Goal: Task Accomplishment & Management: Manage account settings

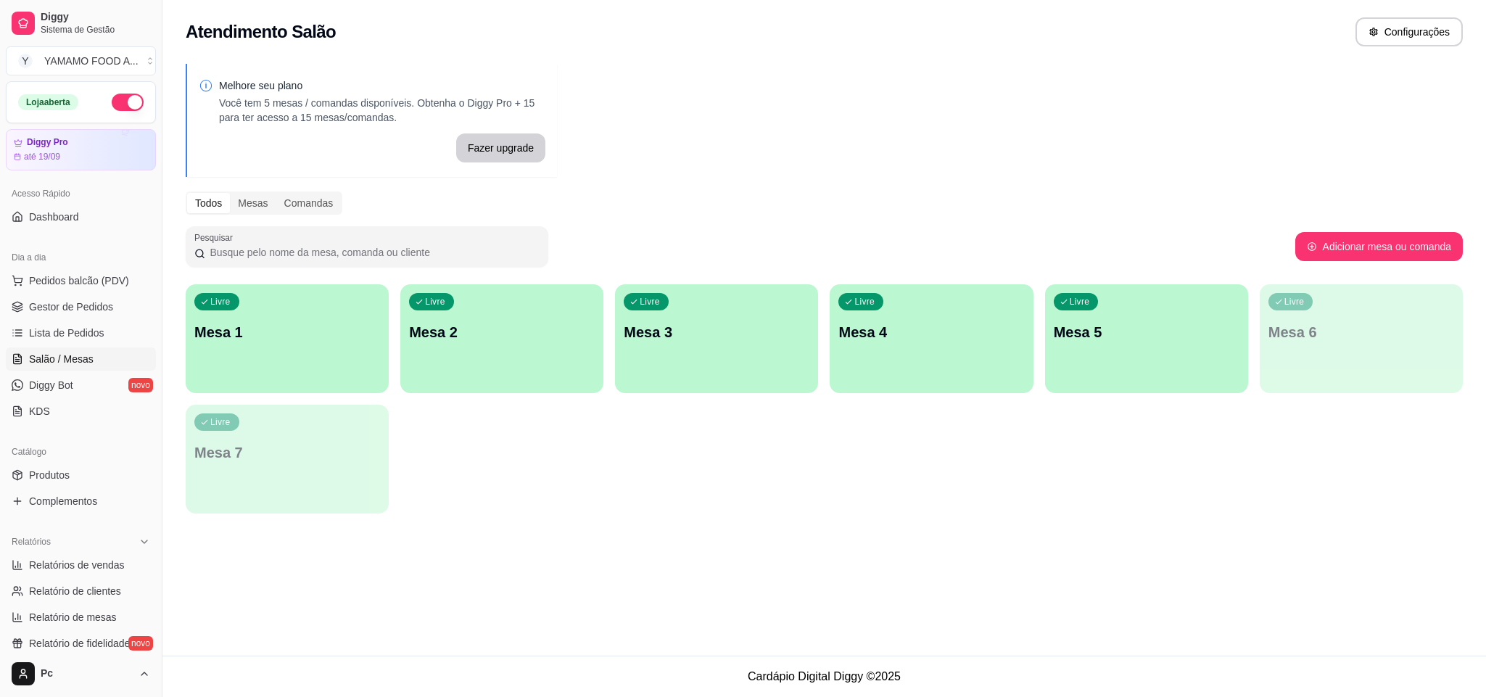
scroll to position [20, 0]
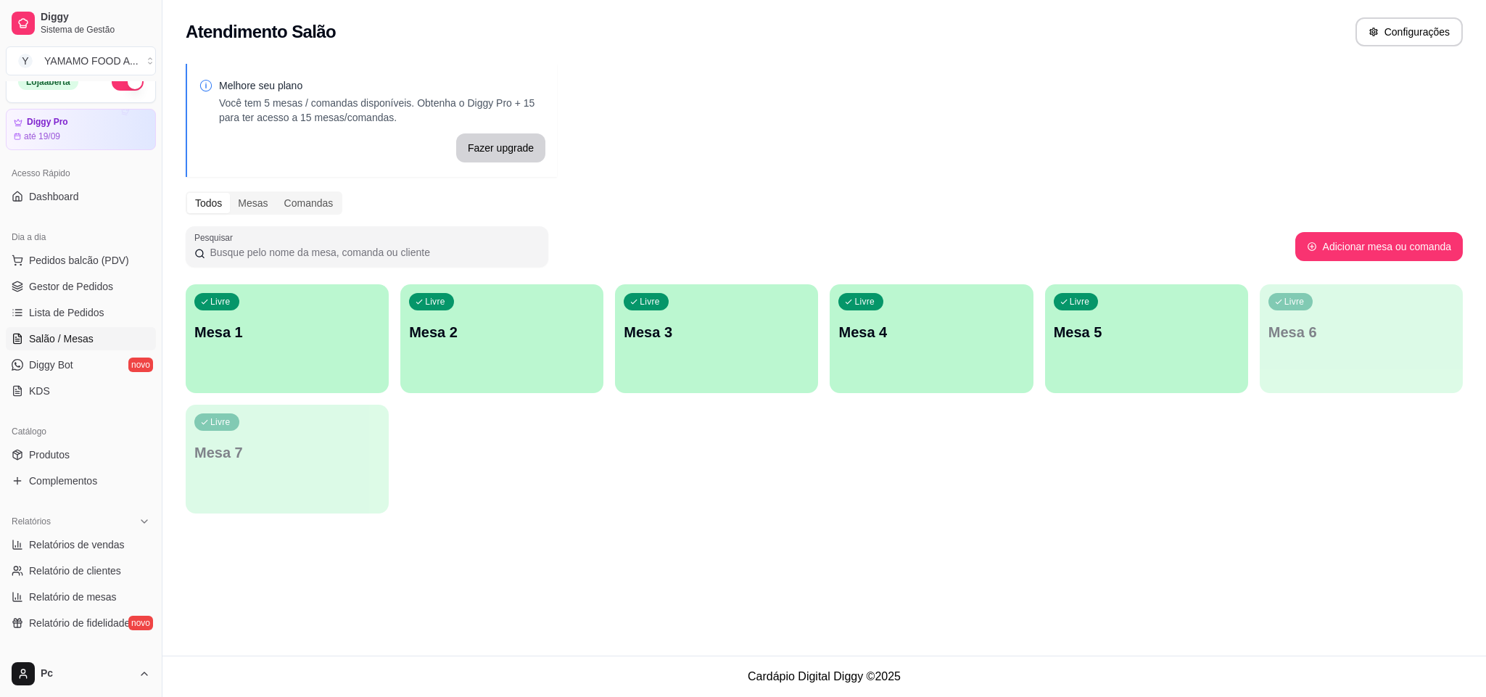
click at [271, 361] on div "Livre Mesa 1" at bounding box center [287, 329] width 203 height 91
click at [104, 288] on span "Gestor de Pedidos" at bounding box center [71, 286] width 84 height 15
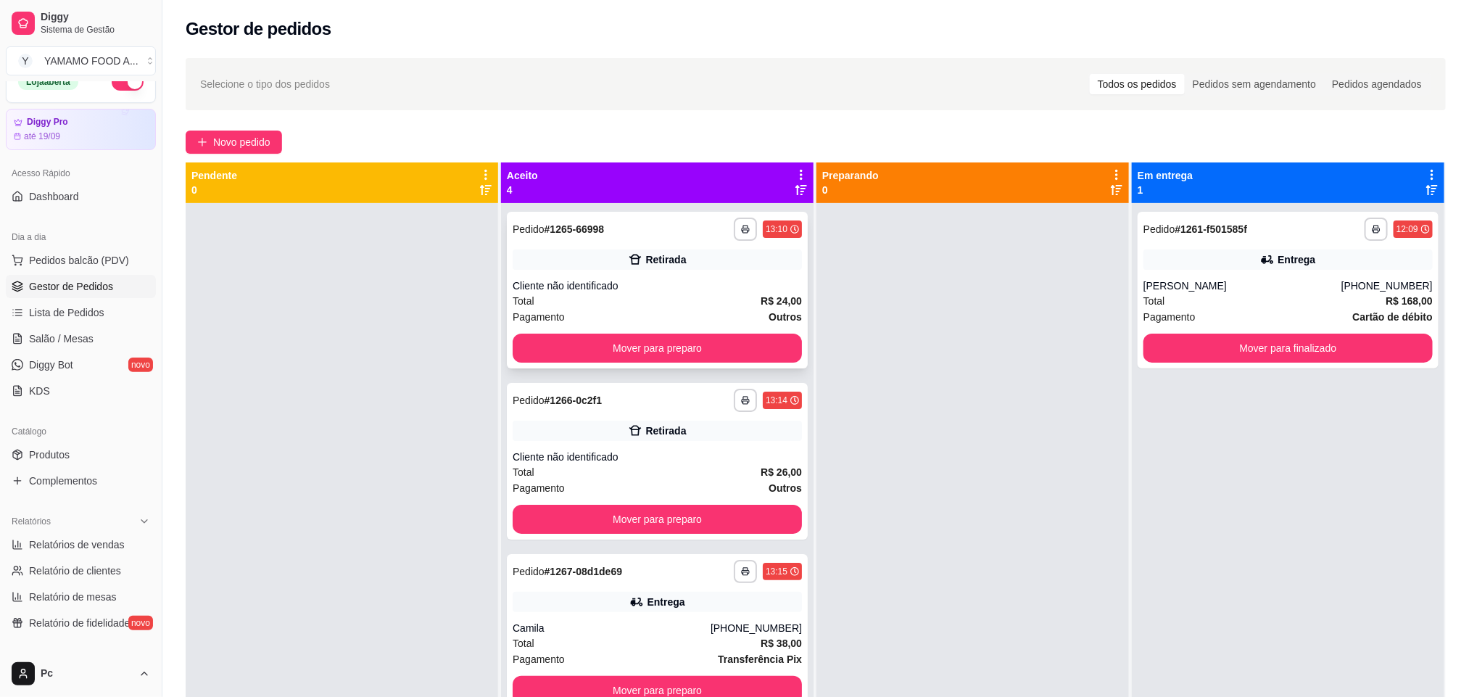
click at [716, 297] on div "Total R$ 24,00" at bounding box center [657, 301] width 289 height 16
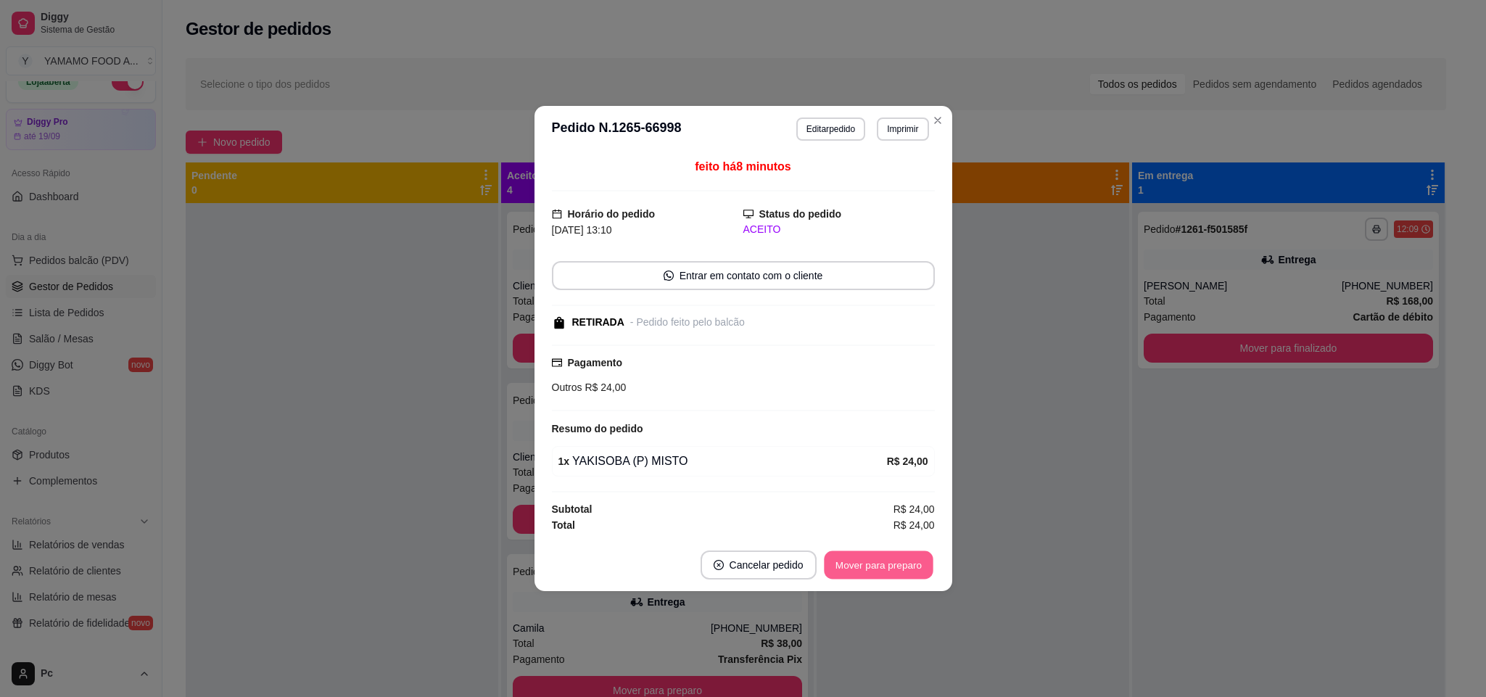
click at [872, 573] on button "Mover para preparo" at bounding box center [878, 565] width 109 height 28
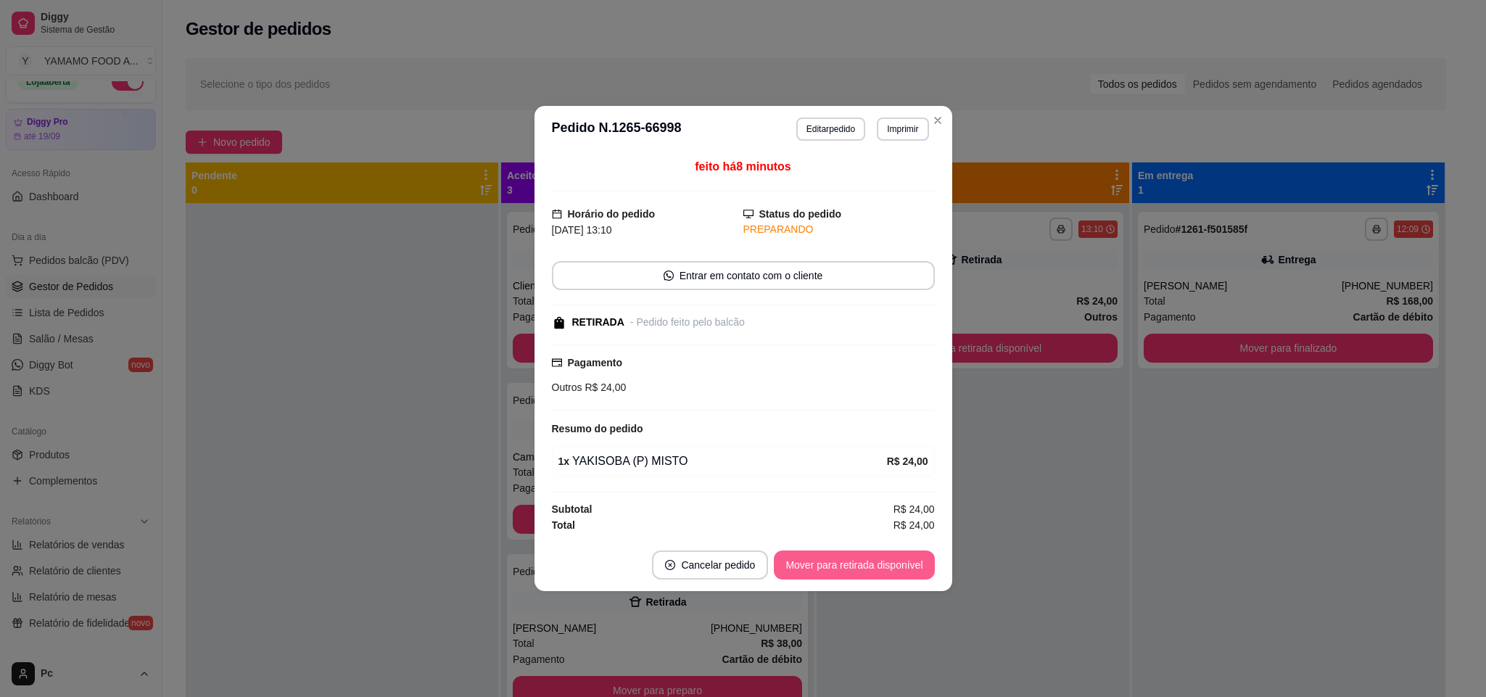
click at [872, 573] on button "Mover para retirada disponível" at bounding box center [854, 564] width 160 height 29
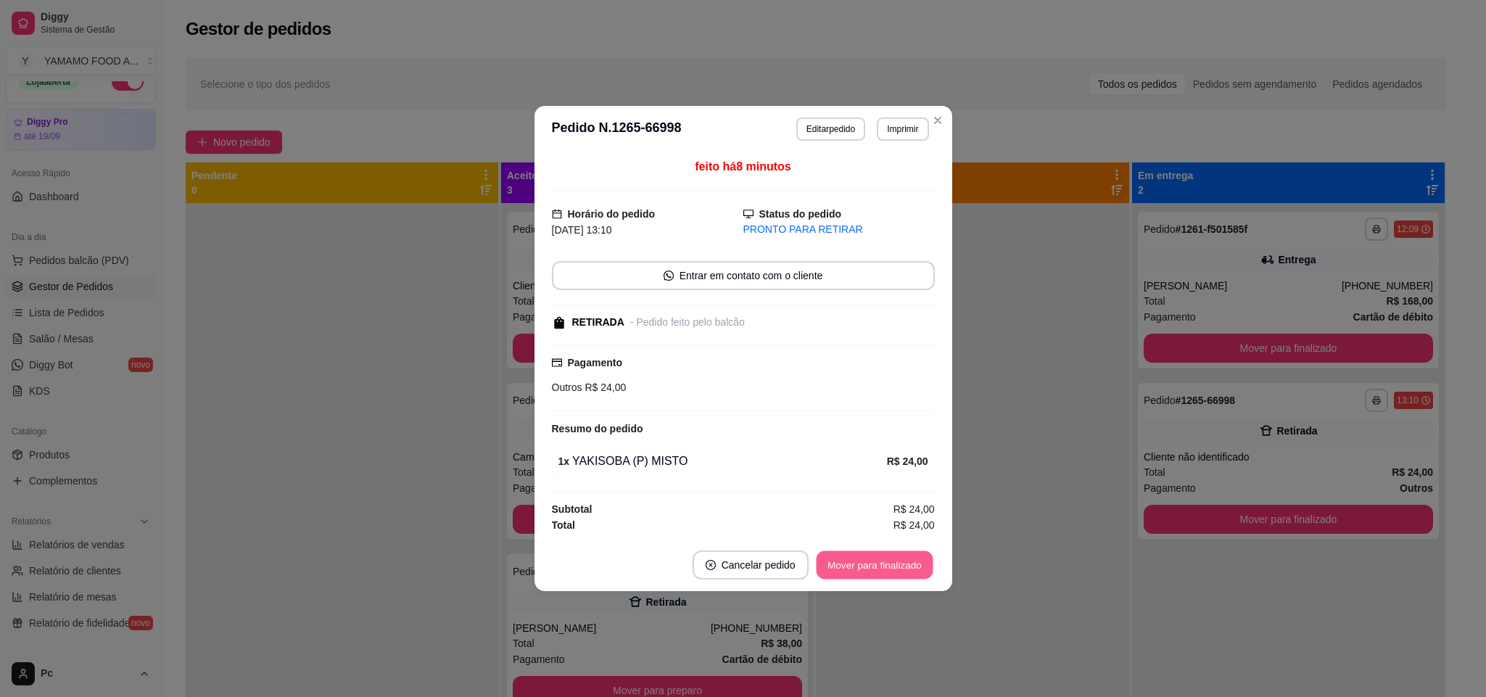
click at [872, 573] on button "Mover para finalizado" at bounding box center [874, 565] width 117 height 28
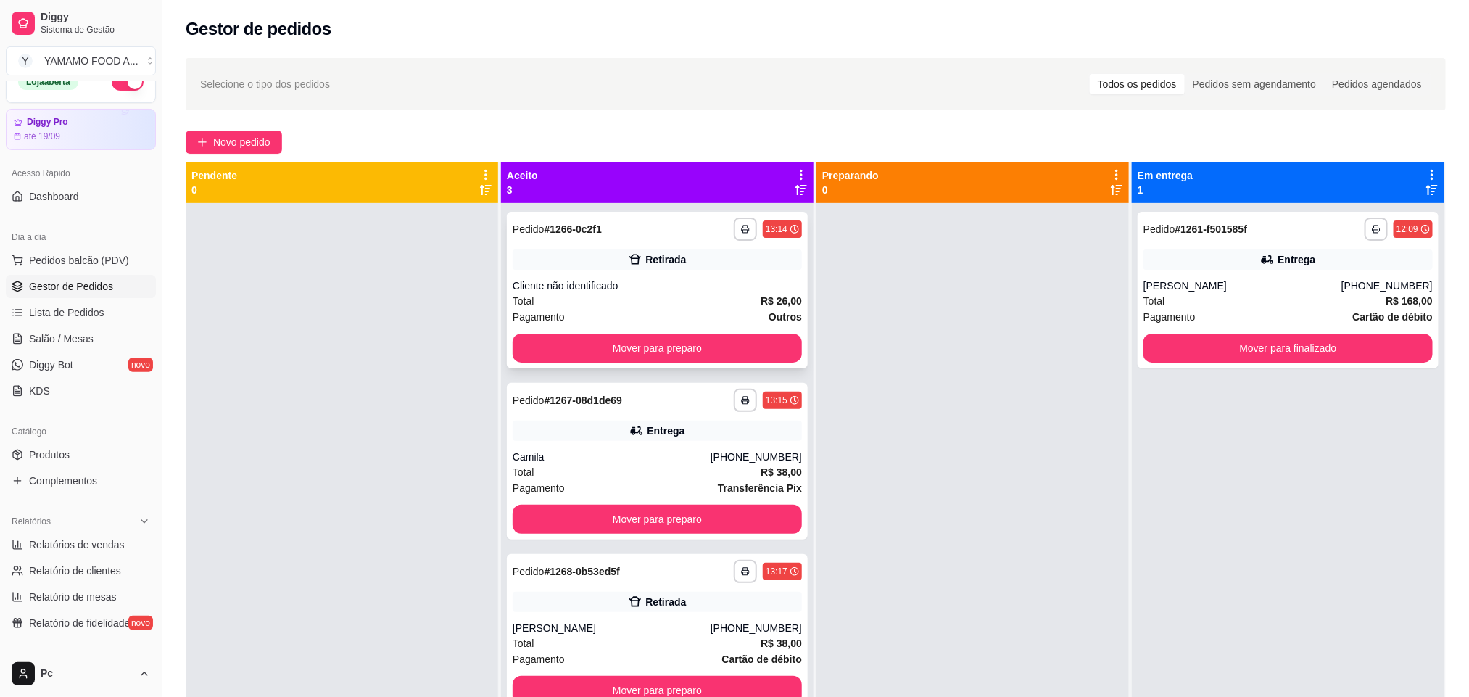
click at [718, 249] on div "Retirada" at bounding box center [657, 259] width 289 height 20
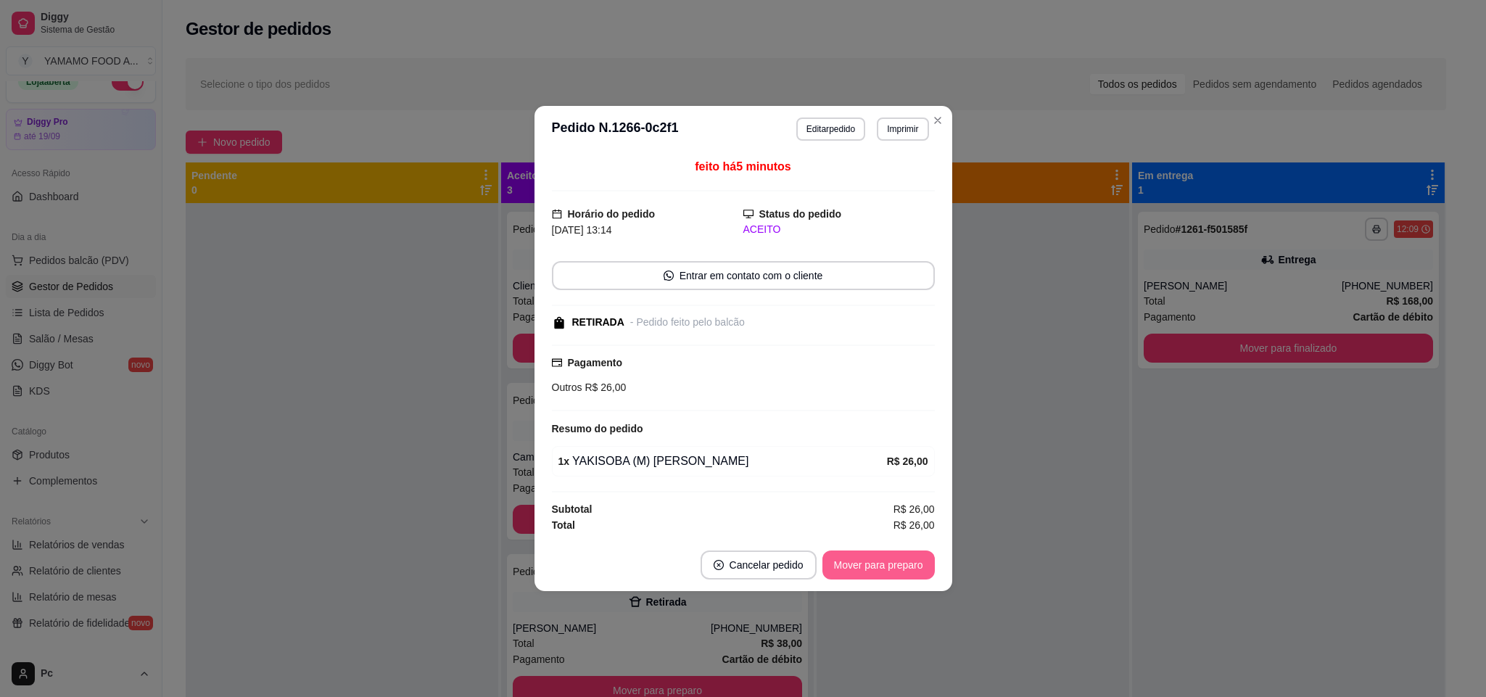
click at [849, 557] on button "Mover para preparo" at bounding box center [878, 564] width 112 height 29
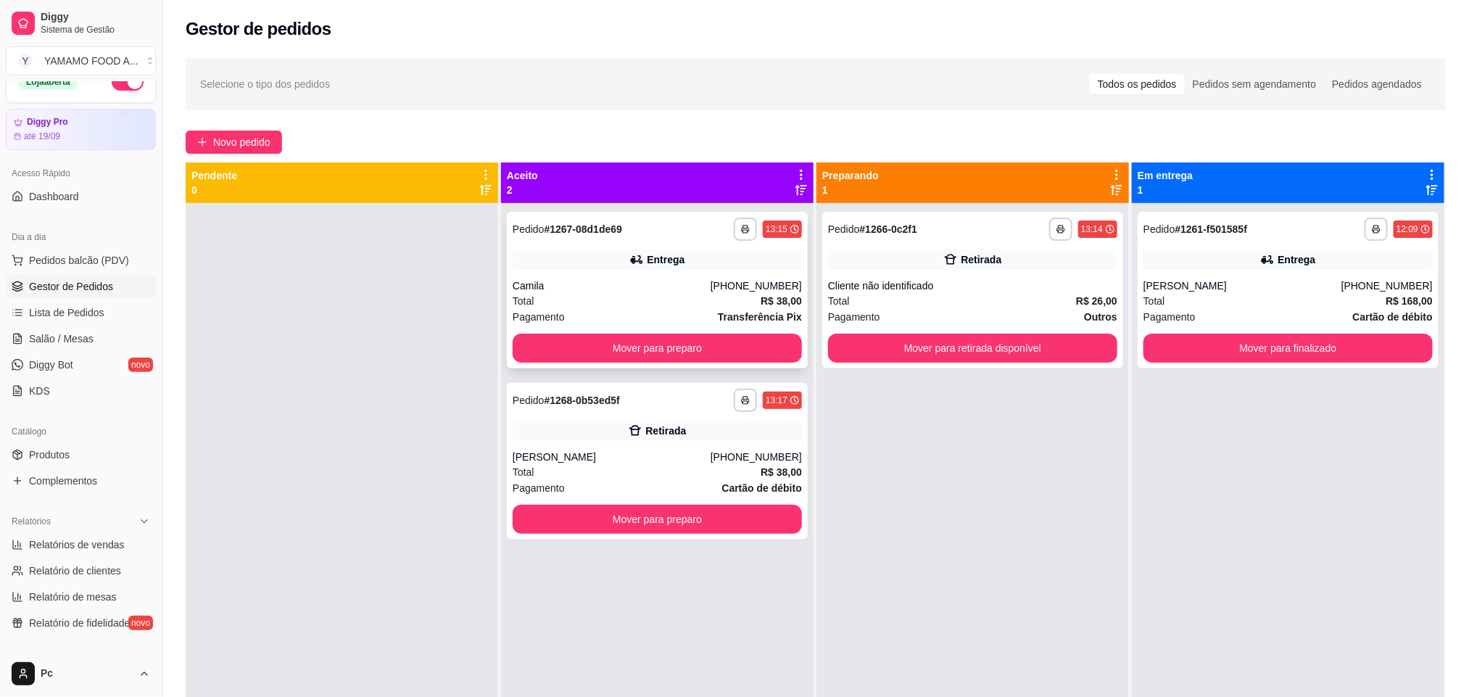
click at [642, 278] on div "Camila" at bounding box center [612, 285] width 198 height 15
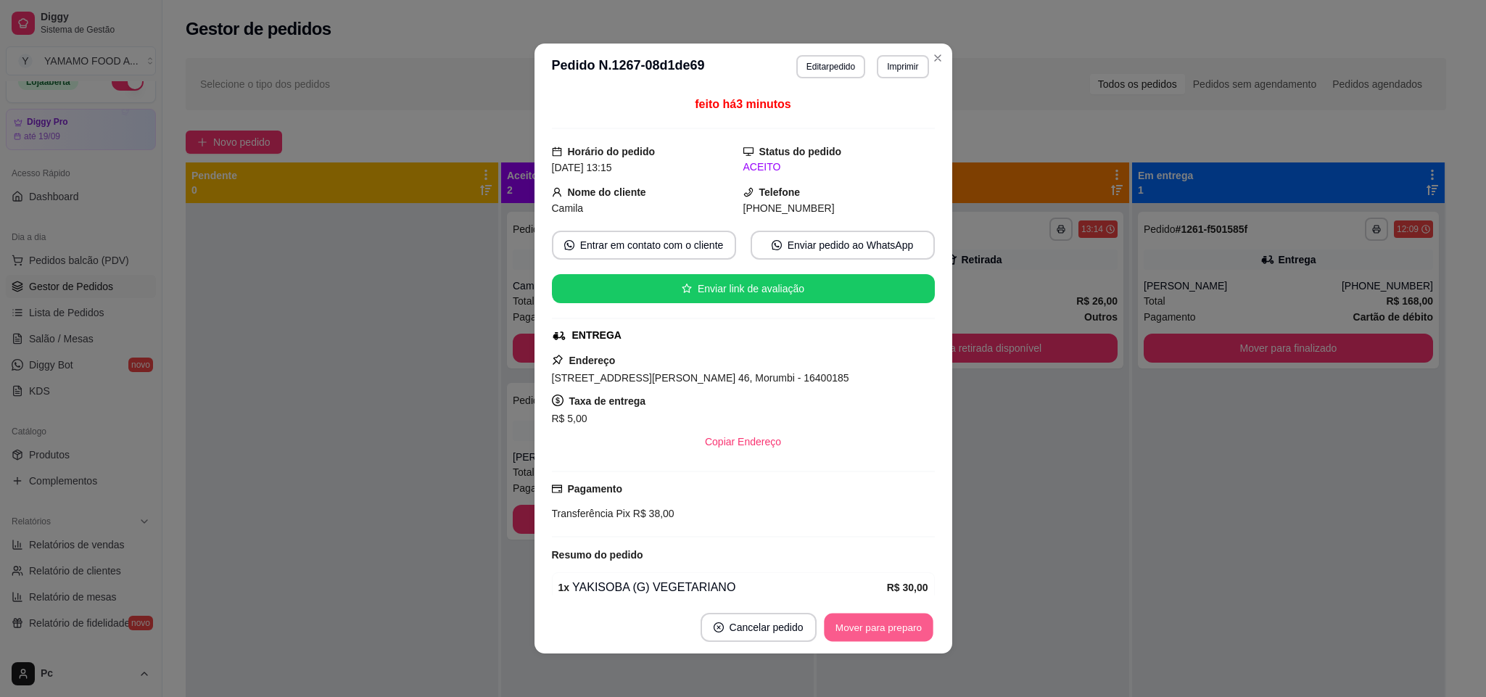
click at [833, 619] on button "Mover para preparo" at bounding box center [878, 628] width 109 height 28
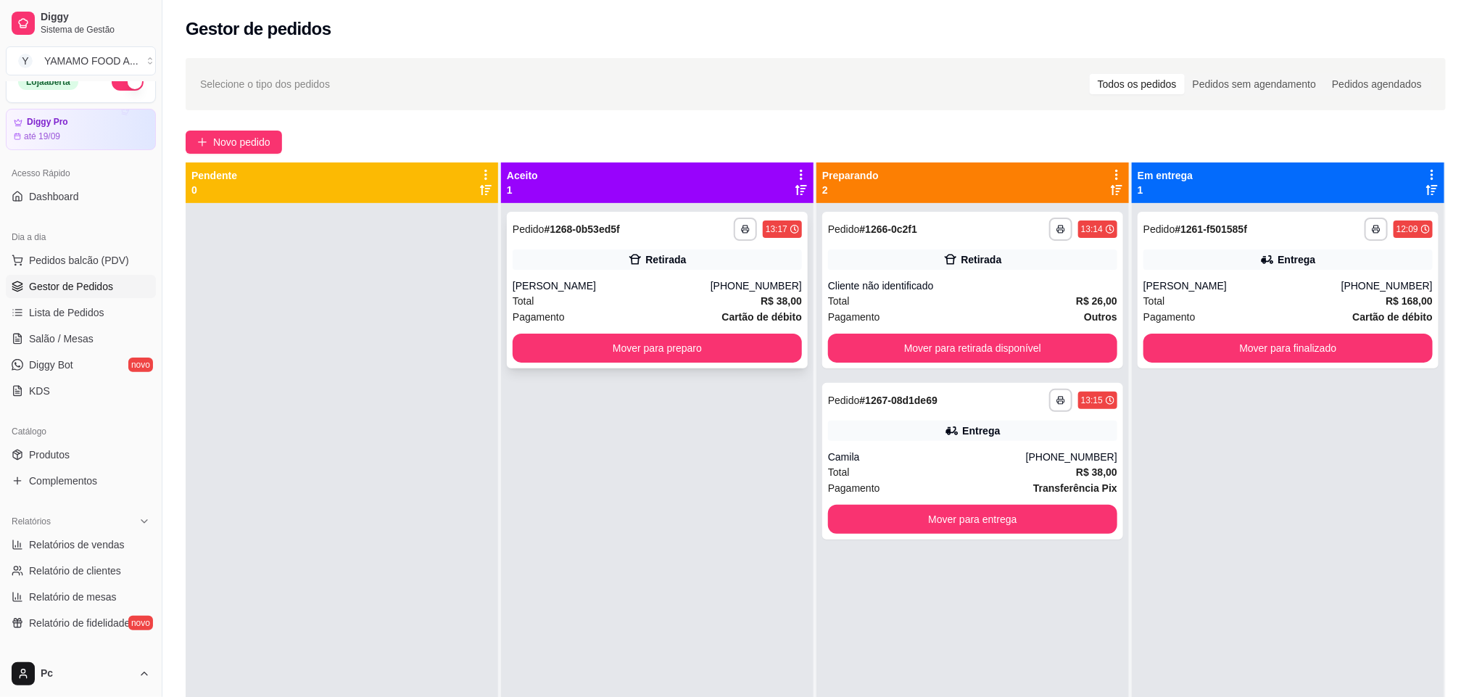
click at [623, 278] on div "[PERSON_NAME]" at bounding box center [612, 285] width 198 height 15
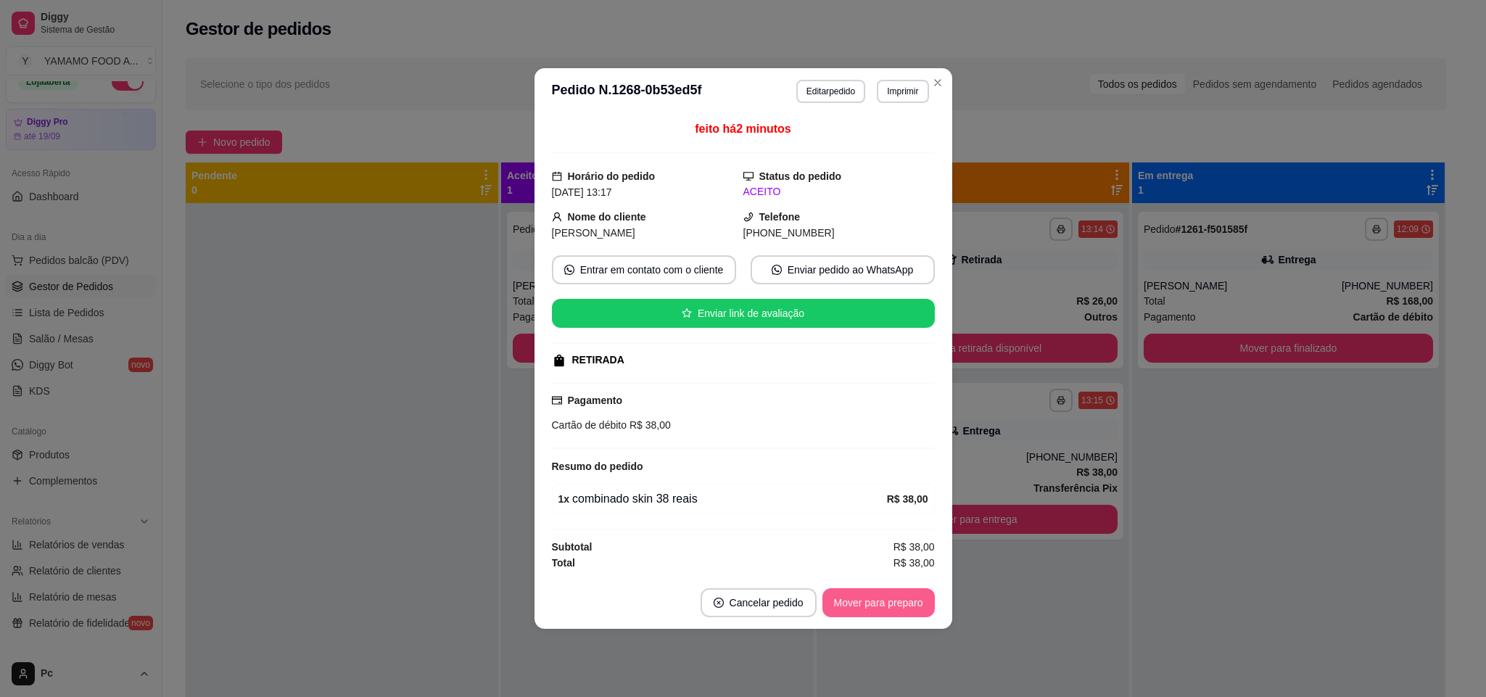
click at [862, 611] on button "Mover para preparo" at bounding box center [878, 602] width 112 height 29
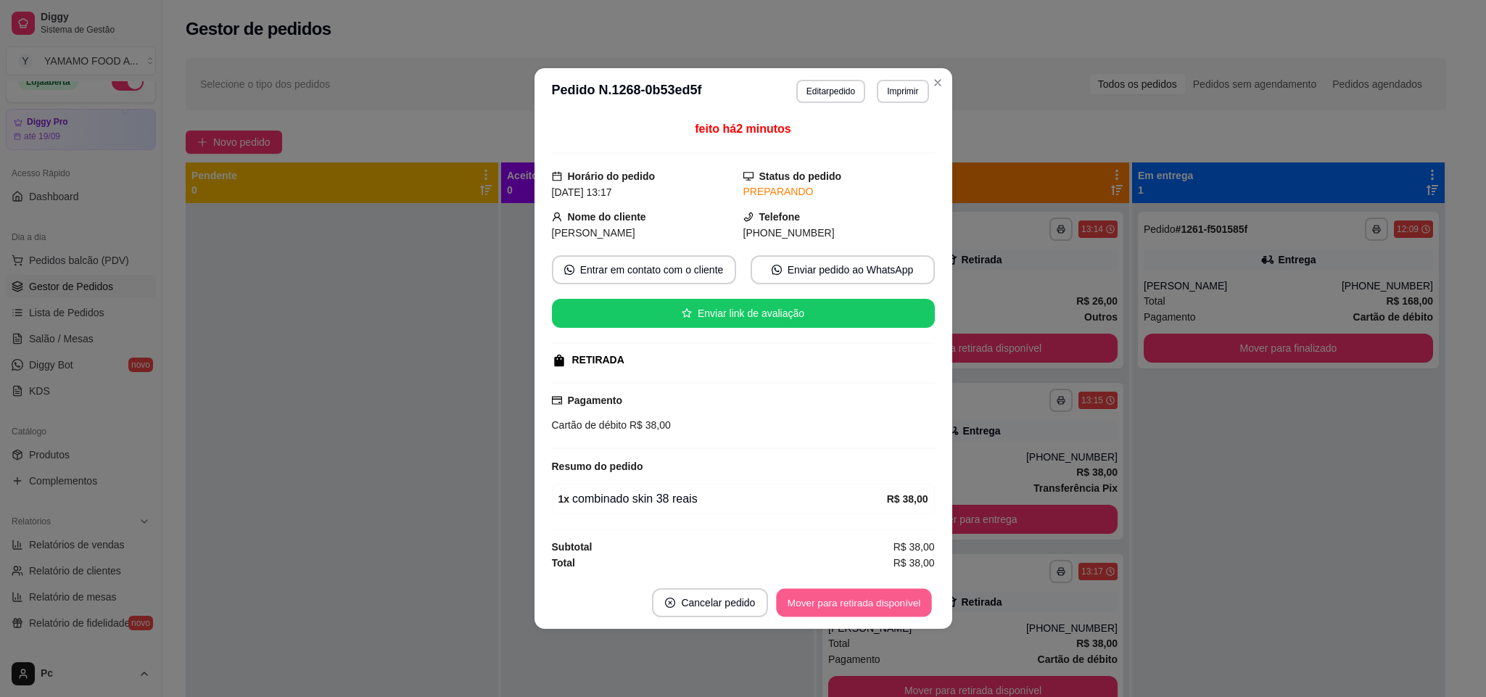
click at [851, 597] on button "Mover para retirada disponível" at bounding box center [854, 603] width 155 height 28
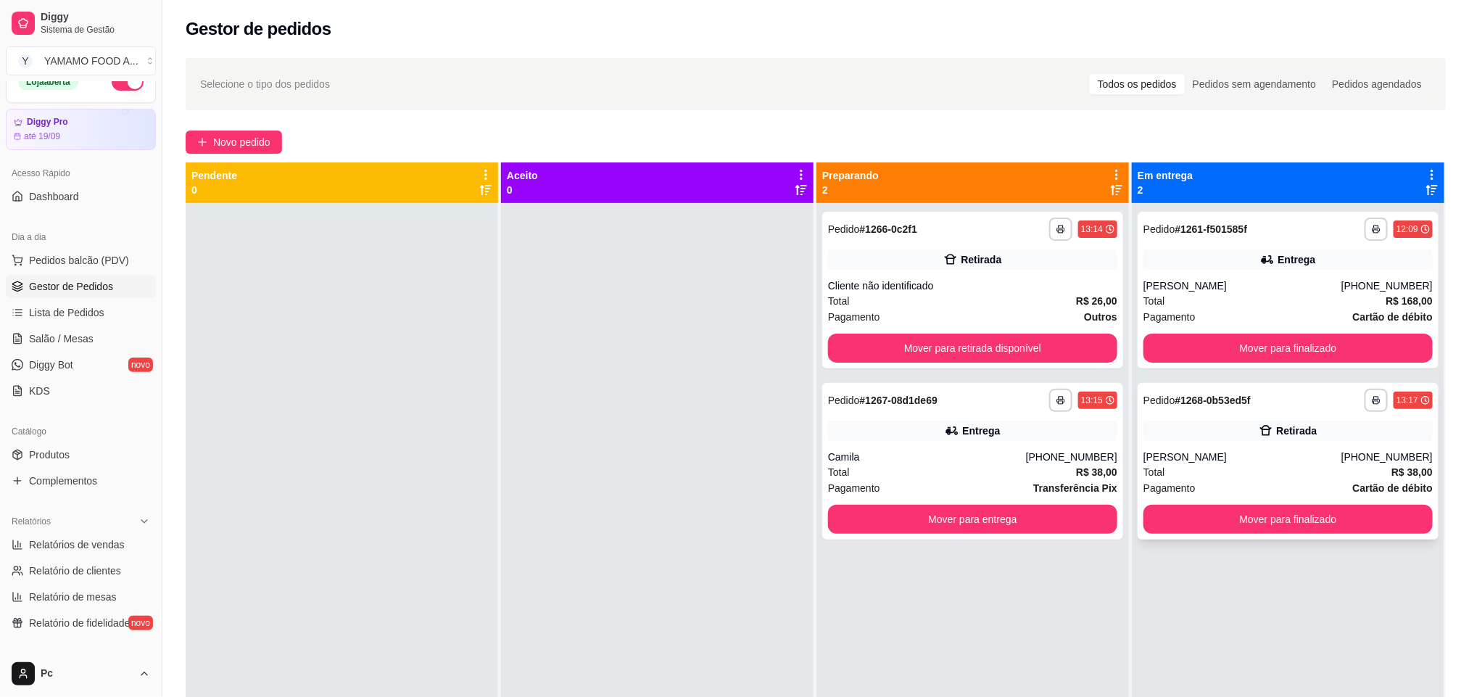
click at [1147, 455] on div "[PERSON_NAME]" at bounding box center [1243, 457] width 198 height 15
click at [120, 257] on span "Pedidos balcão (PDV)" at bounding box center [79, 260] width 100 height 15
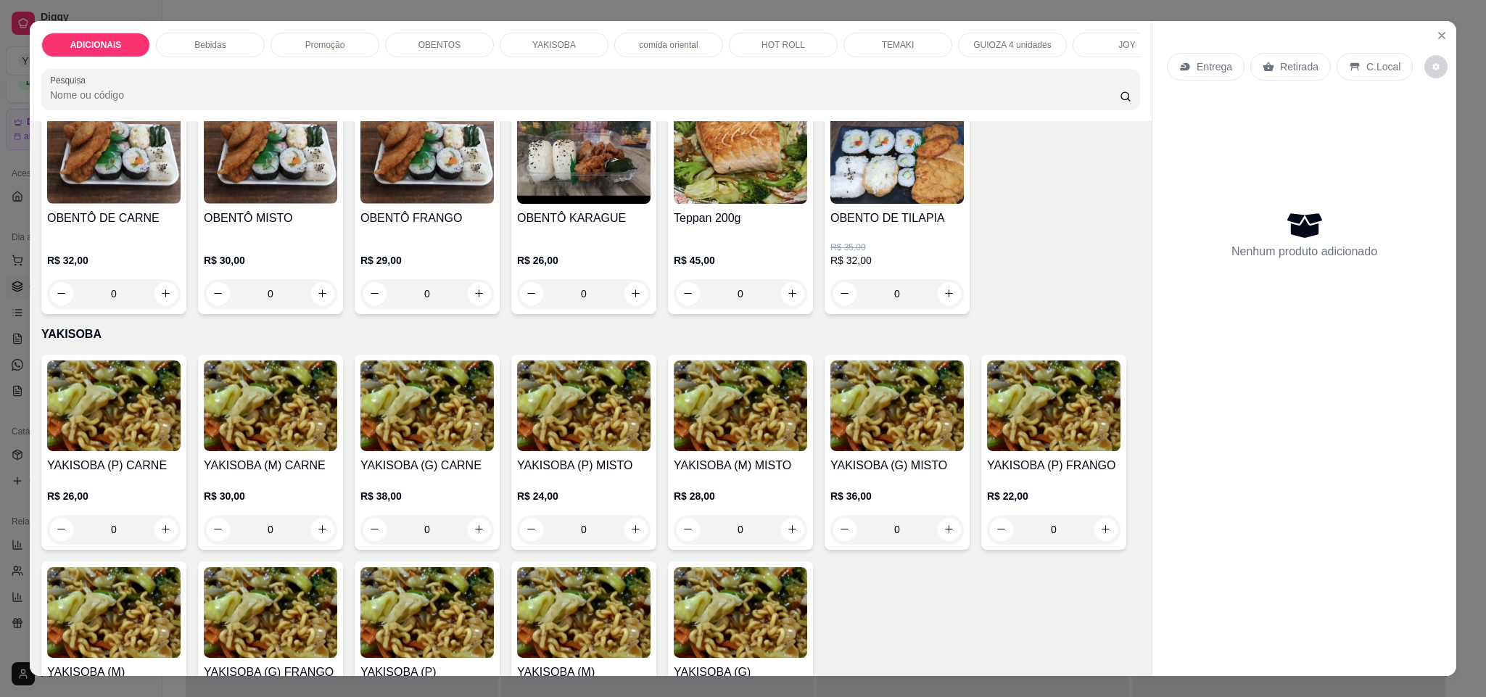
scroll to position [2176, 0]
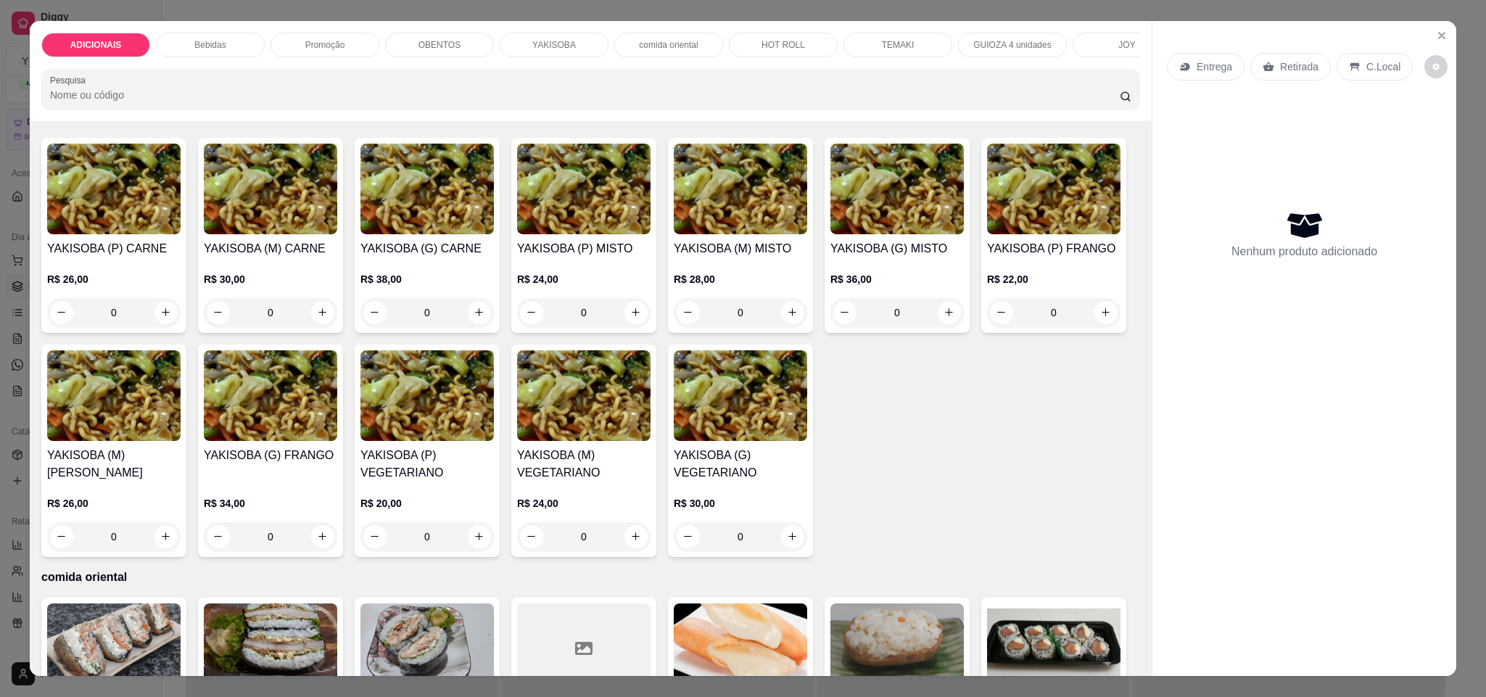
click at [630, 82] on icon "increase-product-quantity" at bounding box center [635, 76] width 11 height 11
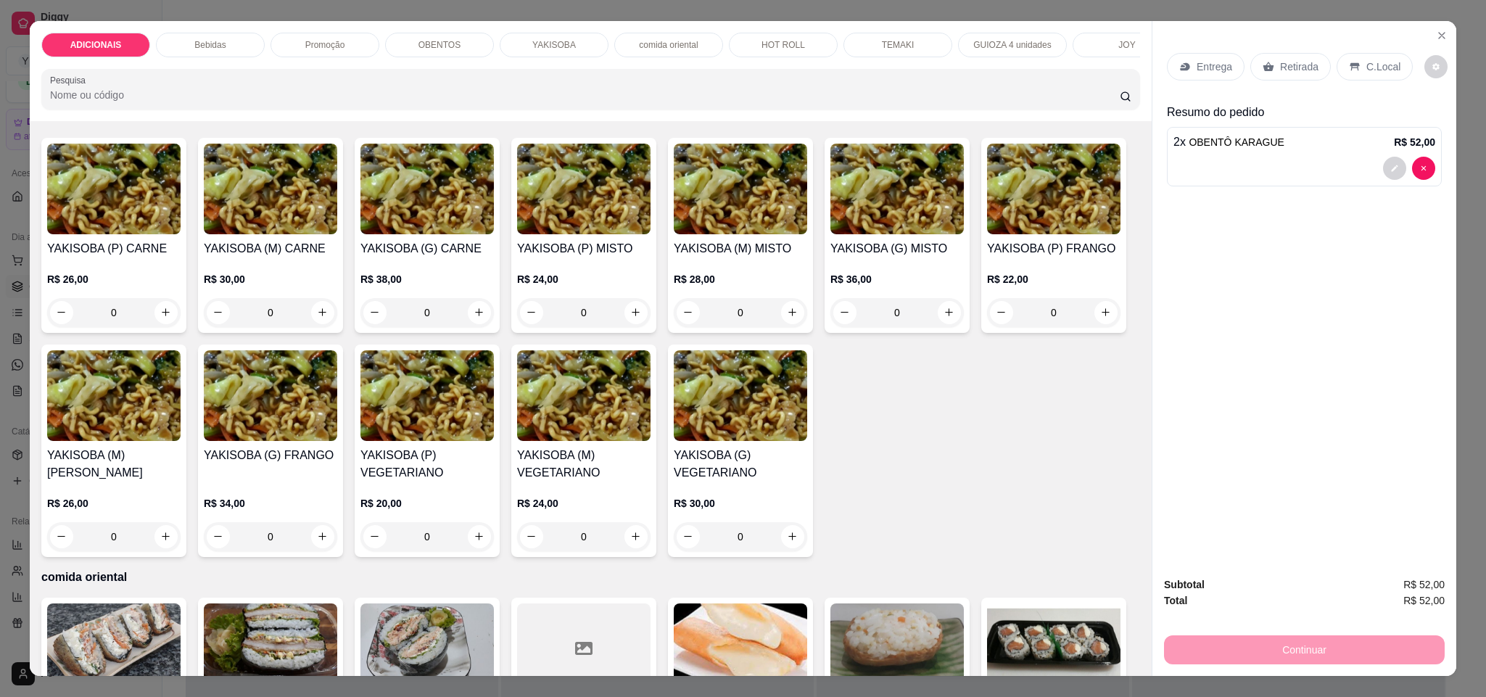
type input "2"
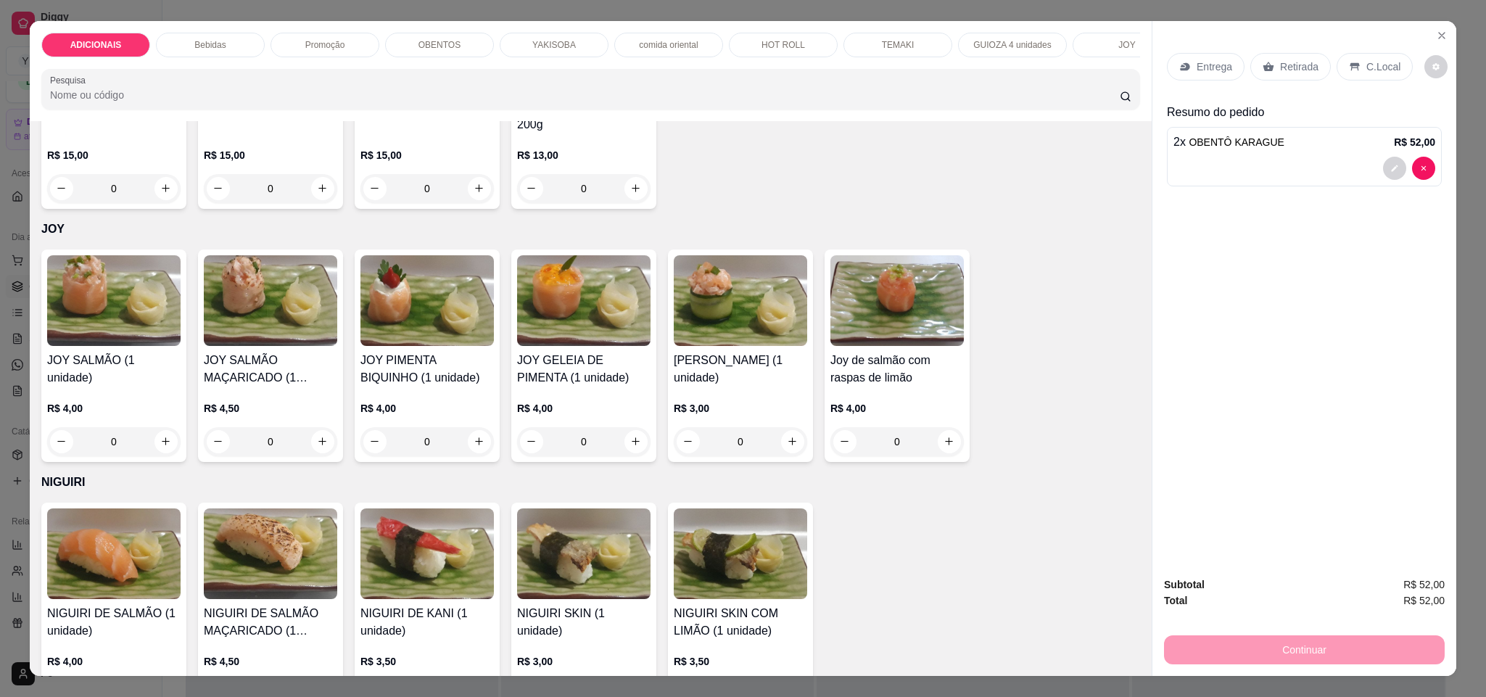
scroll to position [4171, 0]
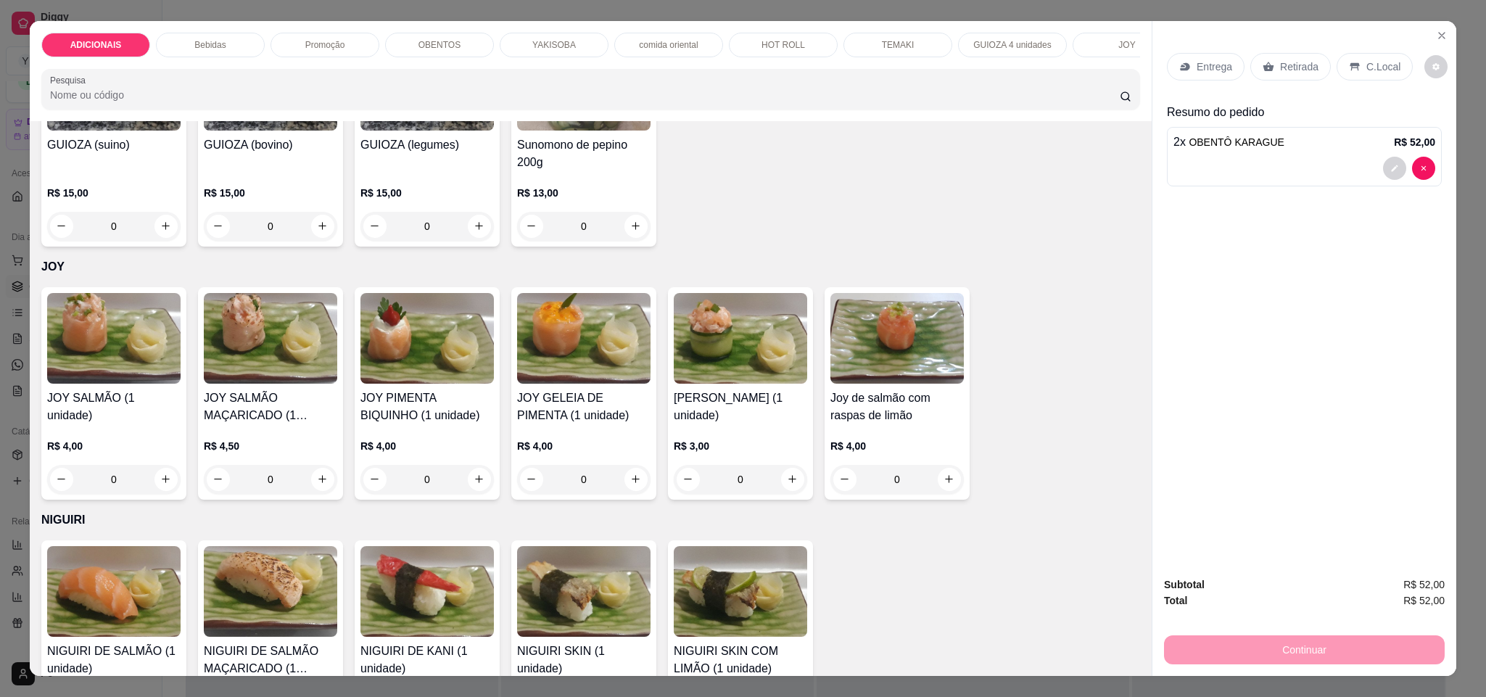
type input "2"
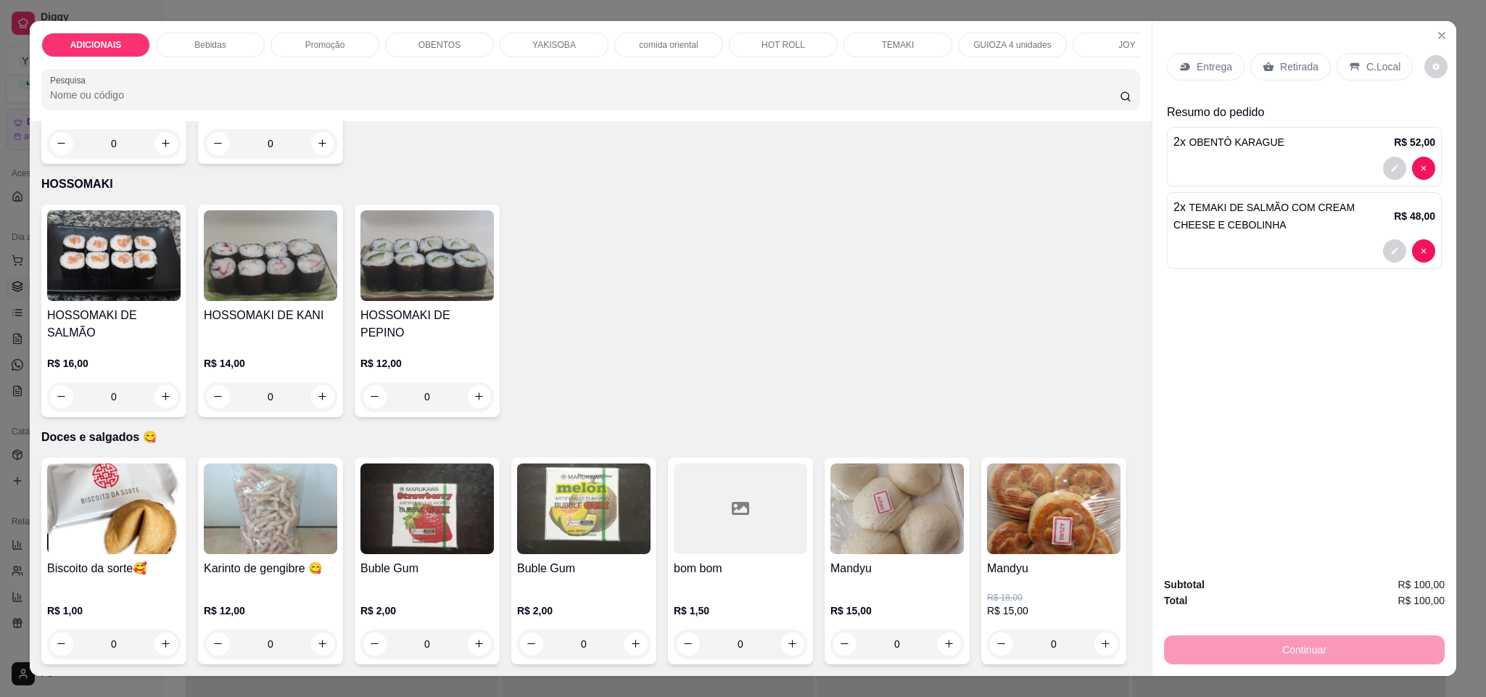
scroll to position [5805, 0]
click at [938, 632] on button "increase-product-quantity" at bounding box center [949, 643] width 22 height 22
type input "1"
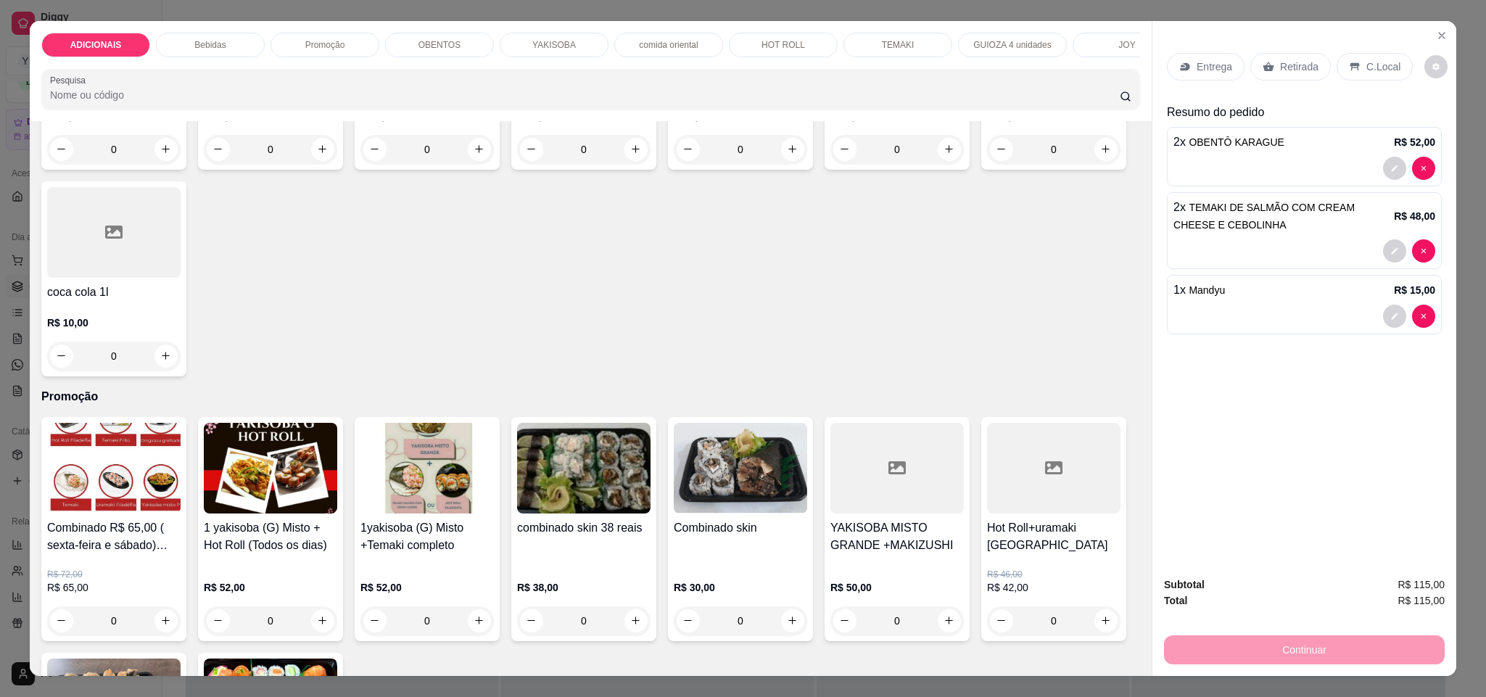
scroll to position [1127, 0]
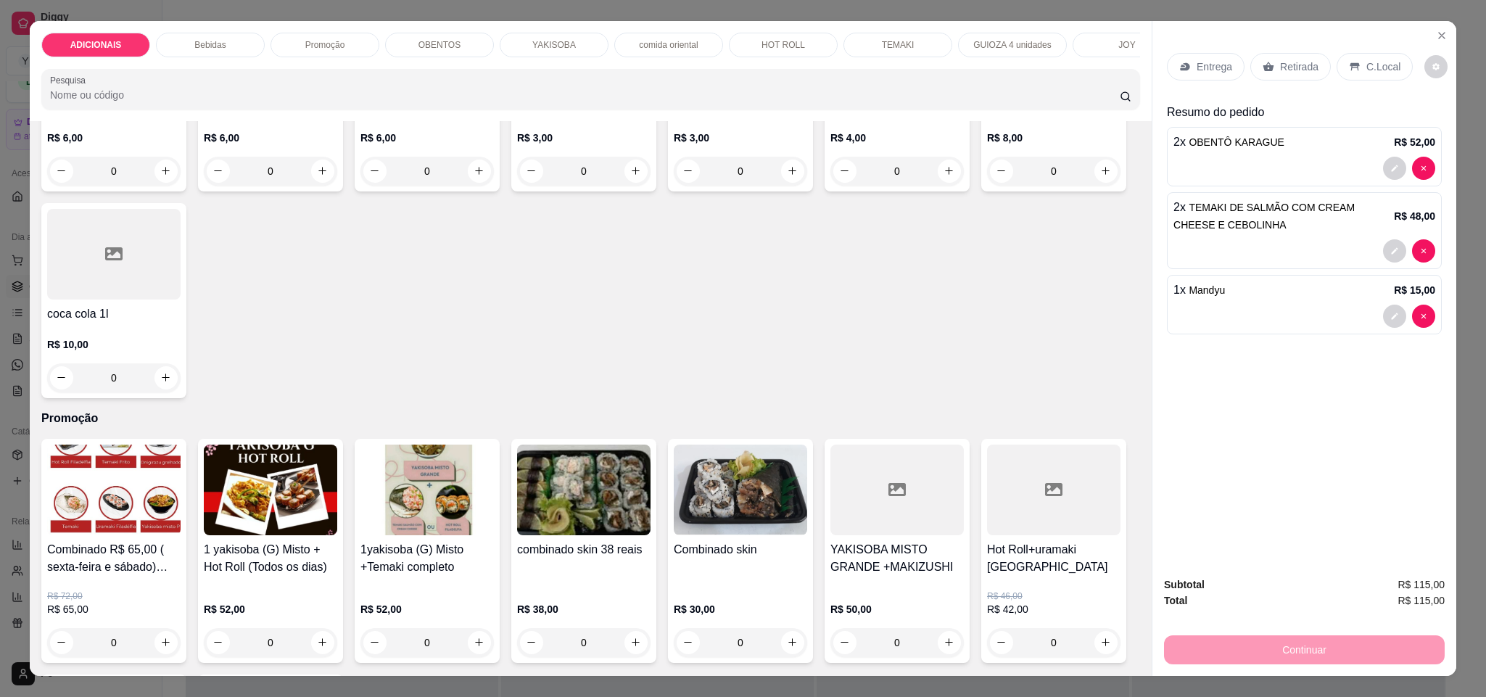
type input "2"
click at [1368, 70] on p "C.Local" at bounding box center [1383, 66] width 34 height 15
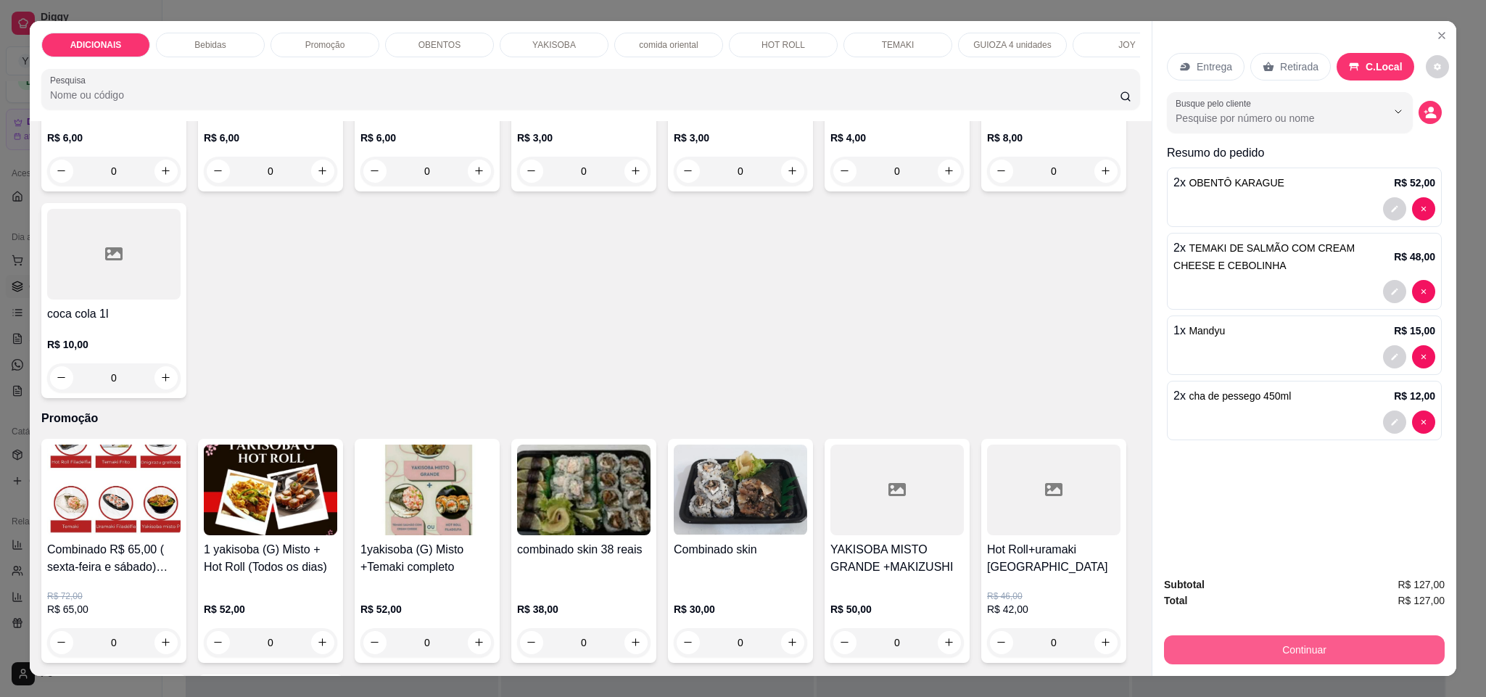
click at [1290, 653] on button "Continuar" at bounding box center [1304, 649] width 281 height 29
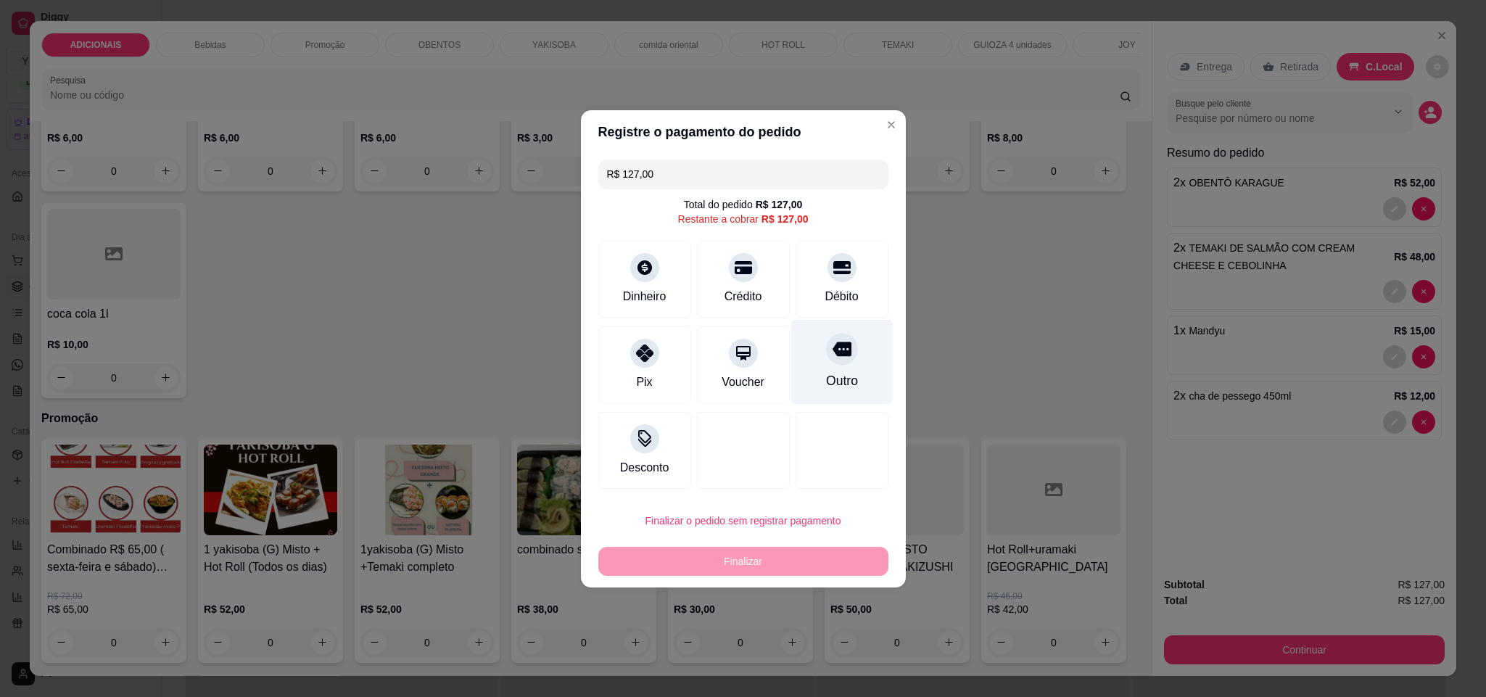
drag, startPoint x: 821, startPoint y: 357, endPoint x: 804, endPoint y: 364, distance: 18.9
click at [832, 358] on icon at bounding box center [841, 348] width 19 height 19
type input "R$ 0,00"
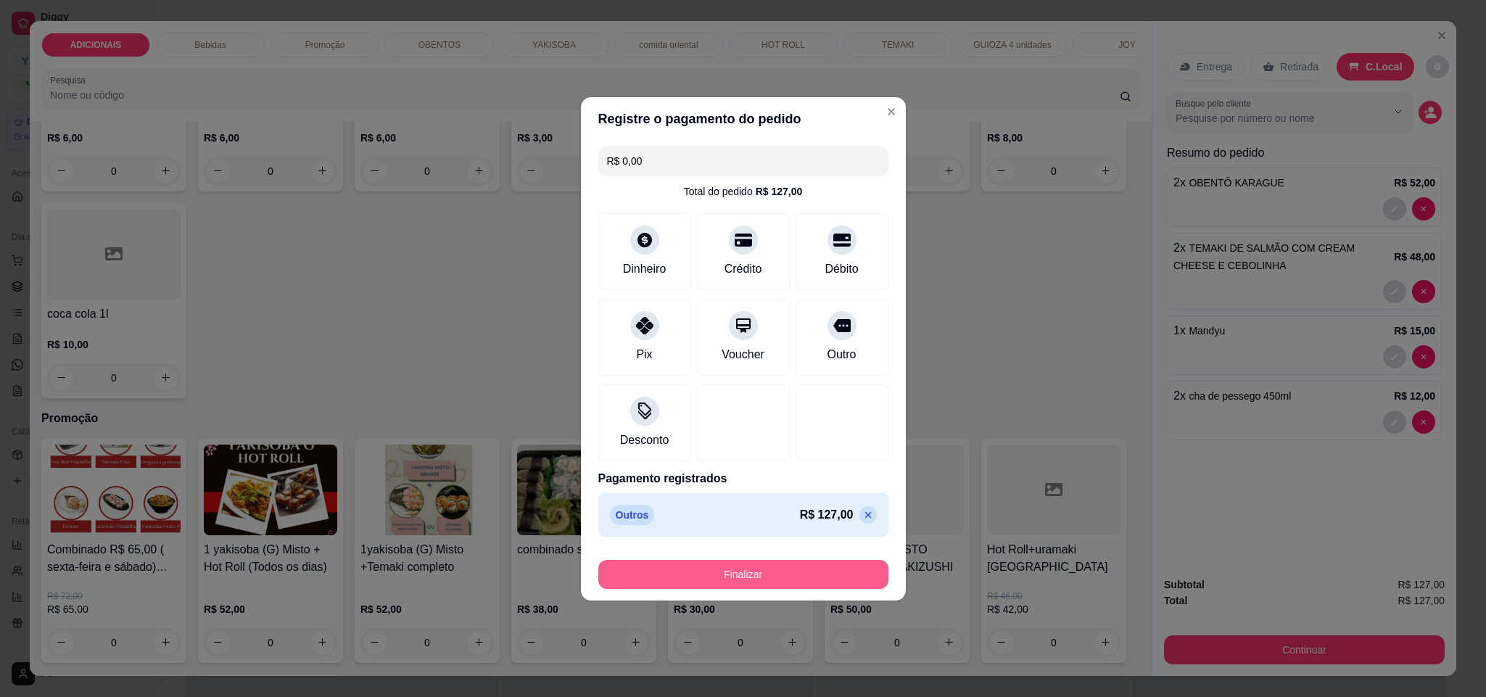
click at [732, 570] on button "Finalizar" at bounding box center [743, 574] width 290 height 29
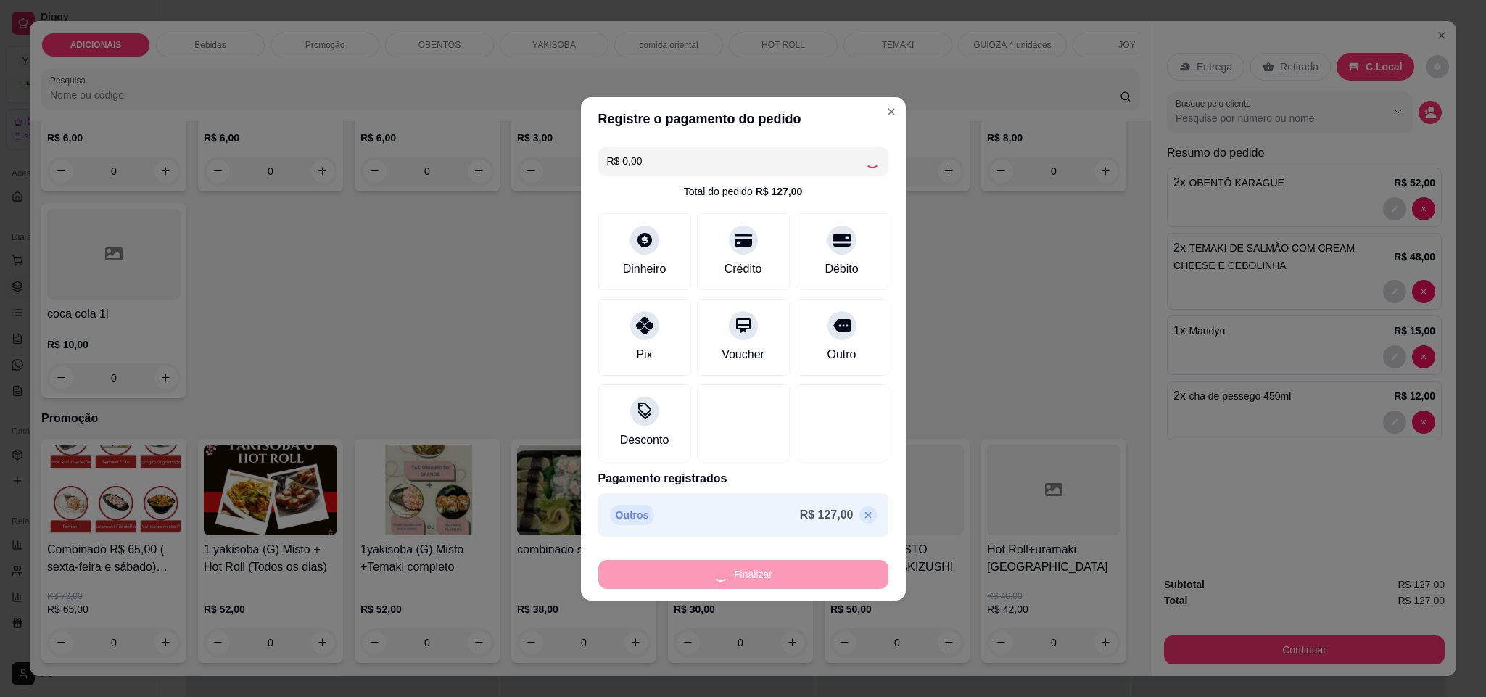
type input "0"
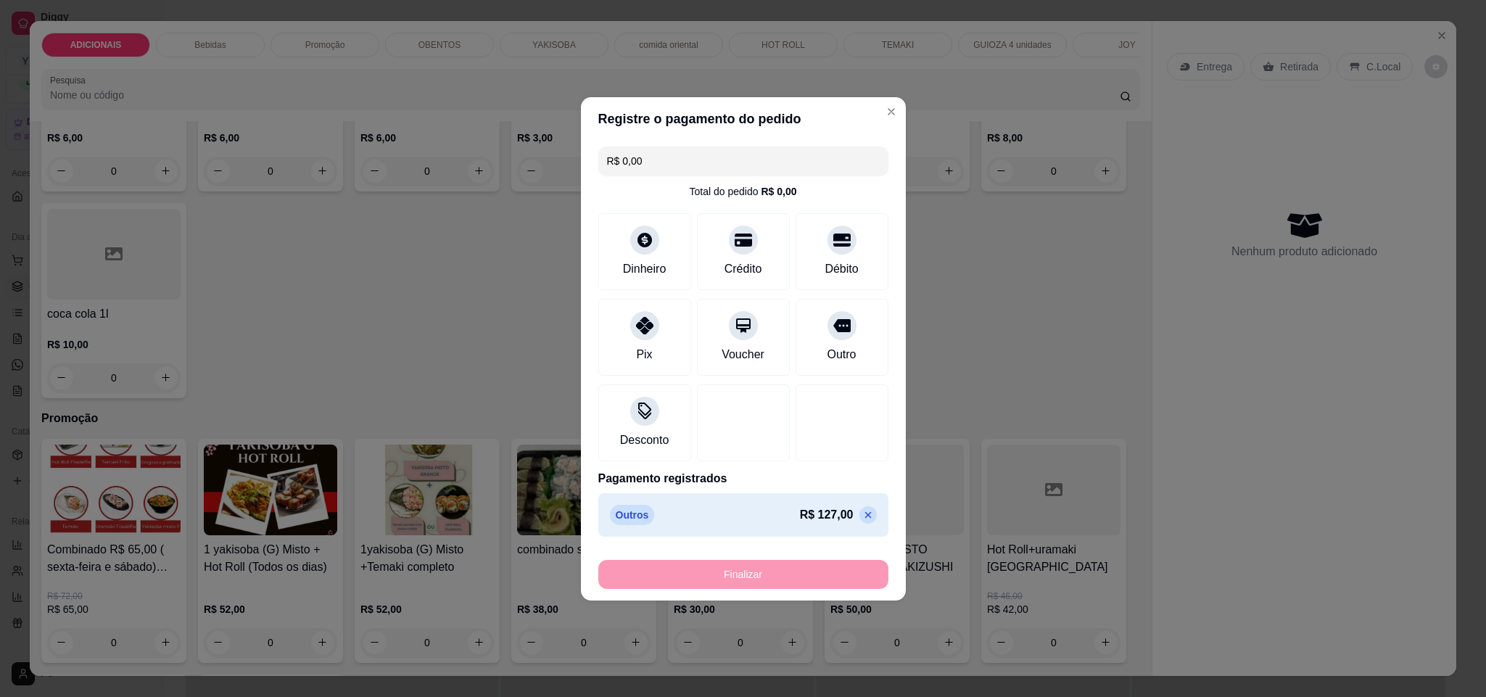
type input "-R$ 127,00"
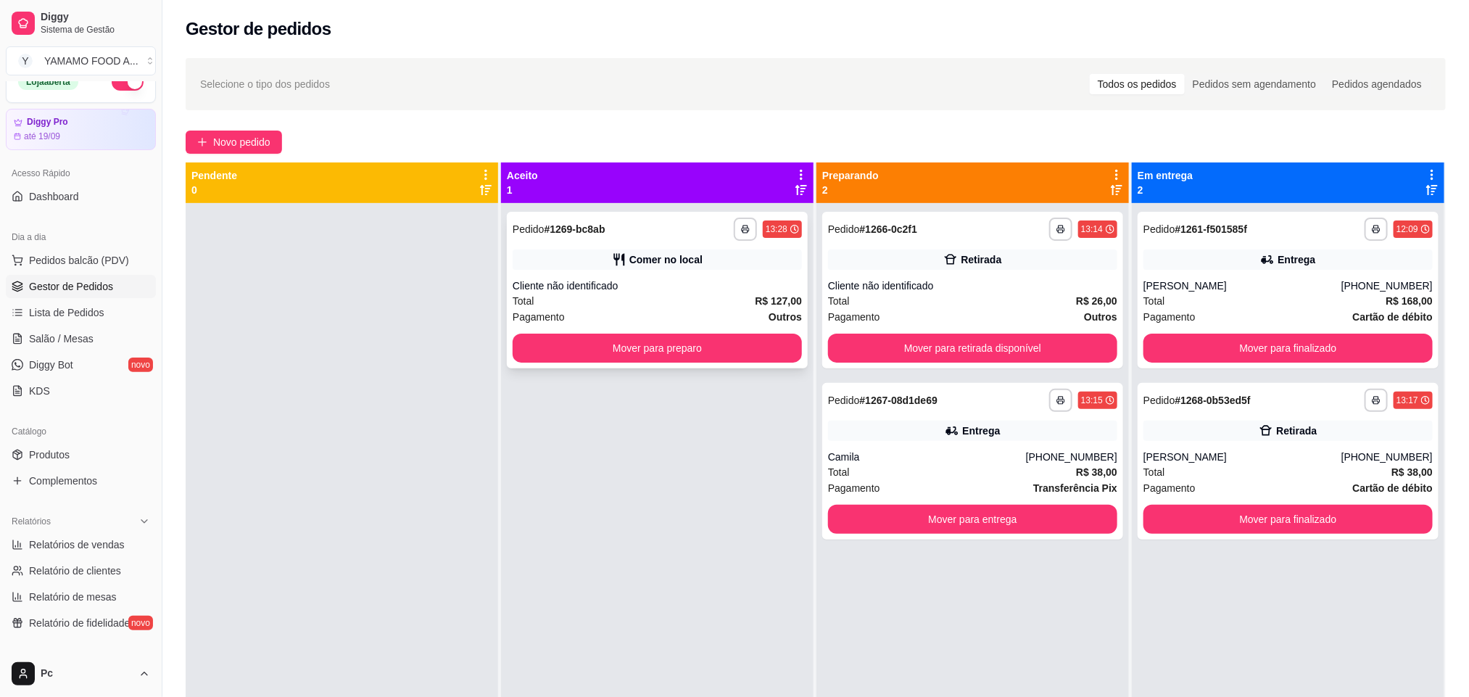
click at [705, 268] on div "Comer no local" at bounding box center [657, 259] width 289 height 20
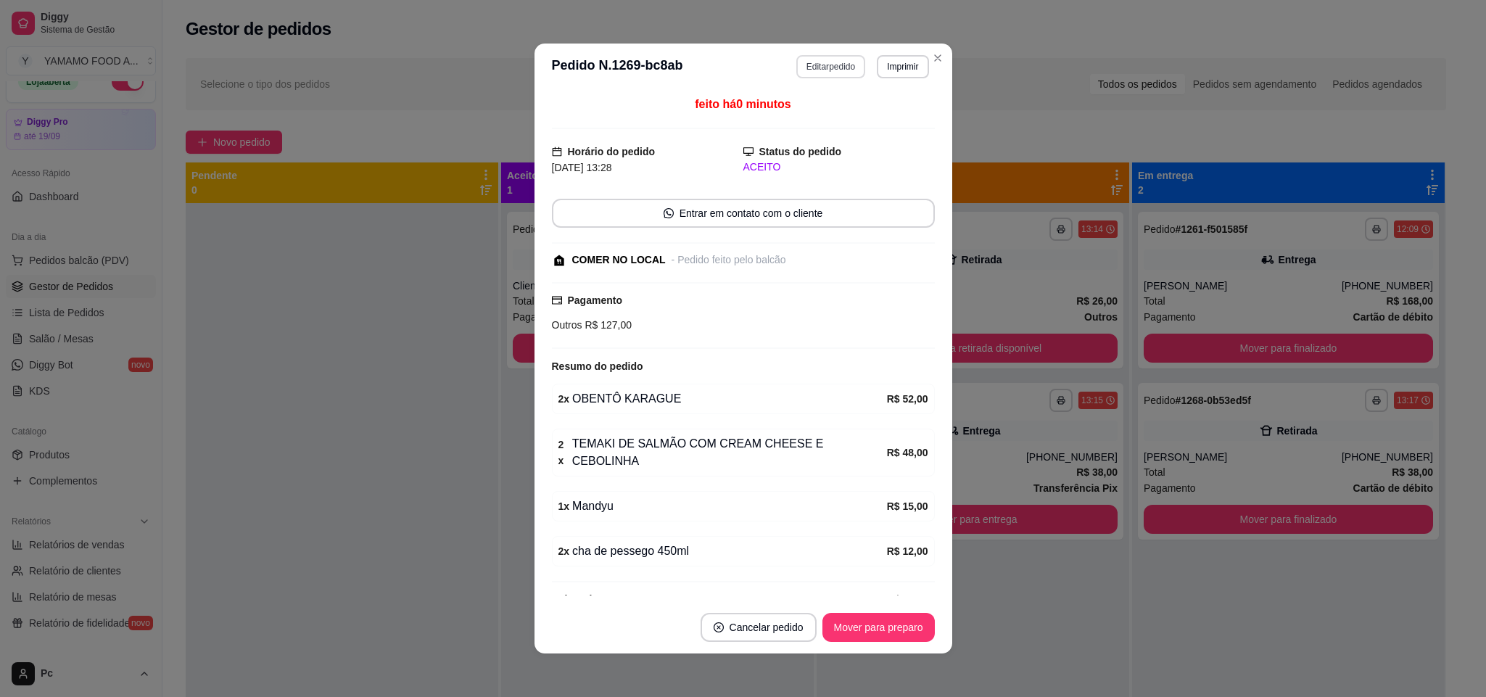
click at [818, 62] on button "Editar pedido" at bounding box center [830, 66] width 69 height 23
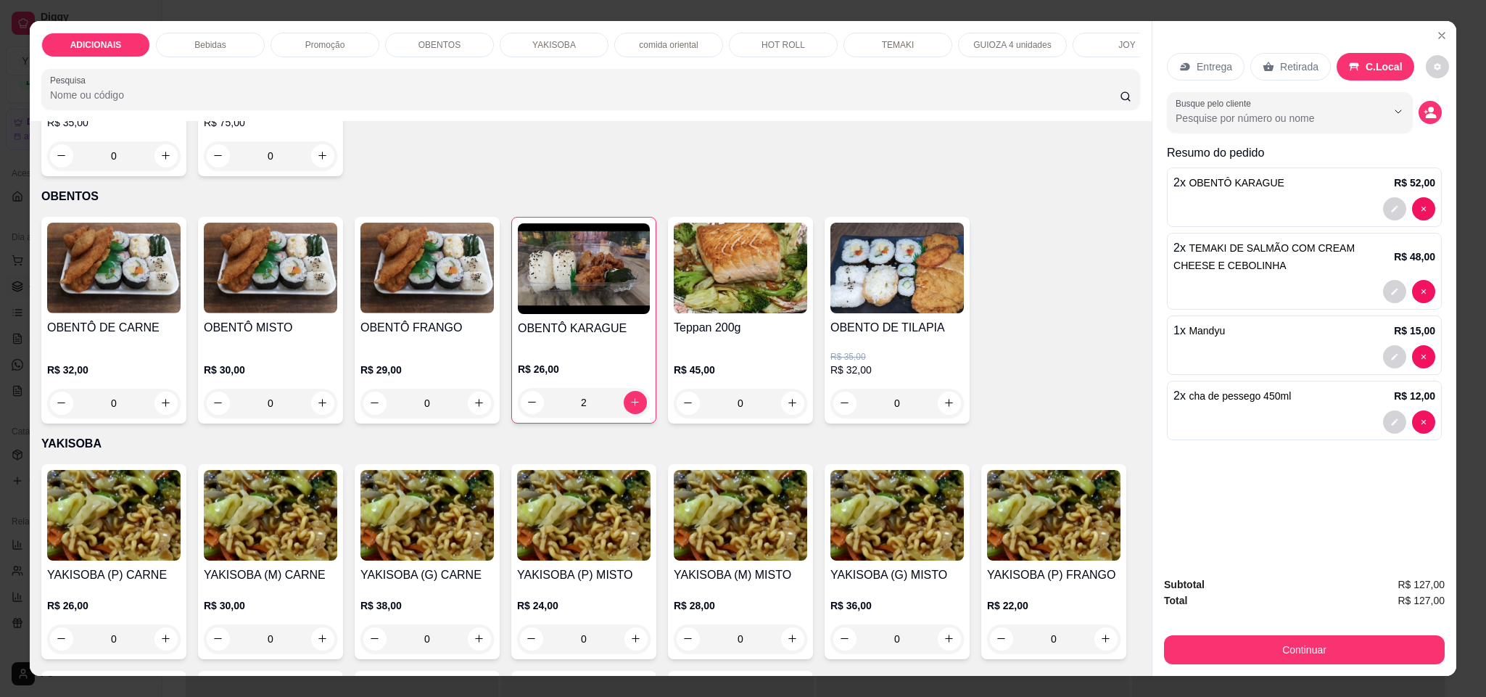
scroll to position [1958, 0]
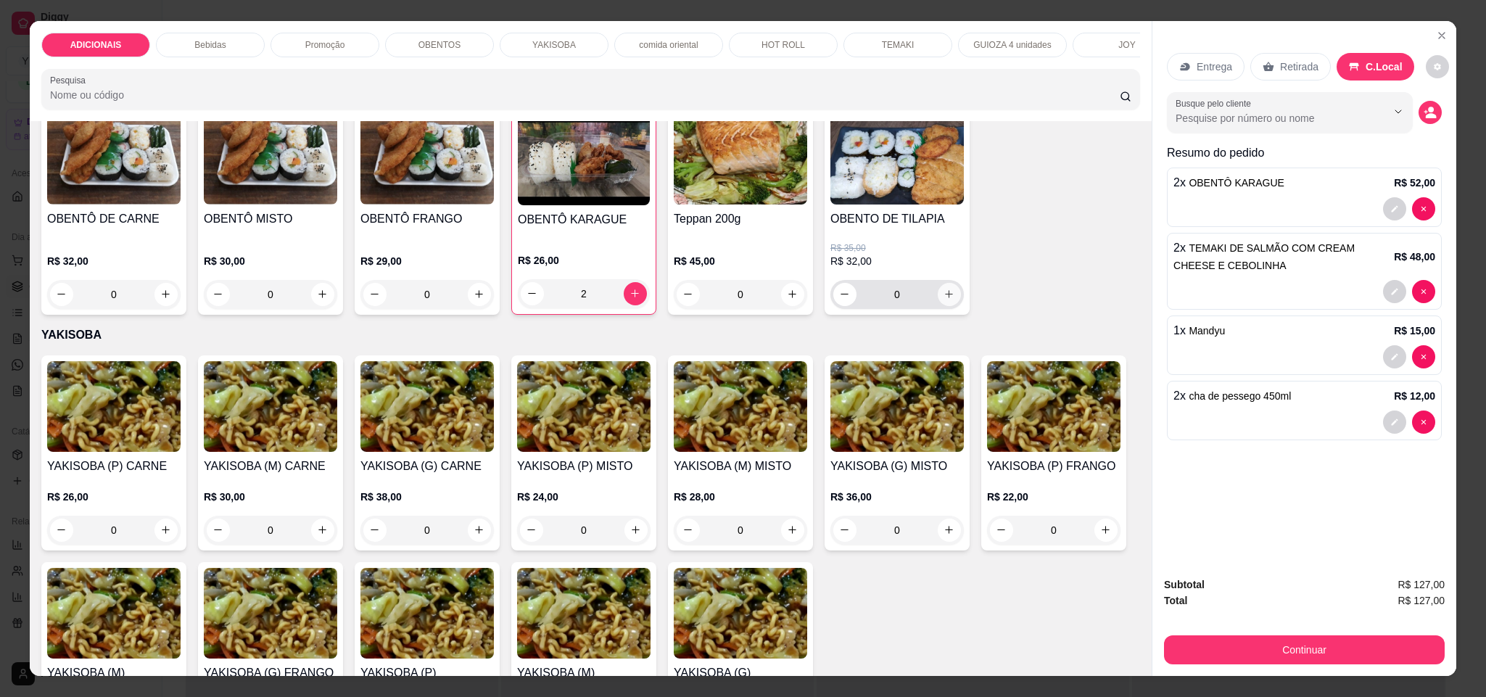
click at [938, 306] on button "increase-product-quantity" at bounding box center [949, 294] width 23 height 23
type input "1"
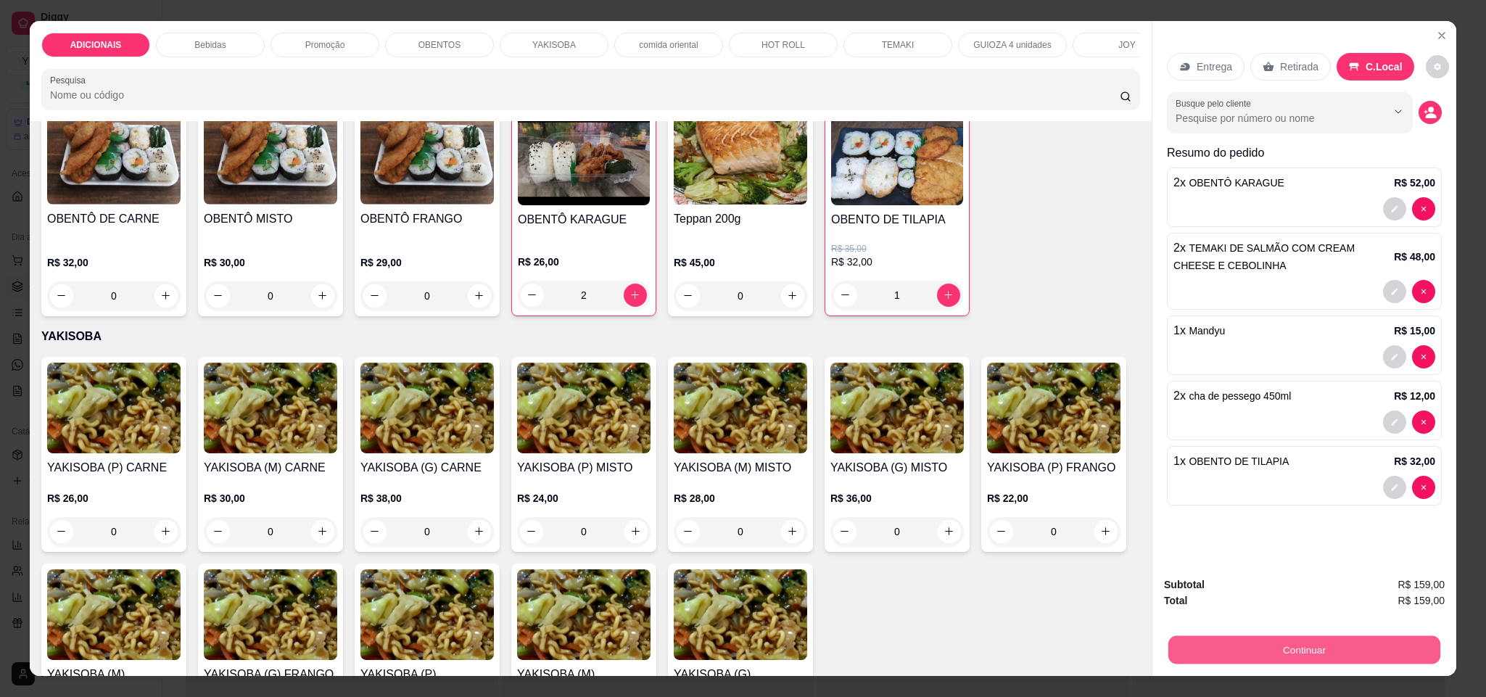
click at [1361, 655] on button "Continuar" at bounding box center [1304, 650] width 272 height 28
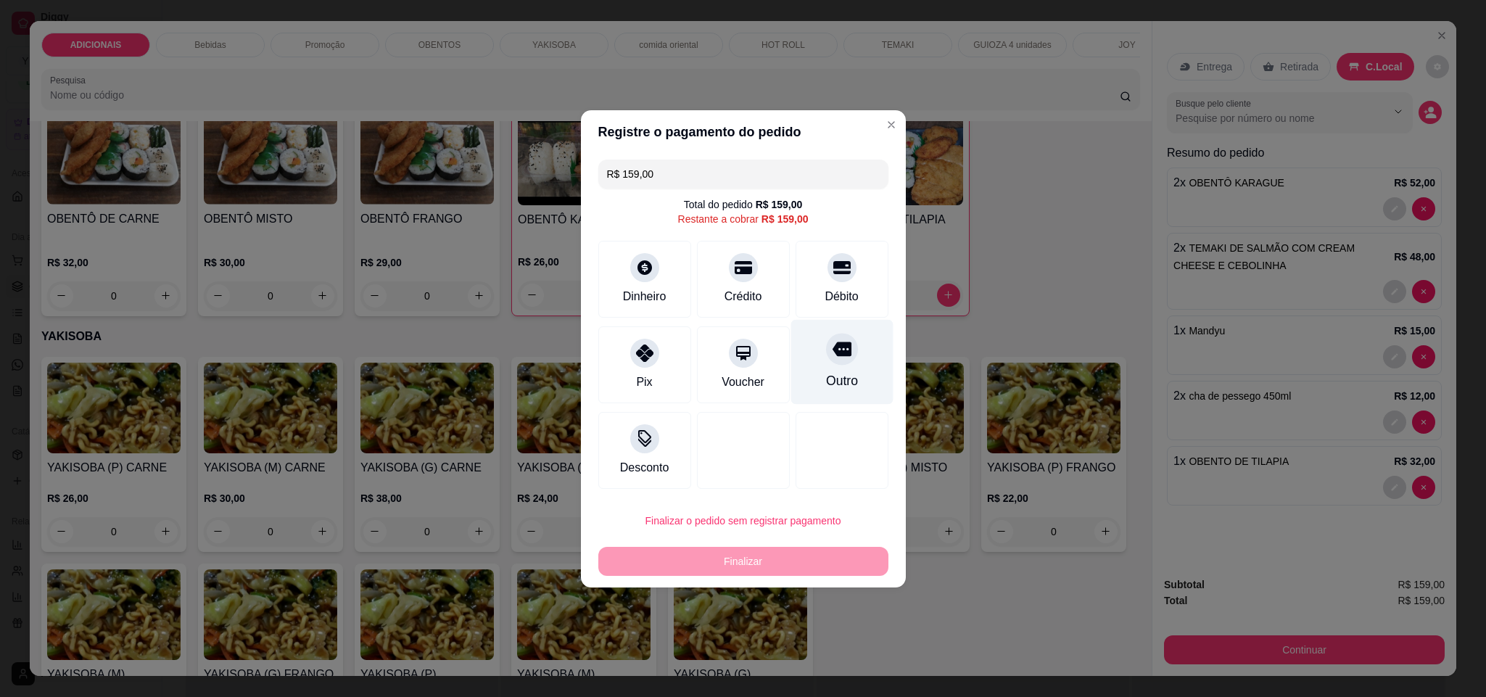
drag, startPoint x: 860, startPoint y: 364, endPoint x: 845, endPoint y: 385, distance: 26.0
click at [858, 366] on div "Outro" at bounding box center [842, 364] width 93 height 77
type input "R$ 0,00"
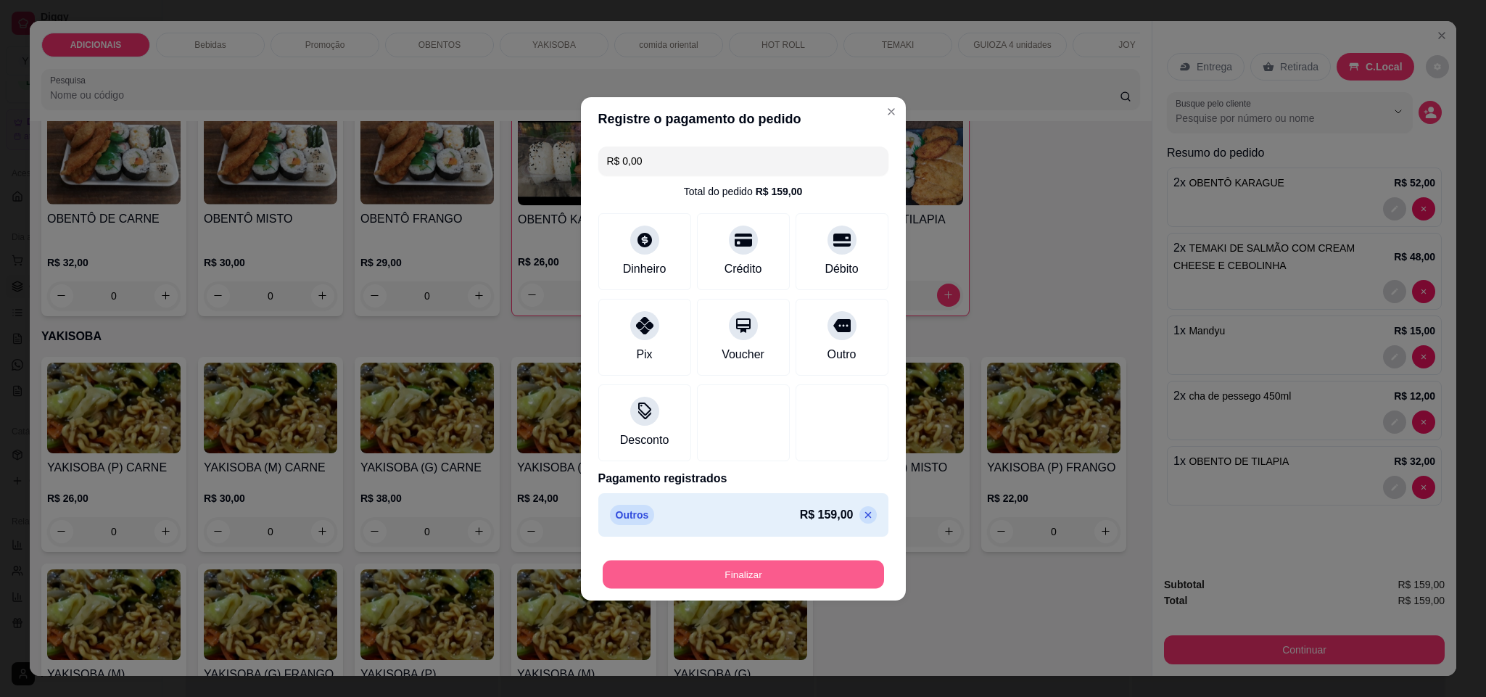
click at [761, 570] on button "Finalizar" at bounding box center [743, 574] width 281 height 28
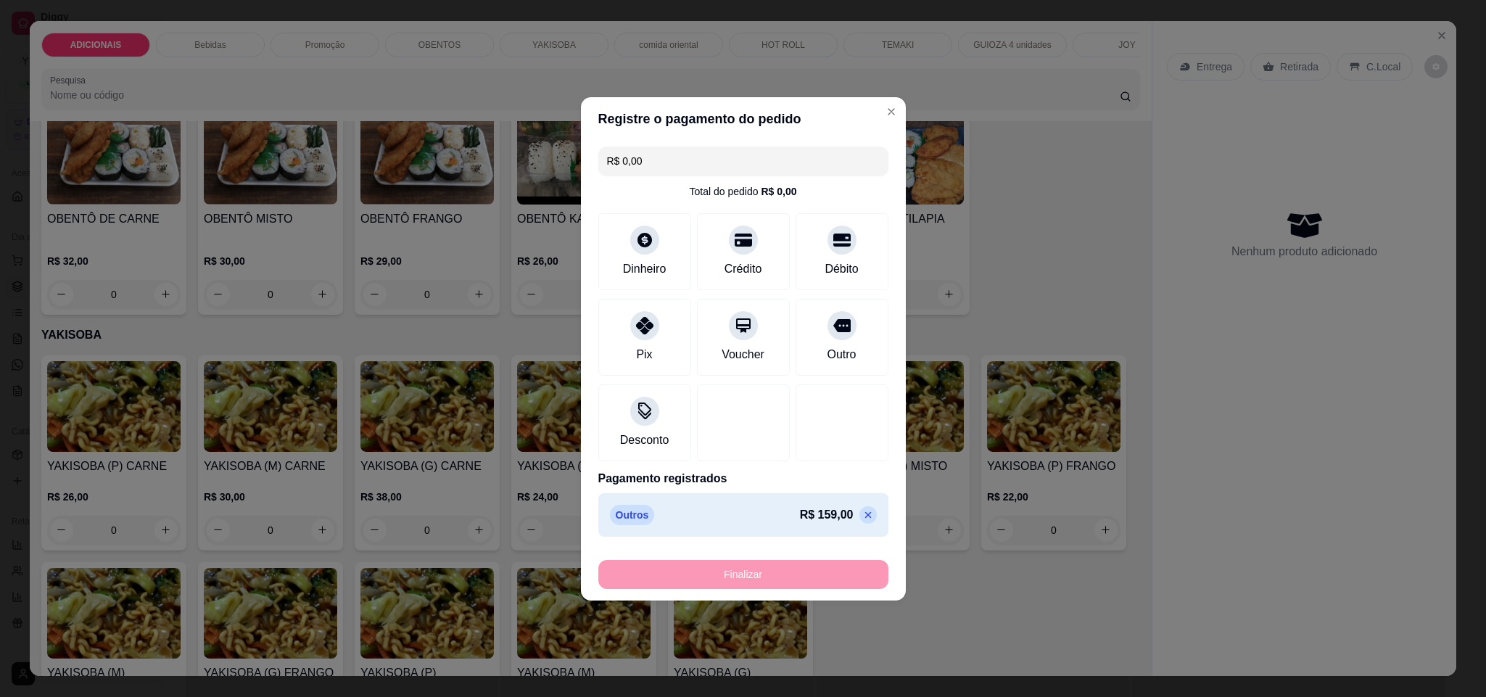
type input "0"
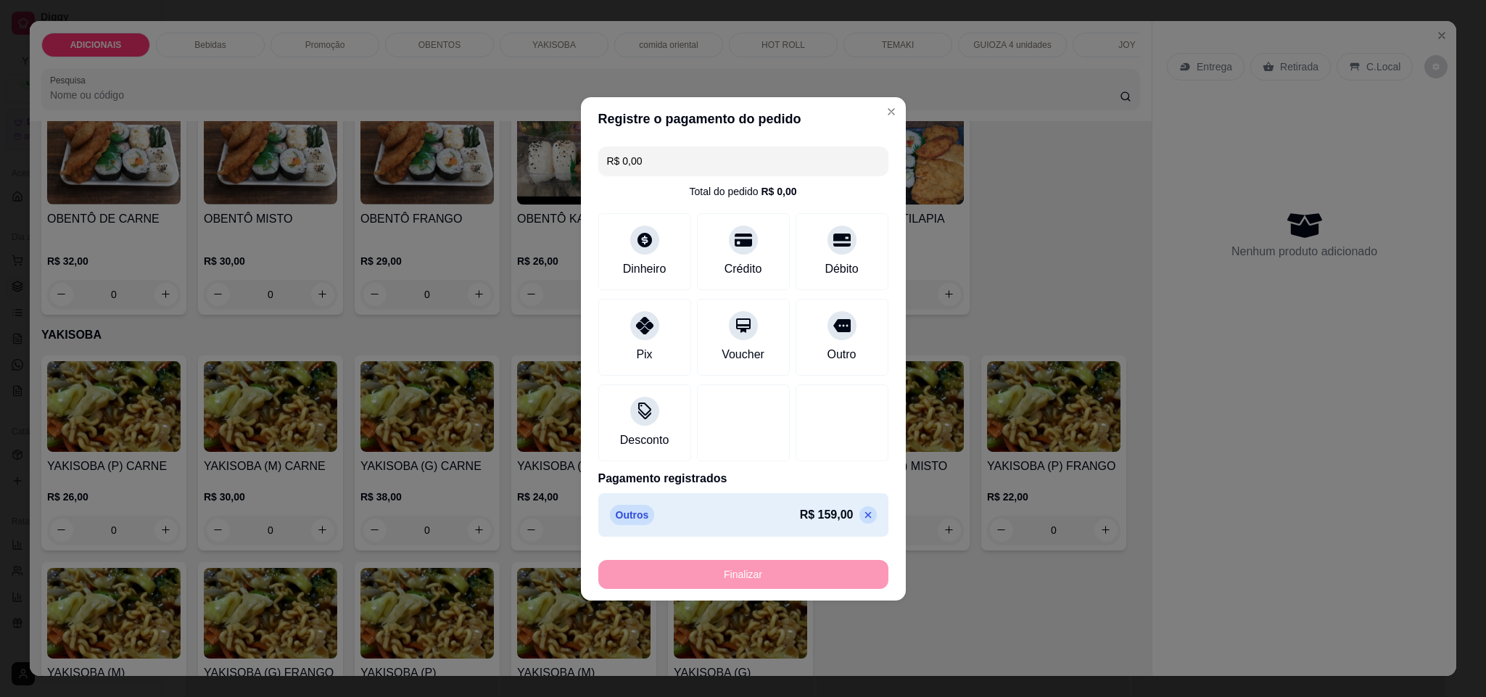
type input "-R$ 159,00"
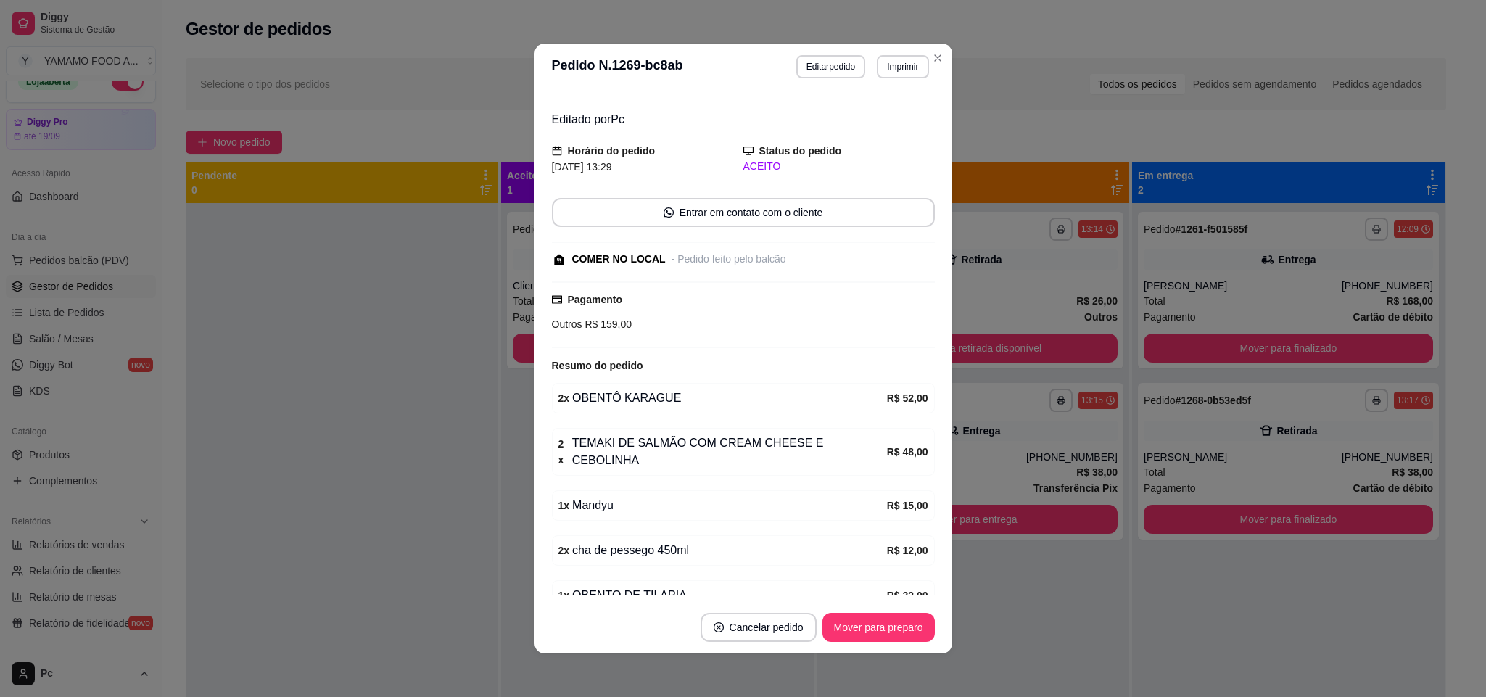
scroll to position [0, 0]
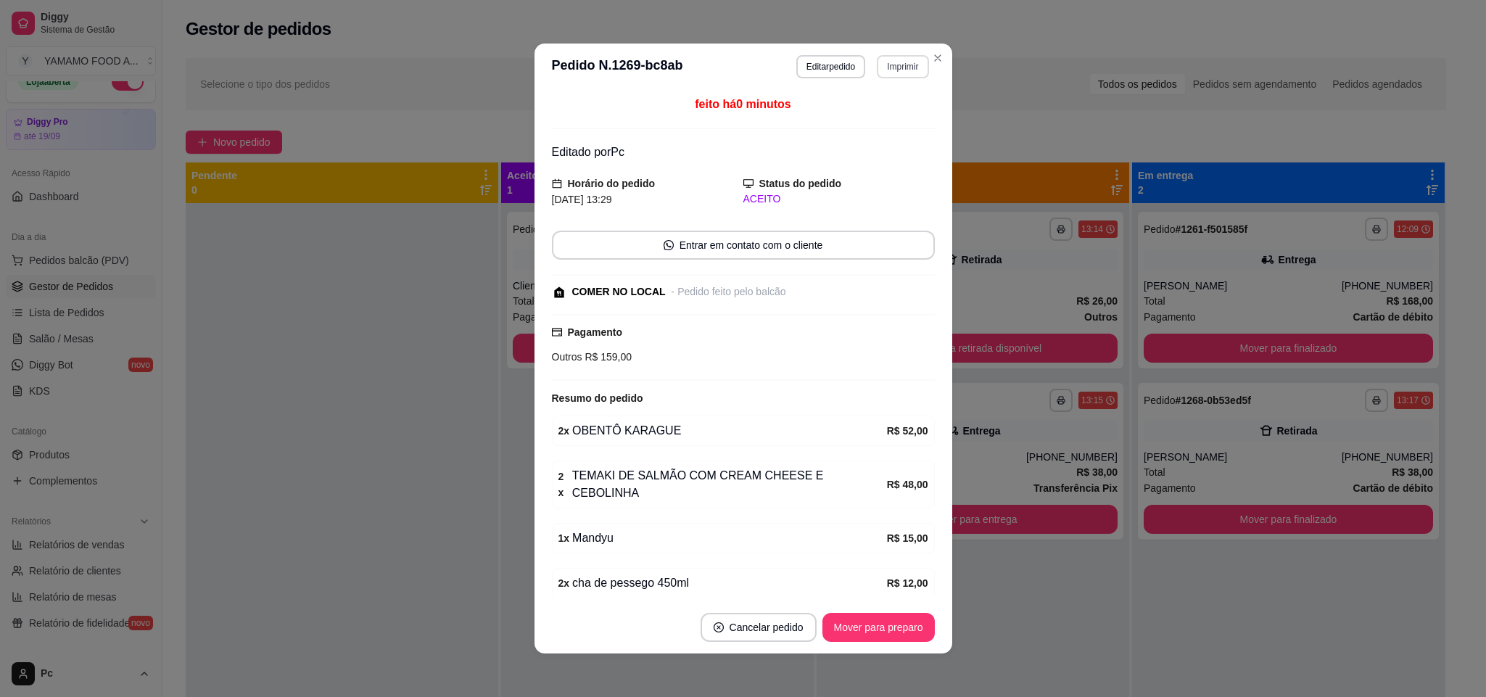
click at [909, 57] on button "Imprimir" at bounding box center [902, 66] width 51 height 23
click at [890, 113] on button "IMPRESSORA" at bounding box center [869, 118] width 105 height 23
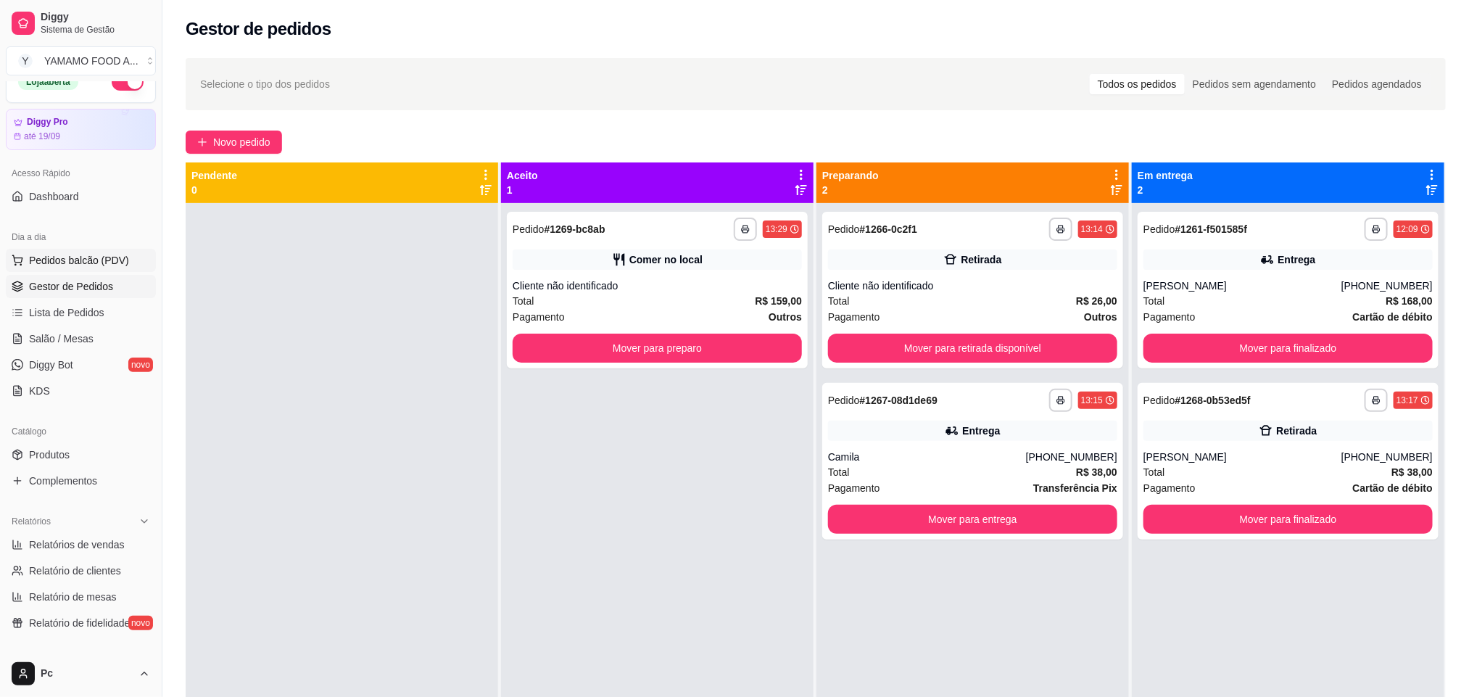
click at [73, 257] on span "Pedidos balcão (PDV)" at bounding box center [79, 260] width 100 height 15
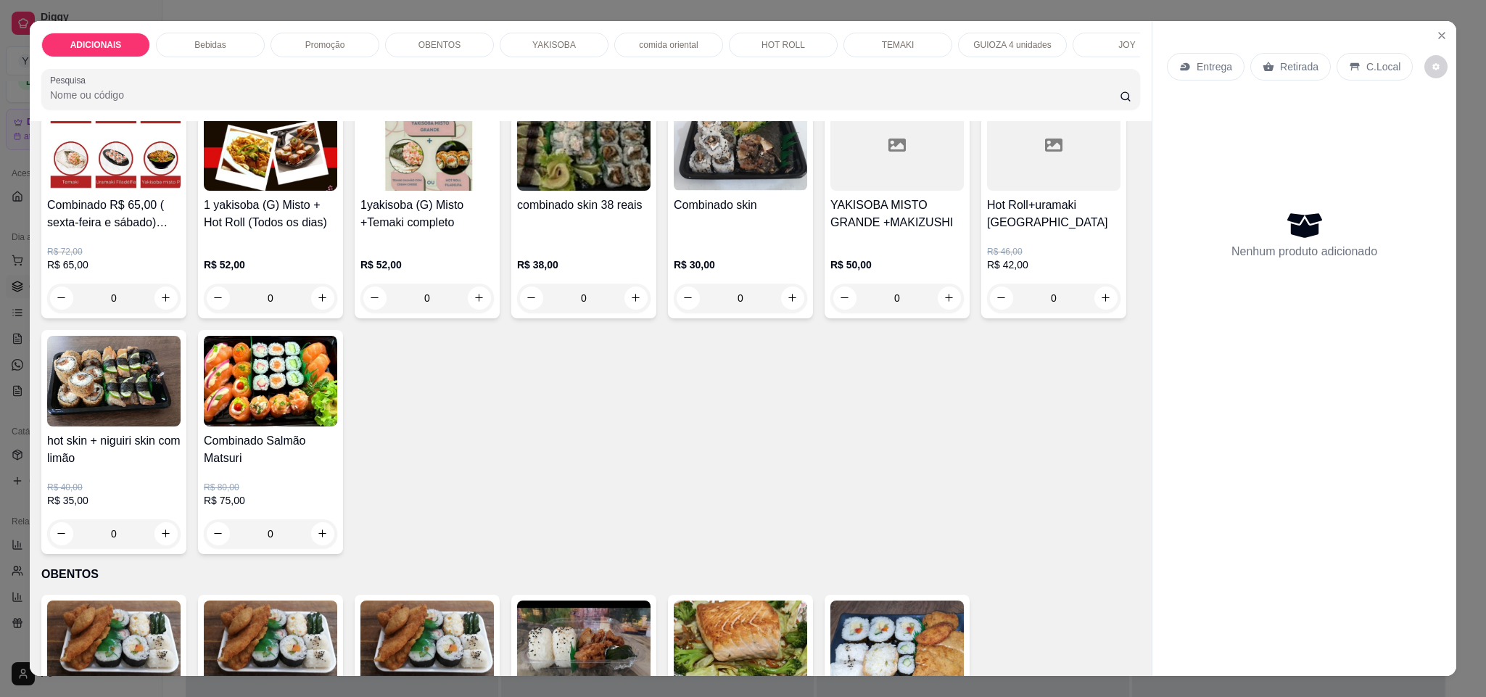
scroll to position [1523, 0]
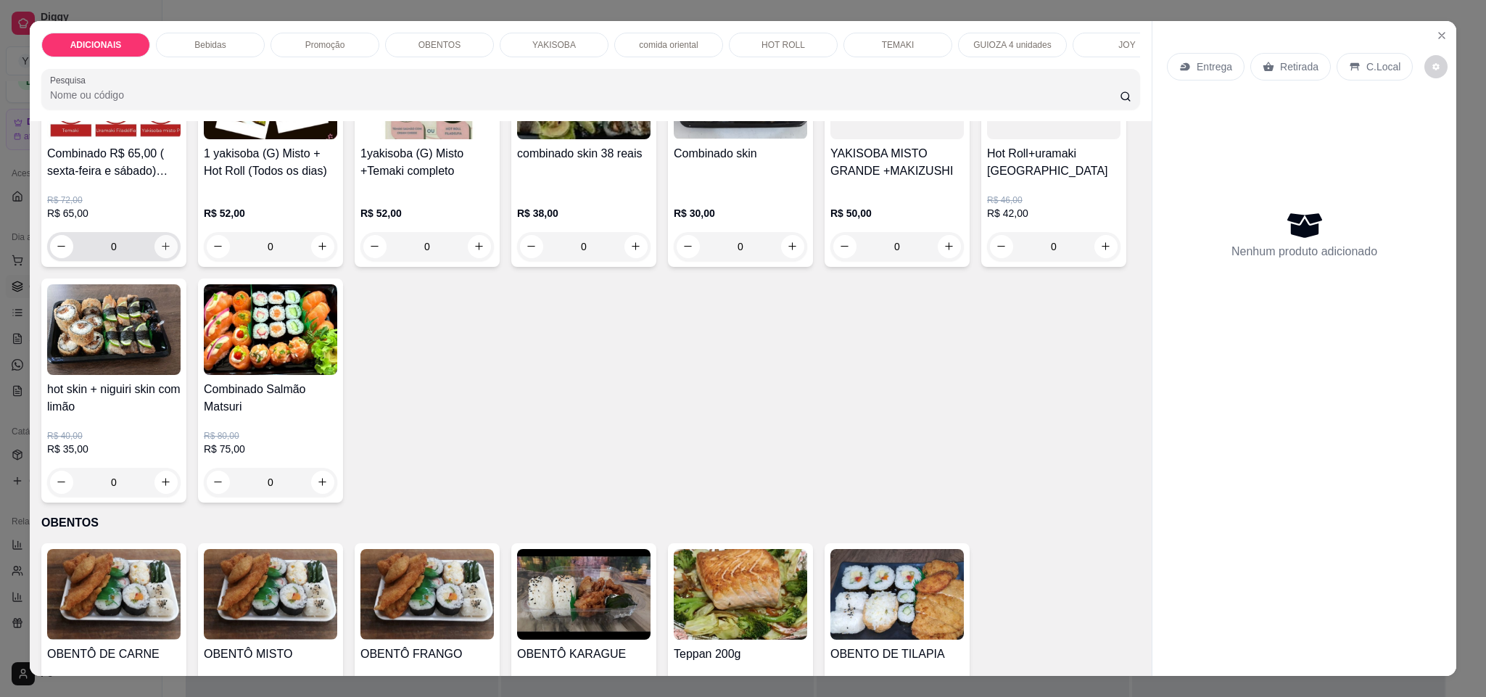
click at [159, 258] on button "increase-product-quantity" at bounding box center [165, 246] width 23 height 23
type input "1"
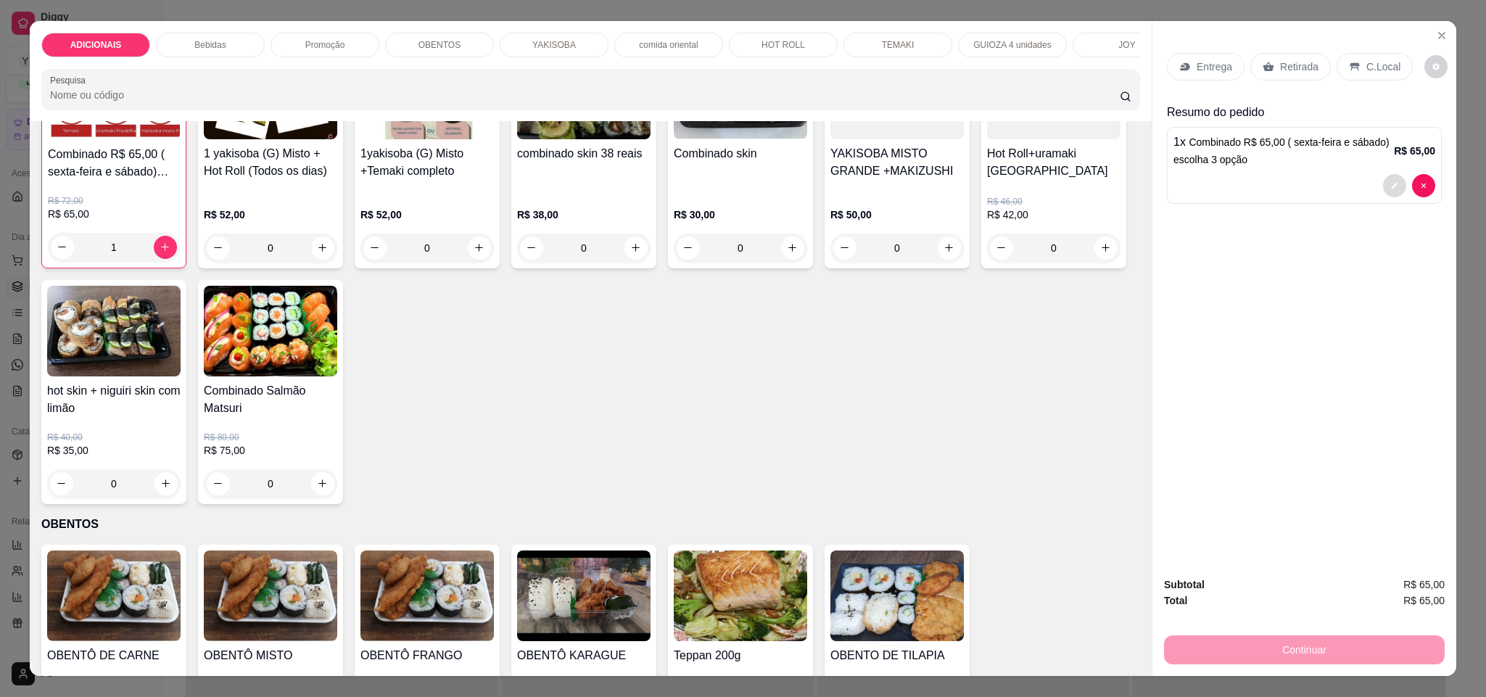
click at [1391, 183] on button "decrease-product-quantity" at bounding box center [1394, 185] width 23 height 23
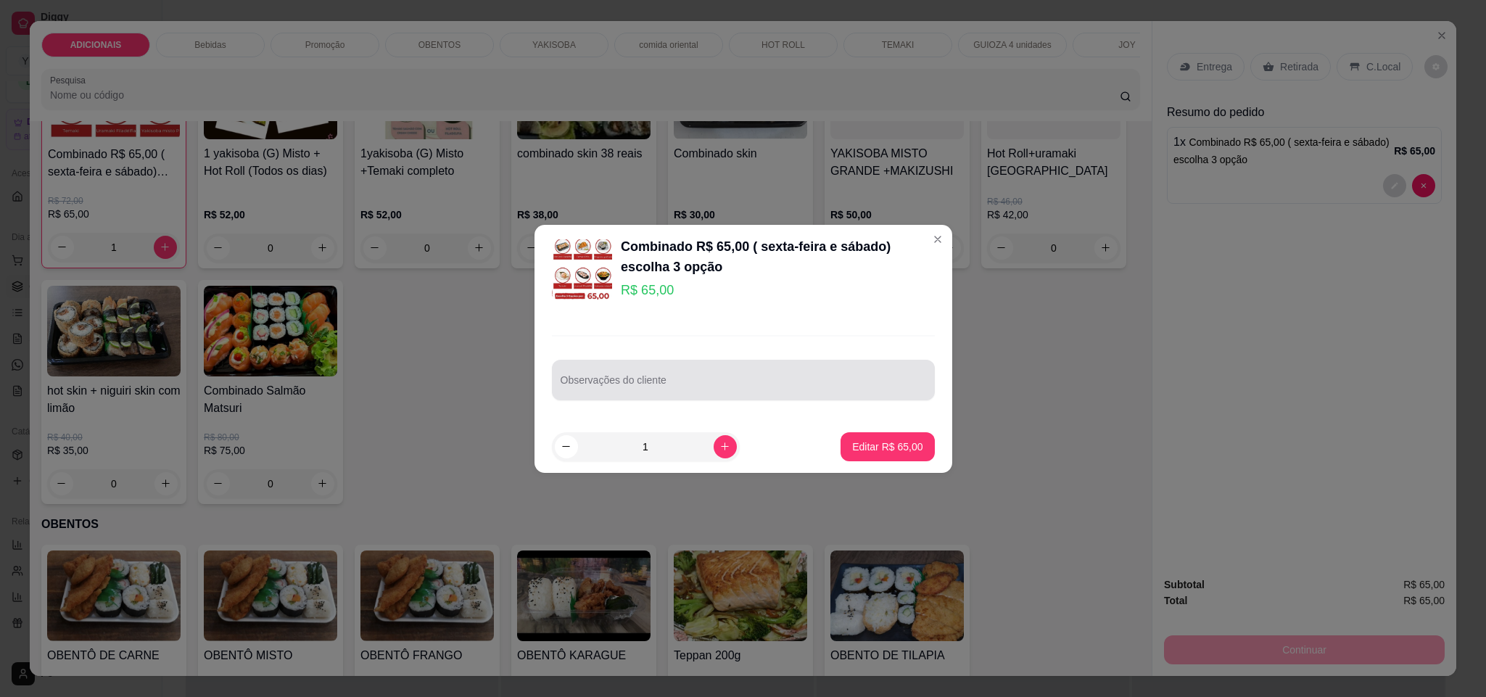
click at [590, 381] on div "Observações do cliente" at bounding box center [743, 380] width 383 height 41
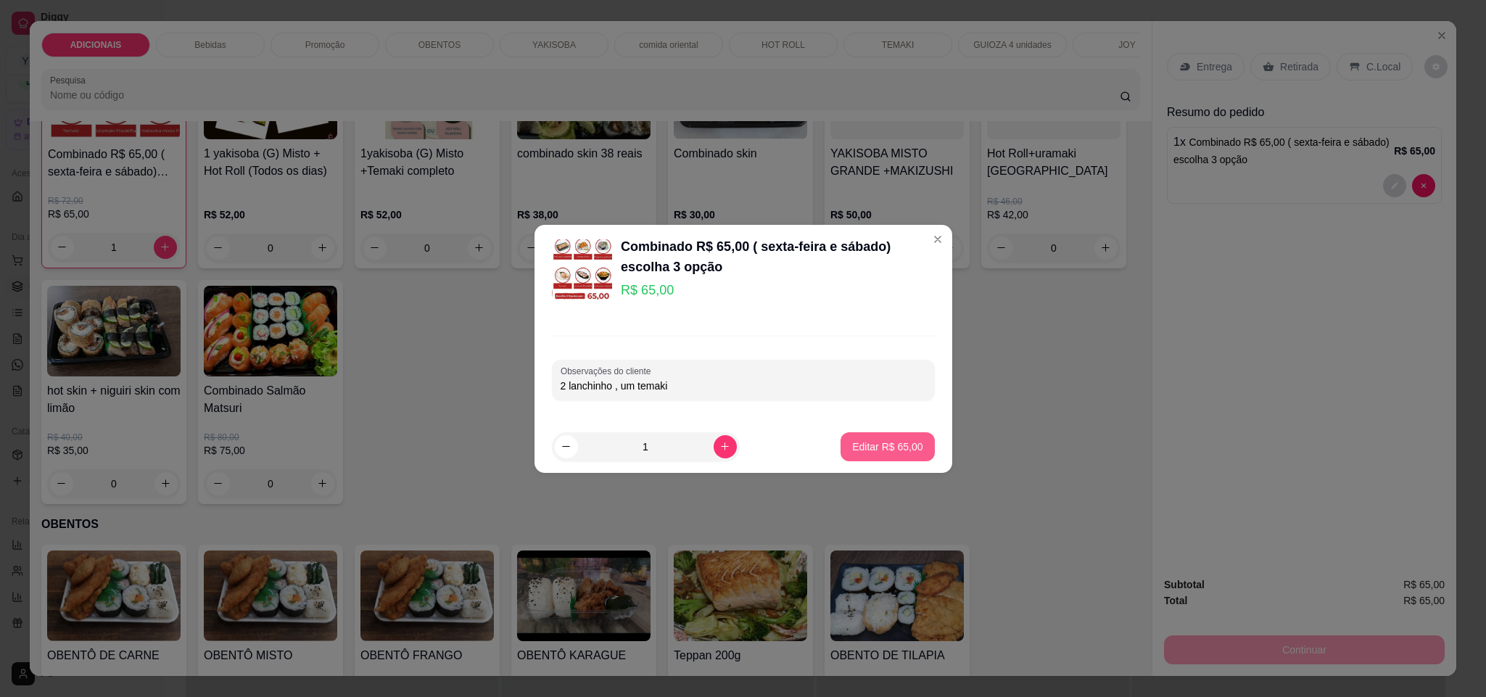
type input "2 lanchinho , um temaki"
click at [854, 445] on p "Editar R$ 65,00" at bounding box center [888, 446] width 68 height 14
type input "0"
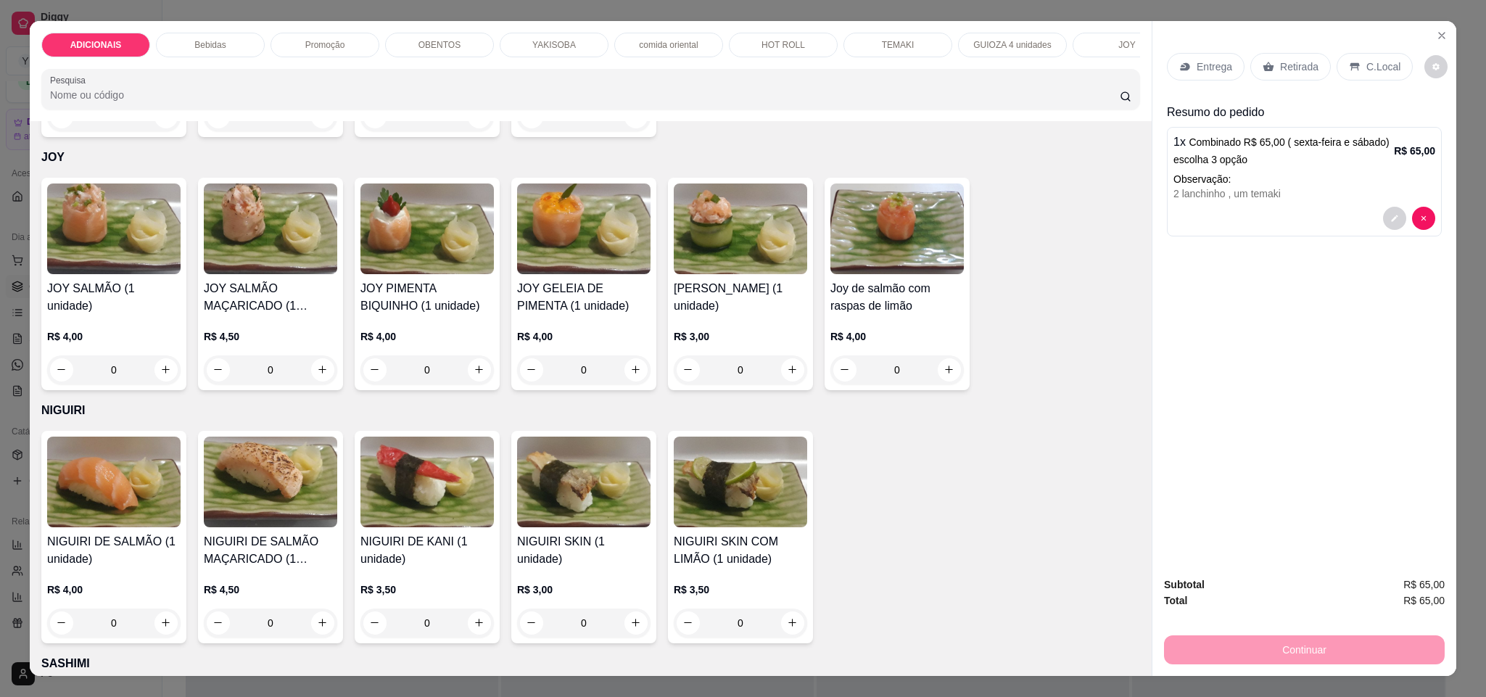
scroll to position [4243, 0]
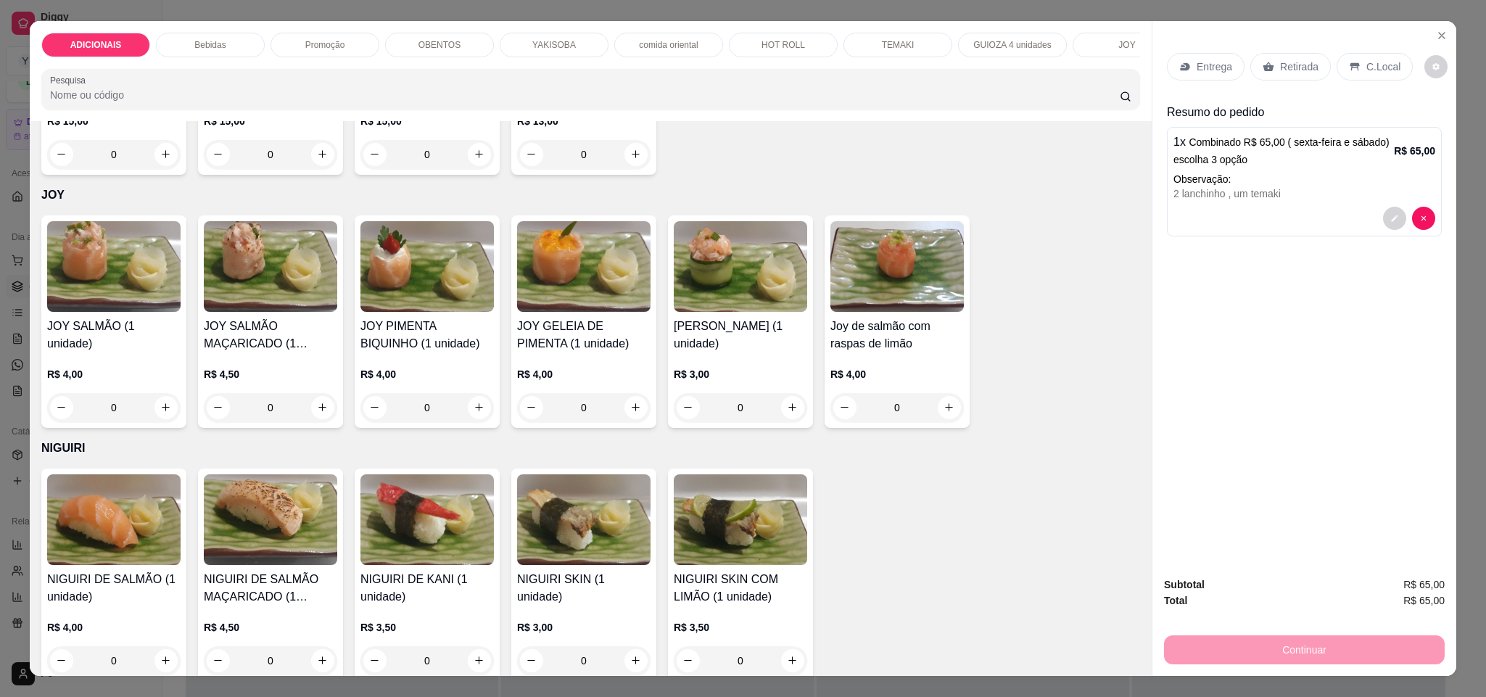
type input "1"
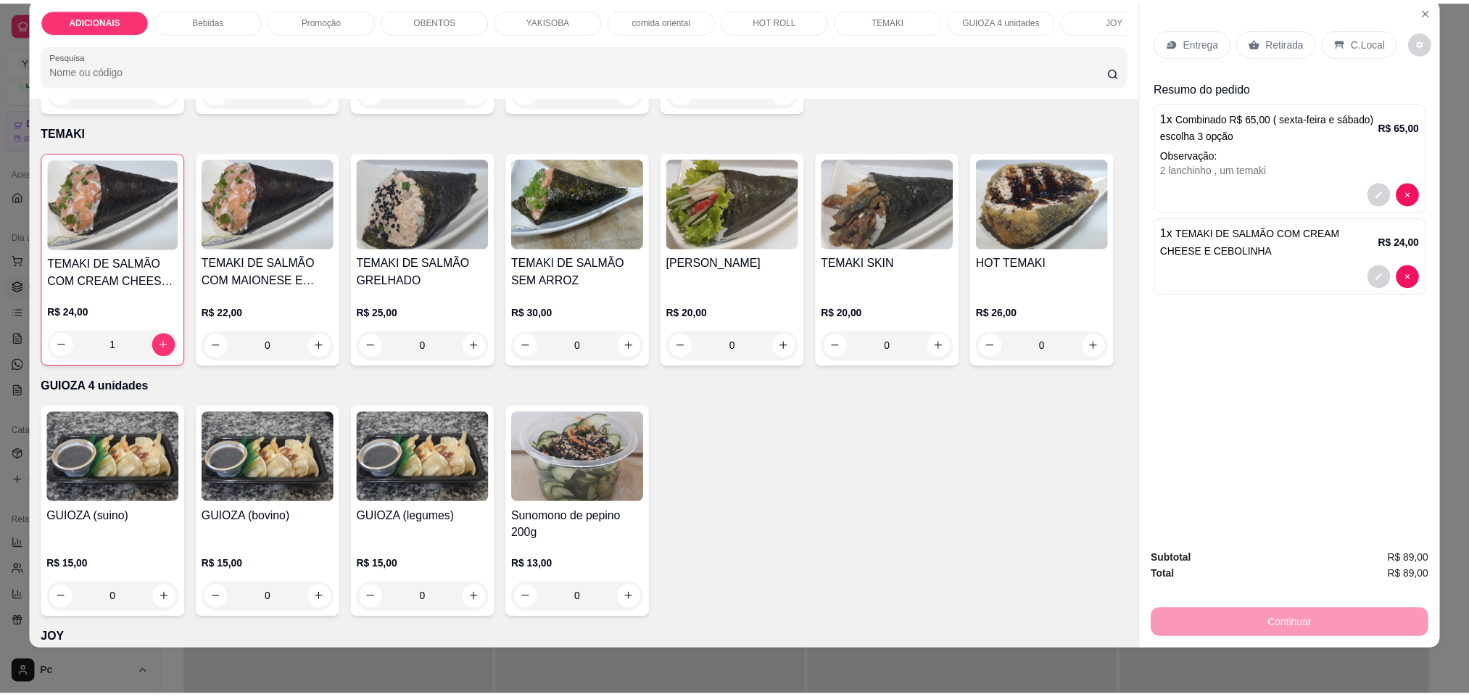
scroll to position [3738, 0]
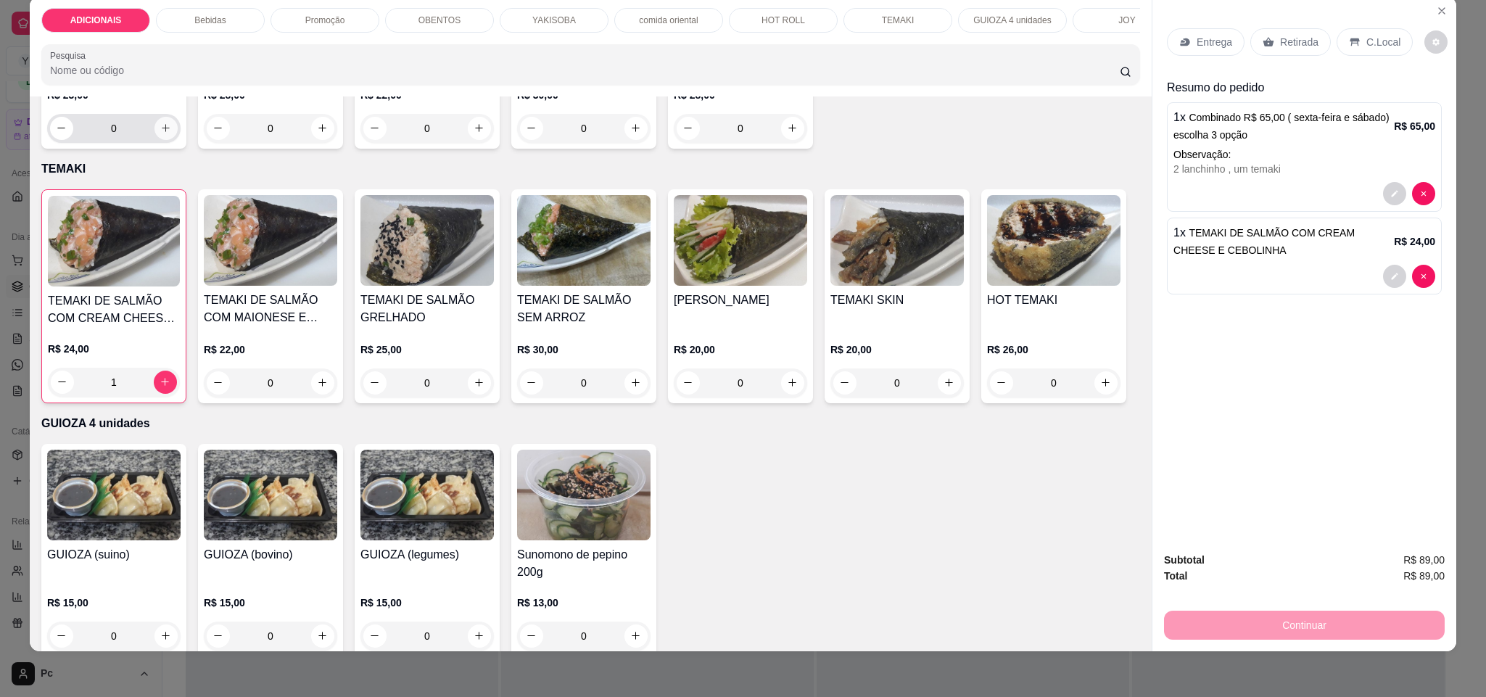
click at [160, 133] on icon "increase-product-quantity" at bounding box center [165, 128] width 11 height 11
type input "1"
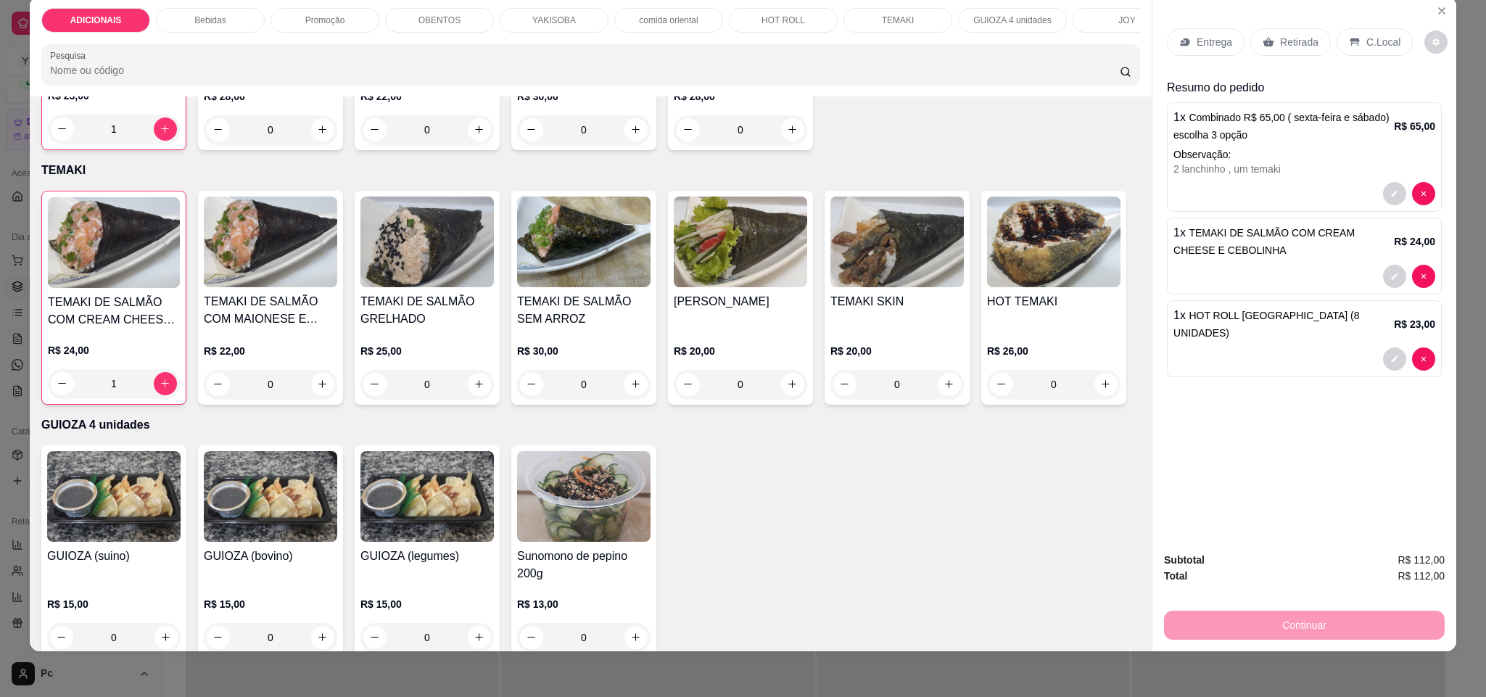
click at [1290, 37] on p "Retirada" at bounding box center [1299, 42] width 38 height 15
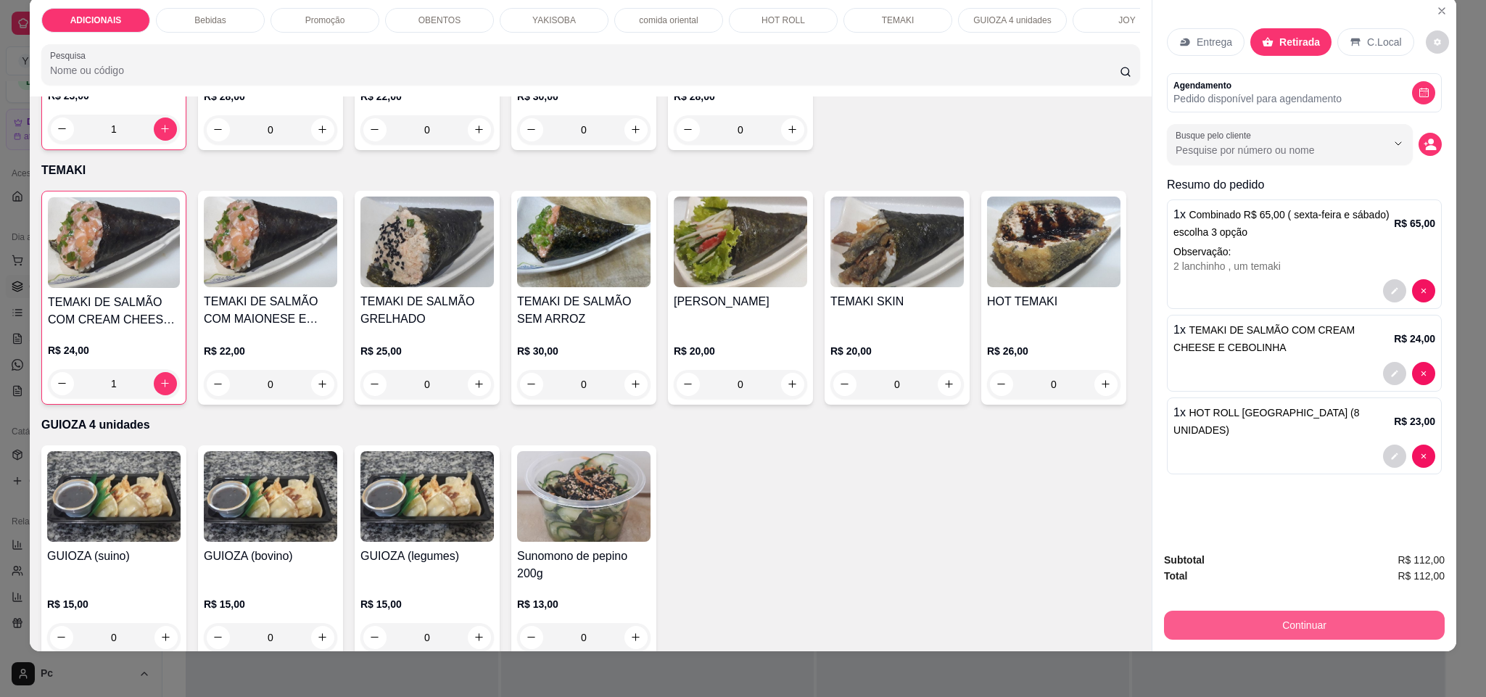
click at [1340, 614] on button "Continuar" at bounding box center [1304, 625] width 281 height 29
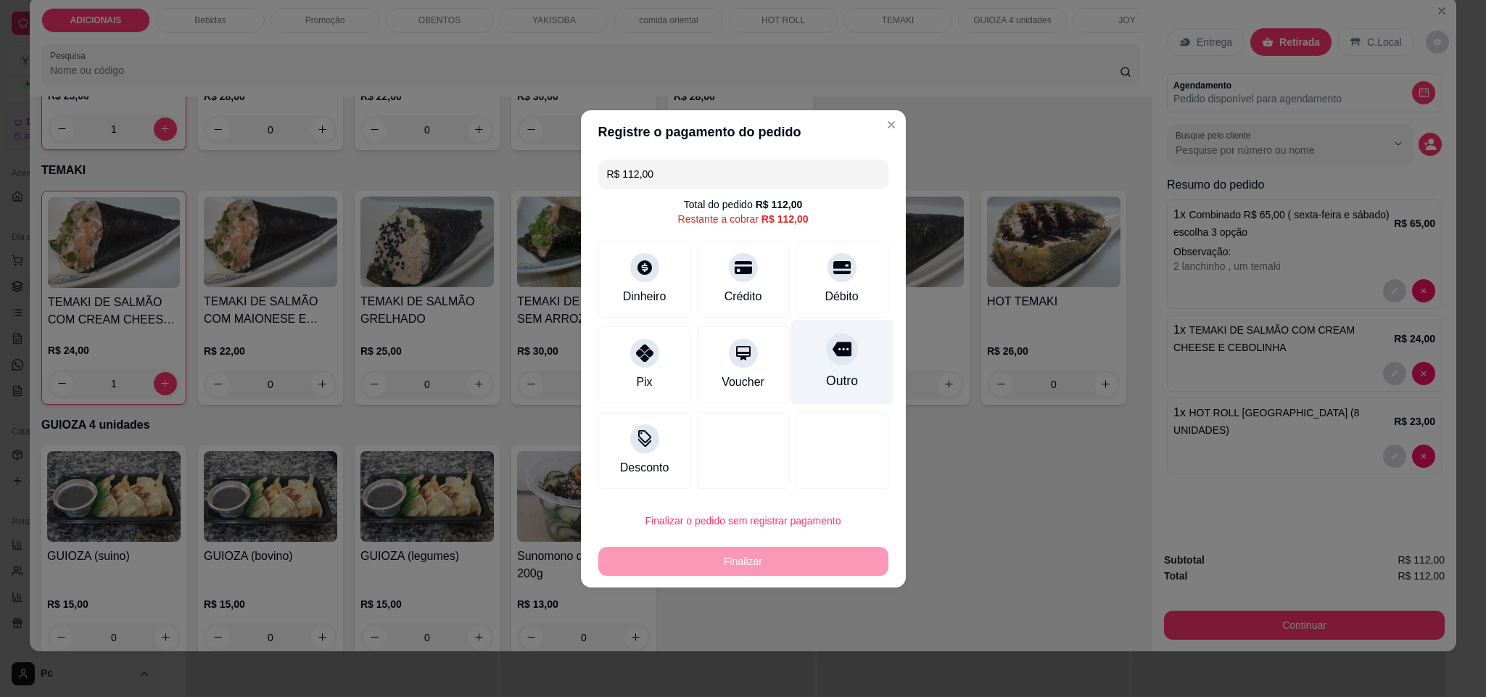
click at [826, 360] on div at bounding box center [842, 349] width 32 height 32
type input "R$ 0,00"
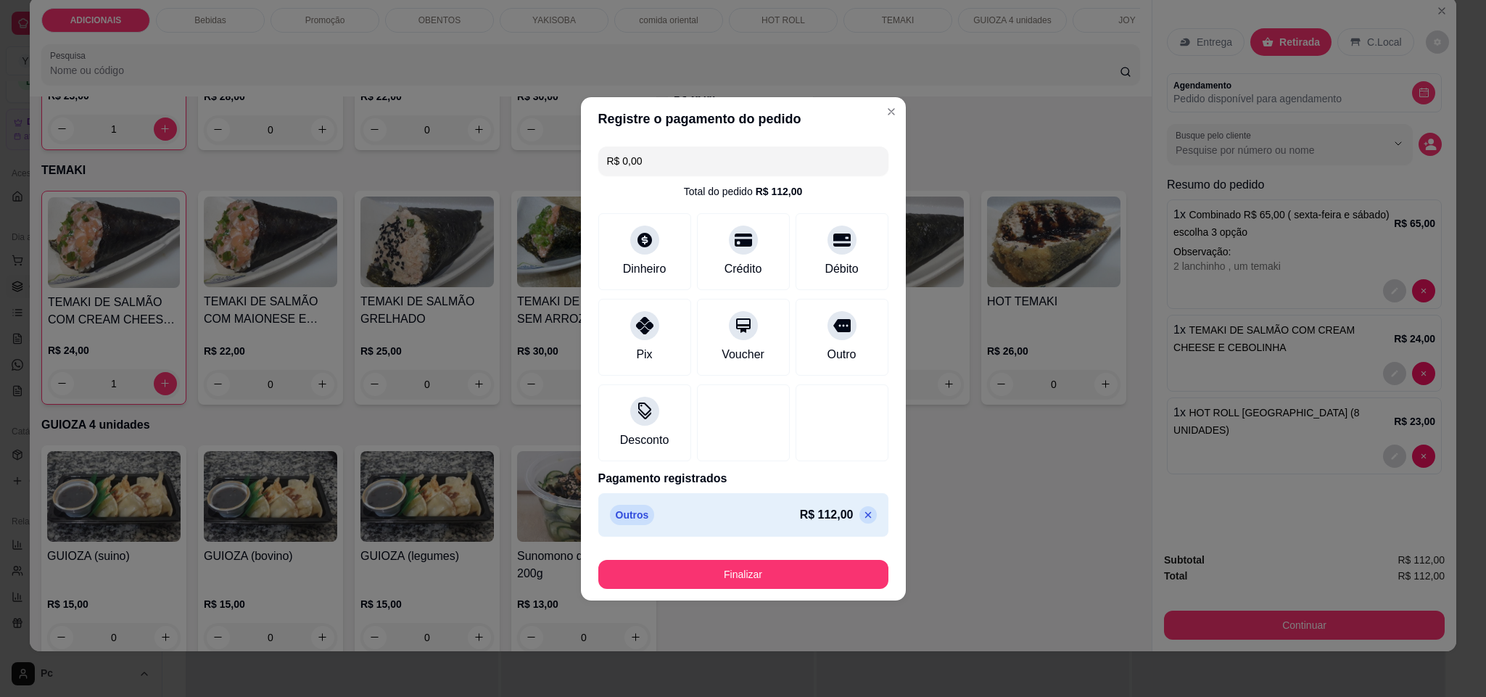
click at [803, 556] on footer "Finalizar" at bounding box center [743, 571] width 325 height 58
click at [801, 566] on button "Finalizar" at bounding box center [743, 574] width 281 height 28
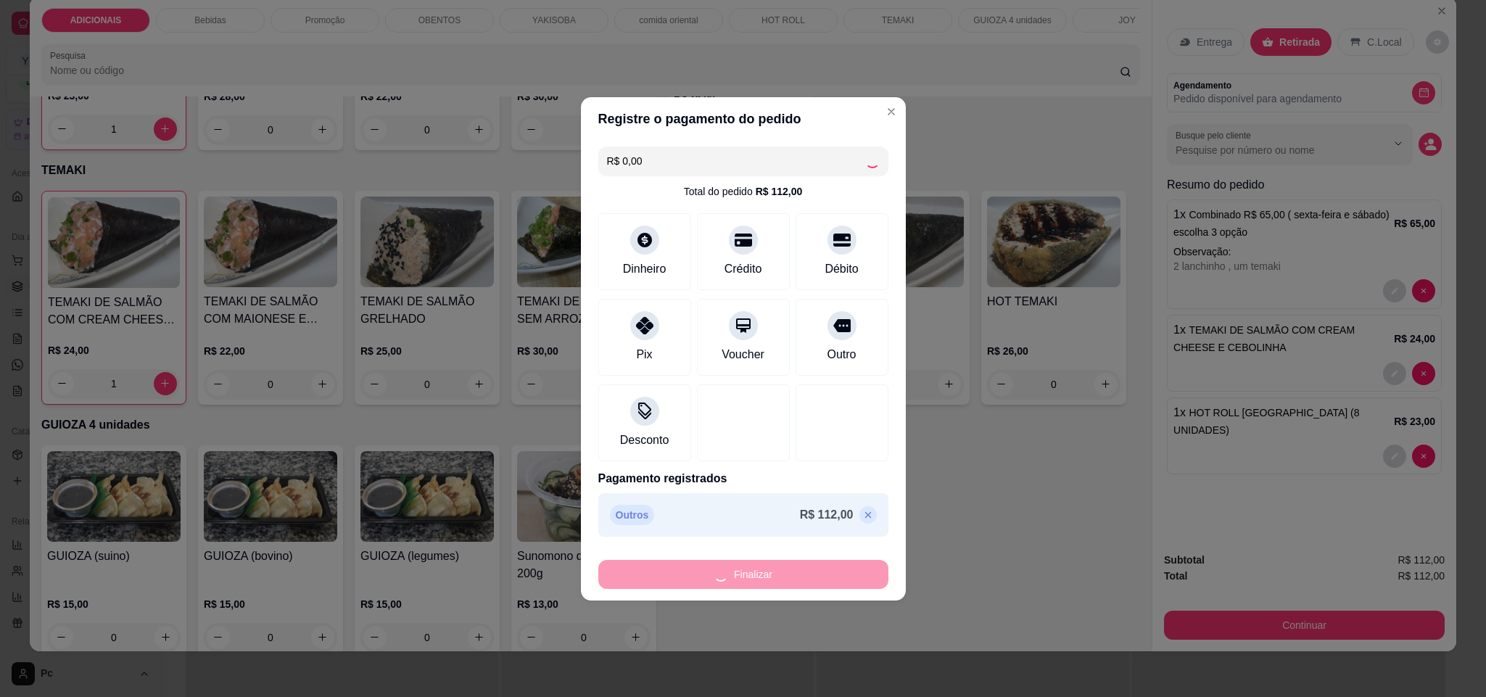
type input "0"
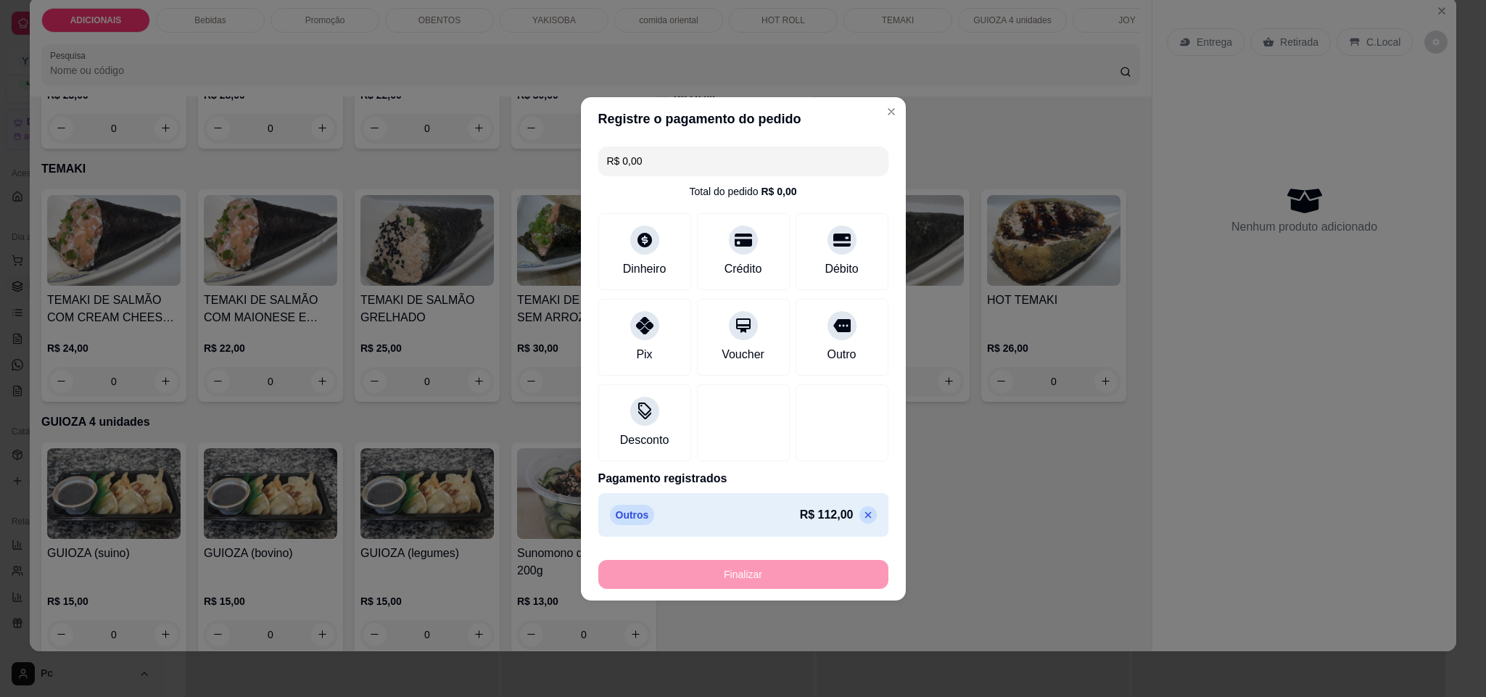
type input "-R$ 112,00"
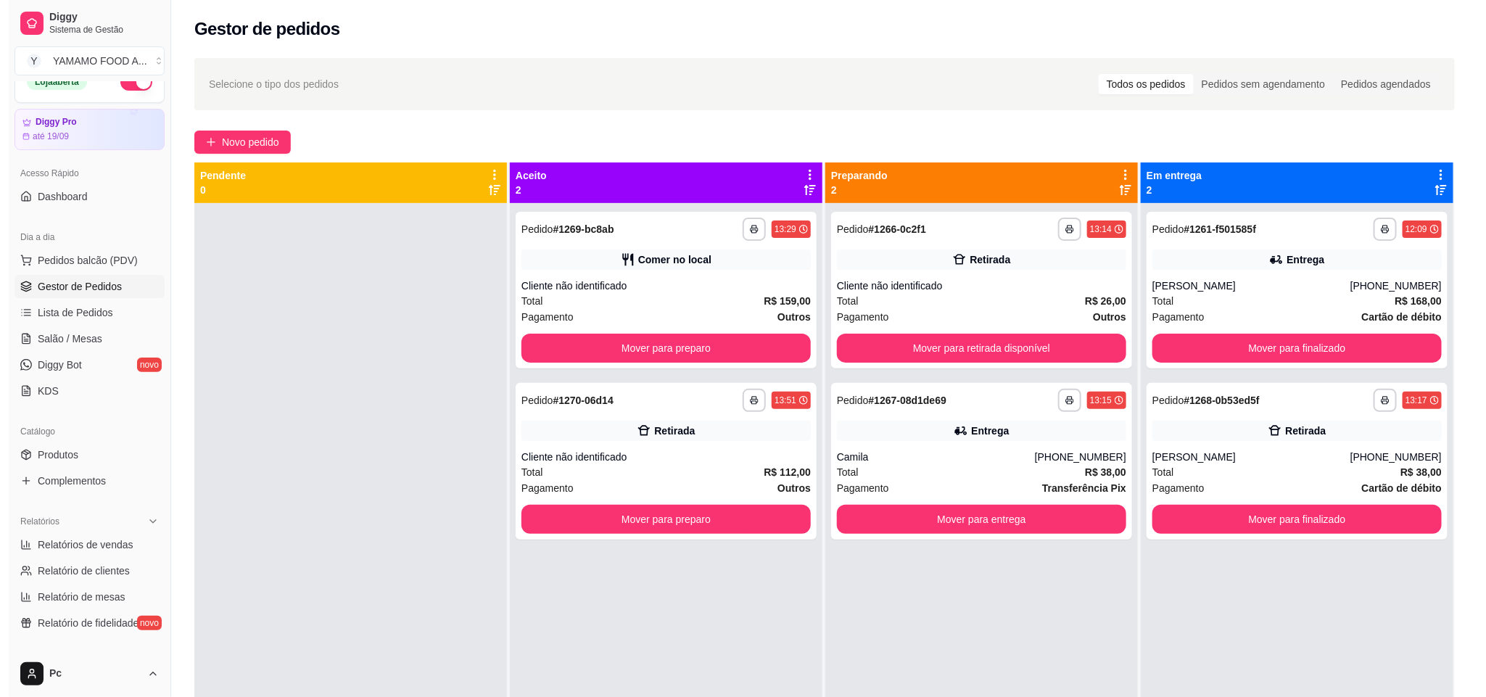
scroll to position [40, 0]
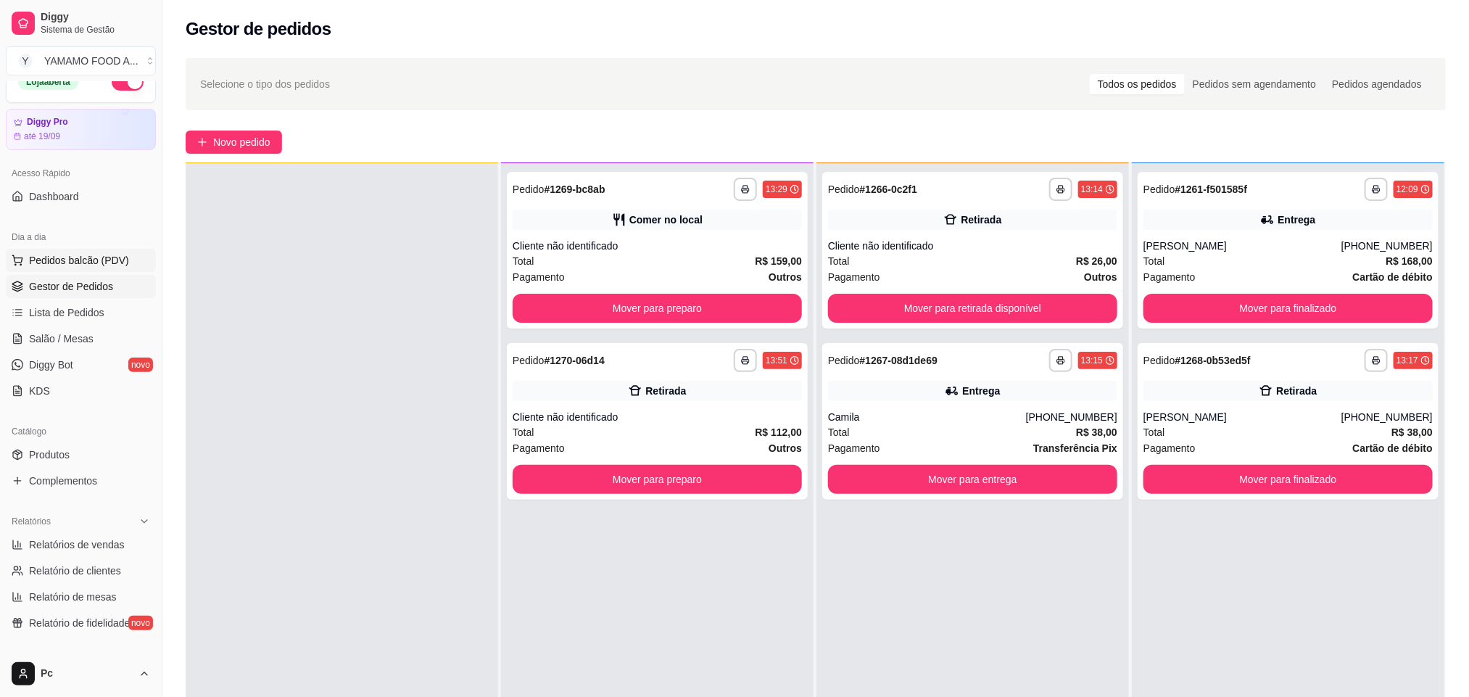
click at [64, 261] on span "Pedidos balcão (PDV)" at bounding box center [79, 260] width 100 height 15
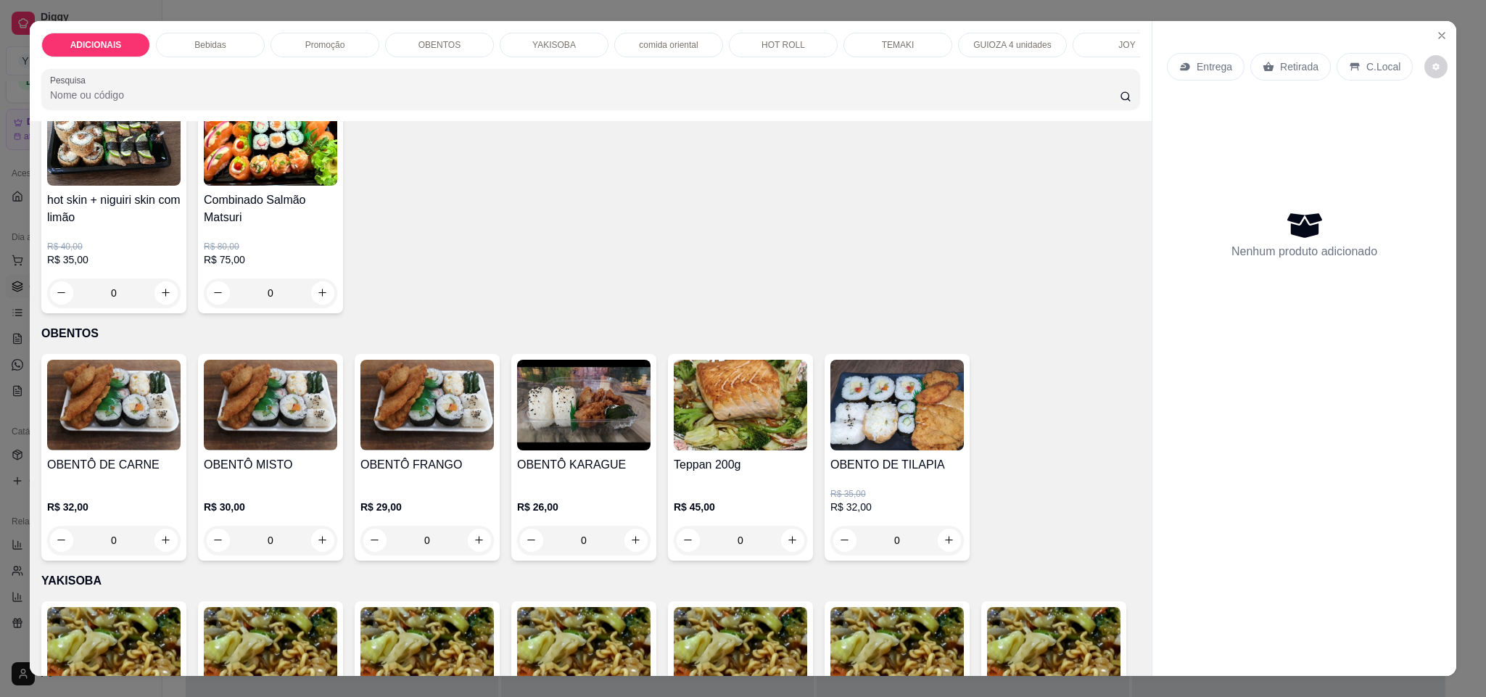
scroll to position [1632, 0]
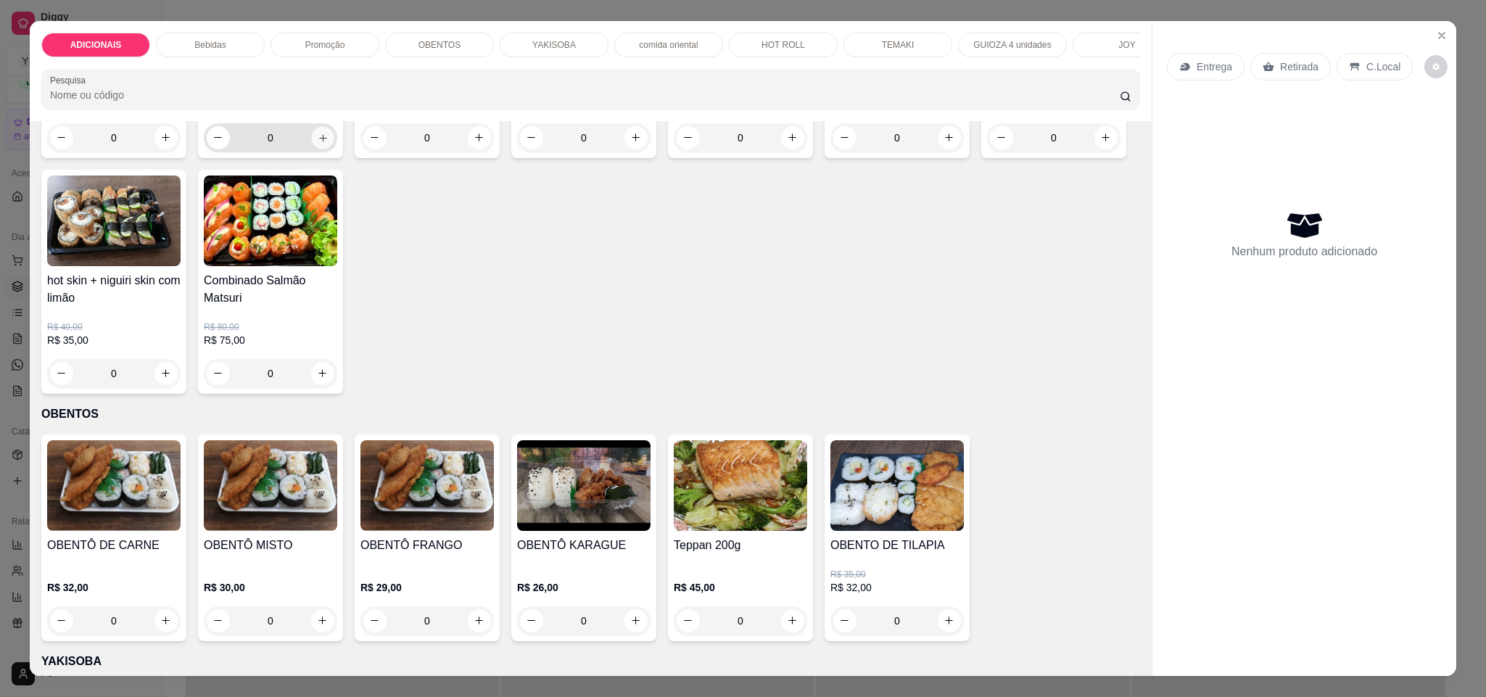
click at [318, 144] on icon "increase-product-quantity" at bounding box center [323, 138] width 11 height 11
type input "1"
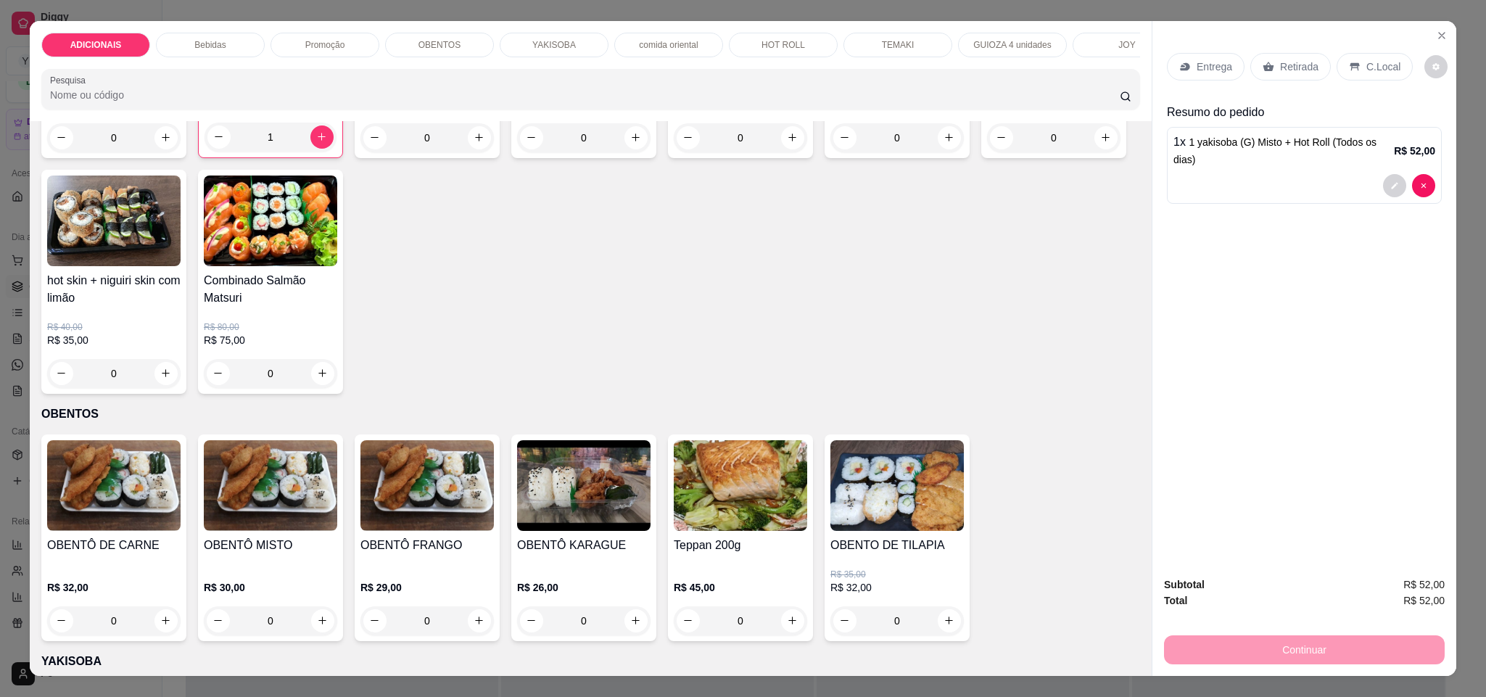
click at [1295, 67] on p "Retirada" at bounding box center [1299, 66] width 38 height 15
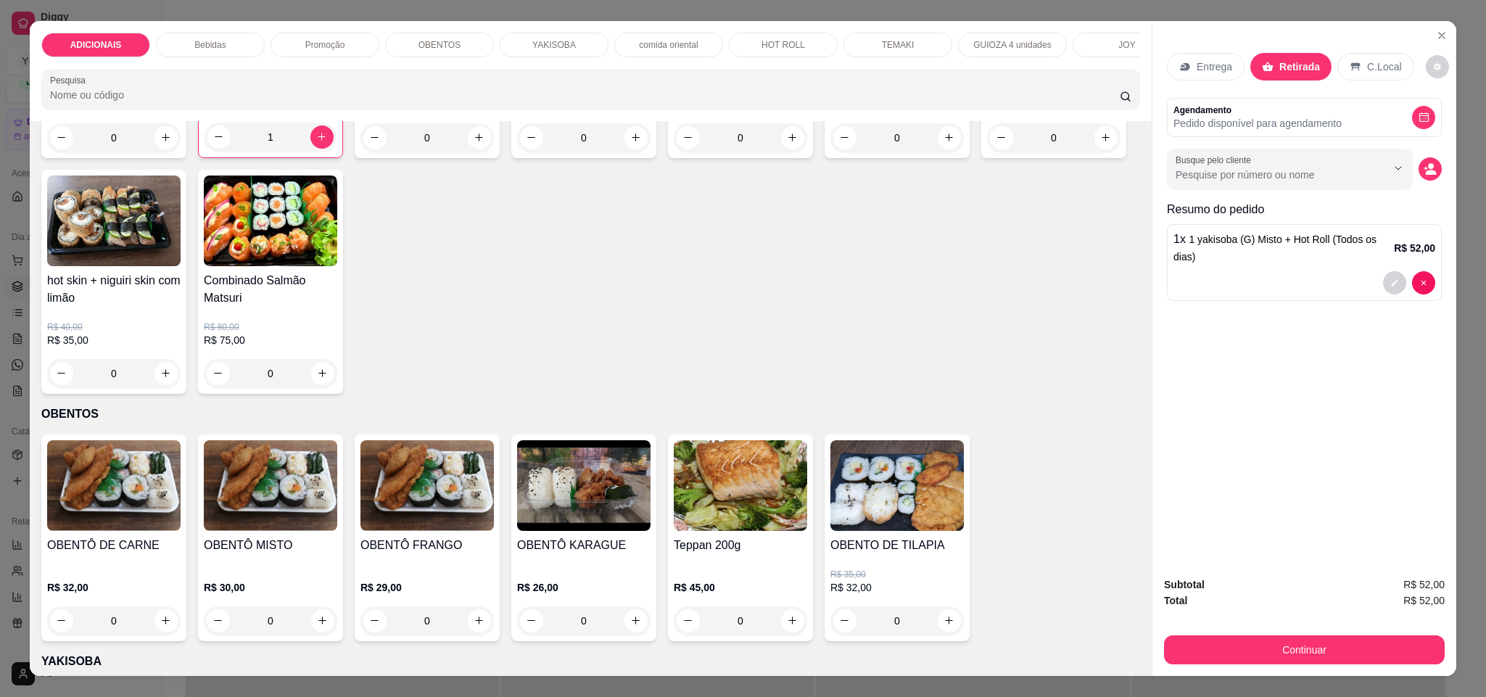
click at [1367, 61] on p "C.Local" at bounding box center [1384, 66] width 34 height 15
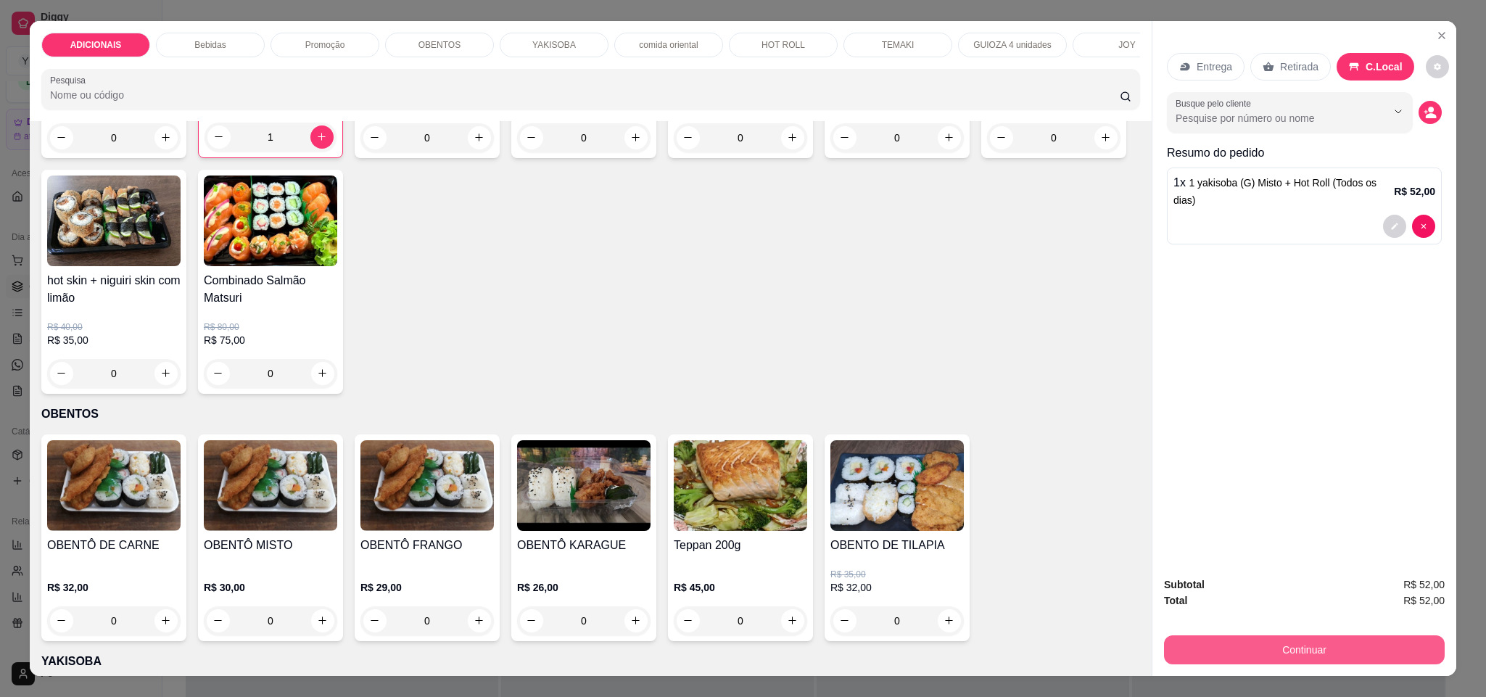
click at [1300, 648] on button "Continuar" at bounding box center [1304, 649] width 281 height 29
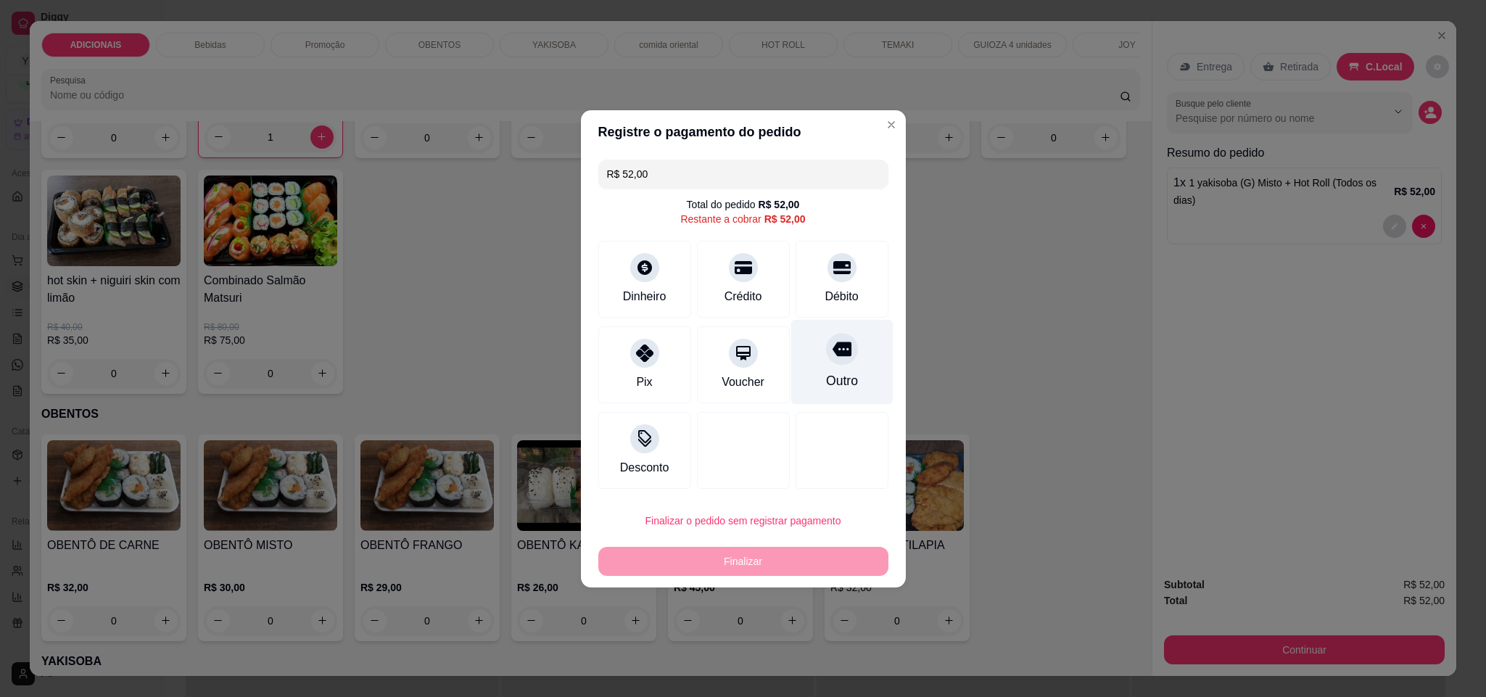
click at [835, 366] on div "Outro" at bounding box center [841, 361] width 102 height 85
type input "R$ 0,00"
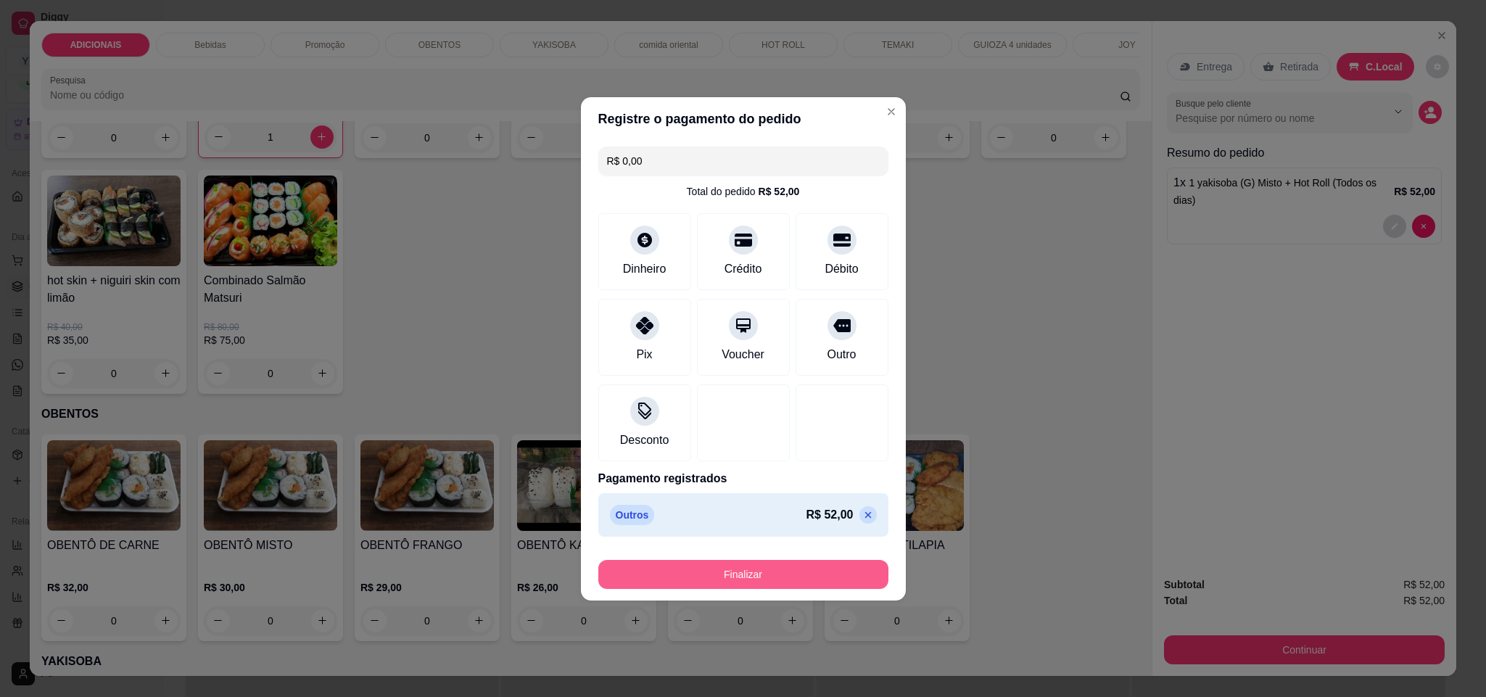
click at [764, 571] on button "Finalizar" at bounding box center [743, 574] width 290 height 29
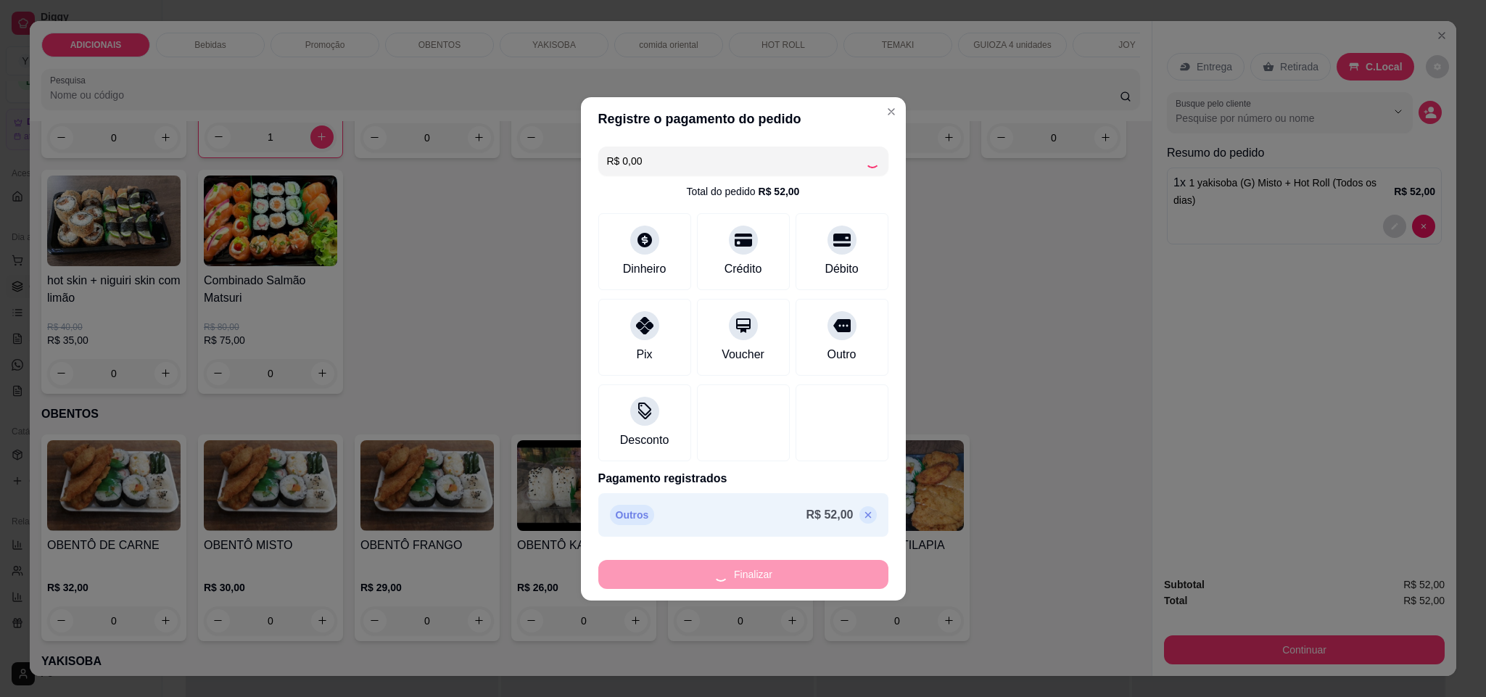
type input "0"
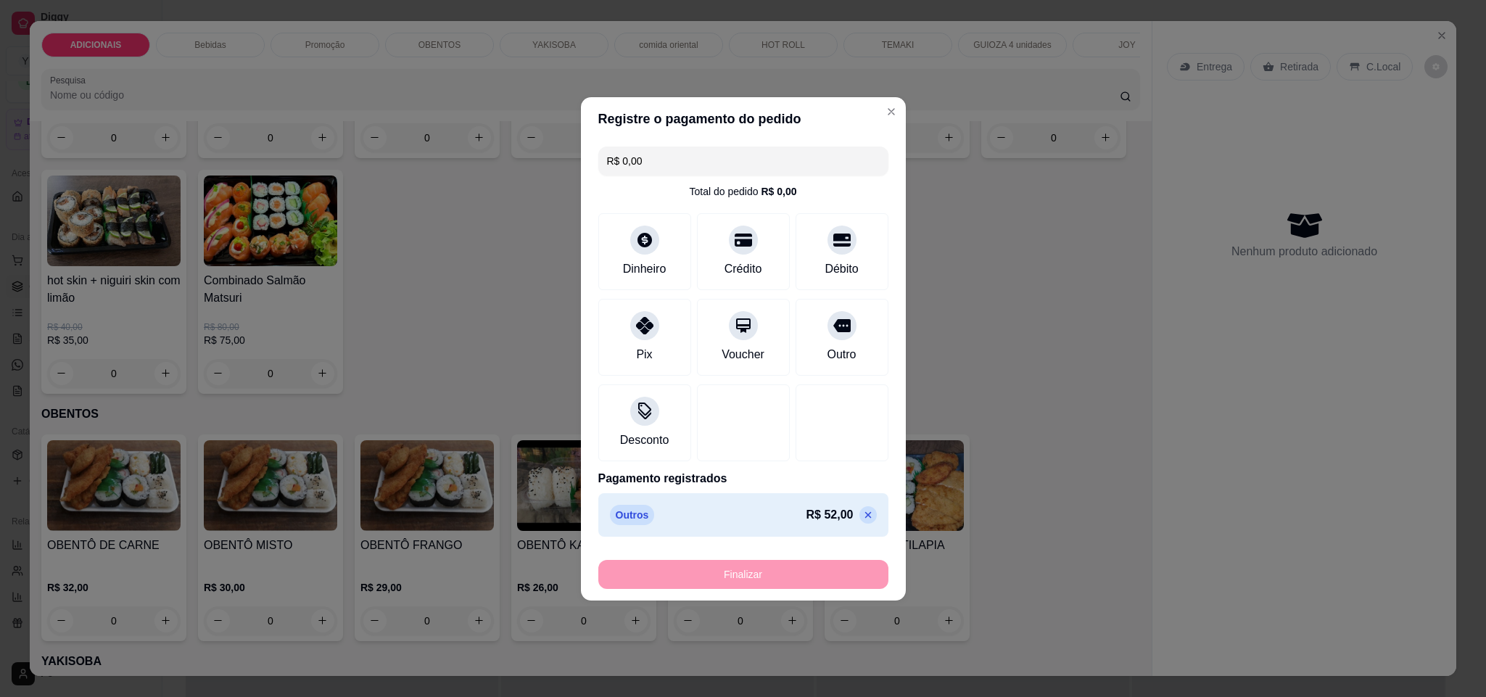
type input "-R$ 52,00"
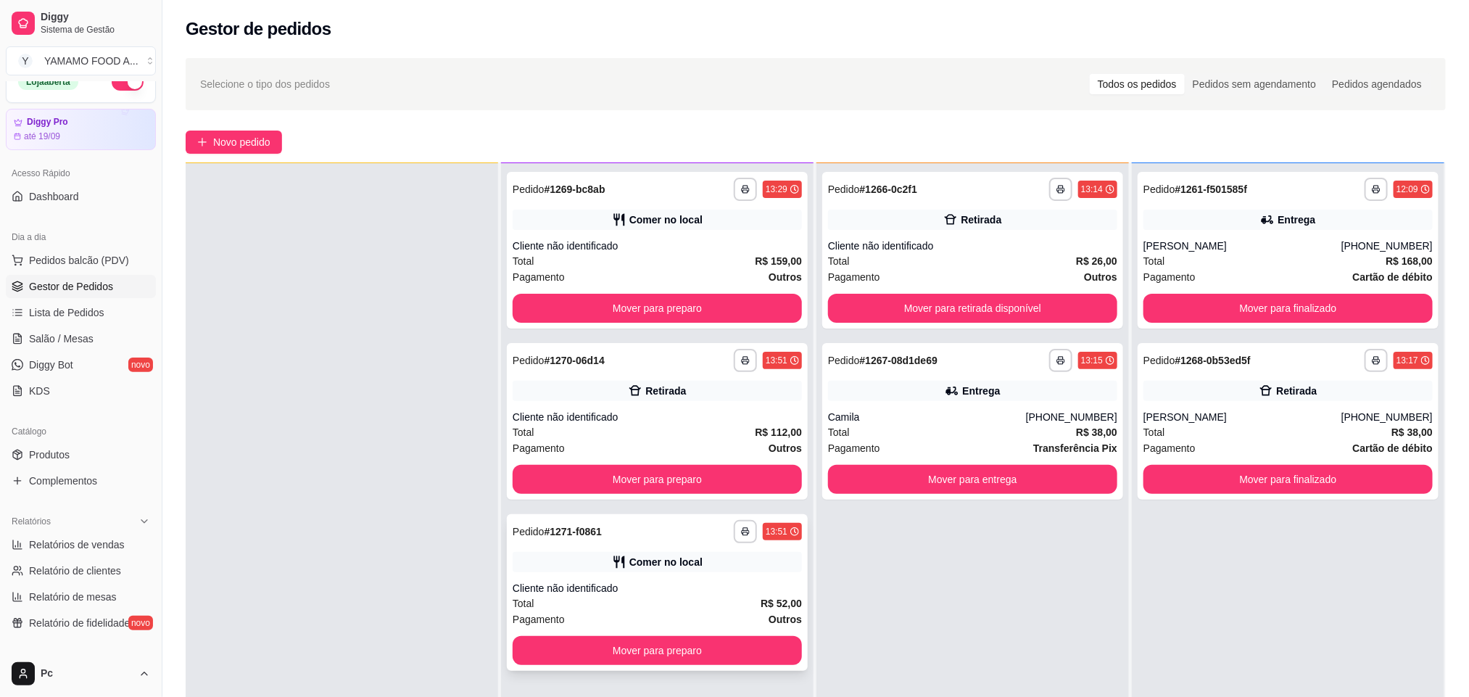
click at [683, 573] on div "**********" at bounding box center [657, 592] width 301 height 157
click at [596, 411] on div "Cliente não identificado" at bounding box center [657, 417] width 289 height 15
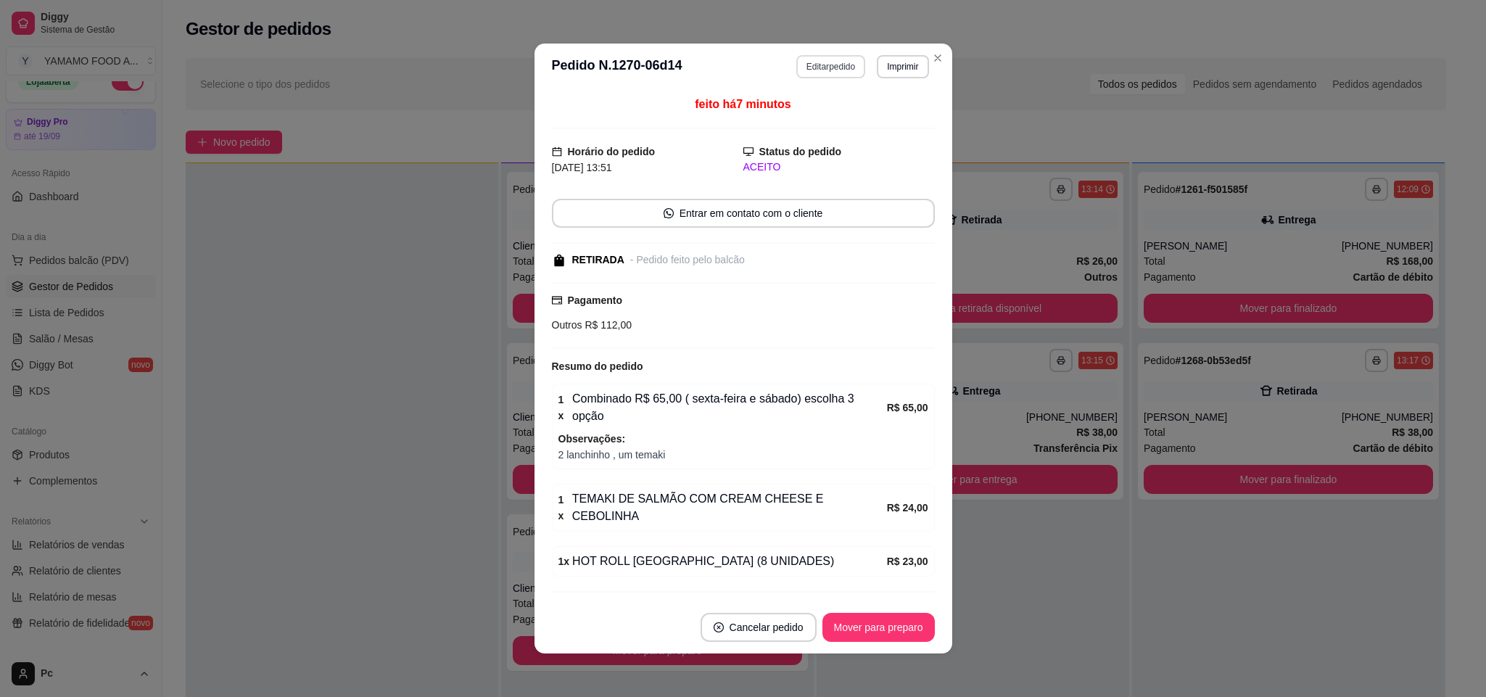
click at [836, 70] on button "Editar pedido" at bounding box center [830, 66] width 69 height 23
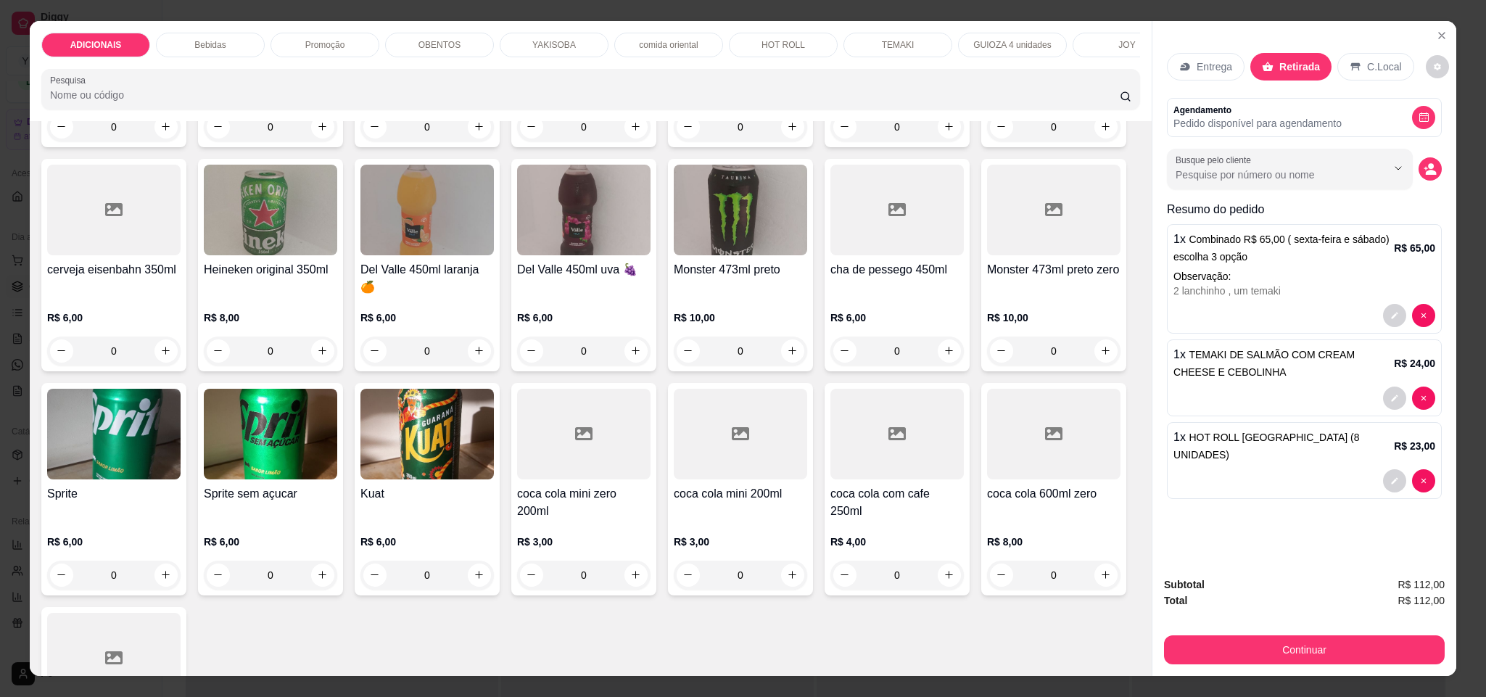
scroll to position [653, 0]
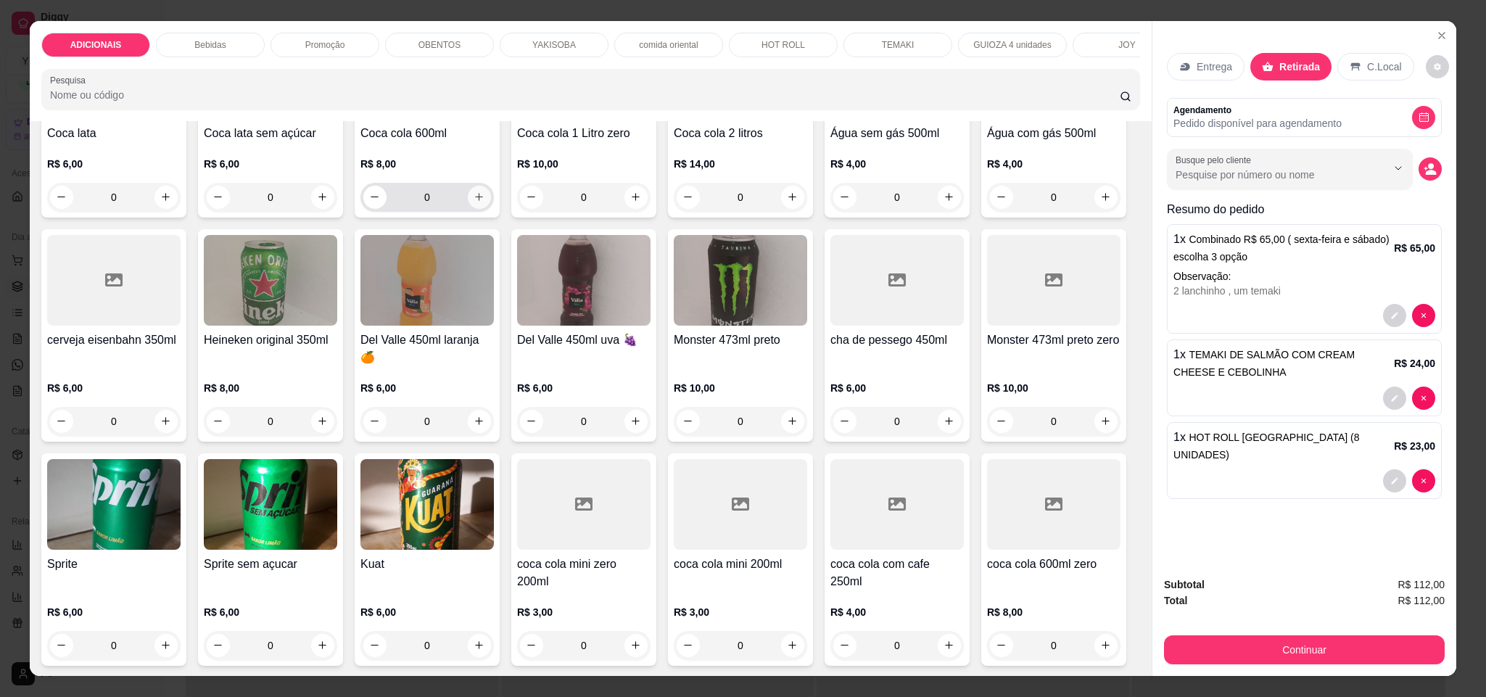
click at [474, 202] on icon "increase-product-quantity" at bounding box center [479, 196] width 11 height 11
type input "1"
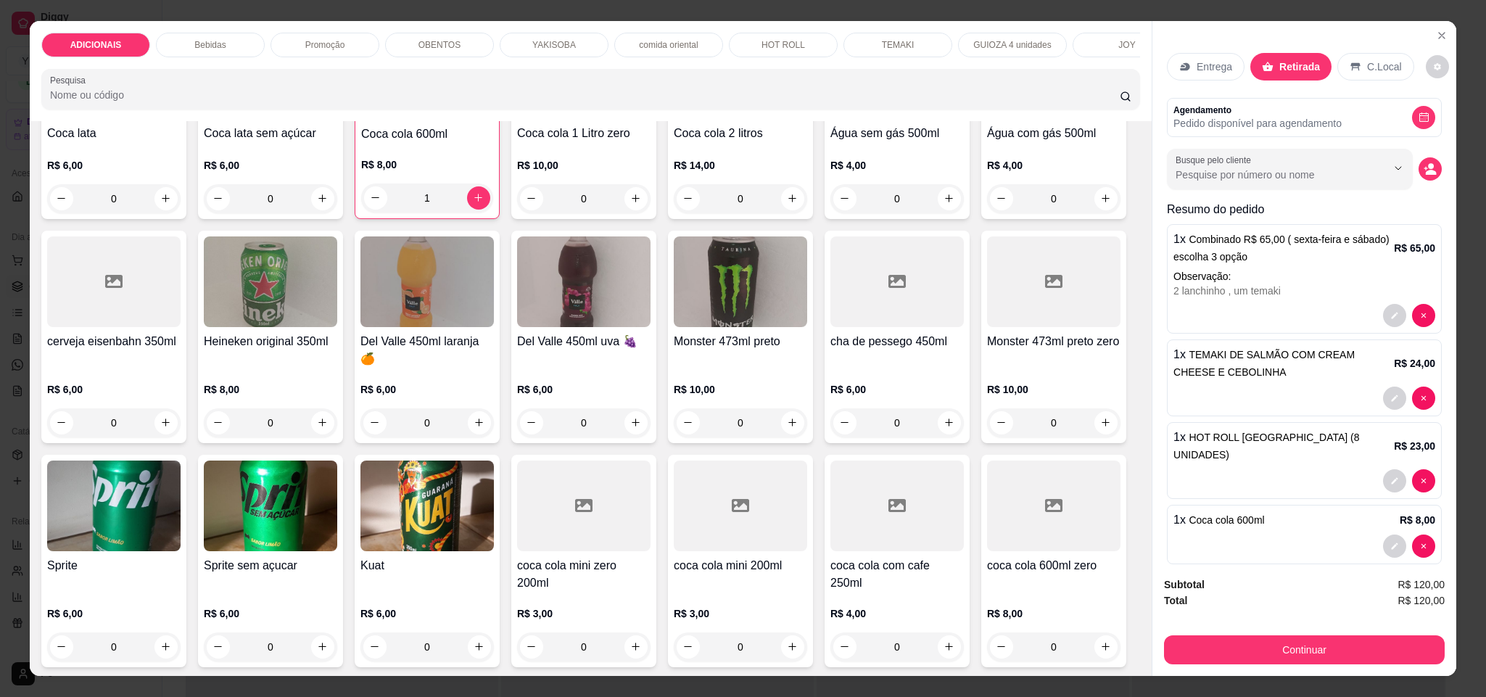
click at [1338, 666] on div "Subtotal R$ 120,00 Total R$ 120,00 Continuar" at bounding box center [1304, 620] width 304 height 111
click at [1338, 659] on button "Continuar" at bounding box center [1304, 650] width 272 height 28
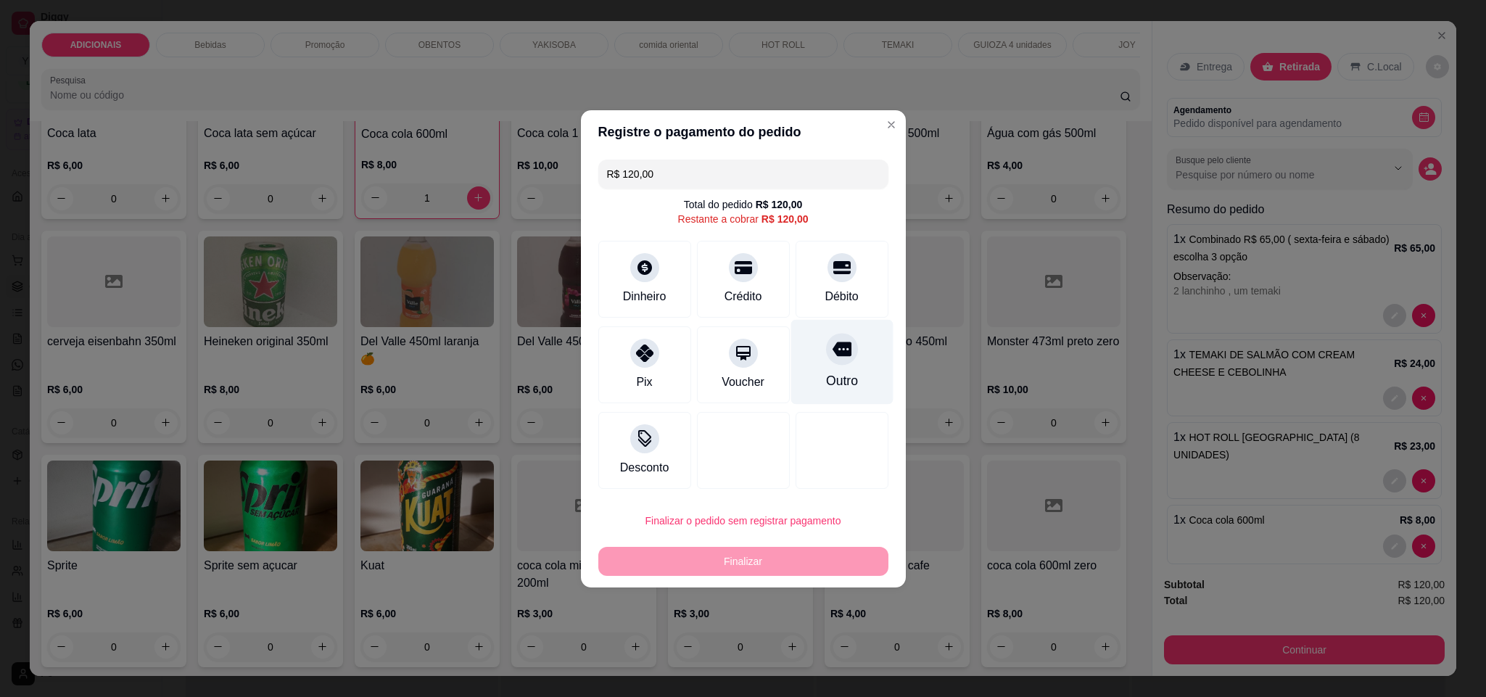
click at [835, 372] on div "Outro" at bounding box center [841, 380] width 32 height 19
type input "R$ 0,00"
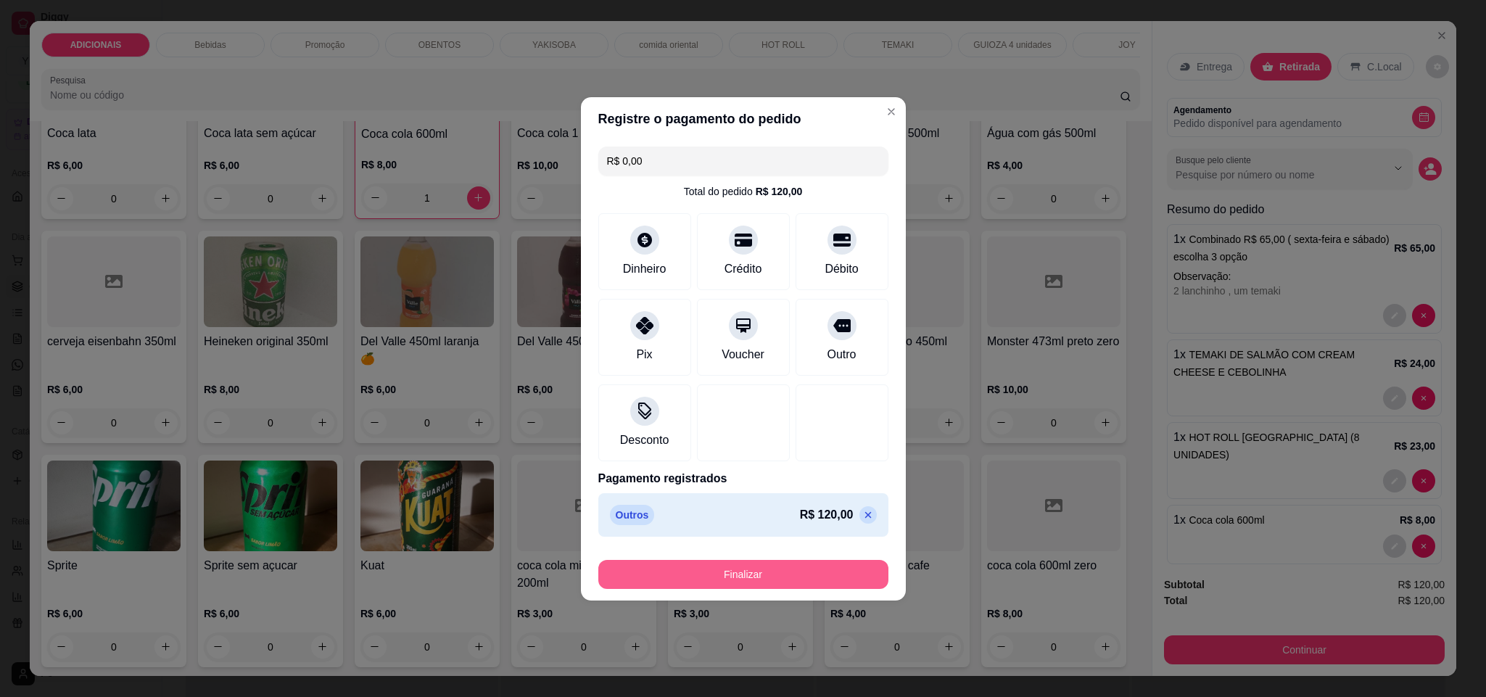
click at [651, 569] on button "Finalizar" at bounding box center [743, 574] width 290 height 29
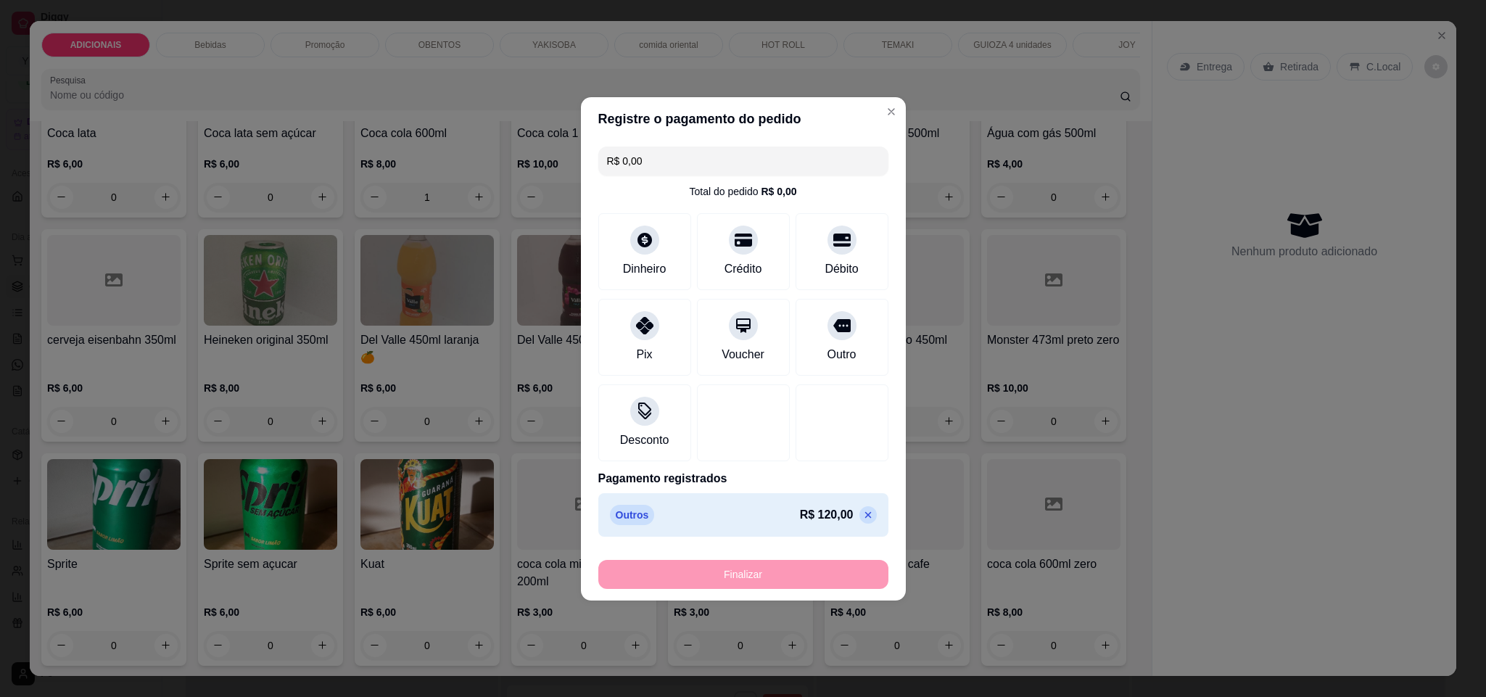
type input "0"
type input "-R$ 120,00"
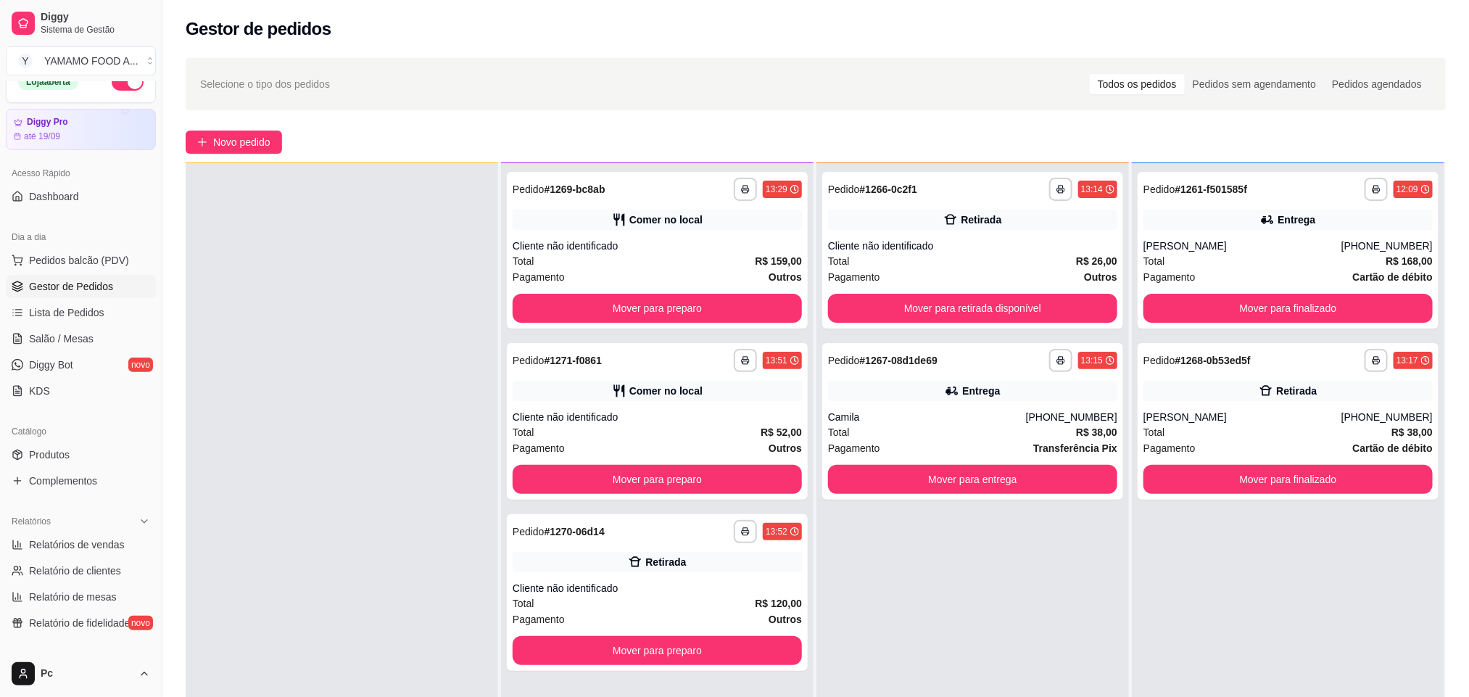
drag, startPoint x: 1188, startPoint y: 384, endPoint x: 1245, endPoint y: 692, distance: 313.5
drag, startPoint x: 1245, startPoint y: 692, endPoint x: 1321, endPoint y: 239, distance: 458.9
click at [1321, 239] on div "[PERSON_NAME]" at bounding box center [1243, 246] width 198 height 15
click at [1330, 236] on div "**********" at bounding box center [1288, 250] width 301 height 157
click at [1218, 299] on button "Mover para finalizado" at bounding box center [1288, 308] width 289 height 29
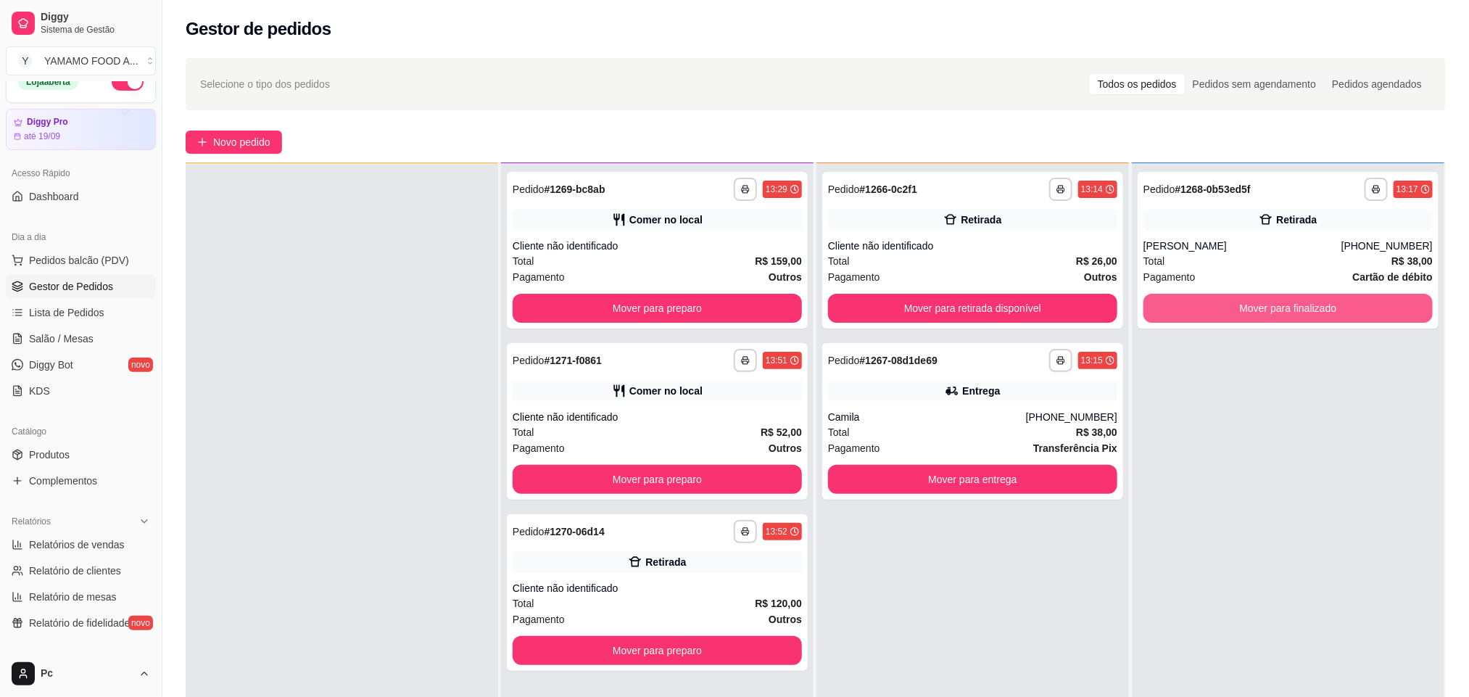
click at [1218, 299] on button "Mover para finalizado" at bounding box center [1288, 308] width 289 height 29
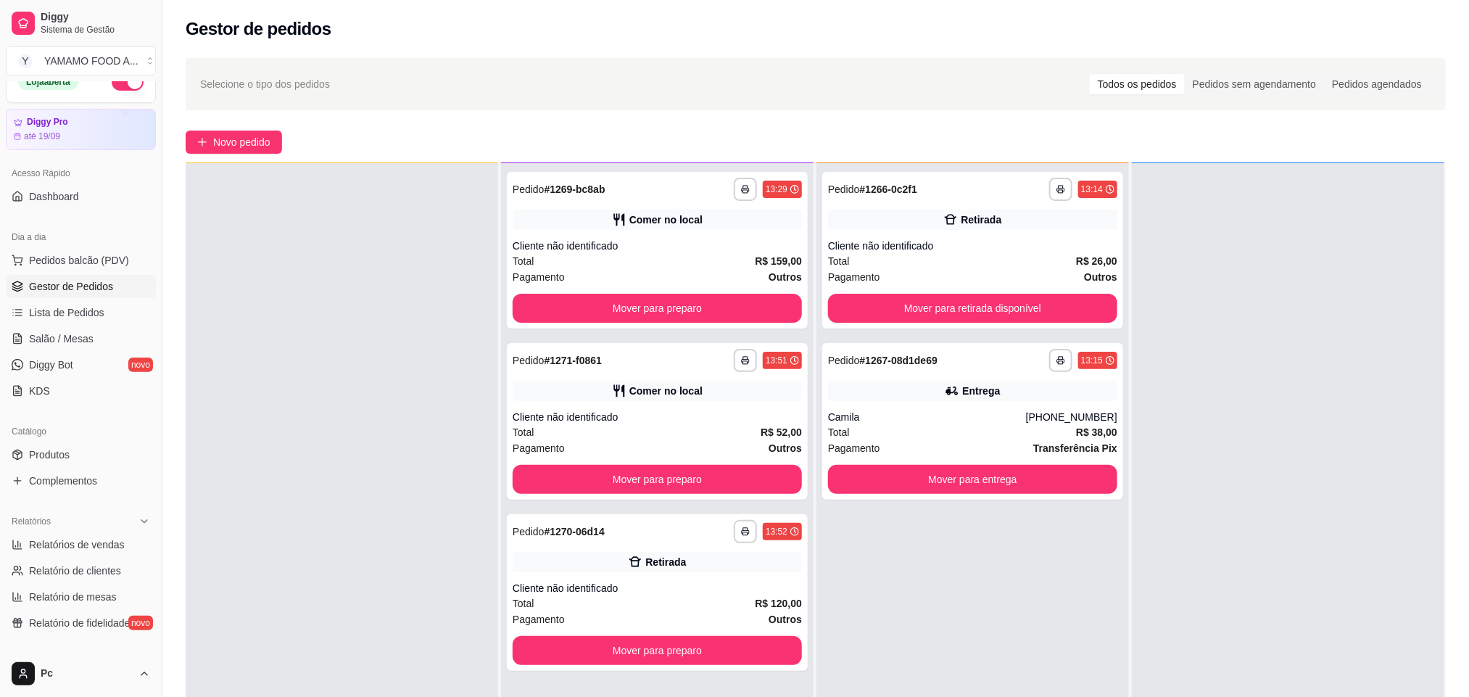
click at [954, 335] on div "**********" at bounding box center [973, 511] width 313 height 697
click at [945, 309] on button "Mover para retirada disponível" at bounding box center [972, 308] width 289 height 29
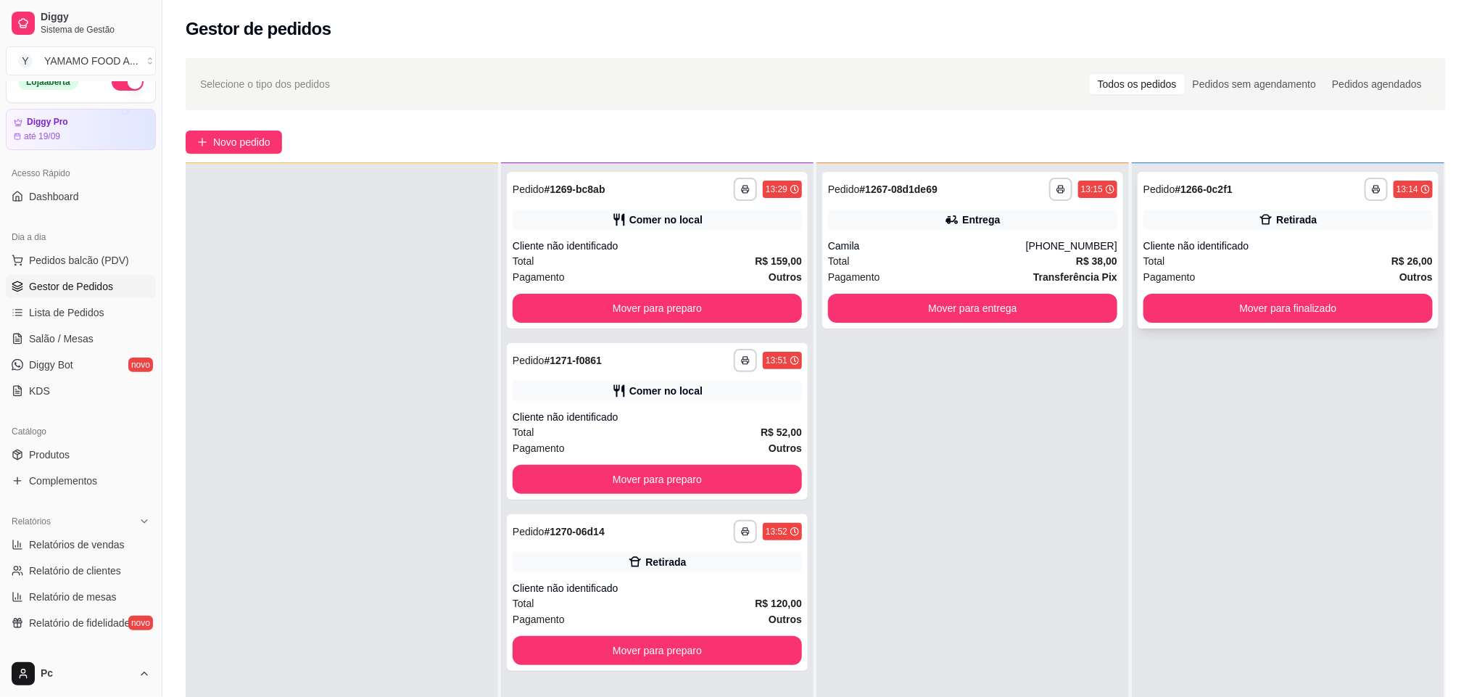
click at [1156, 290] on div "**********" at bounding box center [1288, 250] width 301 height 157
click at [1175, 297] on button "Mover para finalizado" at bounding box center [1288, 308] width 281 height 28
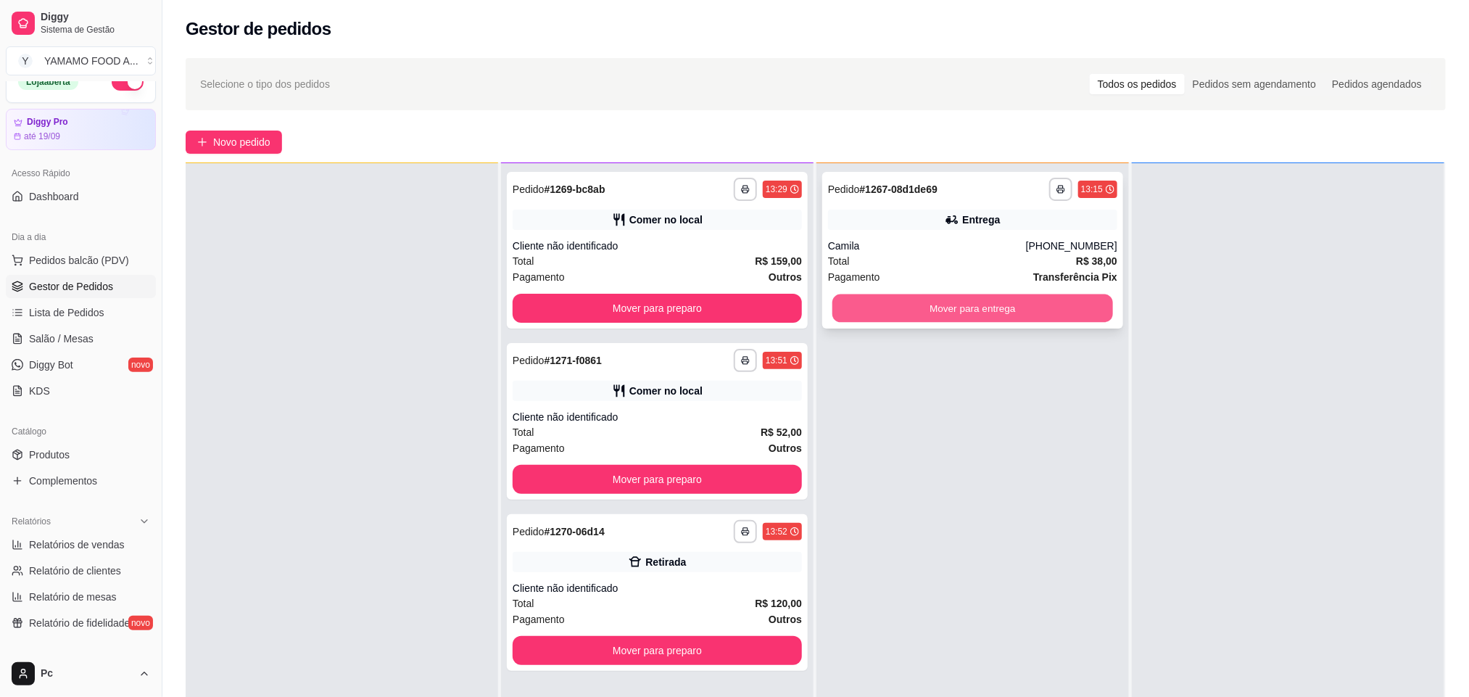
click at [986, 301] on button "Mover para entrega" at bounding box center [973, 308] width 281 height 28
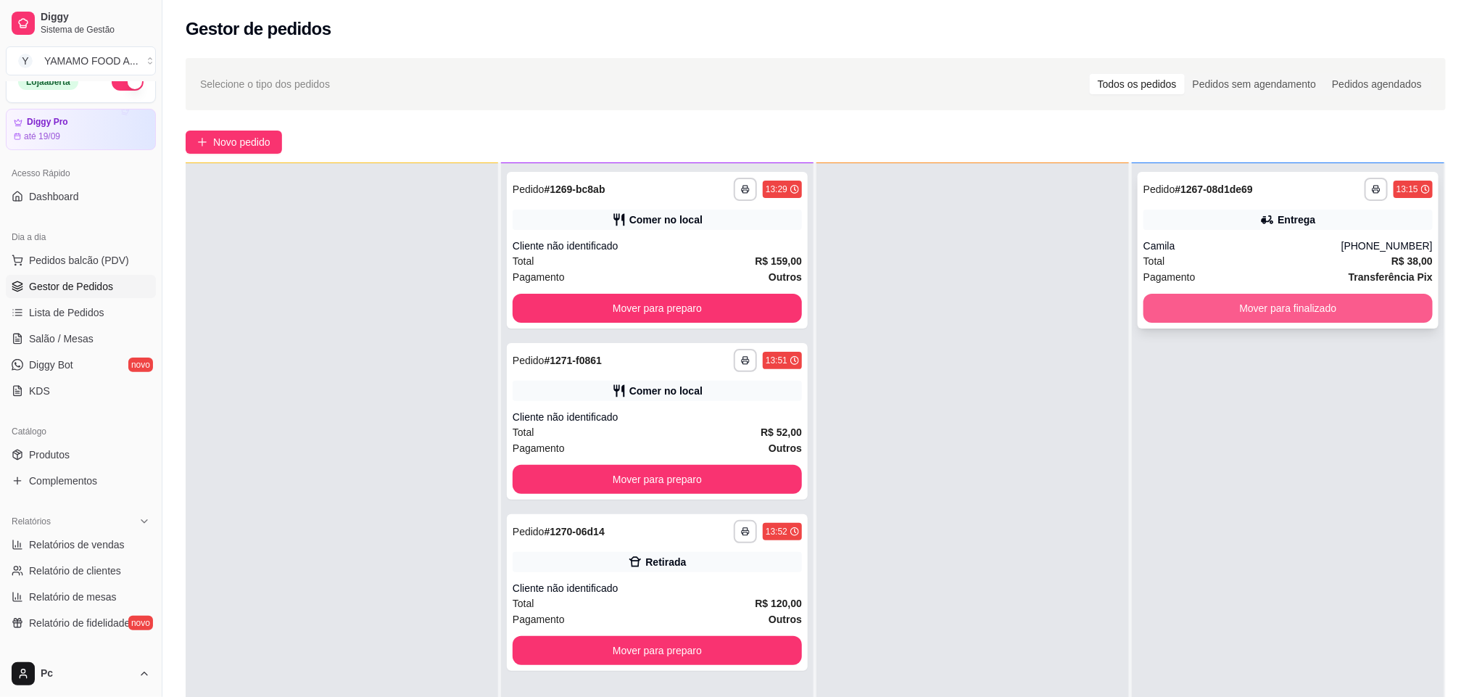
click at [1212, 302] on button "Mover para finalizado" at bounding box center [1288, 308] width 289 height 29
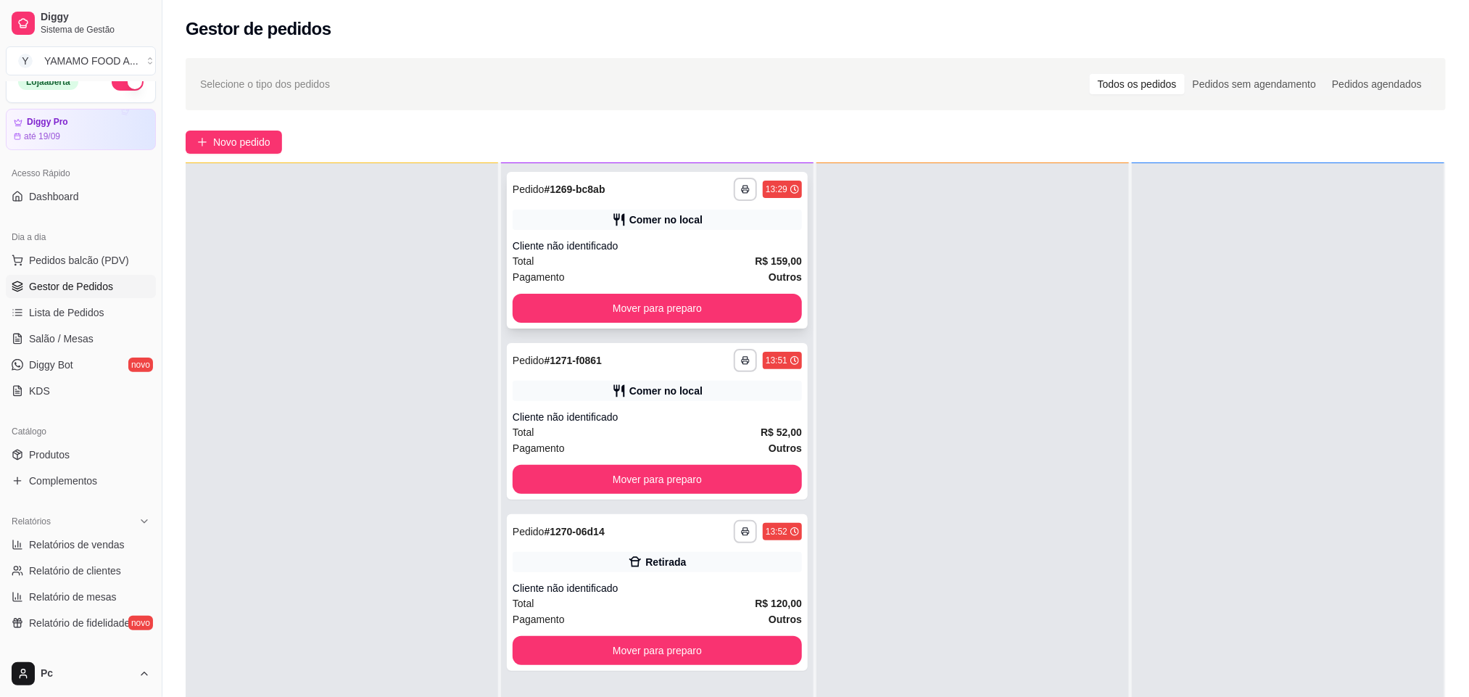
drag, startPoint x: 742, startPoint y: 257, endPoint x: 733, endPoint y: 247, distance: 13.4
click at [733, 247] on div "**********" at bounding box center [657, 250] width 301 height 157
click at [679, 299] on button "Mover para preparo" at bounding box center [657, 308] width 289 height 29
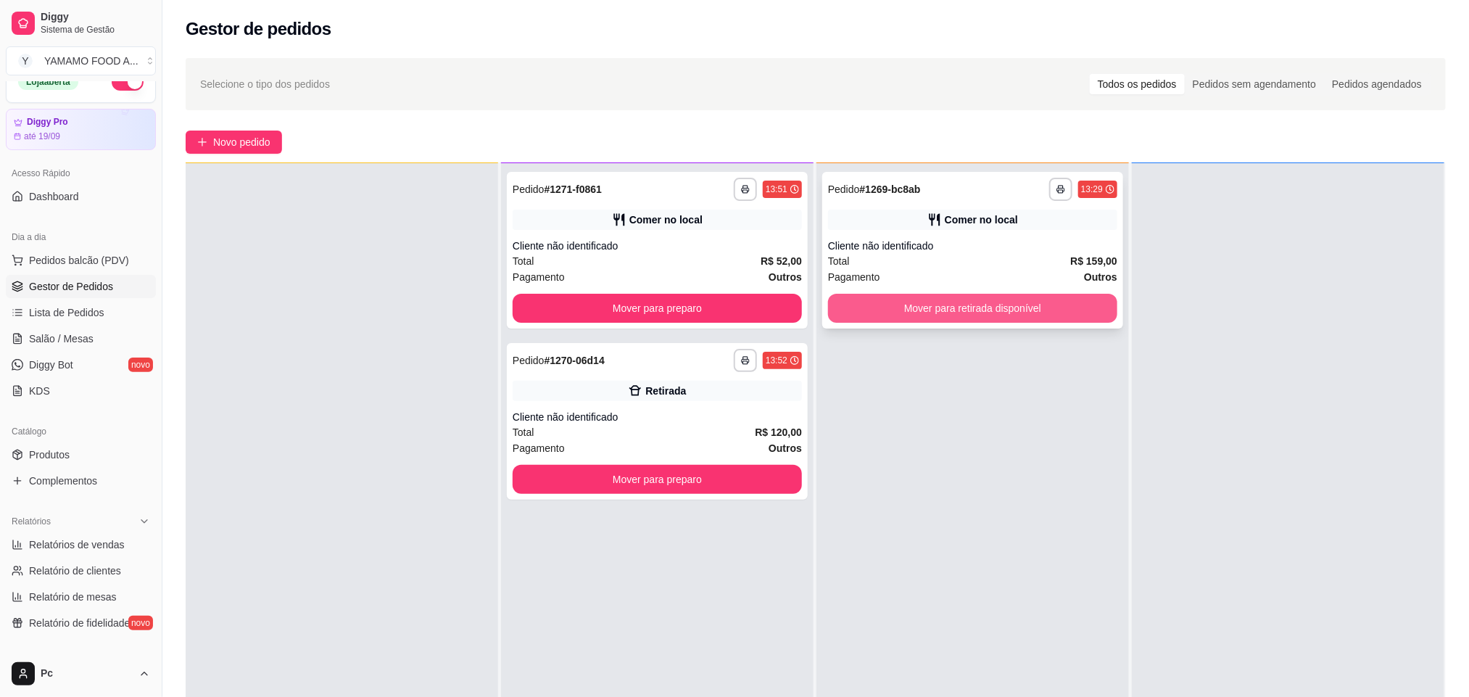
click at [1046, 316] on button "Mover para retirada disponível" at bounding box center [972, 308] width 289 height 29
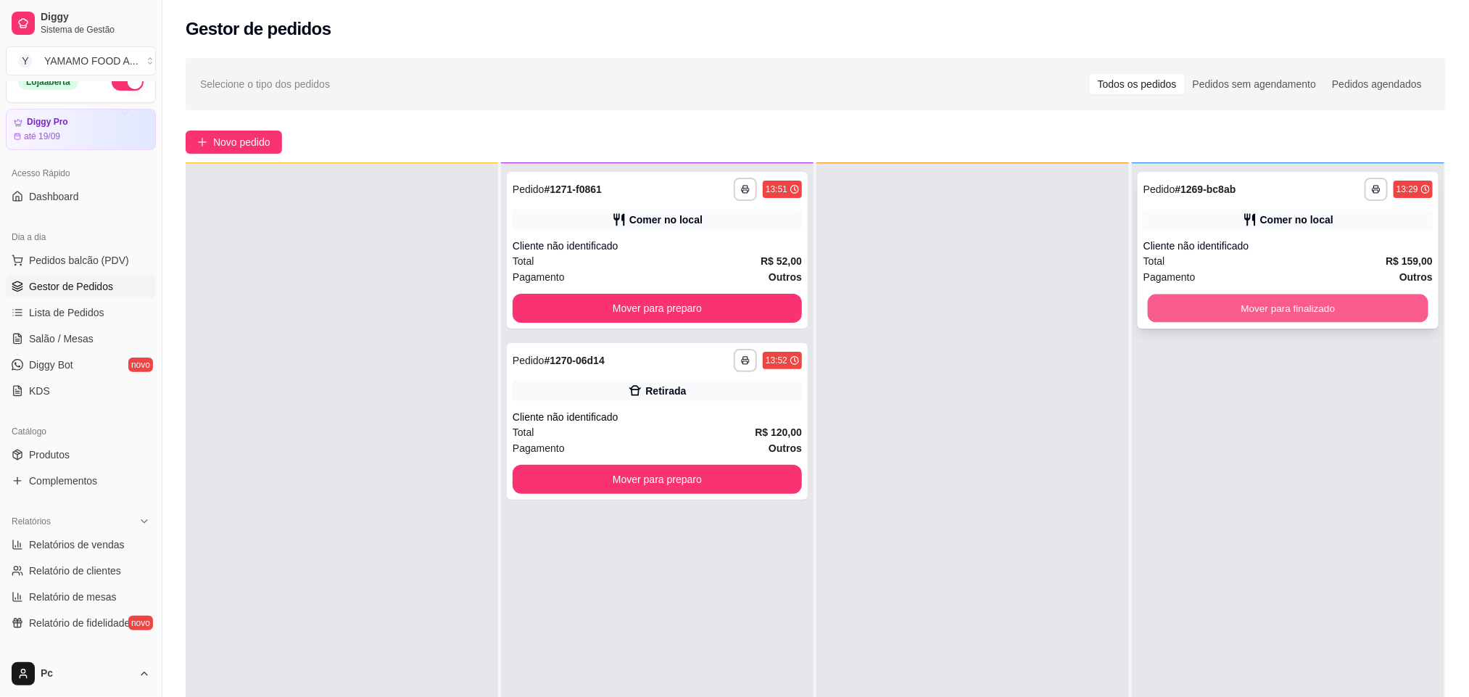
click at [1229, 305] on button "Mover para finalizado" at bounding box center [1288, 308] width 281 height 28
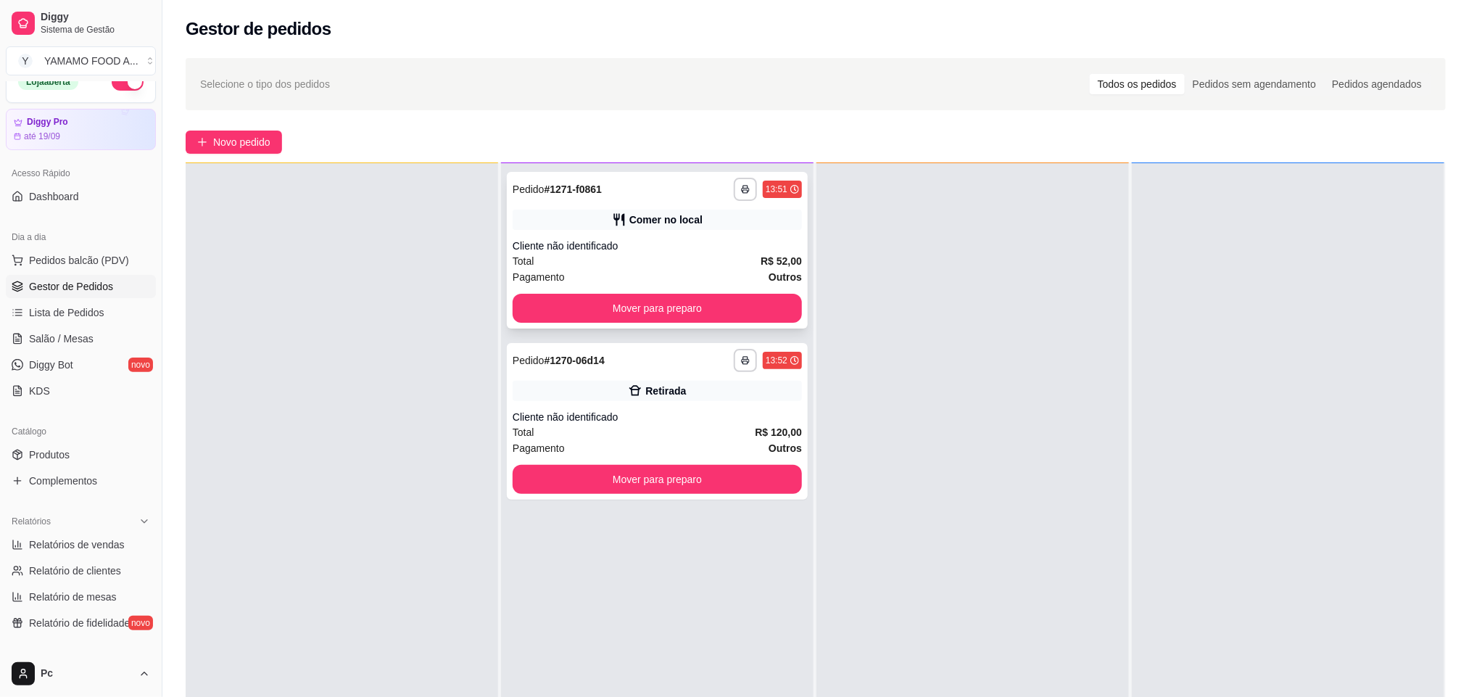
click at [648, 229] on div "**********" at bounding box center [657, 250] width 301 height 157
click at [640, 381] on div "Retirada" at bounding box center [657, 391] width 289 height 20
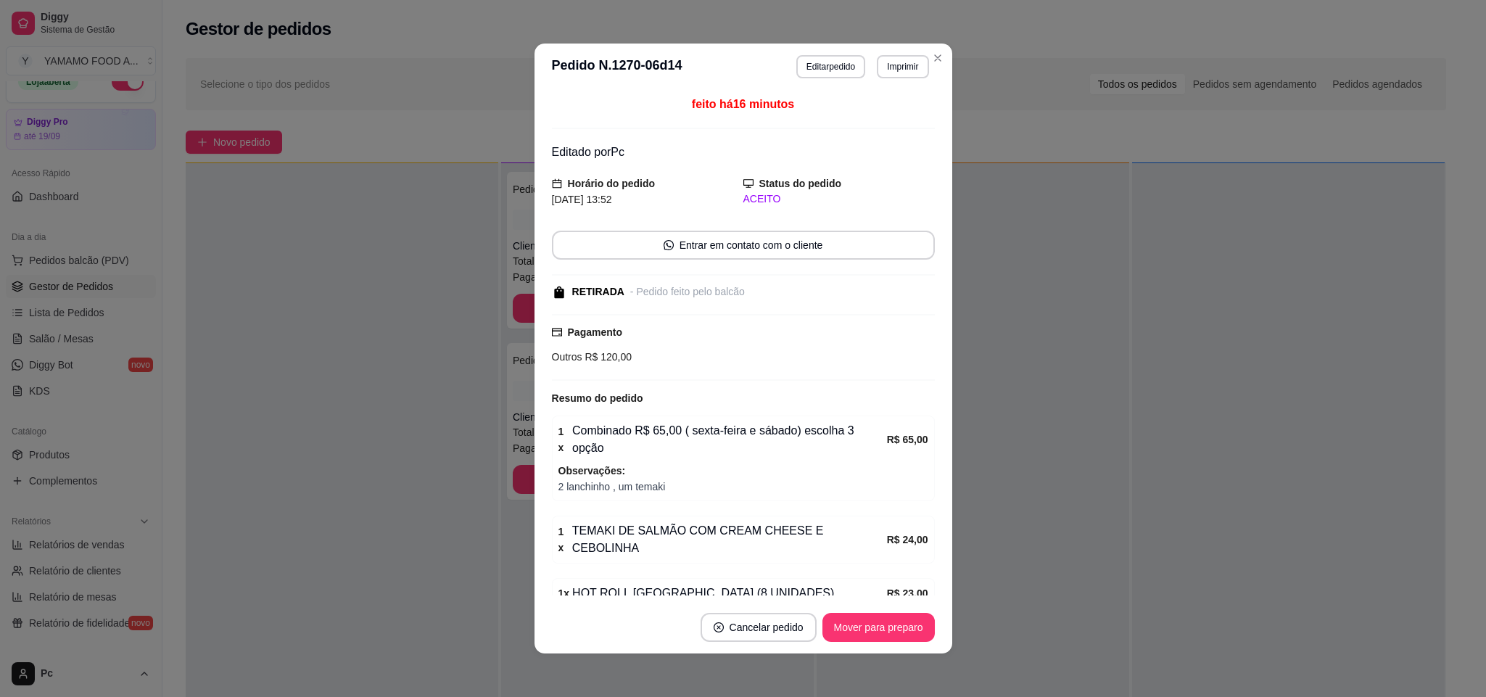
scroll to position [104, 0]
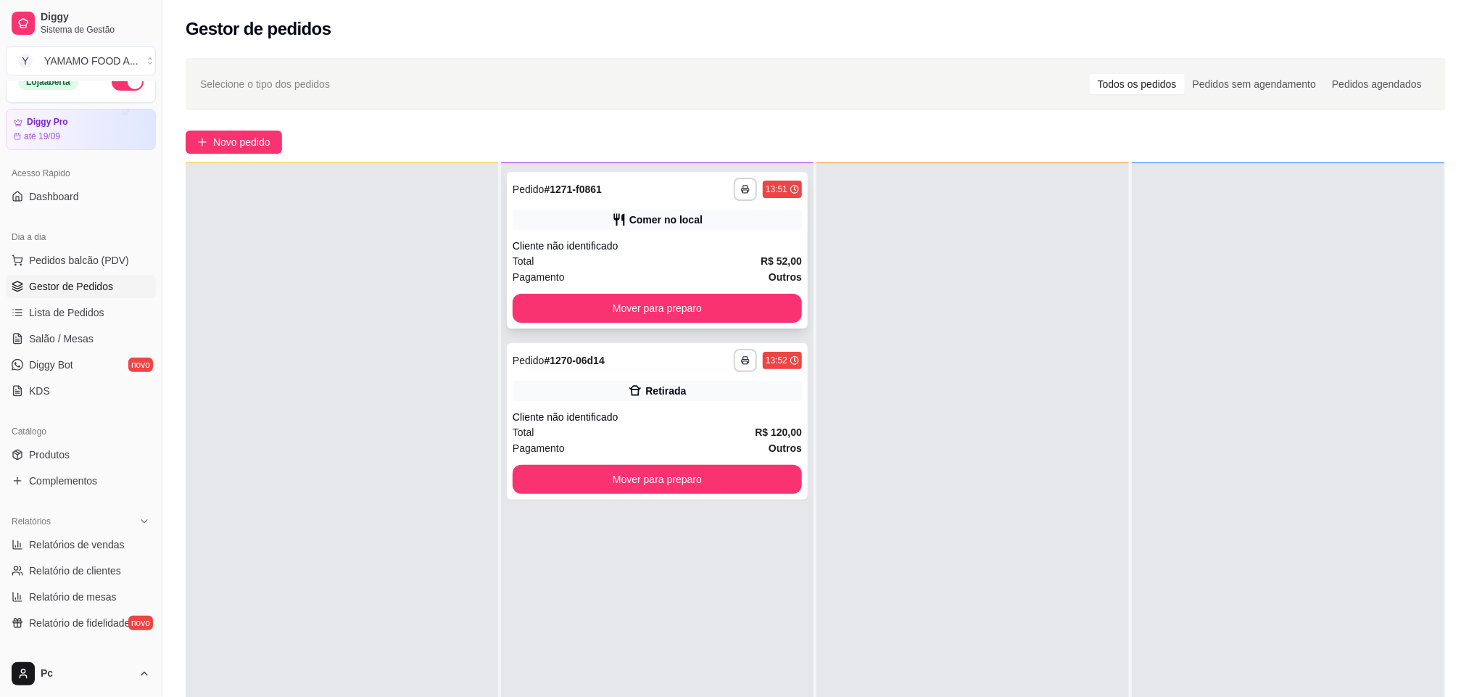
click at [712, 199] on div "**********" at bounding box center [657, 189] width 289 height 23
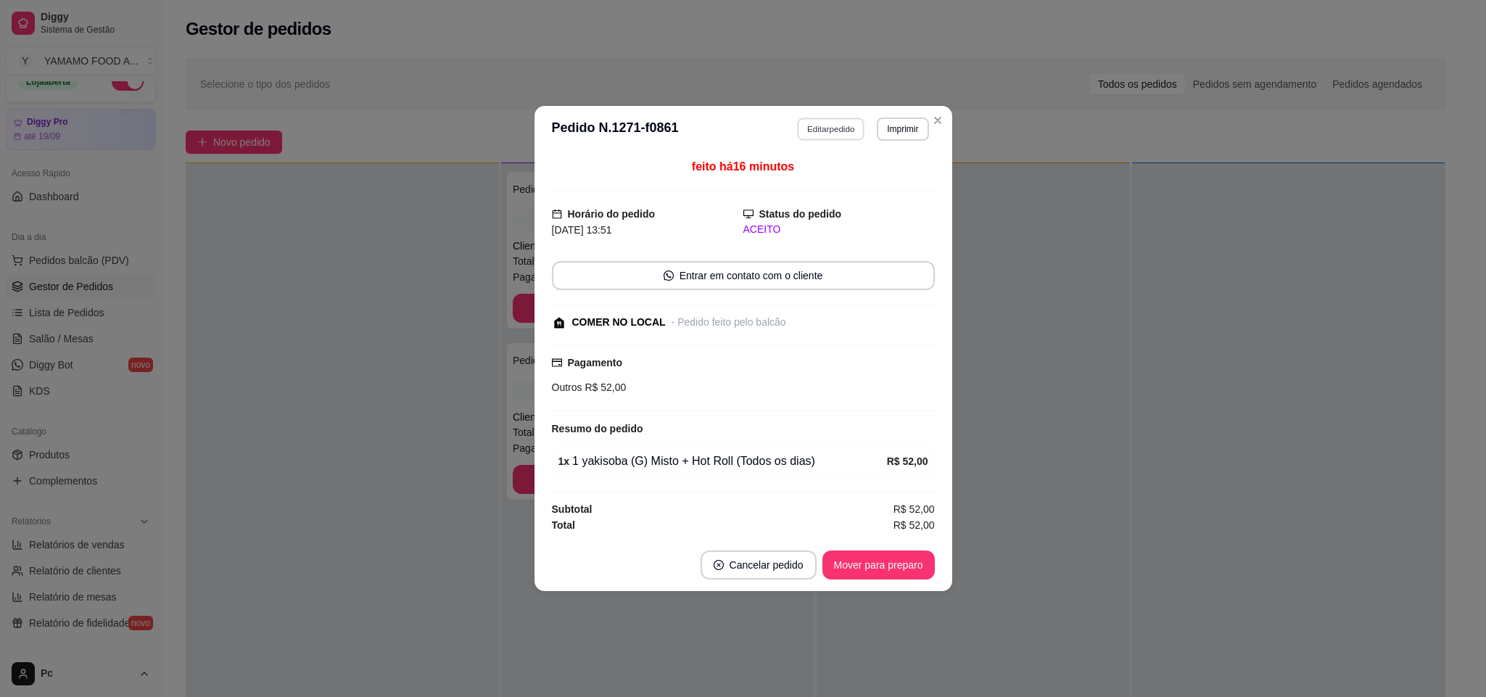
click at [825, 117] on button "Editar pedido" at bounding box center [830, 128] width 67 height 22
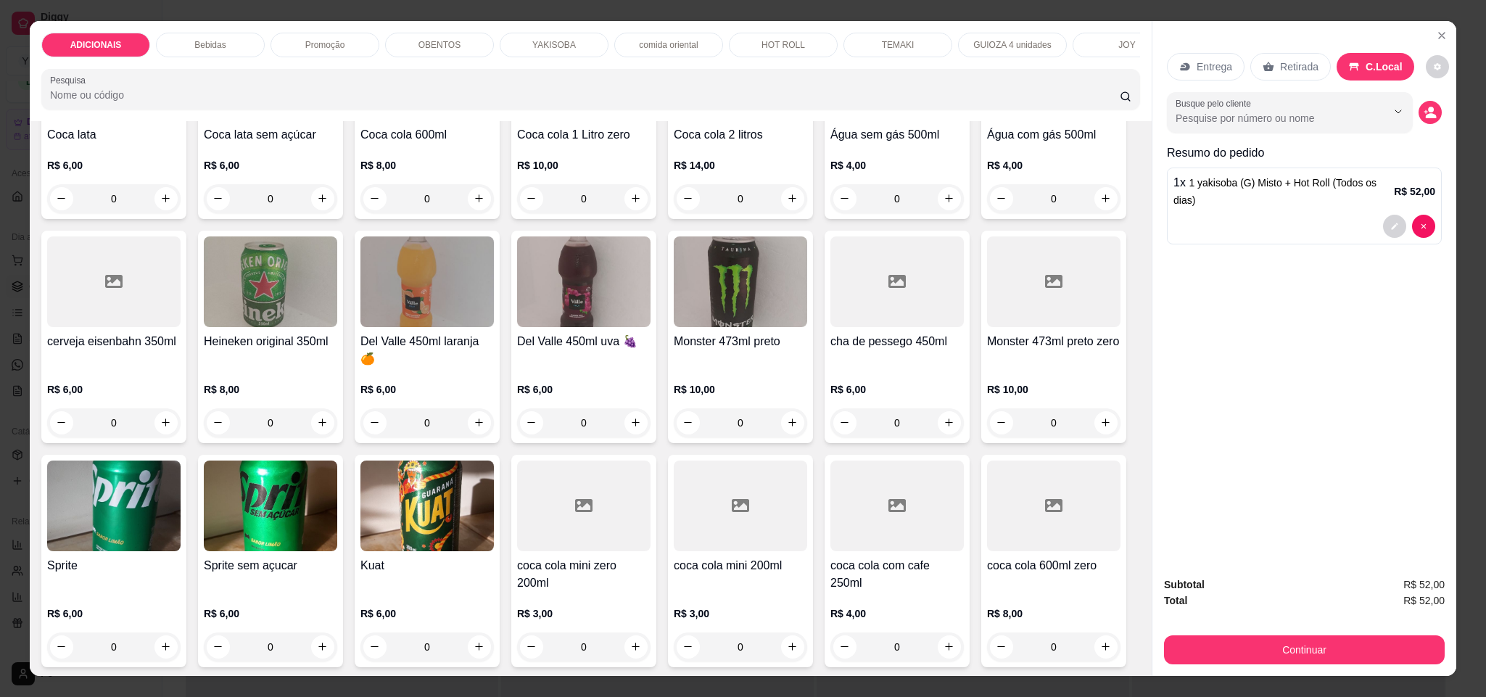
scroll to position [761, 0]
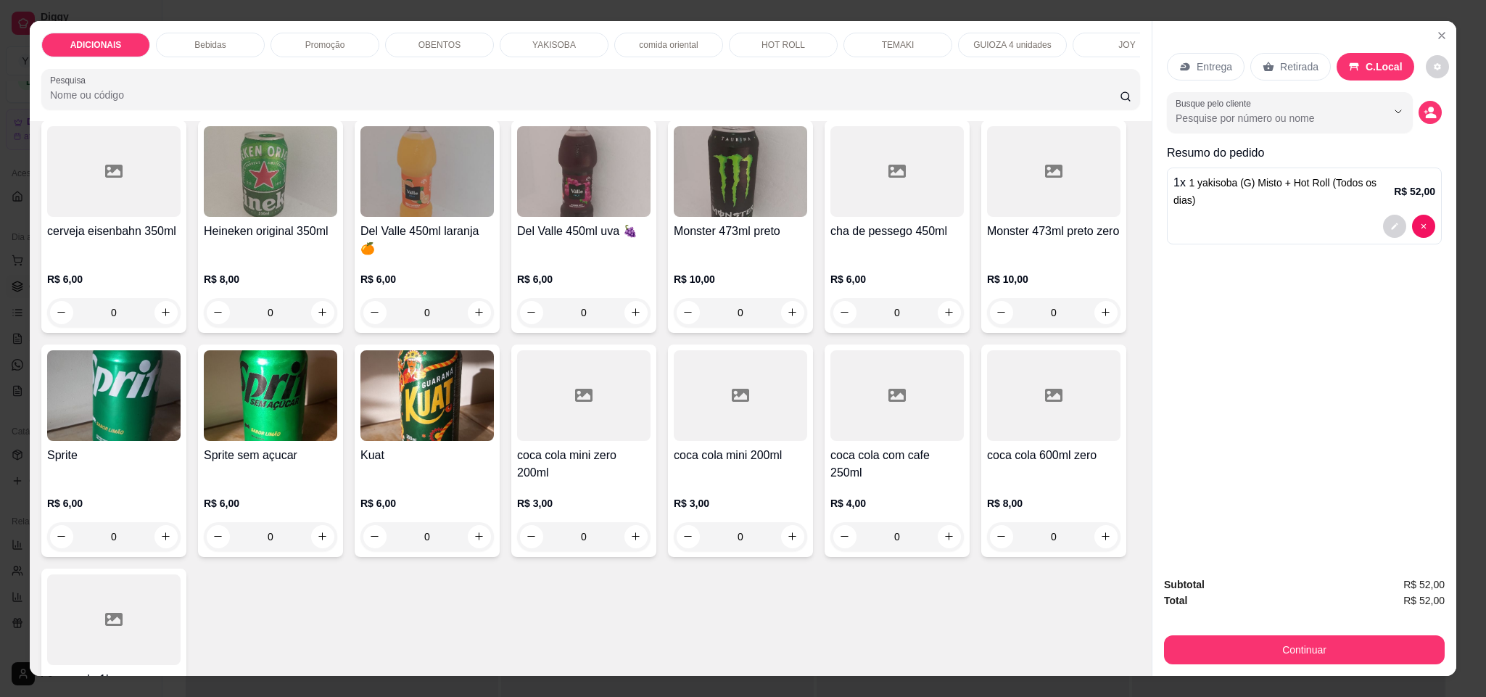
click at [475, 94] on icon "increase-product-quantity" at bounding box center [479, 88] width 11 height 11
type input "1"
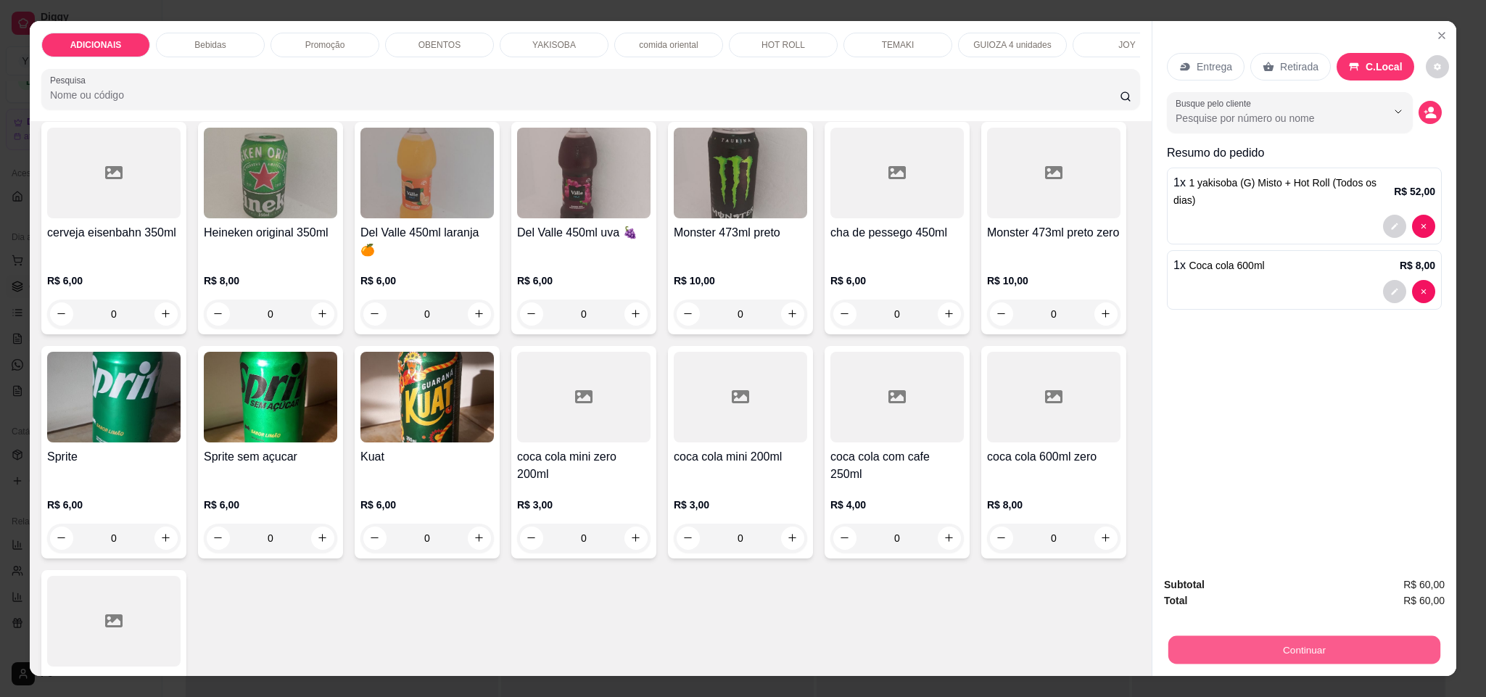
click at [1219, 653] on button "Continuar" at bounding box center [1304, 650] width 272 height 28
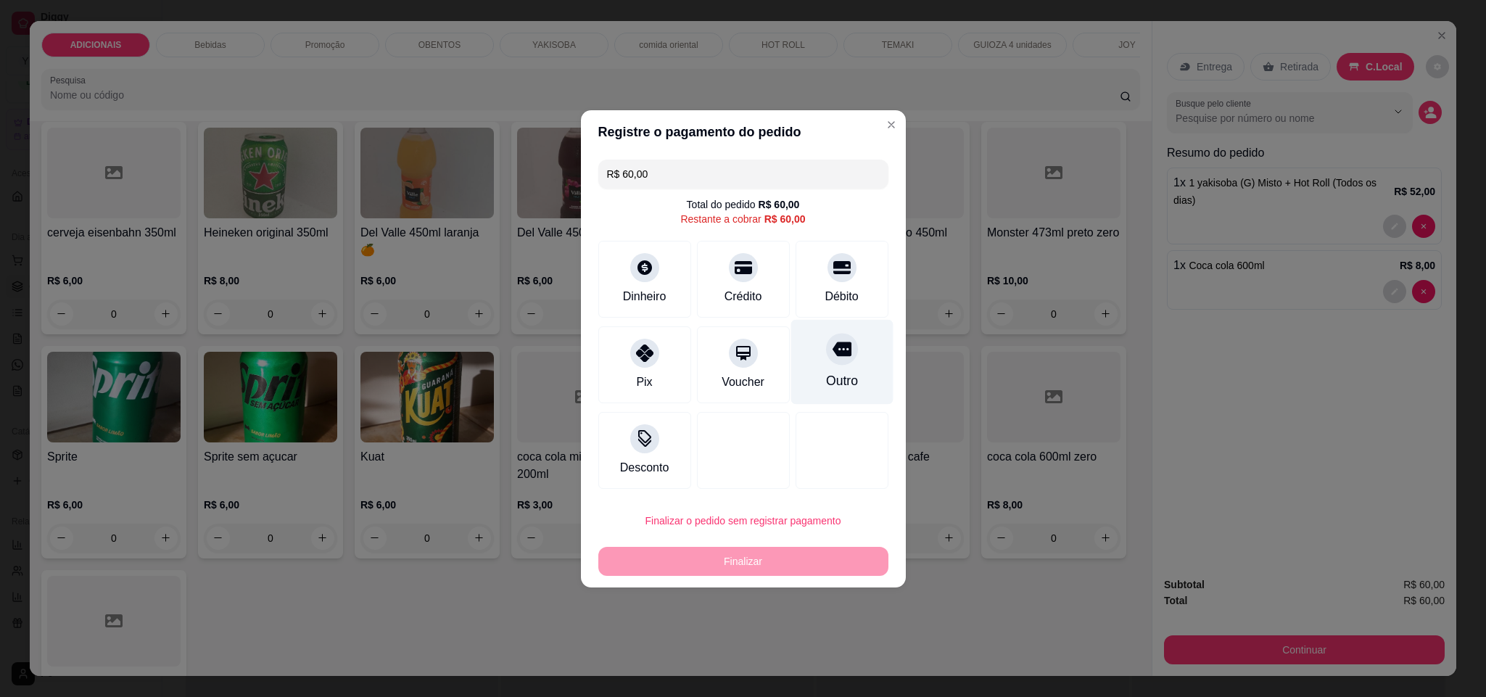
drag, startPoint x: 841, startPoint y: 351, endPoint x: 840, endPoint y: 372, distance: 21.0
click at [841, 353] on div at bounding box center [842, 349] width 32 height 32
type input "R$ 0,00"
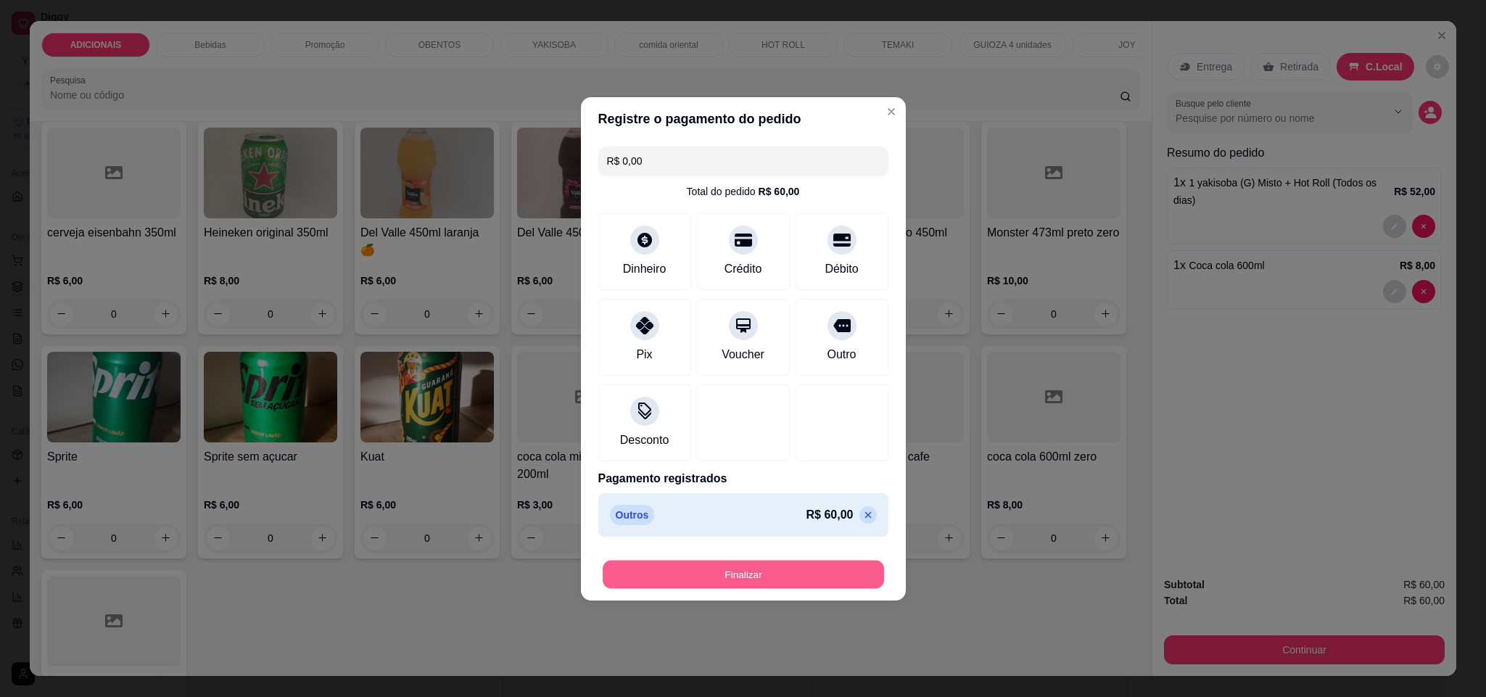
click at [795, 570] on button "Finalizar" at bounding box center [743, 574] width 281 height 28
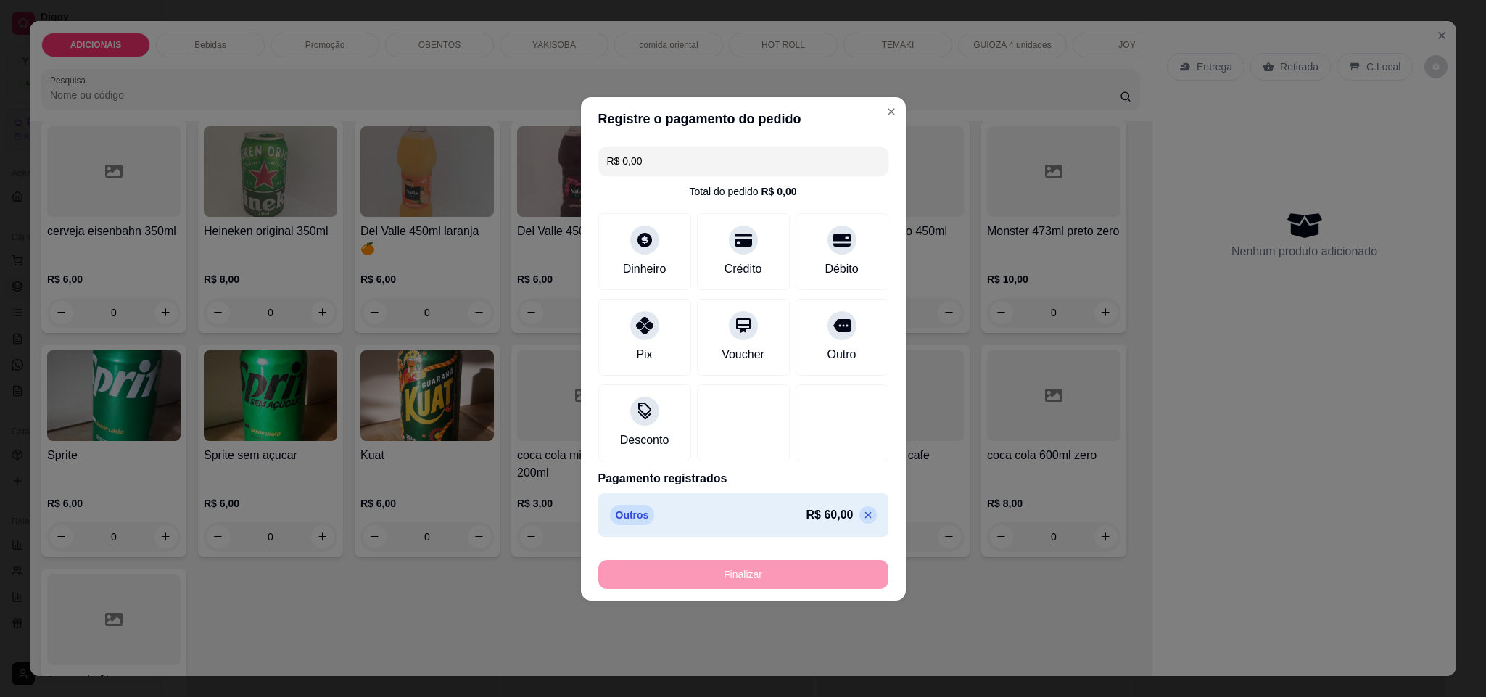
type input "0"
type input "-R$ 60,00"
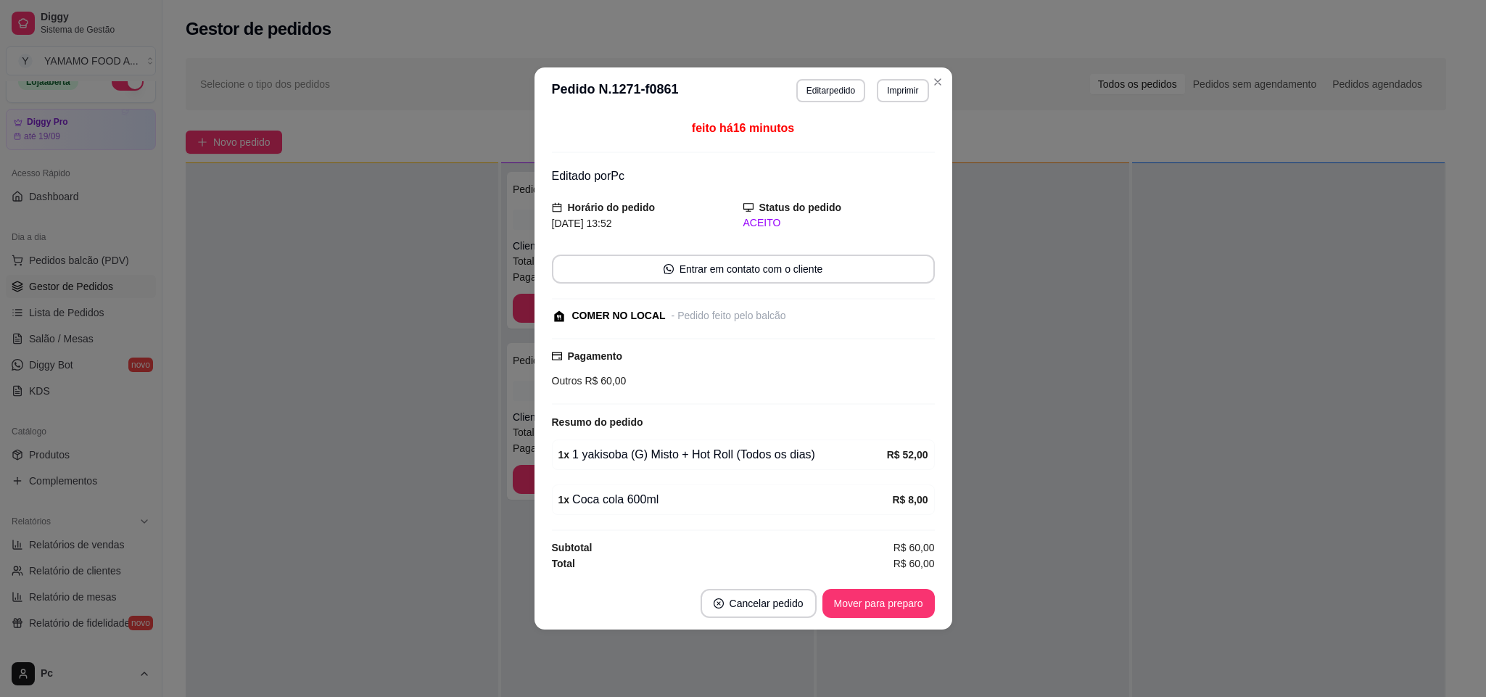
drag, startPoint x: 624, startPoint y: 557, endPoint x: 492, endPoint y: 484, distance: 151.6
click at [611, 551] on div "Subtotal R$ 60,00" at bounding box center [743, 548] width 383 height 16
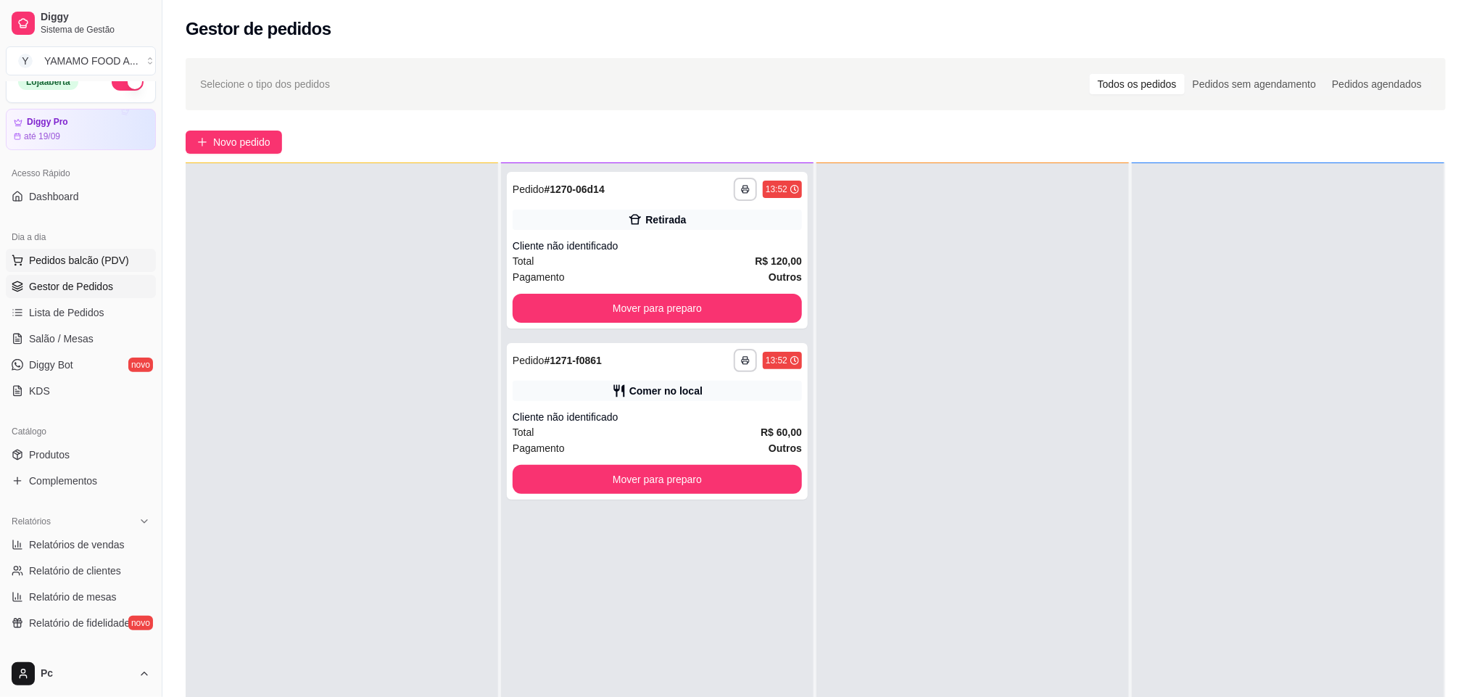
click at [68, 263] on span "Pedidos balcão (PDV)" at bounding box center [79, 260] width 100 height 15
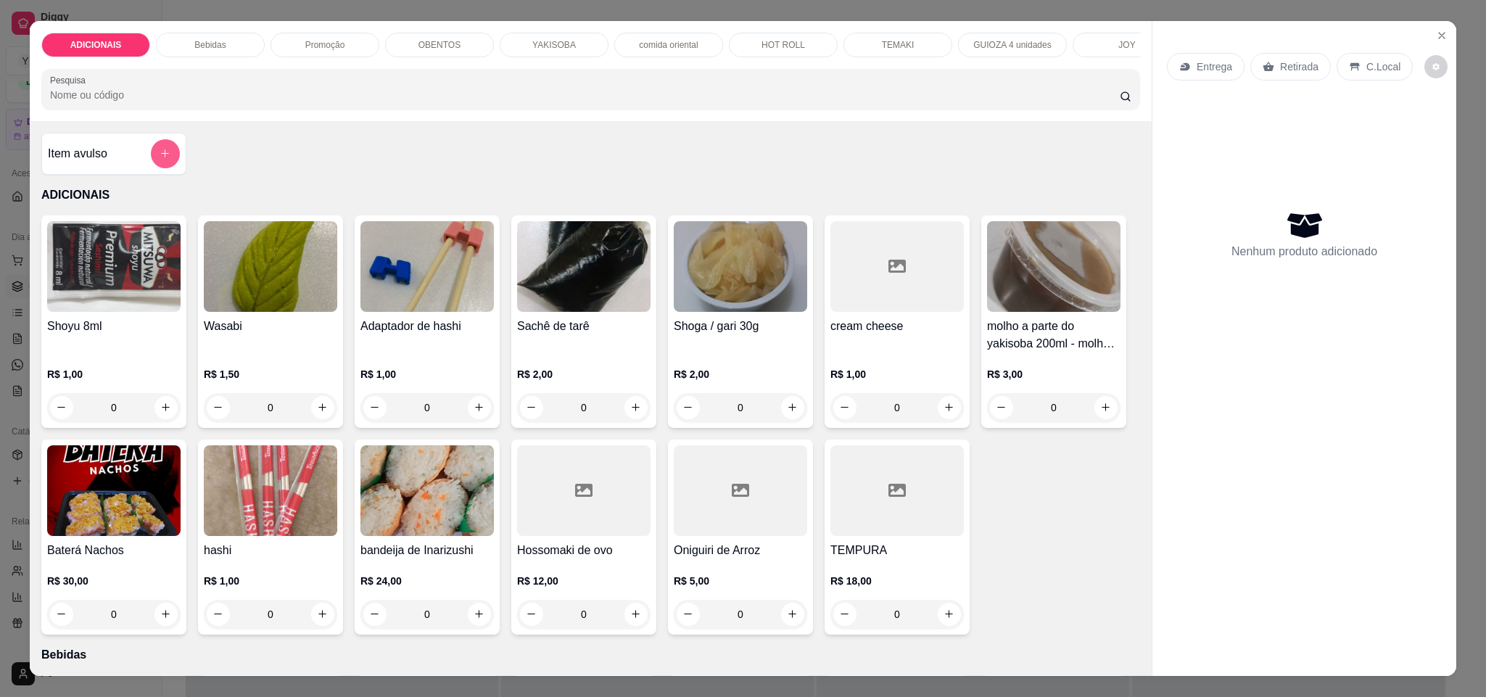
click at [160, 159] on icon "add-separate-item" at bounding box center [165, 153] width 11 height 11
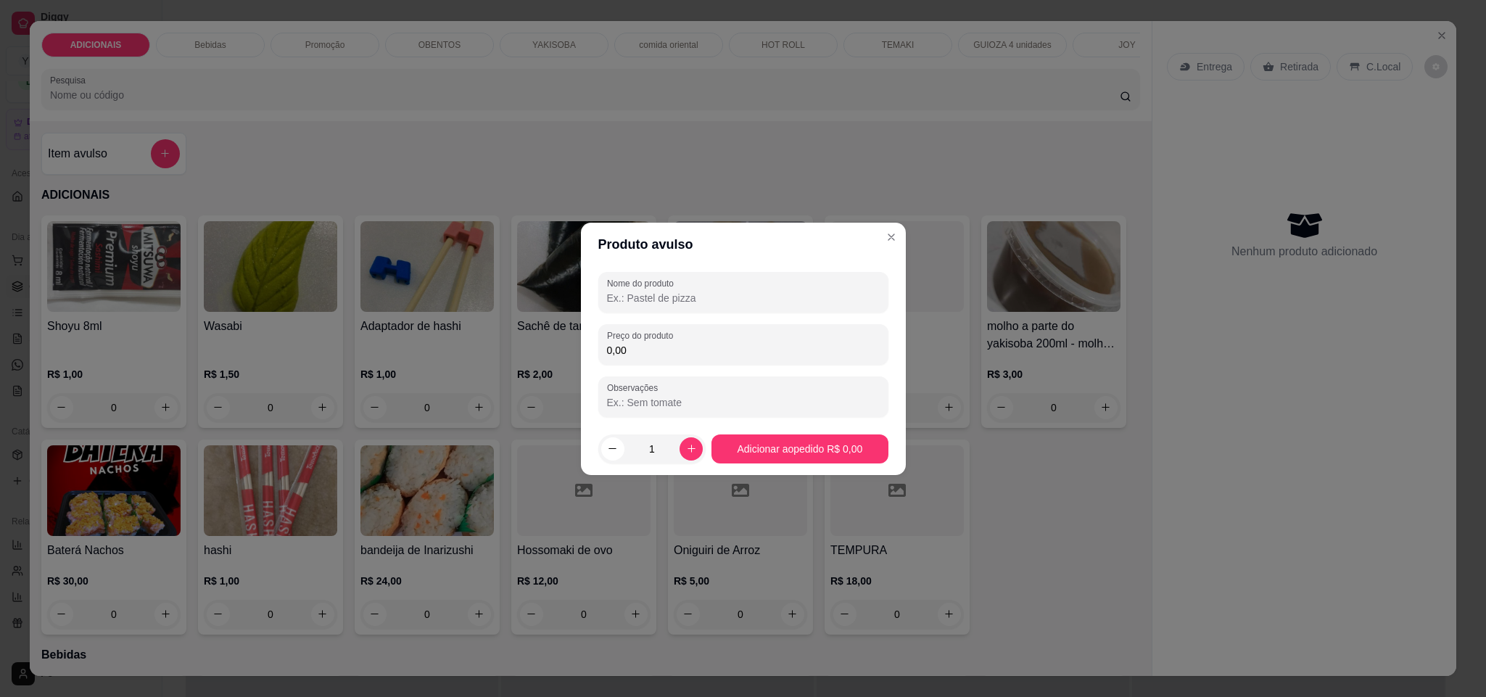
click at [710, 351] on input "0,00" at bounding box center [743, 350] width 273 height 15
type input "22,50"
click at [714, 288] on div at bounding box center [743, 292] width 273 height 29
type input "meio sashimi"
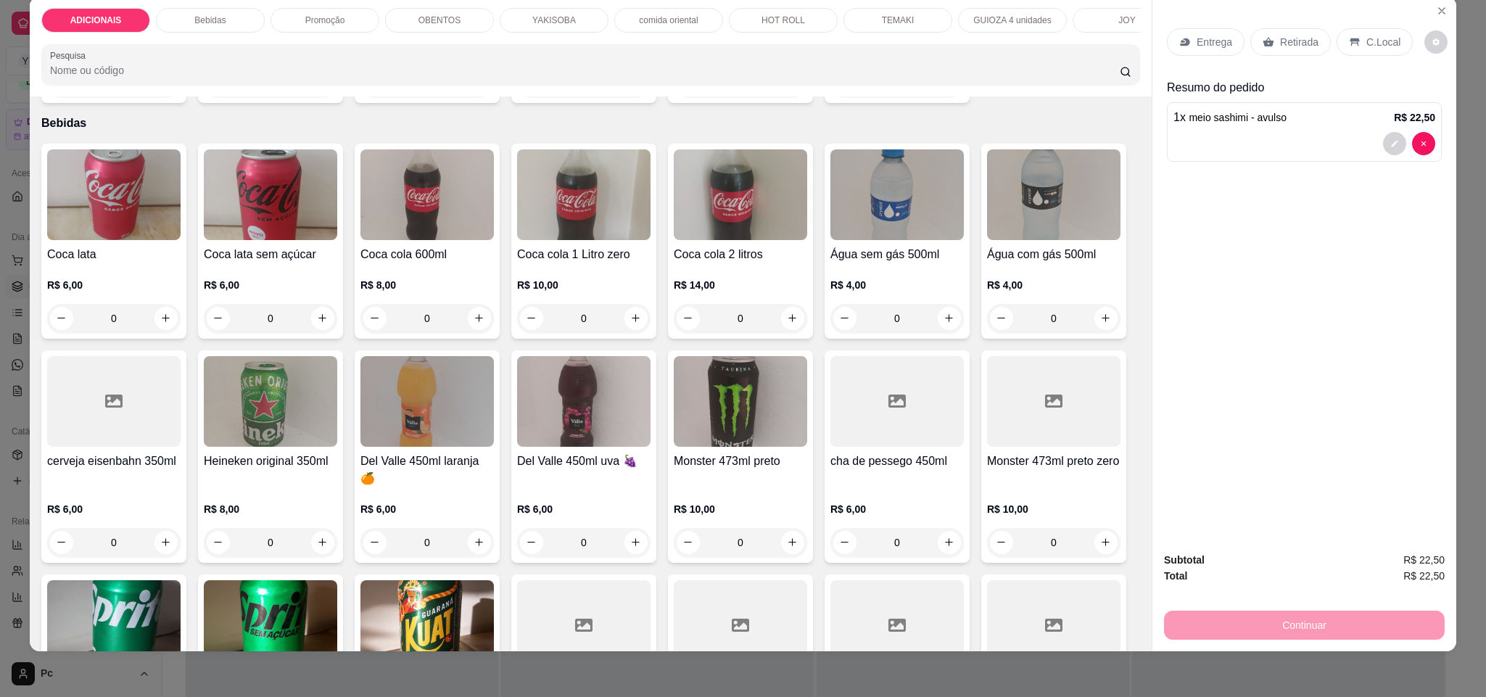
scroll to position [544, 0]
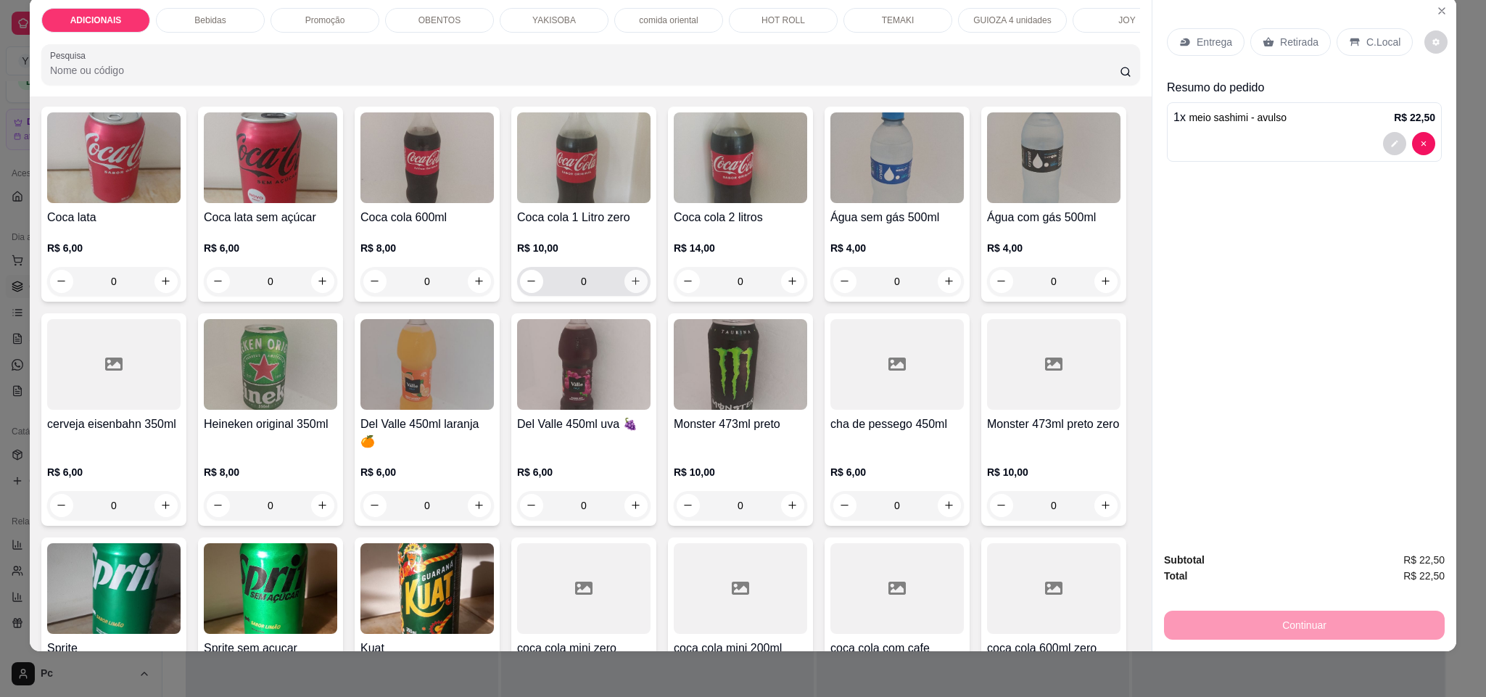
click at [634, 293] on button "increase-product-quantity" at bounding box center [635, 281] width 23 height 23
type input "1"
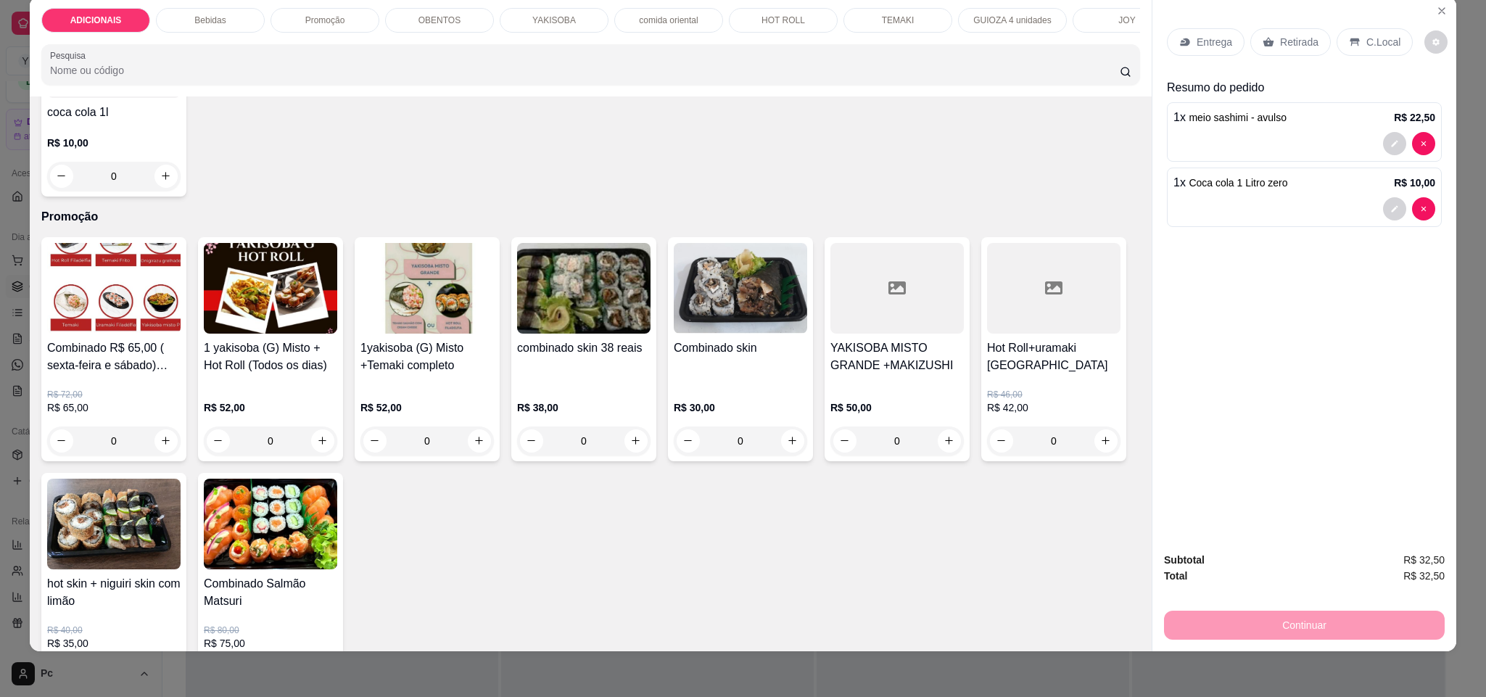
scroll to position [1414, 0]
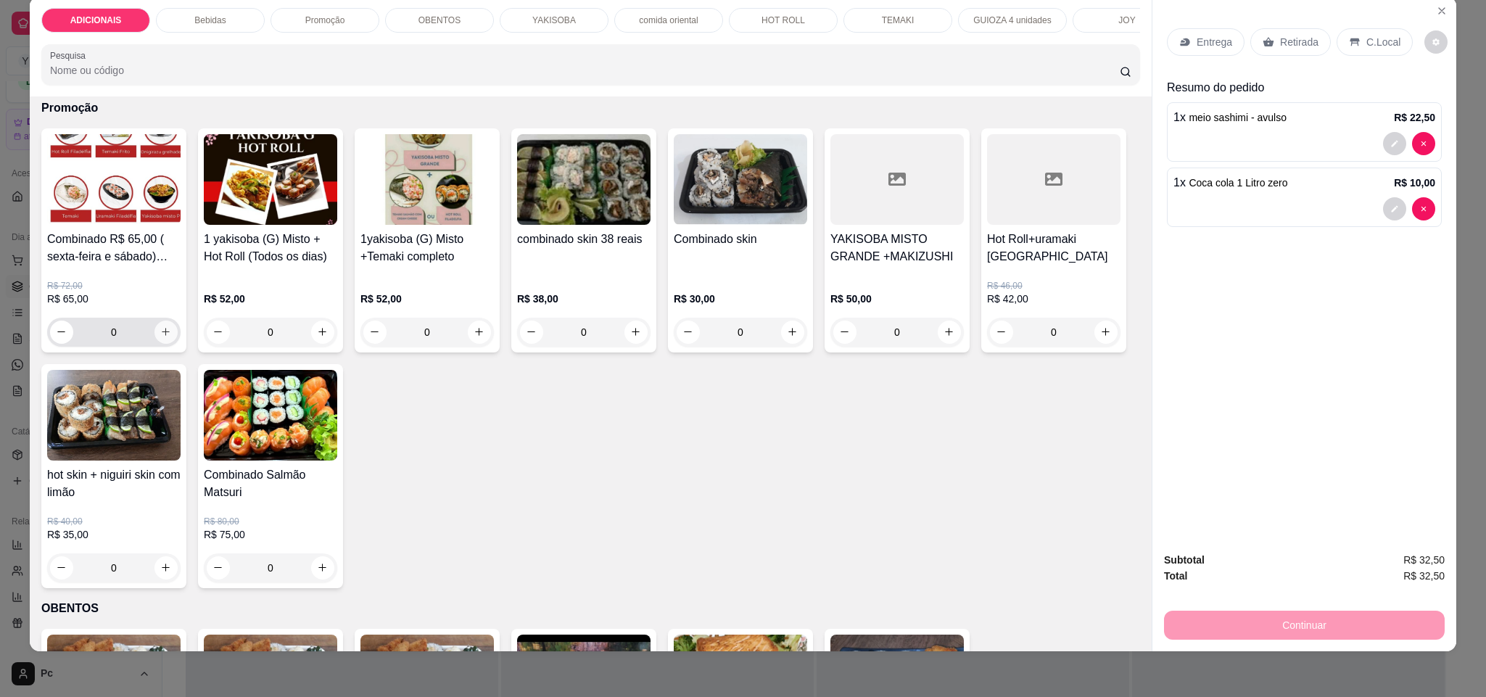
click at [160, 337] on icon "increase-product-quantity" at bounding box center [165, 331] width 11 height 11
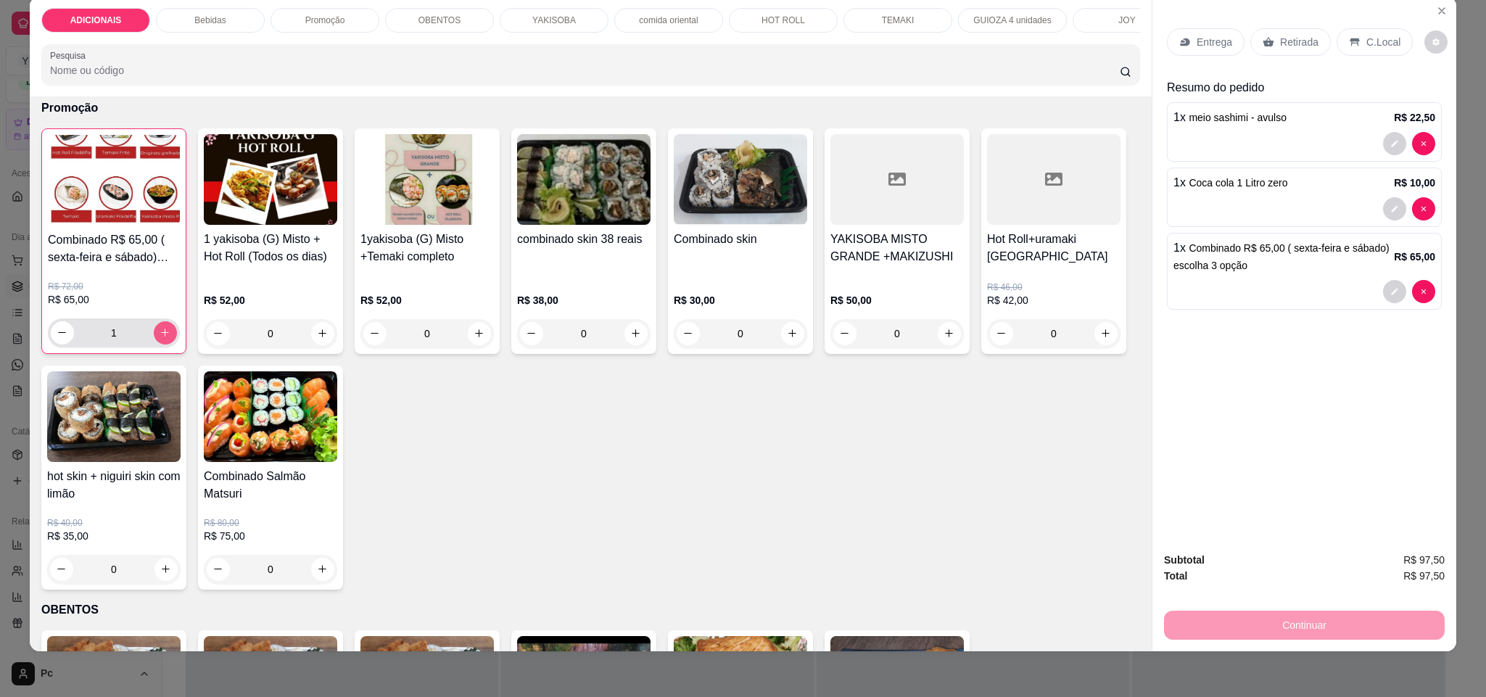
type input "1"
click at [1383, 300] on button "decrease-product-quantity" at bounding box center [1394, 291] width 23 height 23
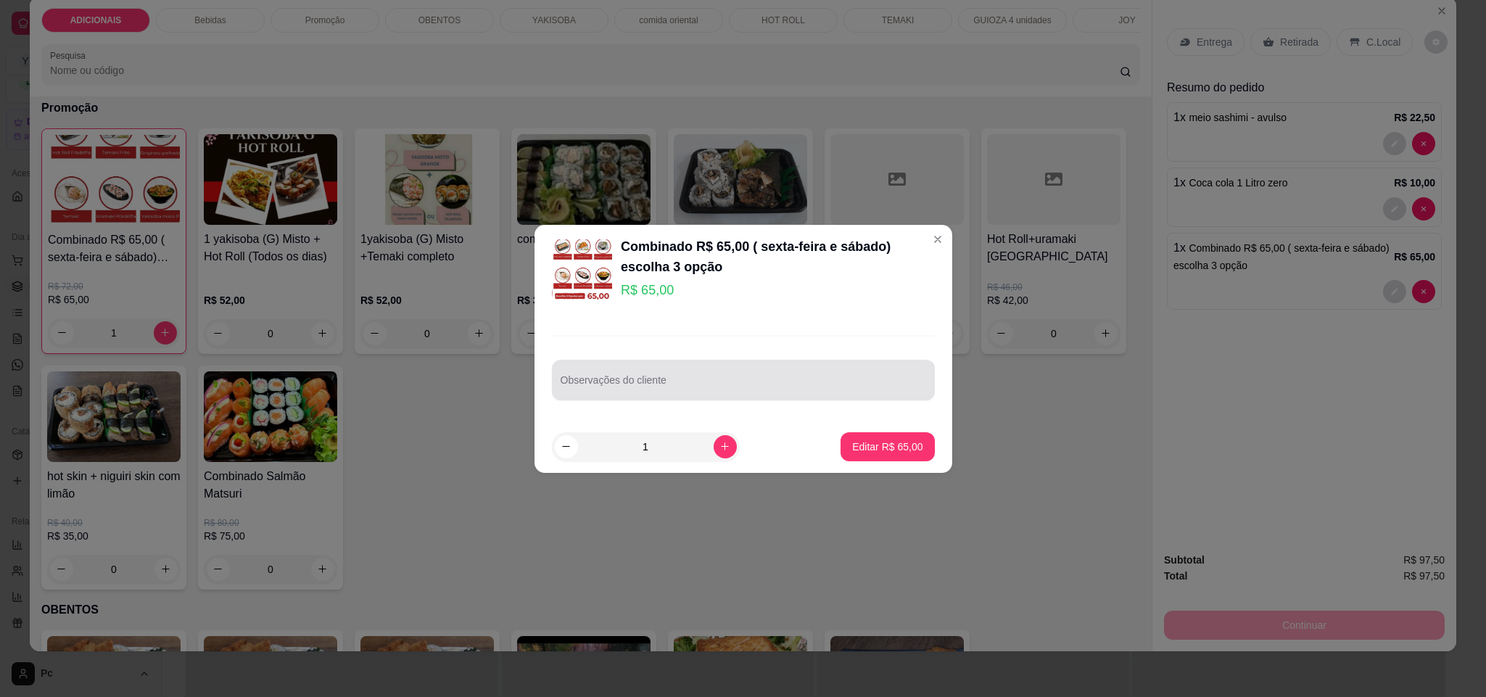
drag, startPoint x: 724, startPoint y: 368, endPoint x: 729, endPoint y: 362, distance: 7.8
click at [729, 362] on div "Observações do cliente" at bounding box center [743, 380] width 383 height 41
type input "yaki, uramaki , [PERSON_NAME]"
click at [864, 442] on p "Editar R$ 65,00" at bounding box center [887, 446] width 70 height 15
type input "0"
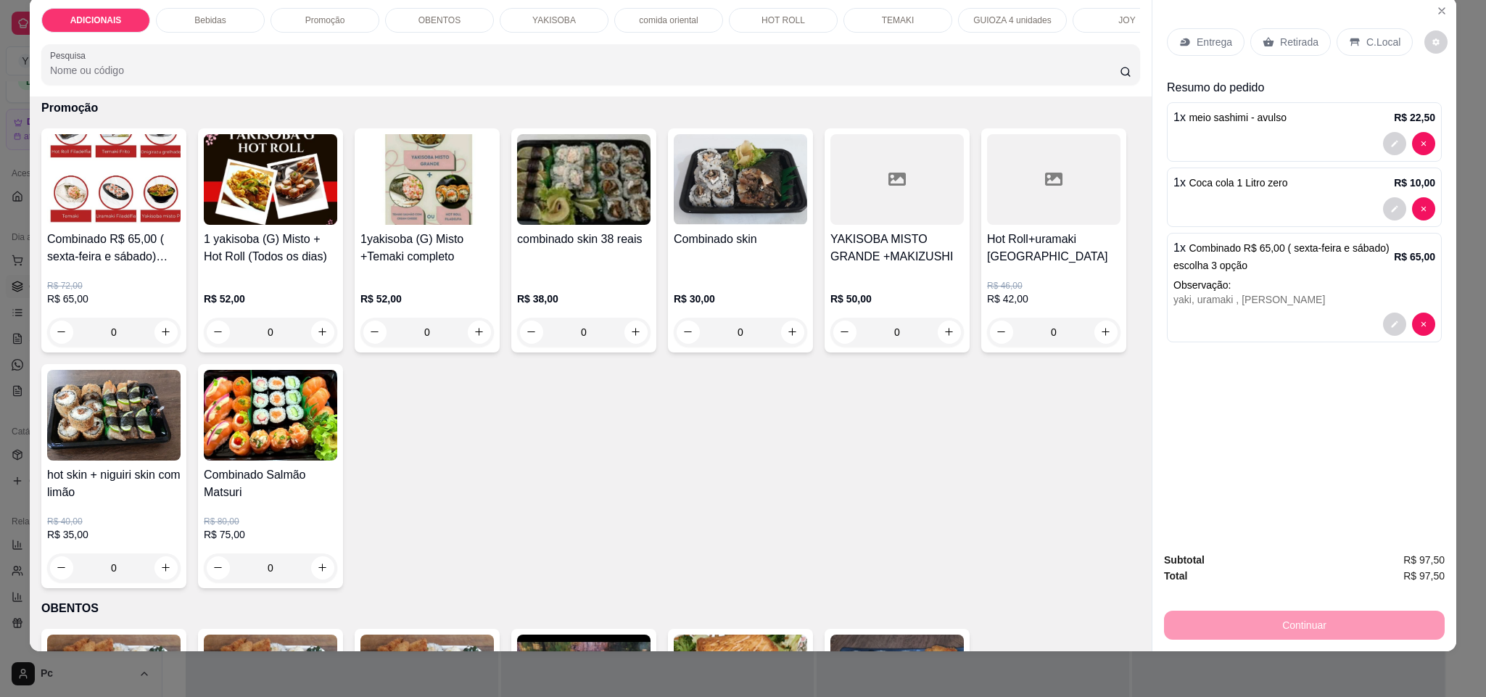
drag, startPoint x: 1380, startPoint y: 41, endPoint x: 1280, endPoint y: 313, distance: 289.8
click at [1380, 46] on p "C.Local" at bounding box center [1383, 42] width 34 height 15
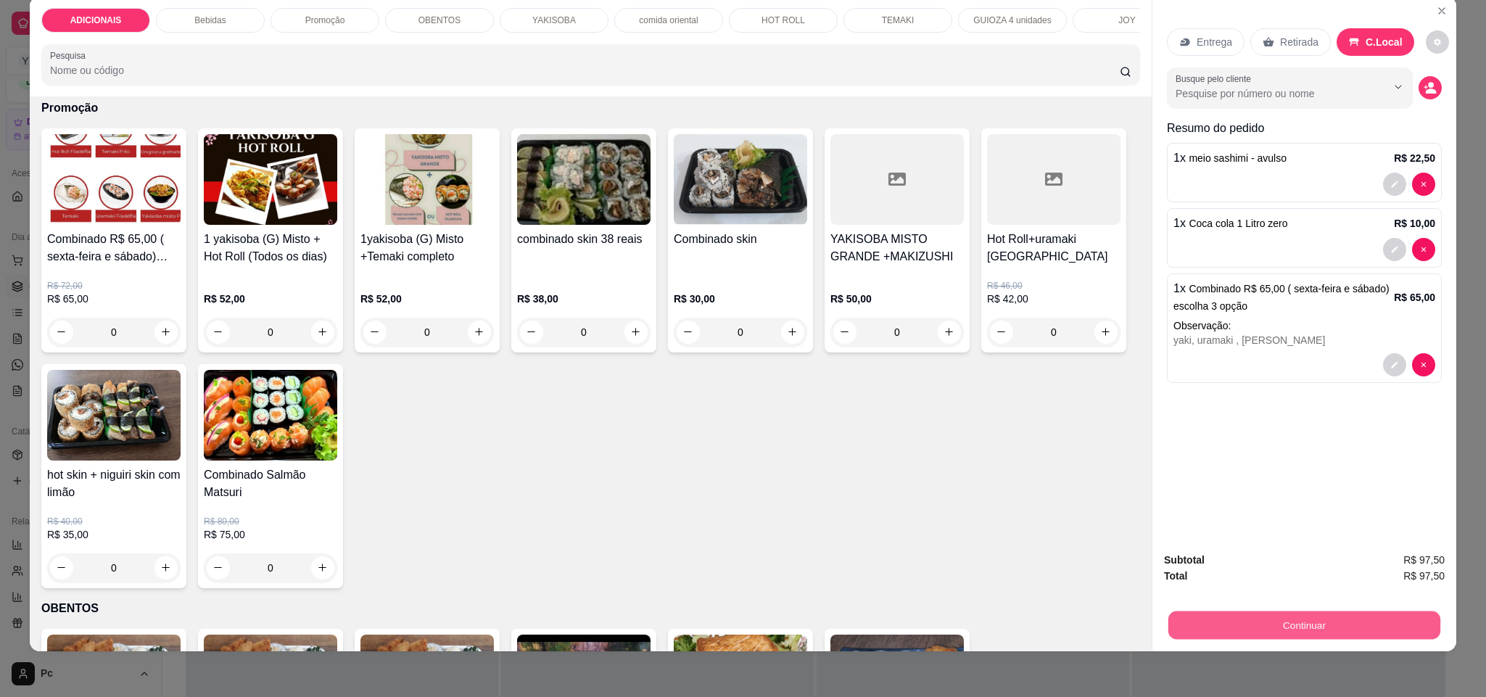
click at [1342, 618] on button "Continuar" at bounding box center [1304, 625] width 272 height 28
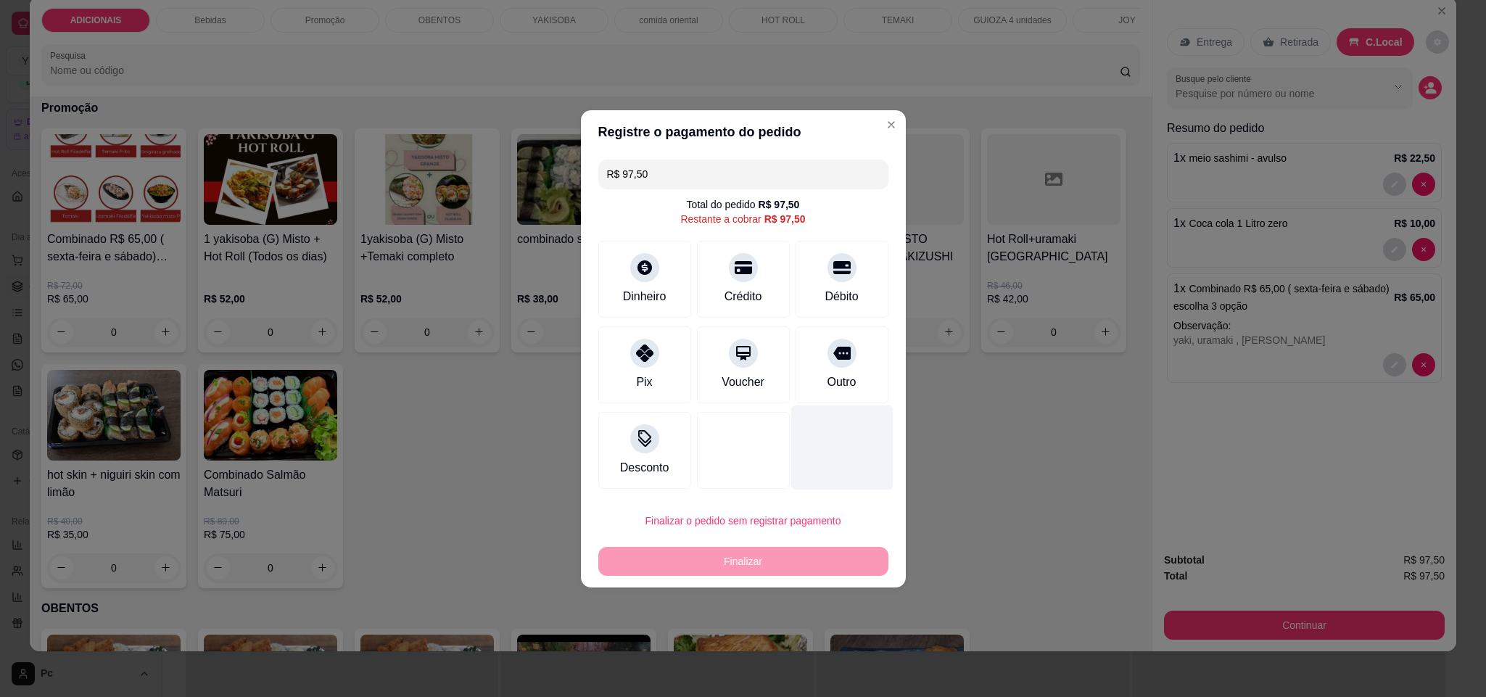
drag, startPoint x: 859, startPoint y: 360, endPoint x: 836, endPoint y: 424, distance: 68.6
click at [851, 363] on div "Outro" at bounding box center [842, 364] width 93 height 77
type input "R$ 0,00"
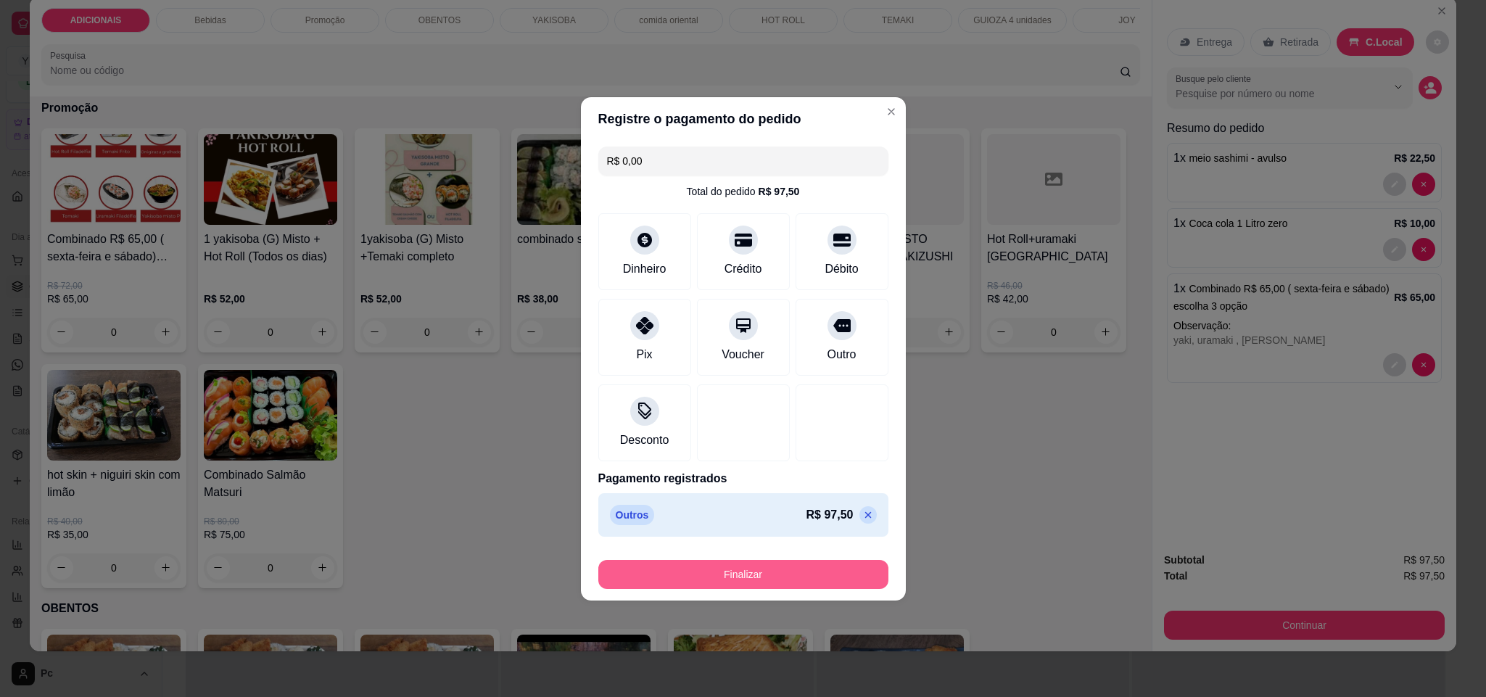
click at [790, 573] on button "Finalizar" at bounding box center [743, 574] width 290 height 29
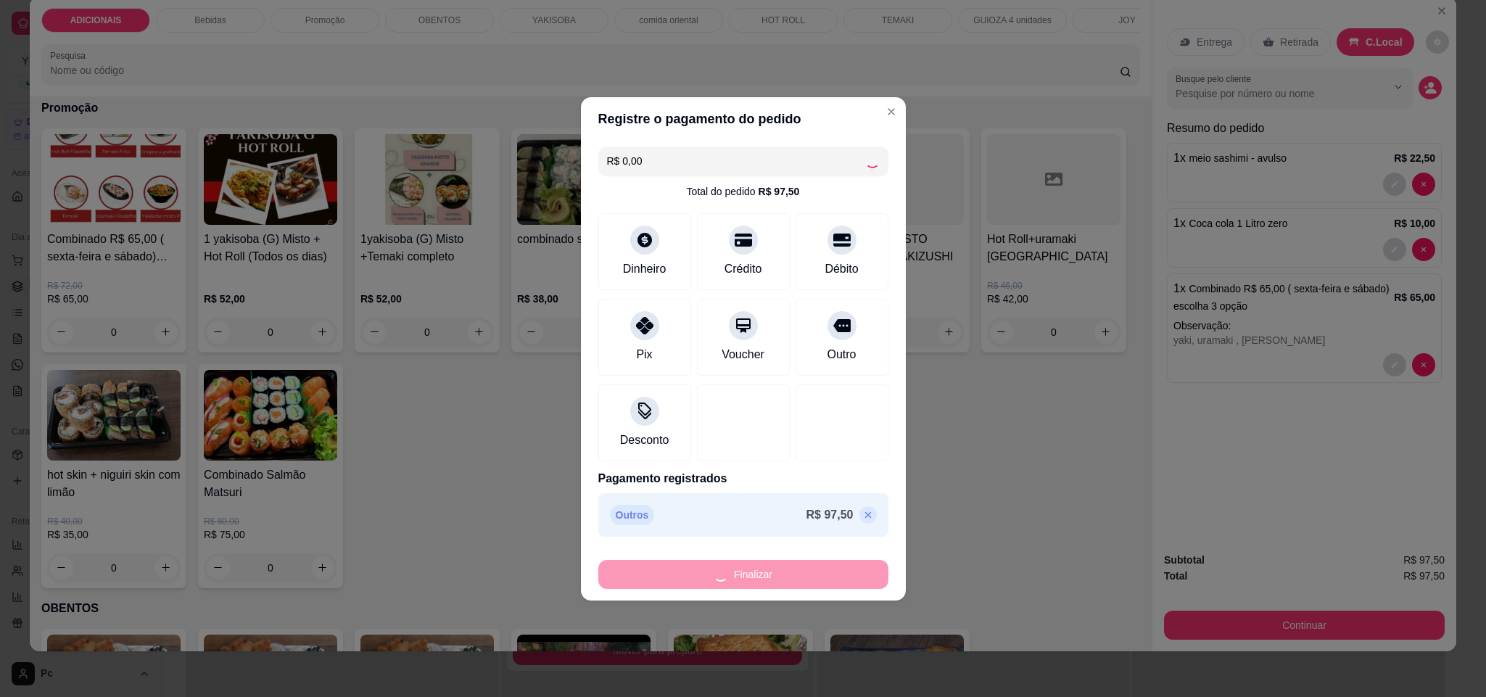
type input "0"
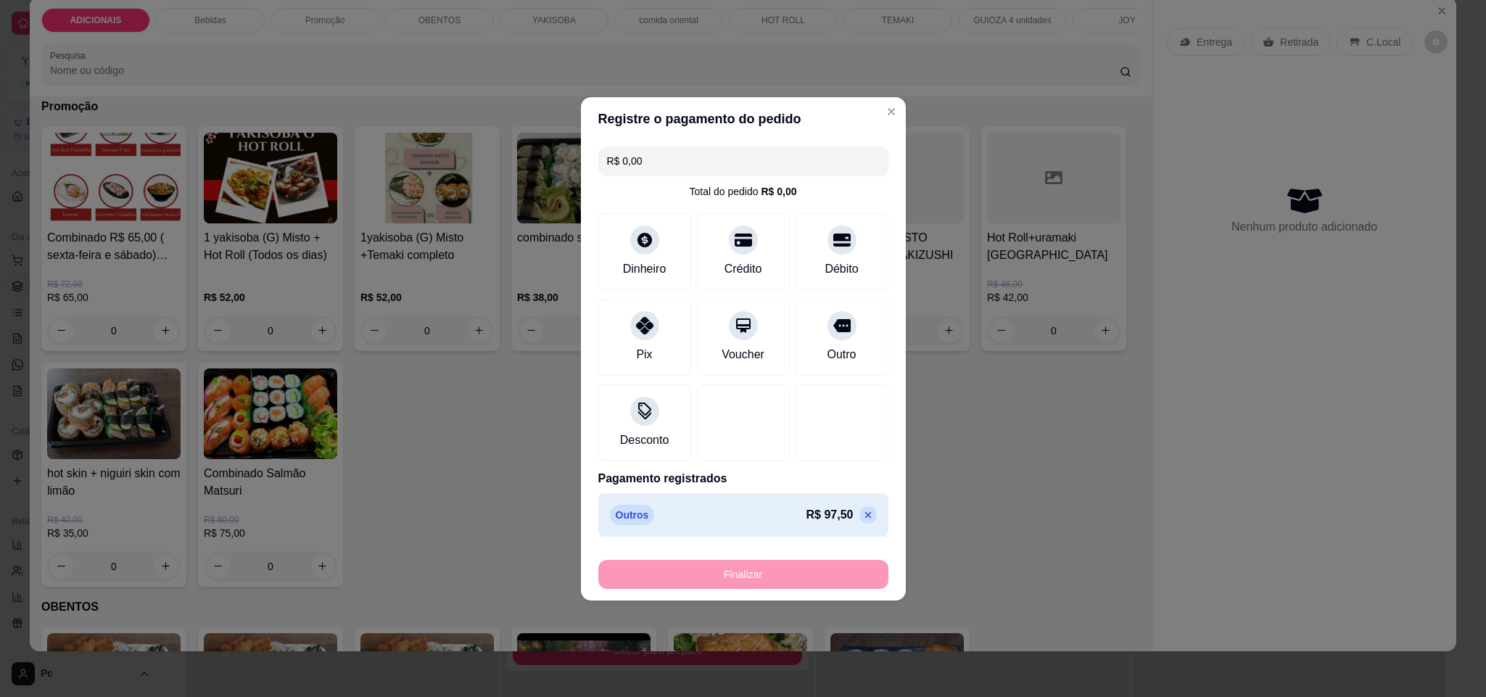
type input "-R$ 97,50"
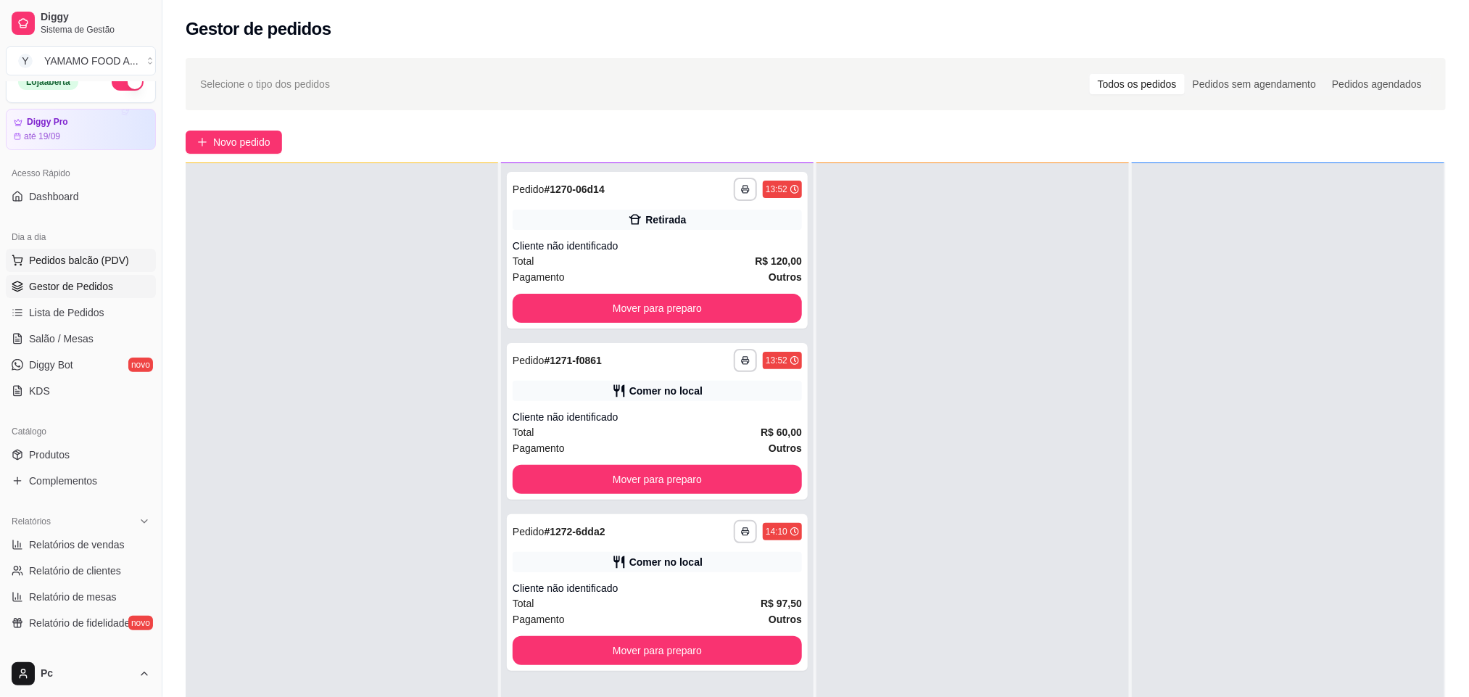
click at [109, 260] on span "Pedidos balcão (PDV)" at bounding box center [79, 260] width 100 height 15
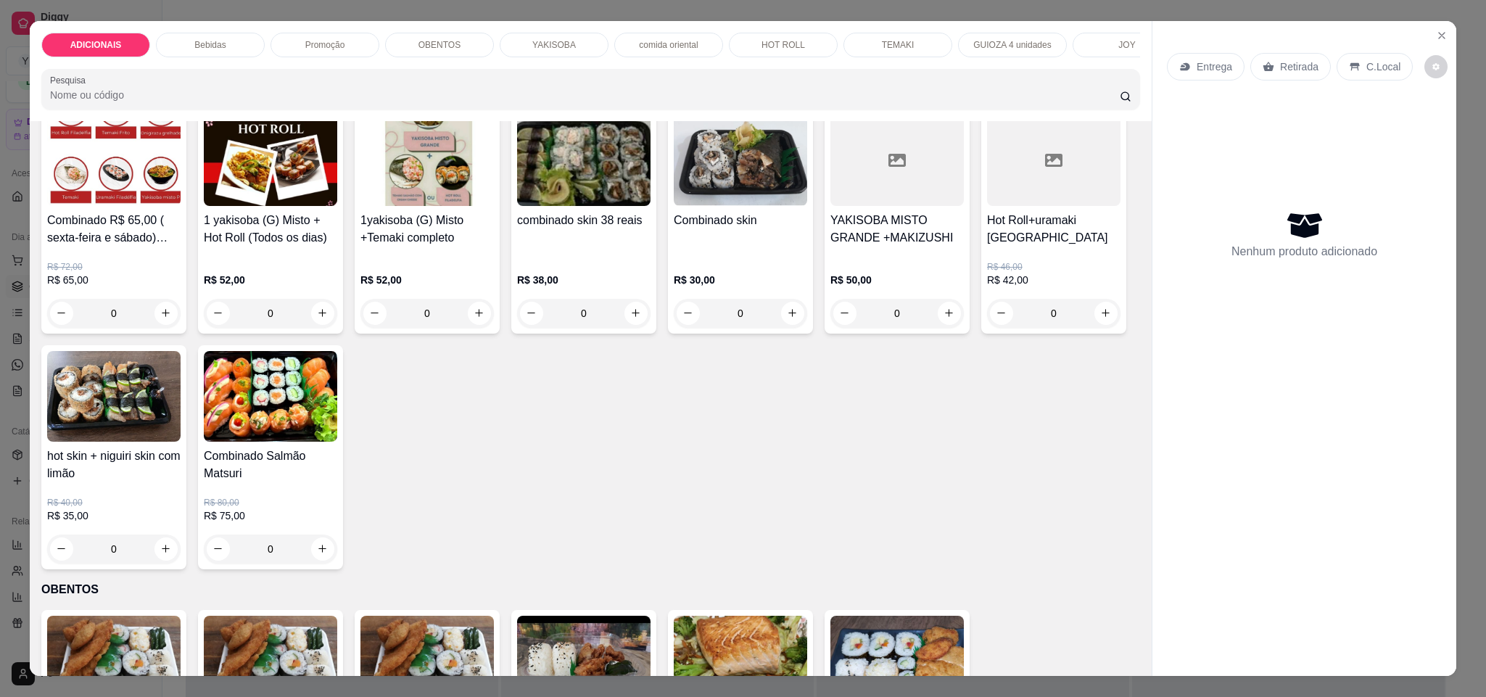
scroll to position [1523, 0]
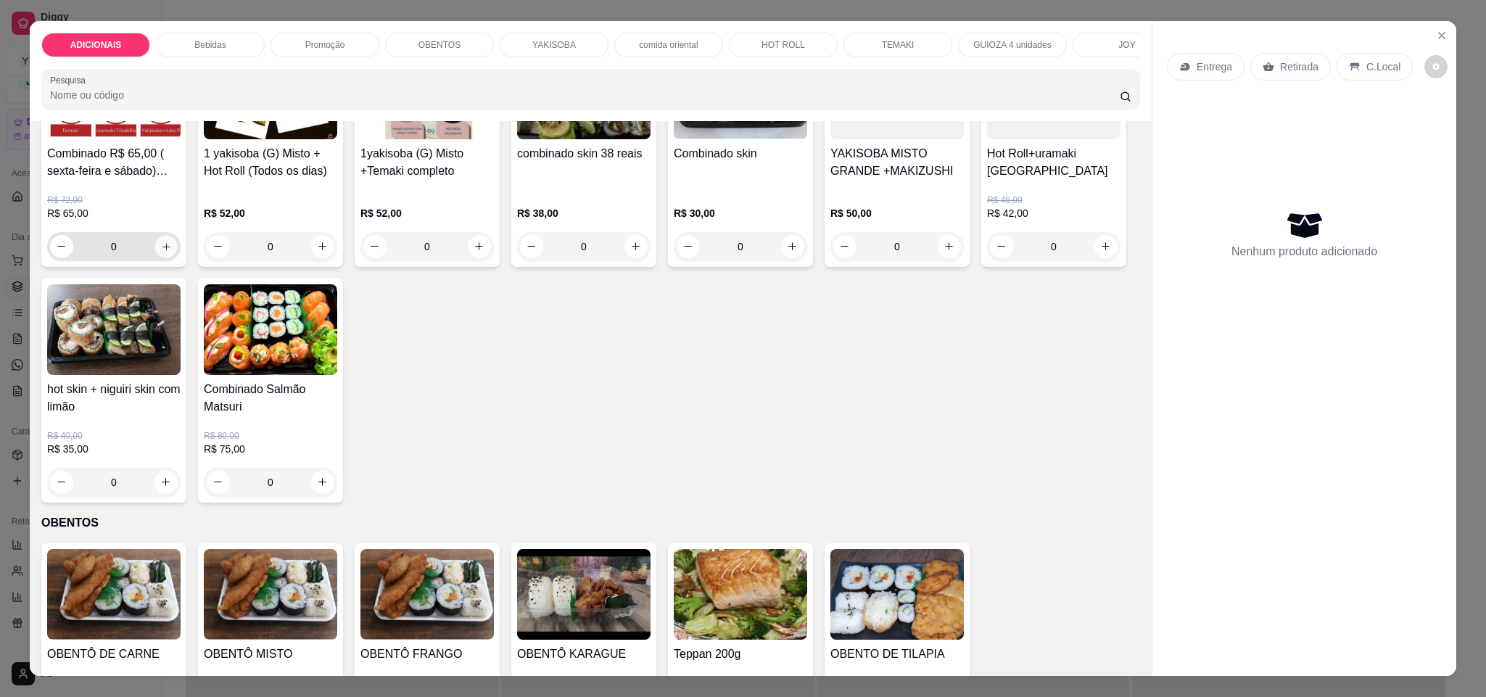
click at [161, 252] on icon "increase-product-quantity" at bounding box center [166, 246] width 11 height 11
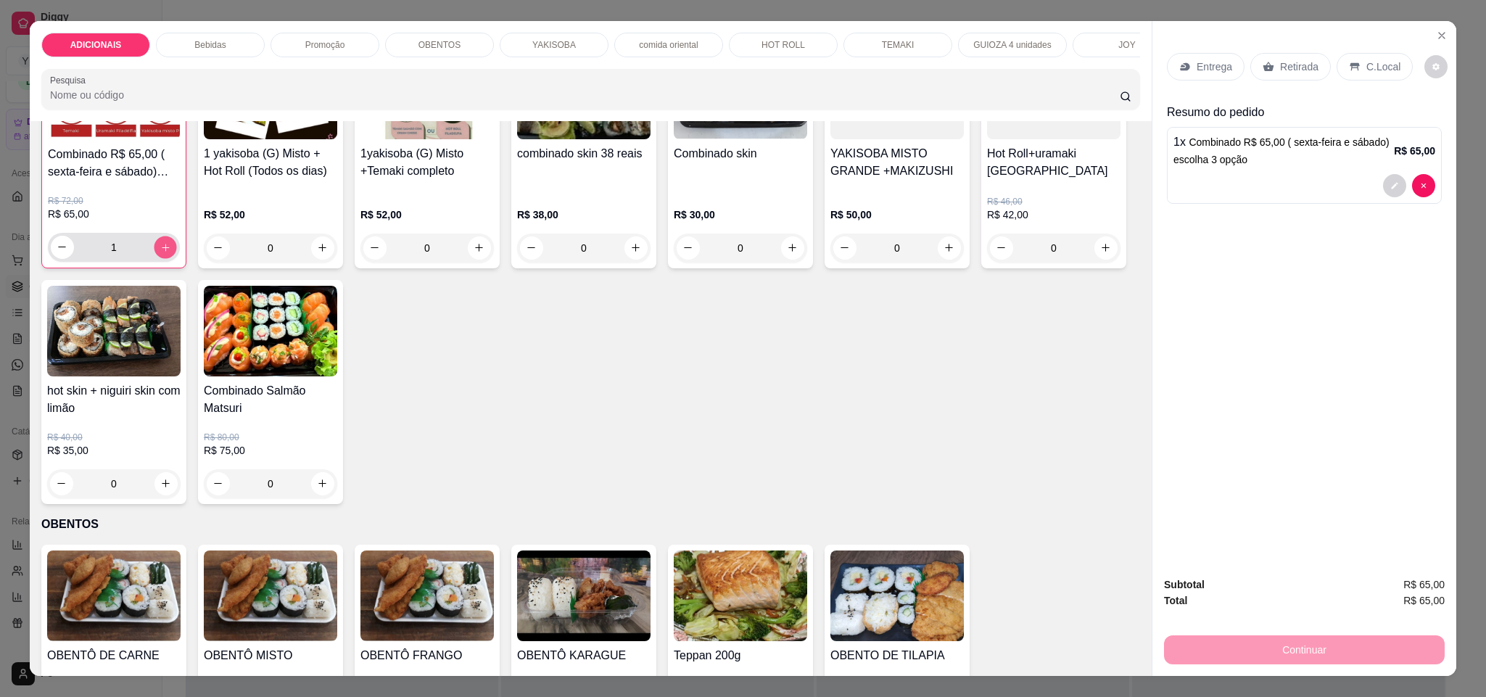
click at [161, 253] on icon "increase-product-quantity" at bounding box center [165, 247] width 11 height 11
type input "2"
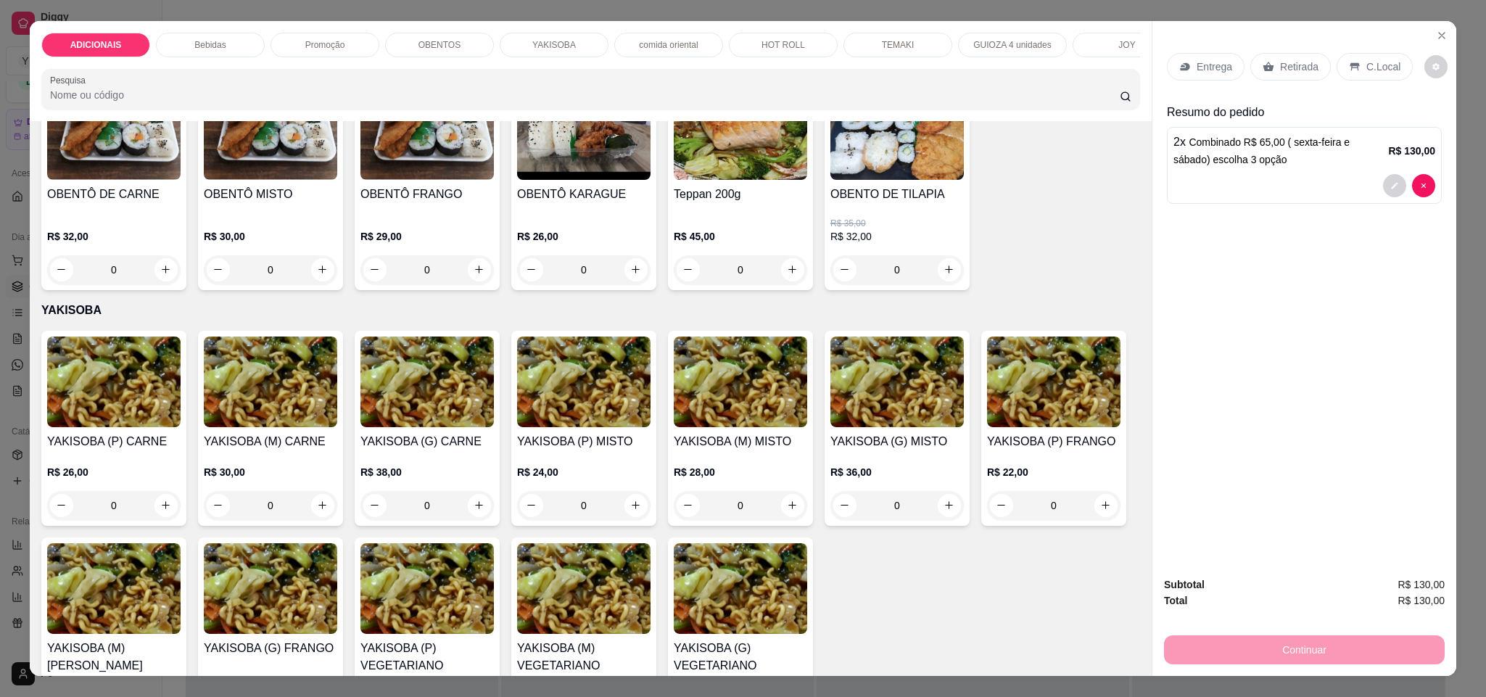
scroll to position [2067, 0]
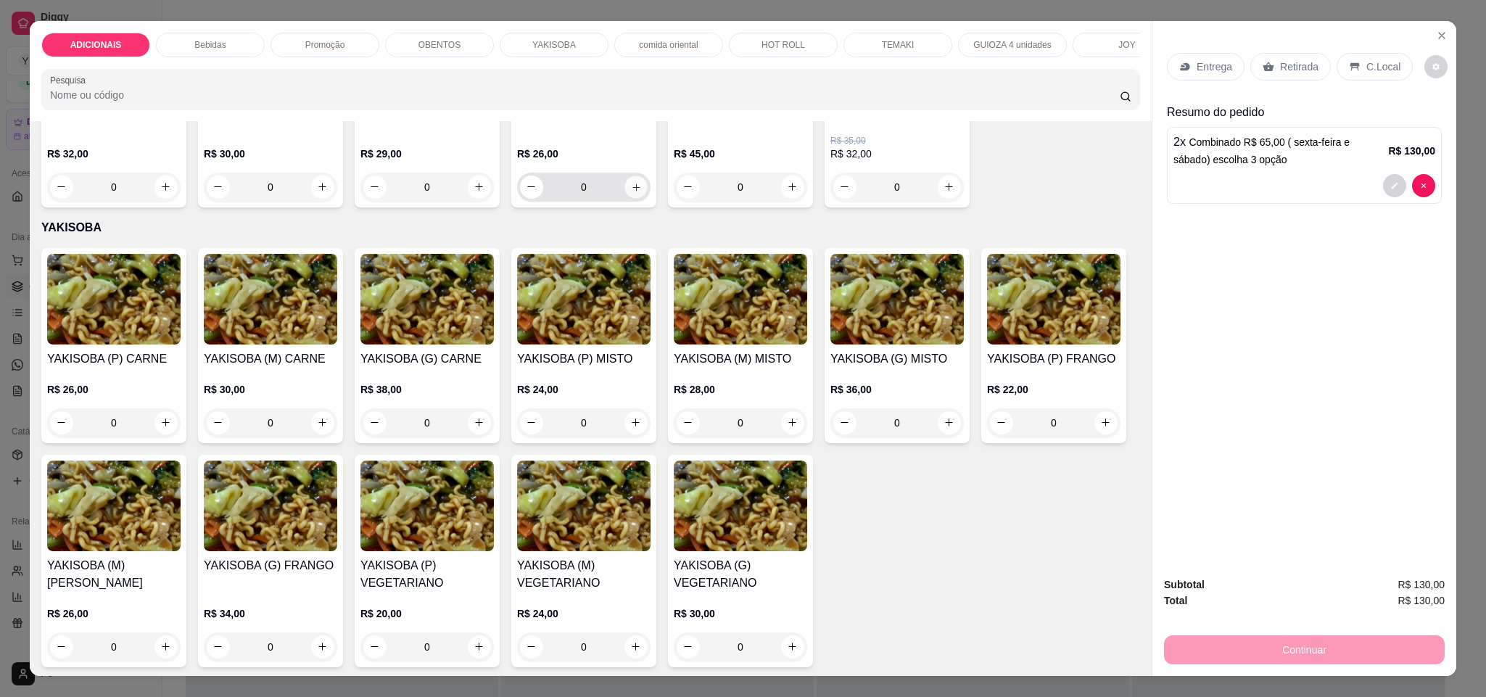
click at [631, 193] on icon "increase-product-quantity" at bounding box center [636, 187] width 11 height 11
type input "1"
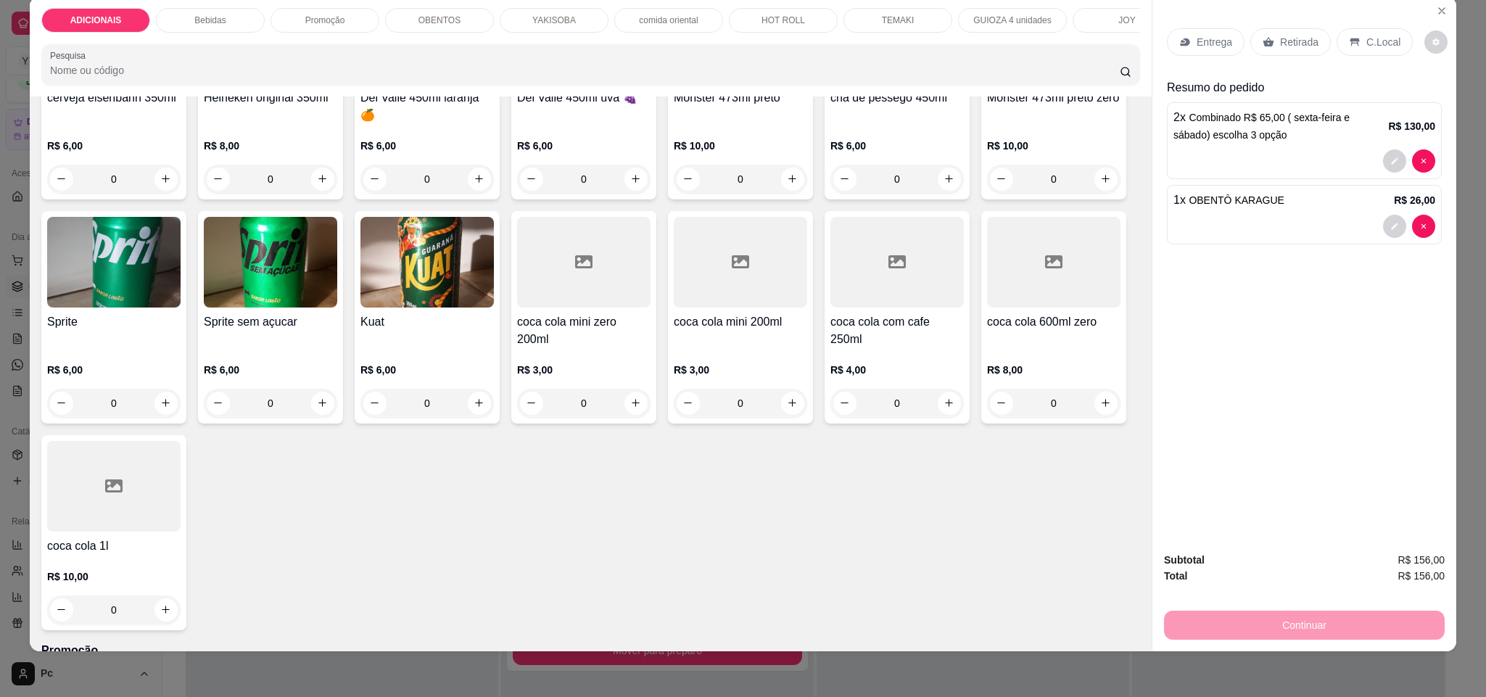
scroll to position [761, 0]
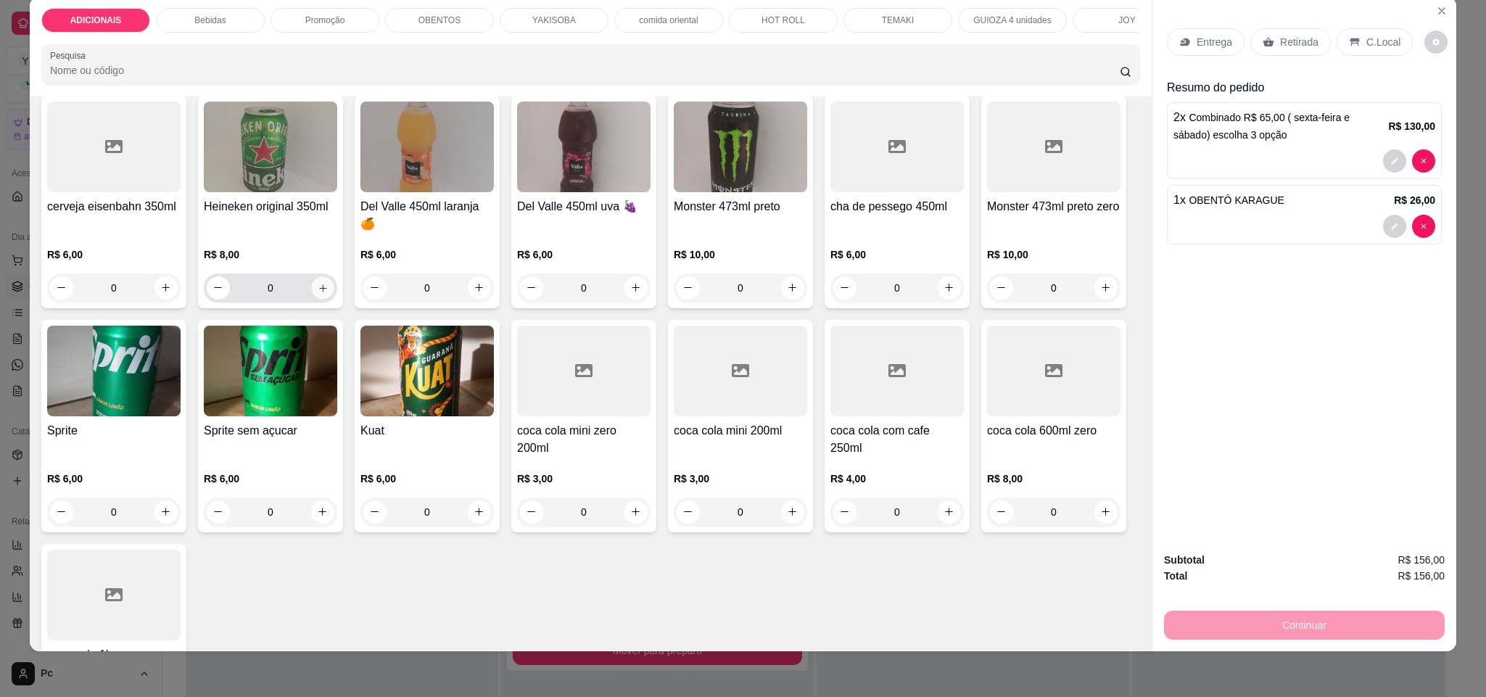
click at [329, 294] on icon "increase-product-quantity" at bounding box center [323, 288] width 11 height 11
click at [334, 299] on button "increase-product-quantity" at bounding box center [321, 287] width 23 height 23
type input "2"
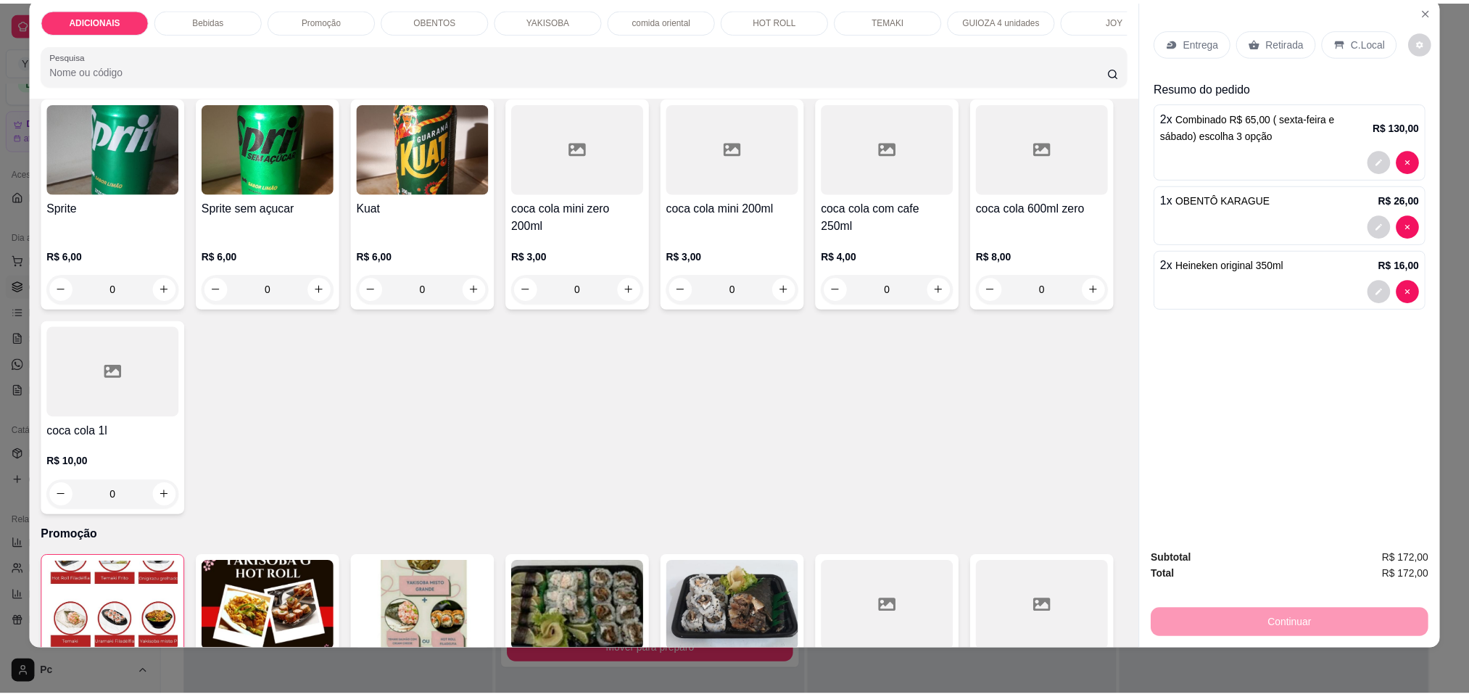
scroll to position [1088, 0]
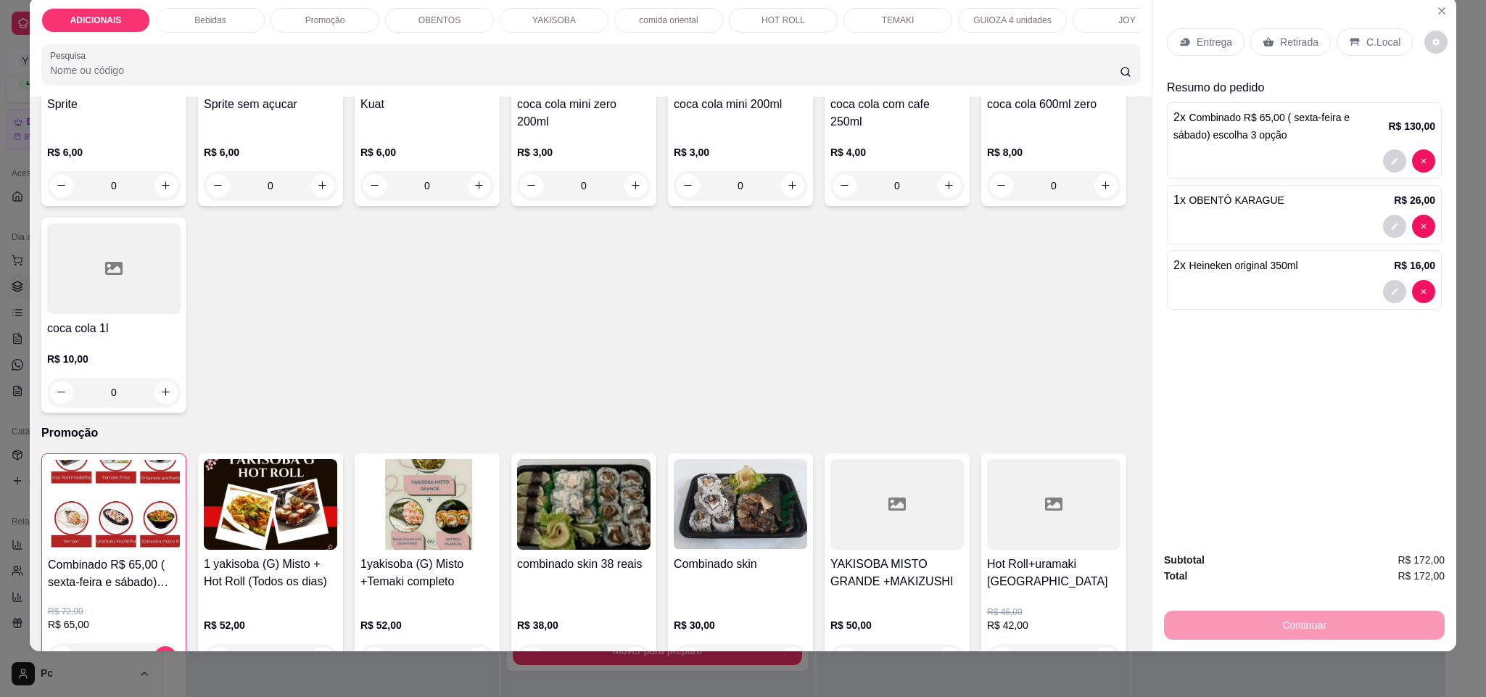
type input "2"
drag, startPoint x: 1380, startPoint y: 38, endPoint x: 1313, endPoint y: 198, distance: 173.9
click at [1380, 40] on p "C.Local" at bounding box center [1383, 42] width 34 height 15
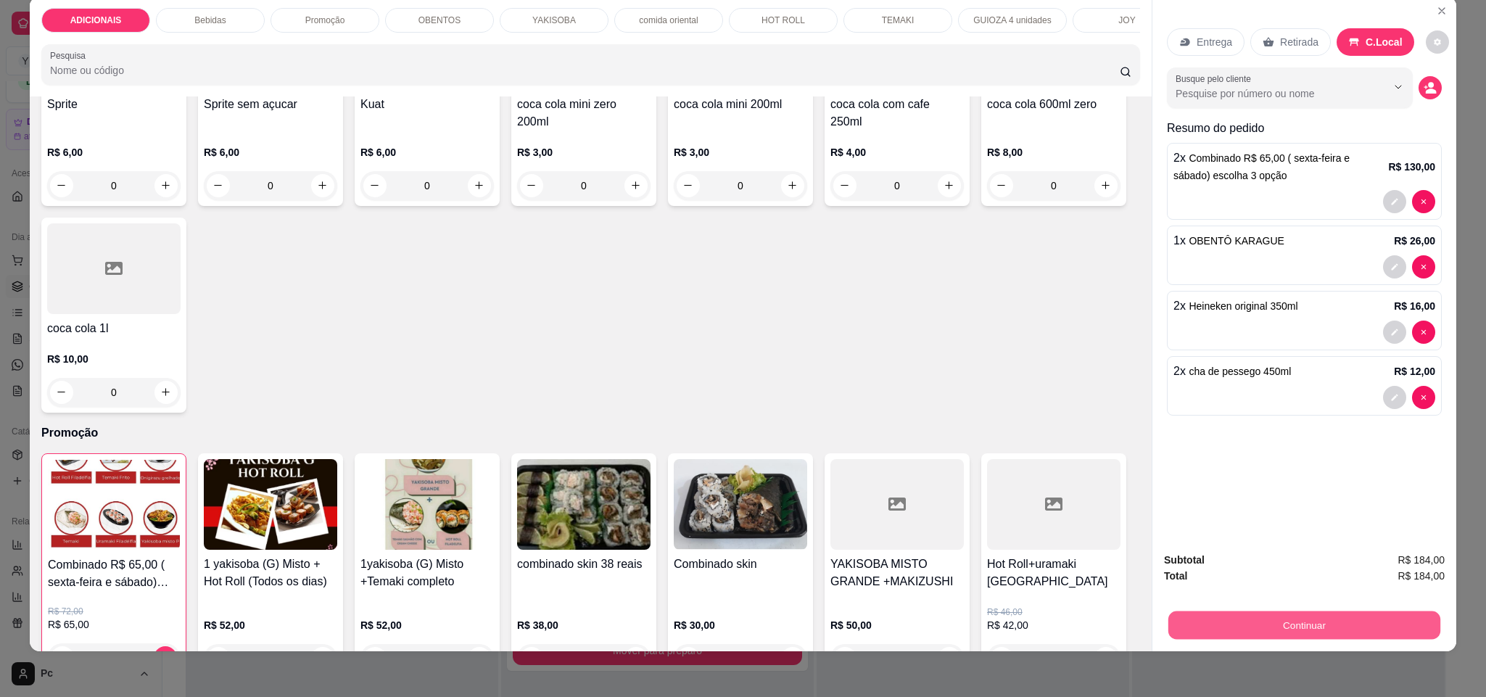
click at [1358, 618] on button "Continuar" at bounding box center [1304, 625] width 272 height 28
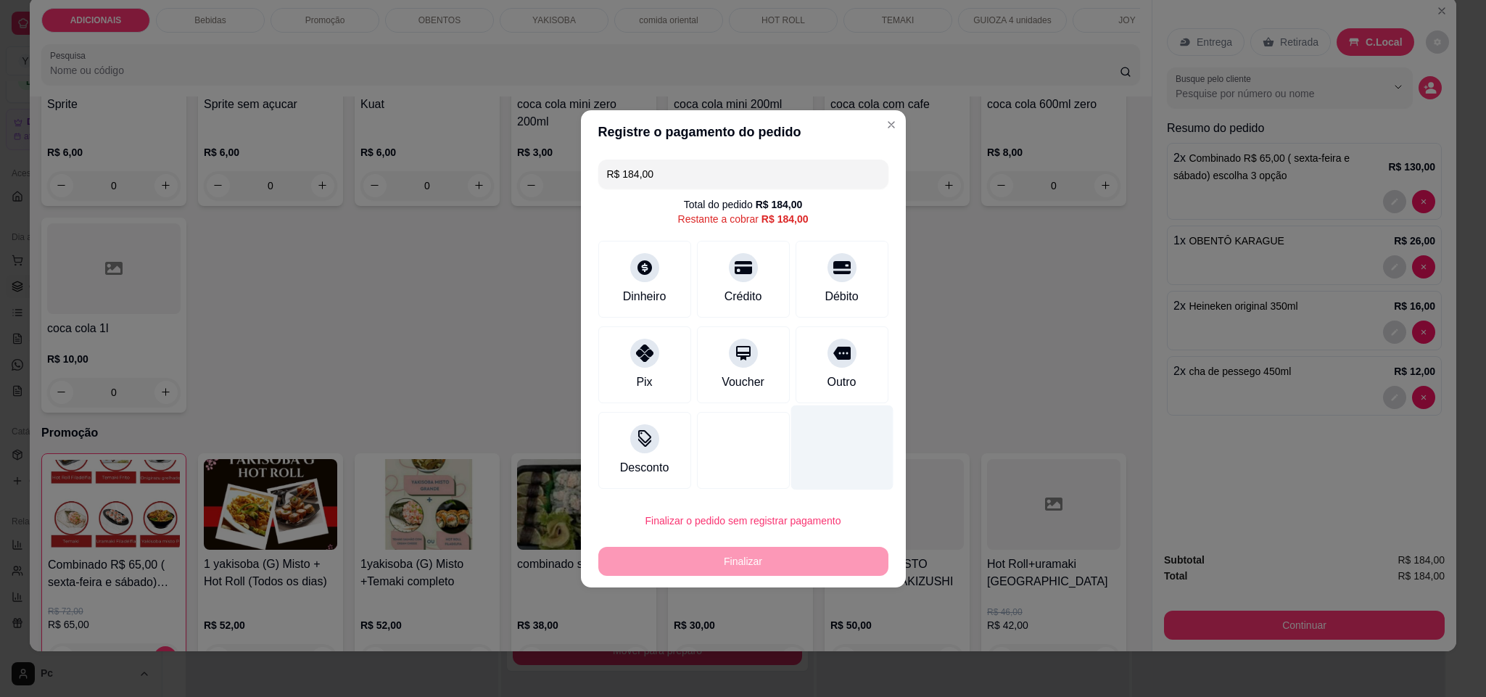
drag, startPoint x: 838, startPoint y: 375, endPoint x: 840, endPoint y: 461, distance: 86.3
click at [838, 377] on div "Outro" at bounding box center [841, 381] width 29 height 17
type input "R$ 0,00"
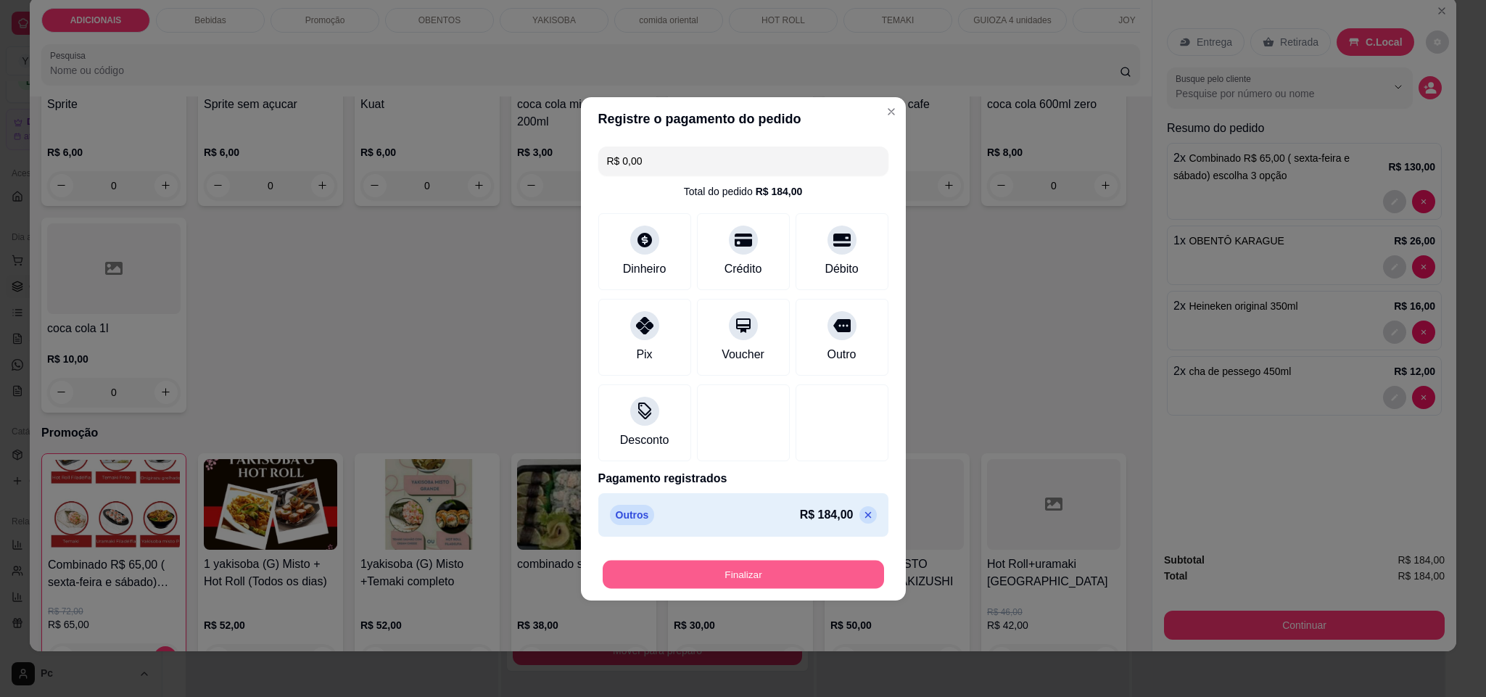
click at [799, 574] on button "Finalizar" at bounding box center [743, 574] width 281 height 28
type input "0"
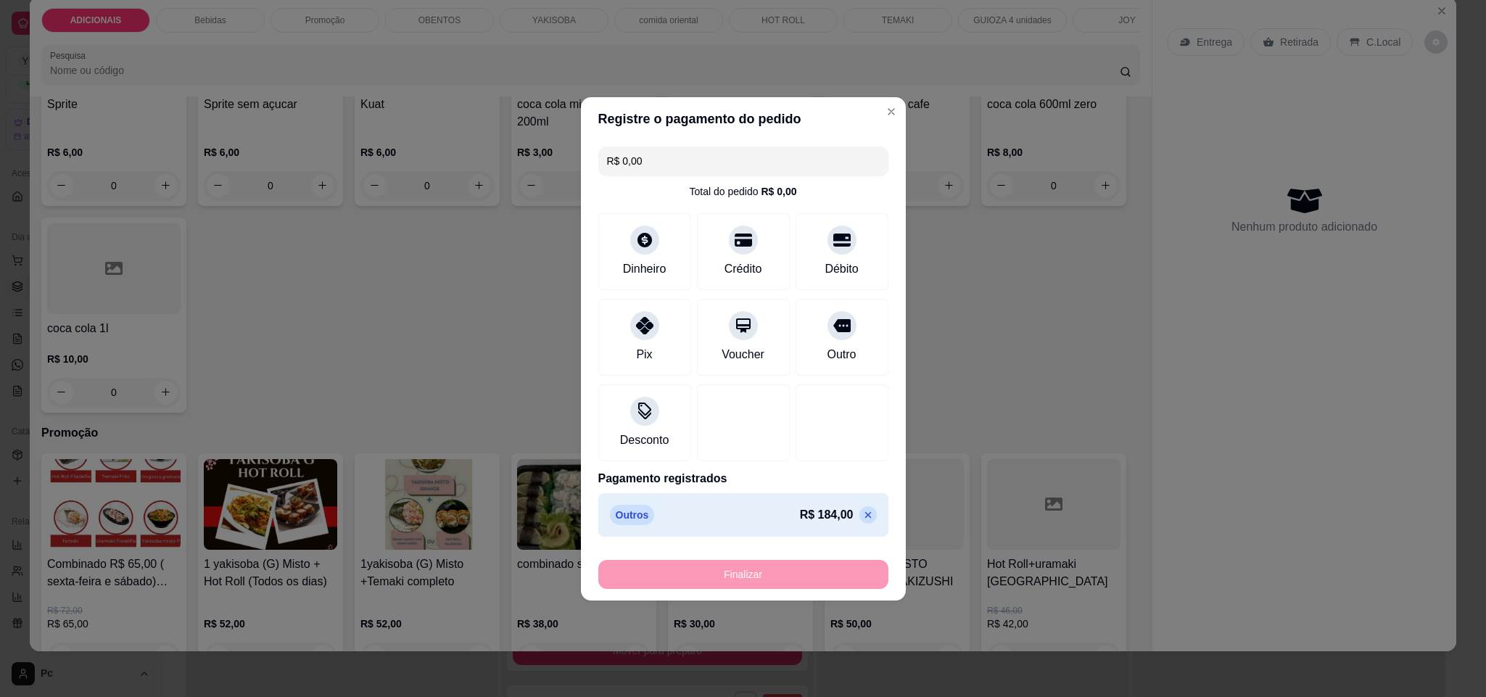
type input "-R$ 184,00"
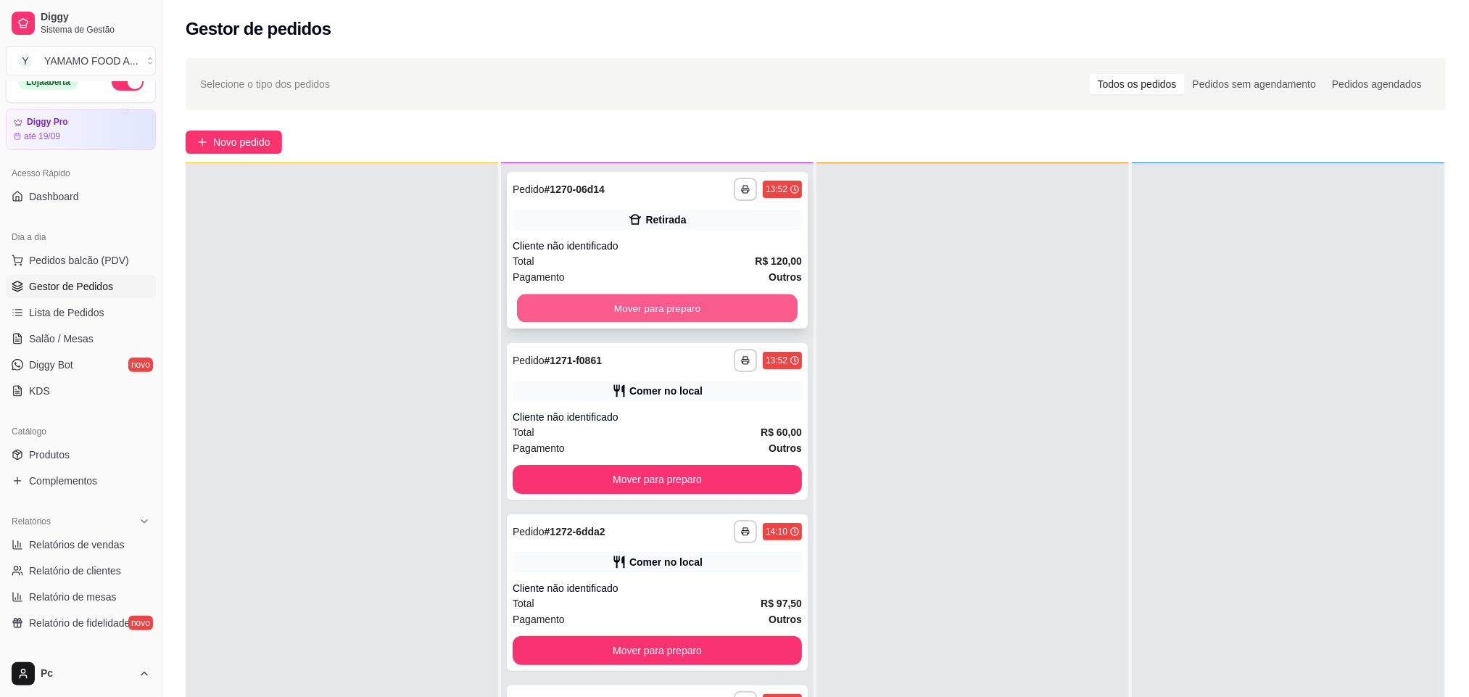
click at [681, 313] on button "Mover para preparo" at bounding box center [657, 308] width 281 height 28
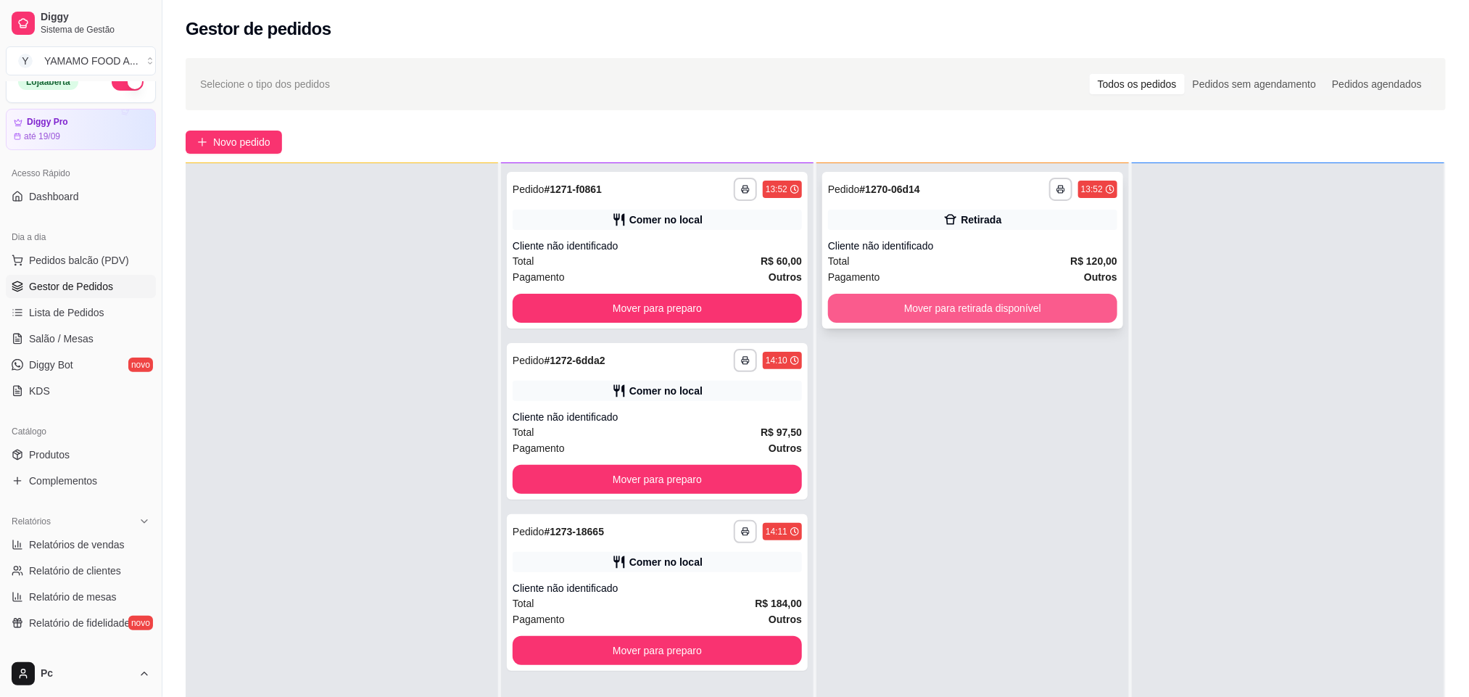
click at [971, 301] on button "Mover para retirada disponível" at bounding box center [972, 308] width 289 height 29
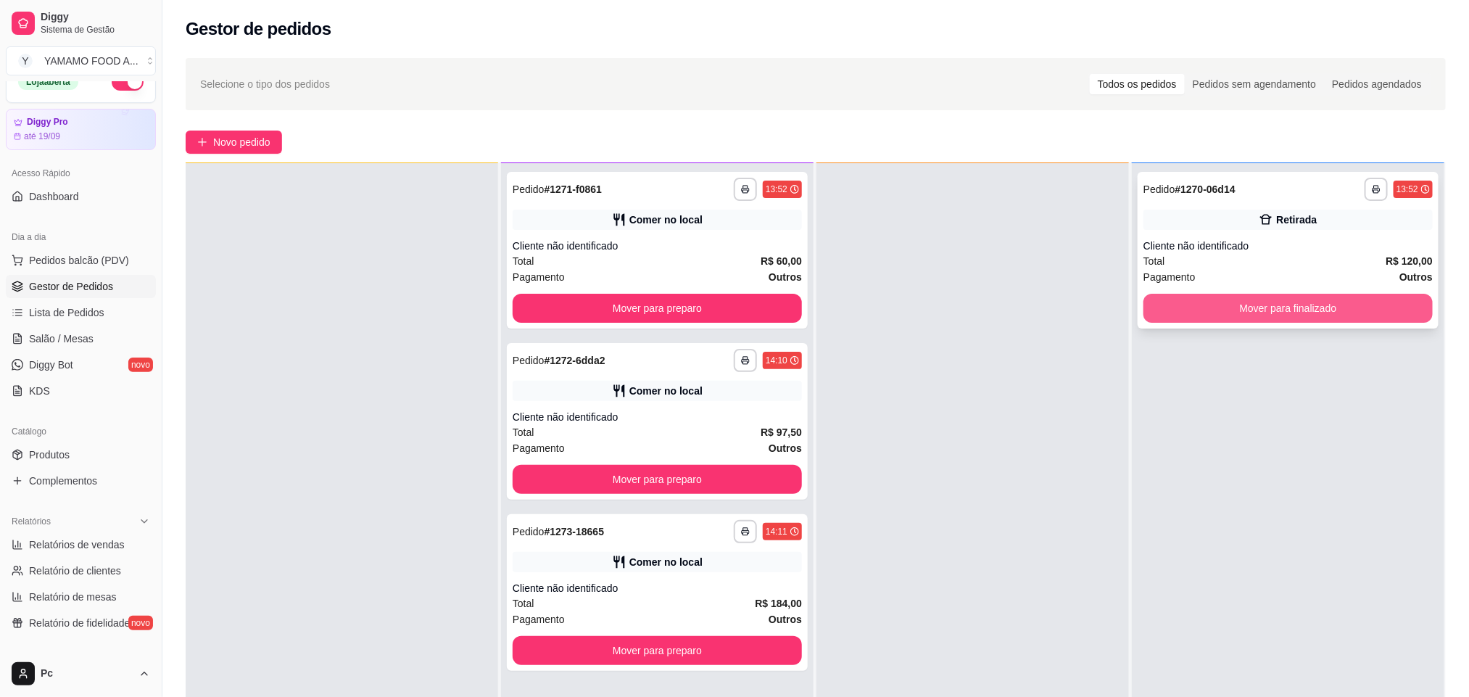
click at [1310, 312] on button "Mover para finalizado" at bounding box center [1288, 308] width 289 height 29
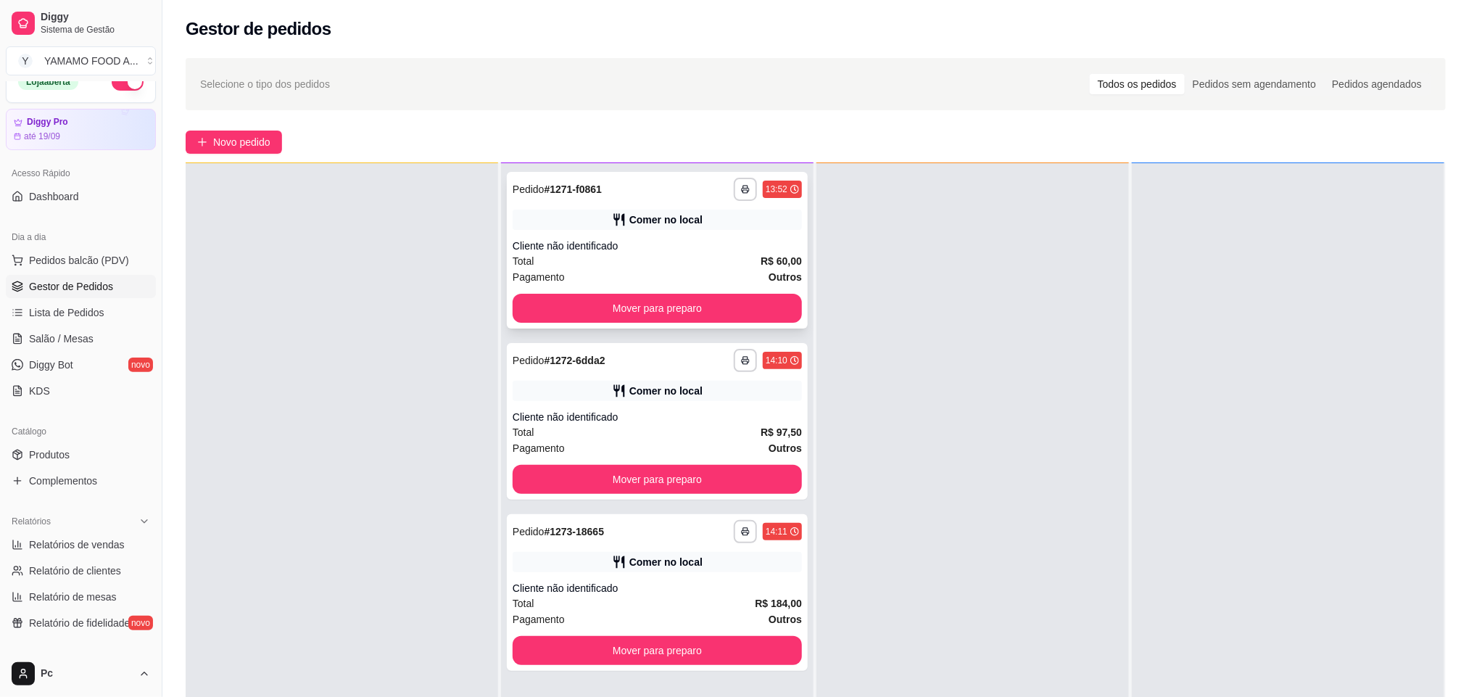
click at [751, 251] on div "Cliente não identificado" at bounding box center [657, 246] width 289 height 15
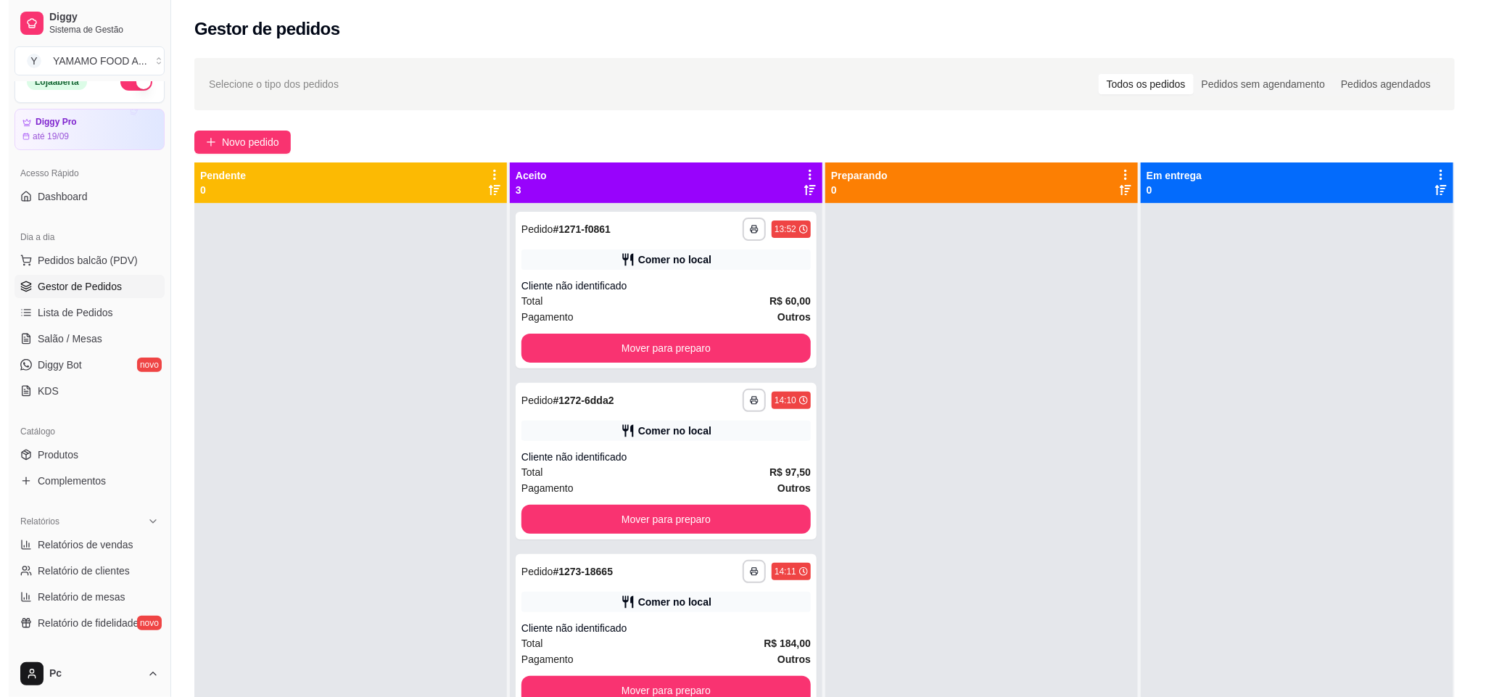
scroll to position [109, 0]
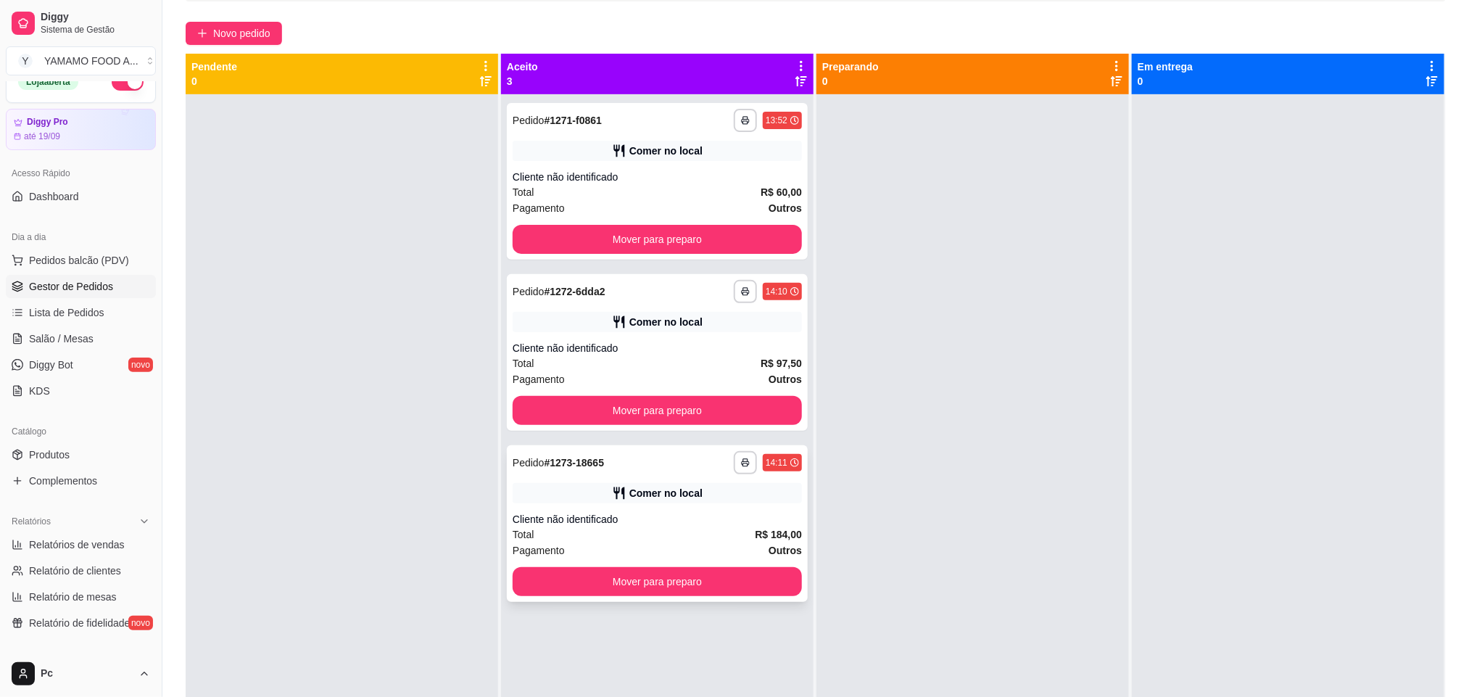
click at [603, 485] on div "Comer no local" at bounding box center [657, 493] width 289 height 20
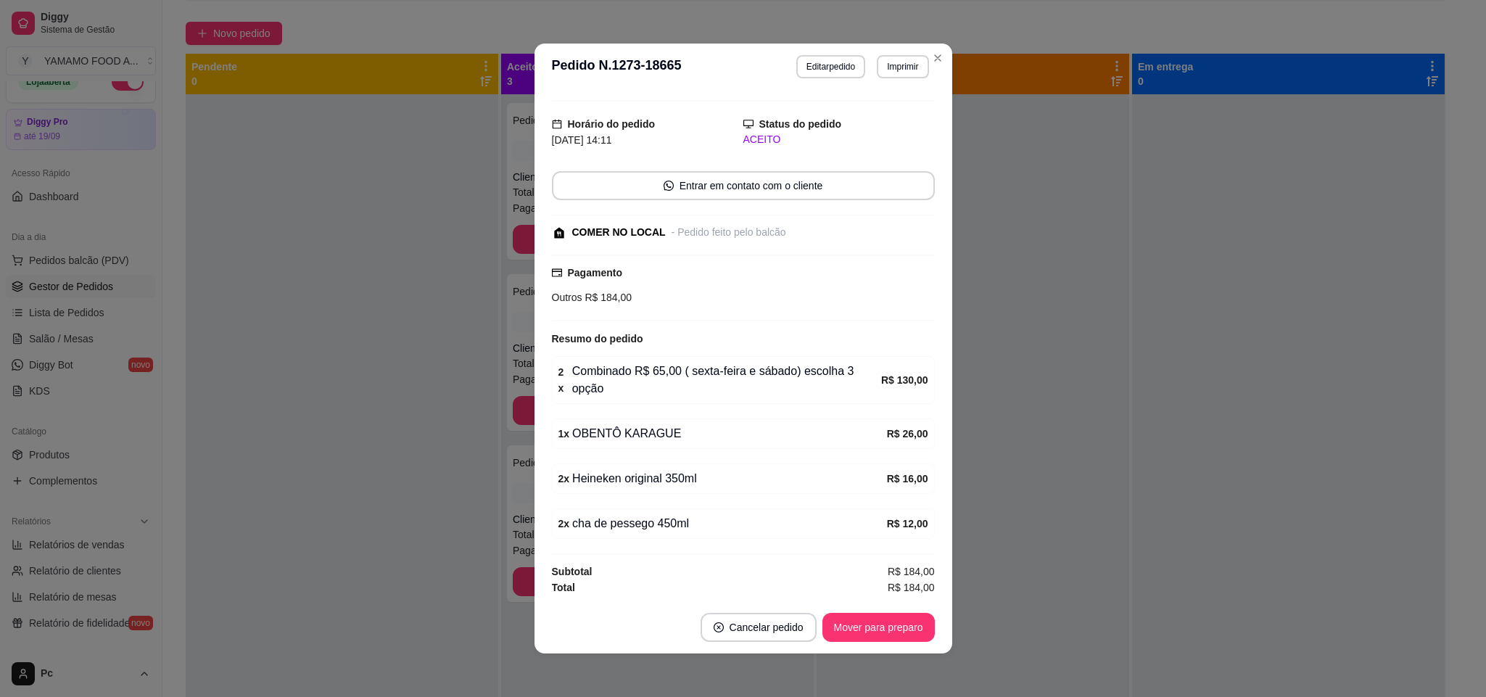
scroll to position [3, 0]
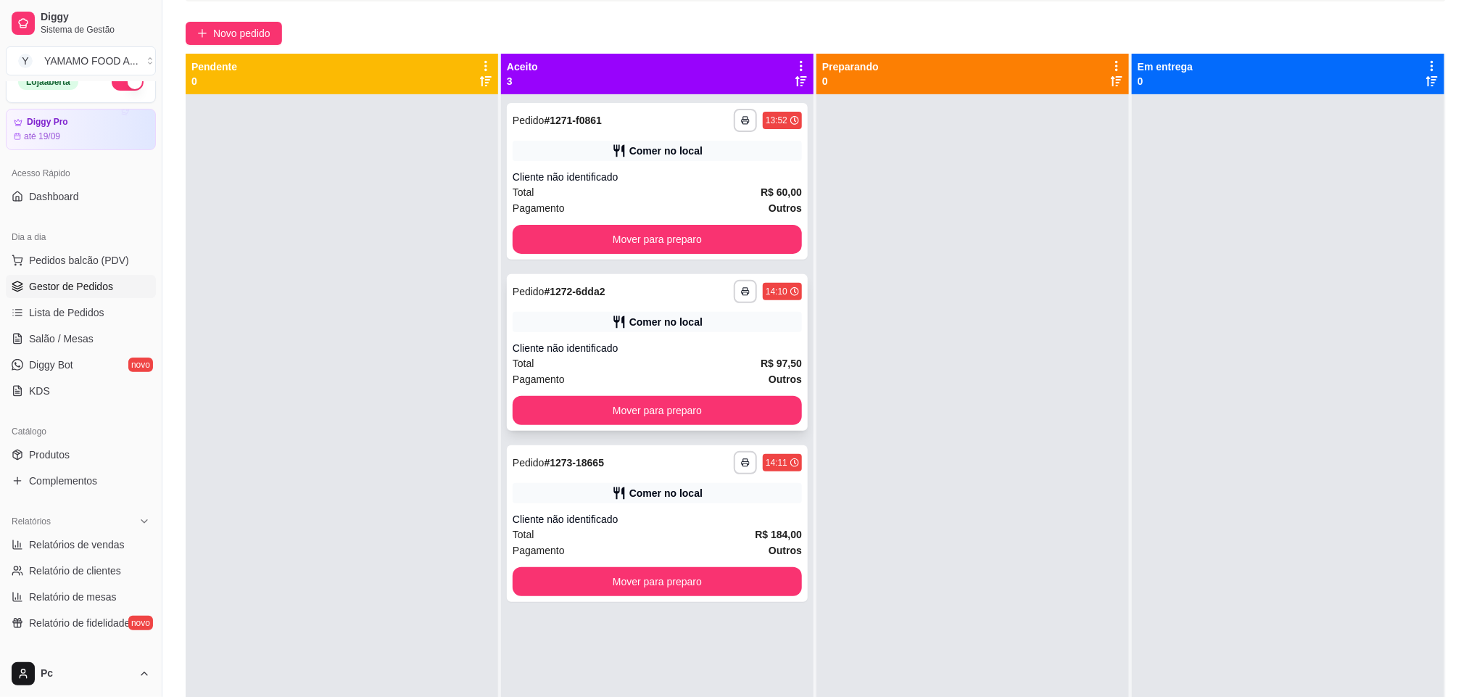
click at [592, 329] on div "Comer no local" at bounding box center [657, 322] width 289 height 20
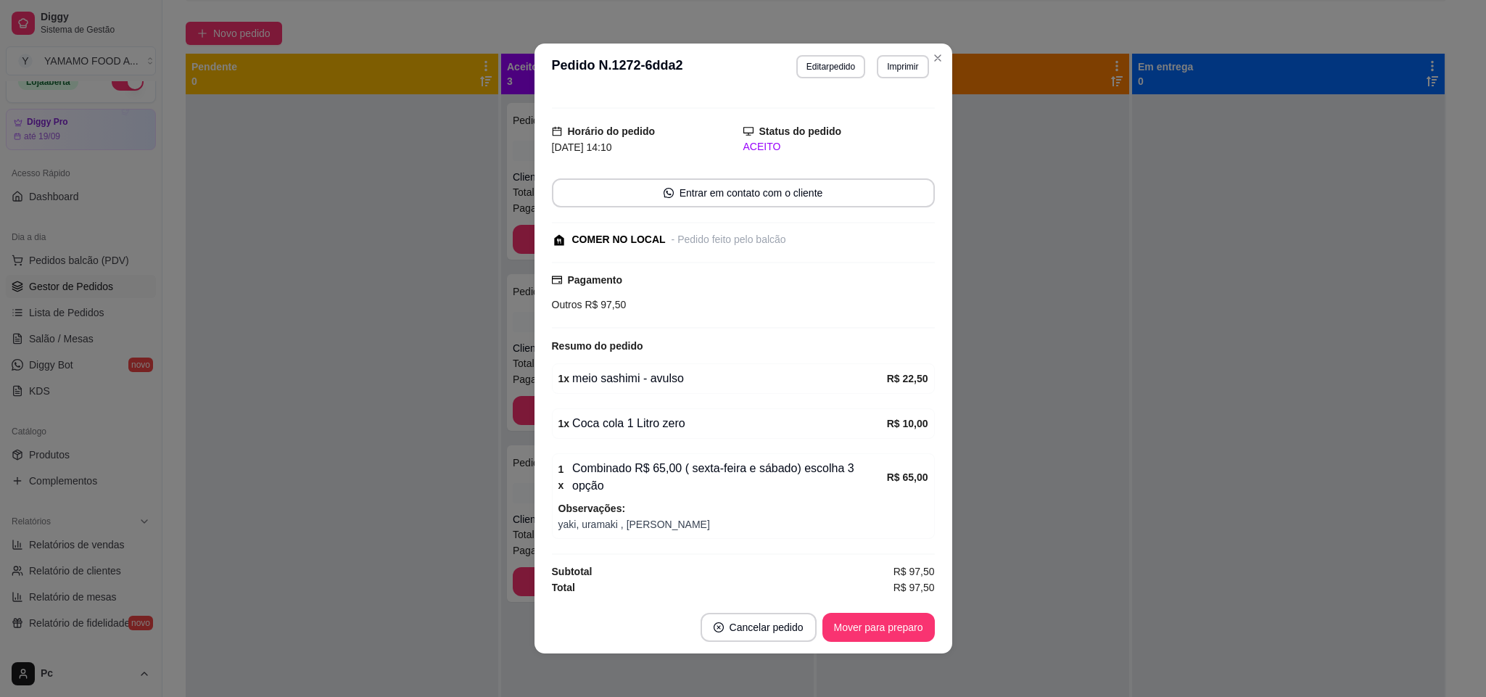
scroll to position [27, 0]
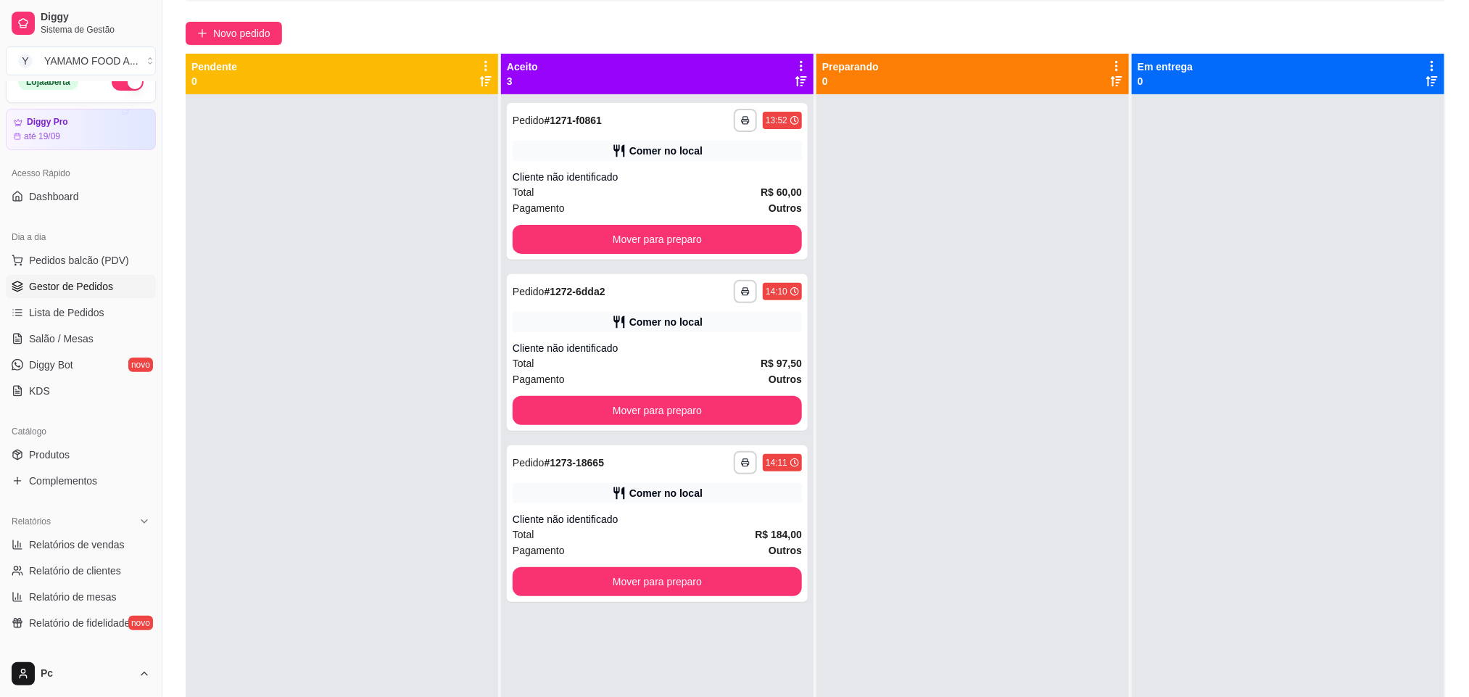
click at [329, 440] on div at bounding box center [342, 442] width 313 height 697
click at [629, 529] on div "Total R$ 184,00" at bounding box center [657, 535] width 289 height 16
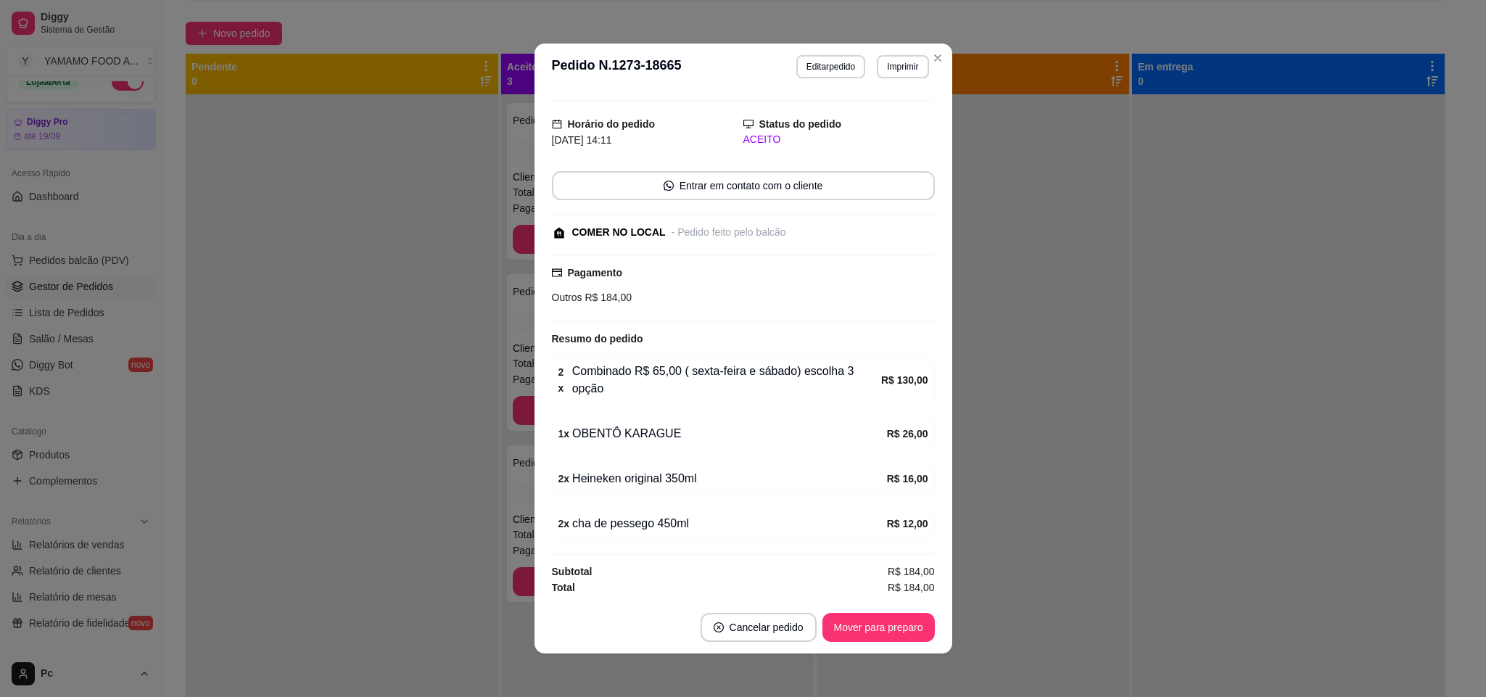
scroll to position [3, 0]
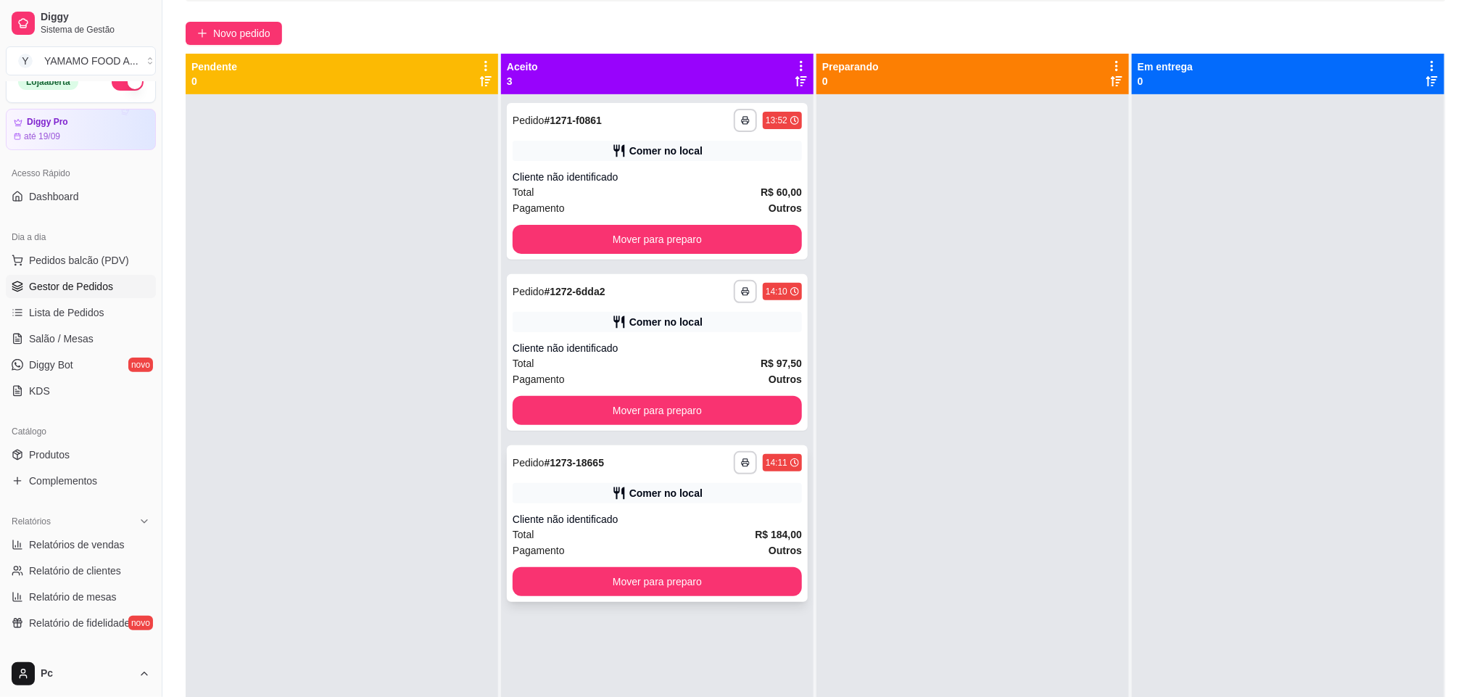
click at [643, 522] on div "Cliente não identificado" at bounding box center [657, 519] width 289 height 15
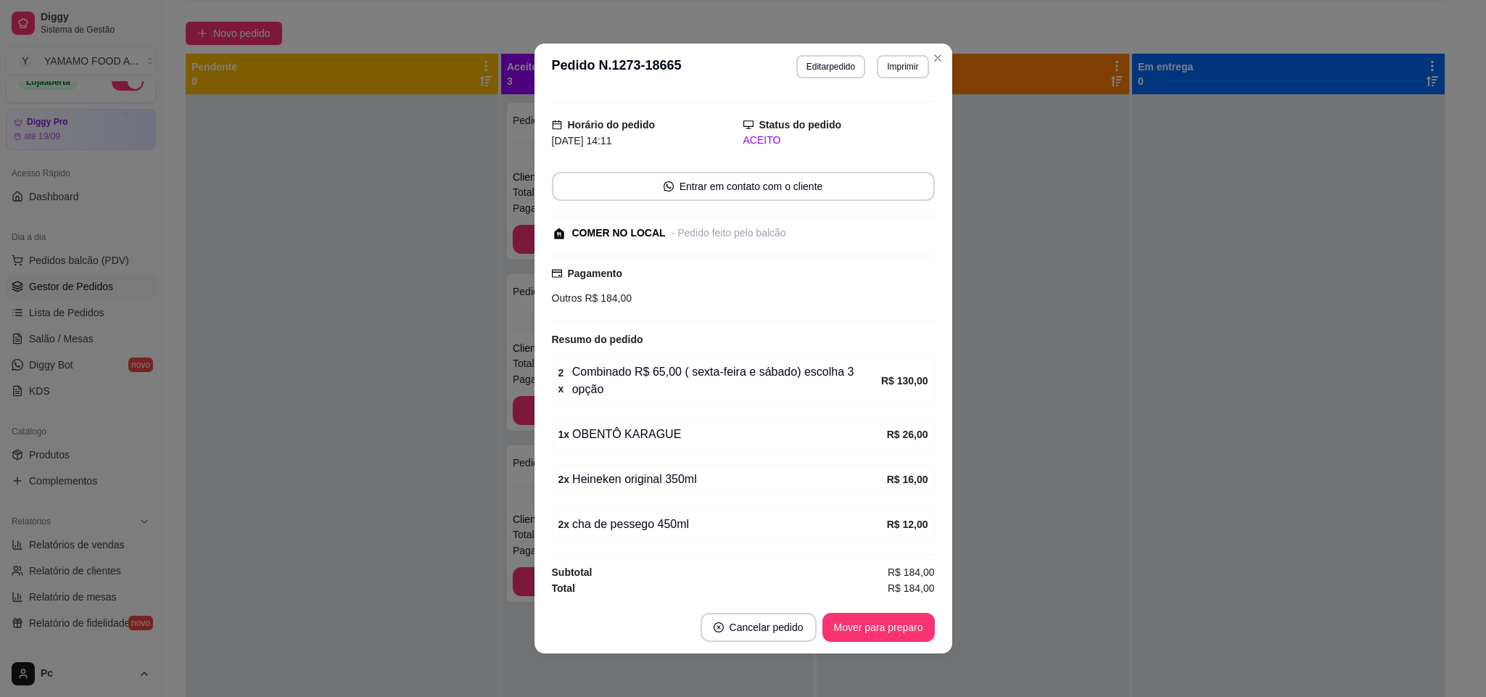
scroll to position [35, 0]
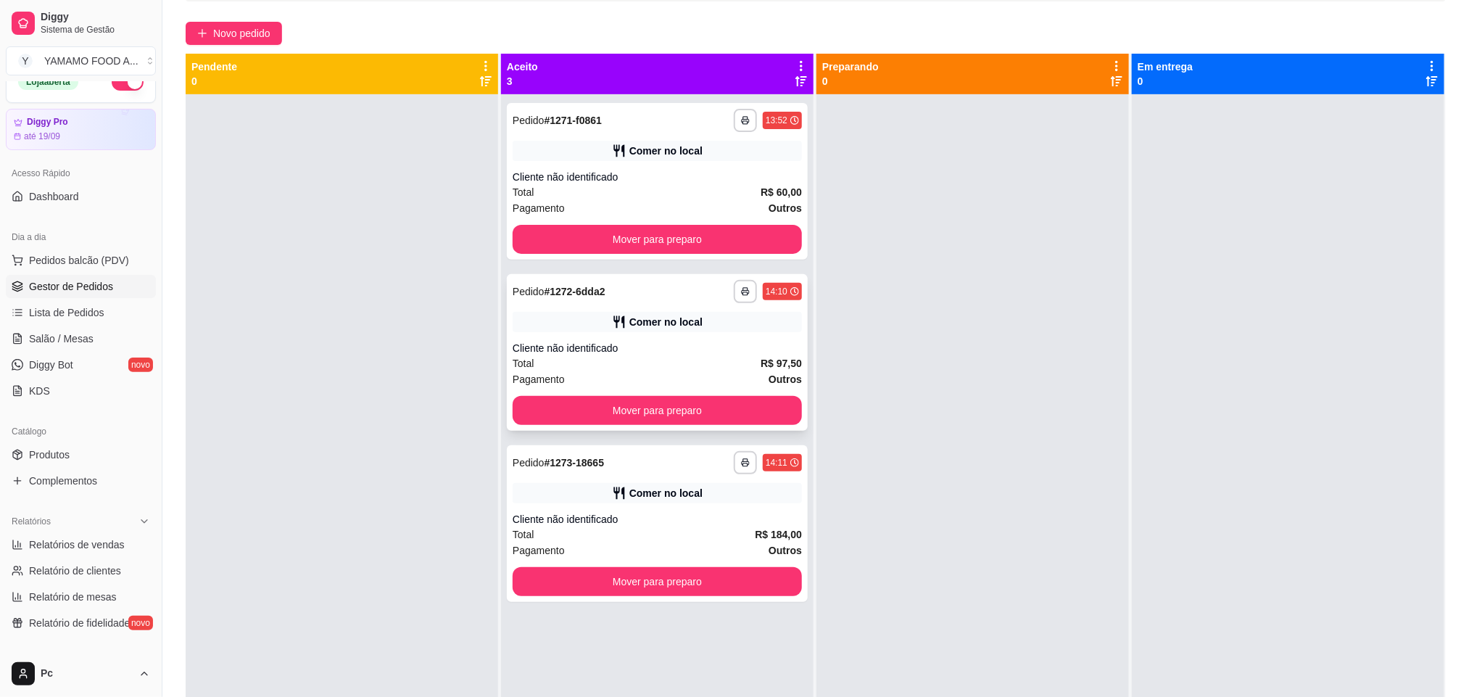
click at [686, 339] on div "**********" at bounding box center [657, 352] width 301 height 157
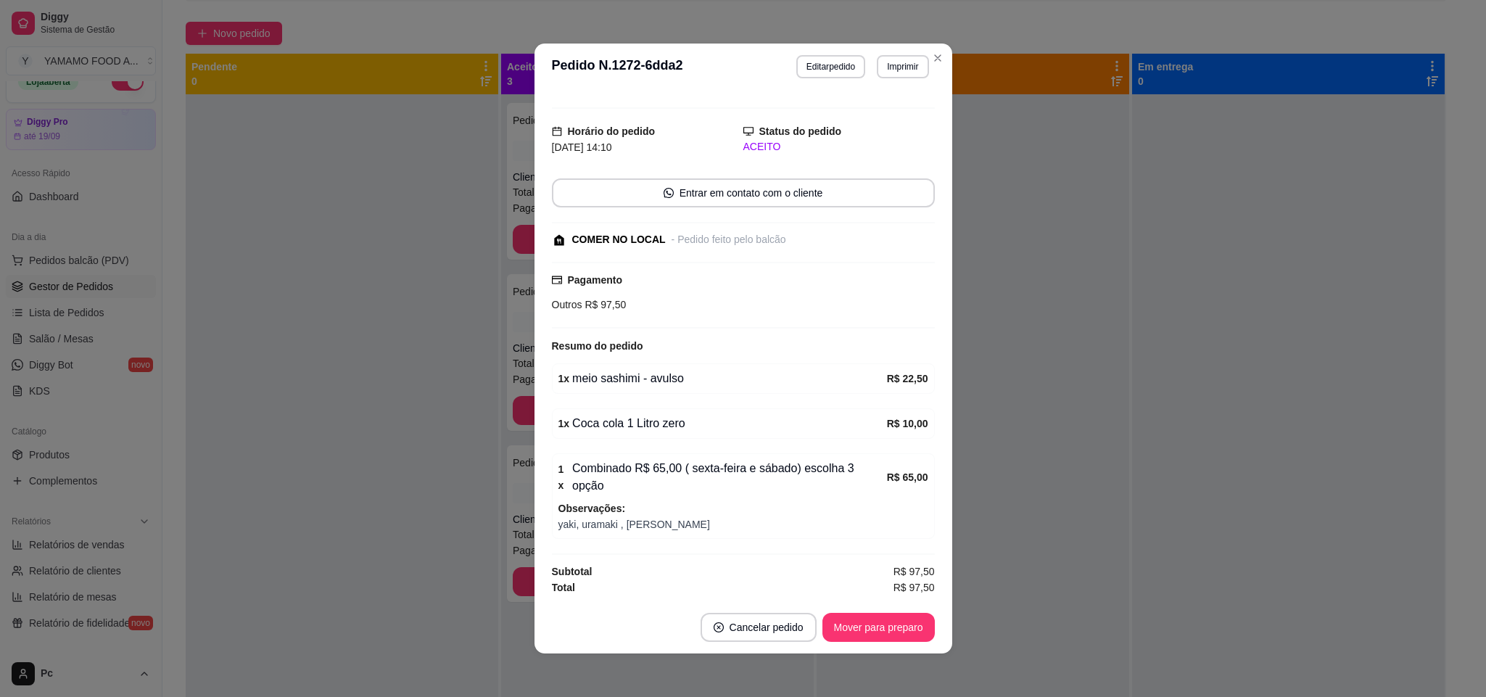
scroll to position [27, 0]
click at [875, 629] on button "Mover para preparo" at bounding box center [878, 627] width 112 height 29
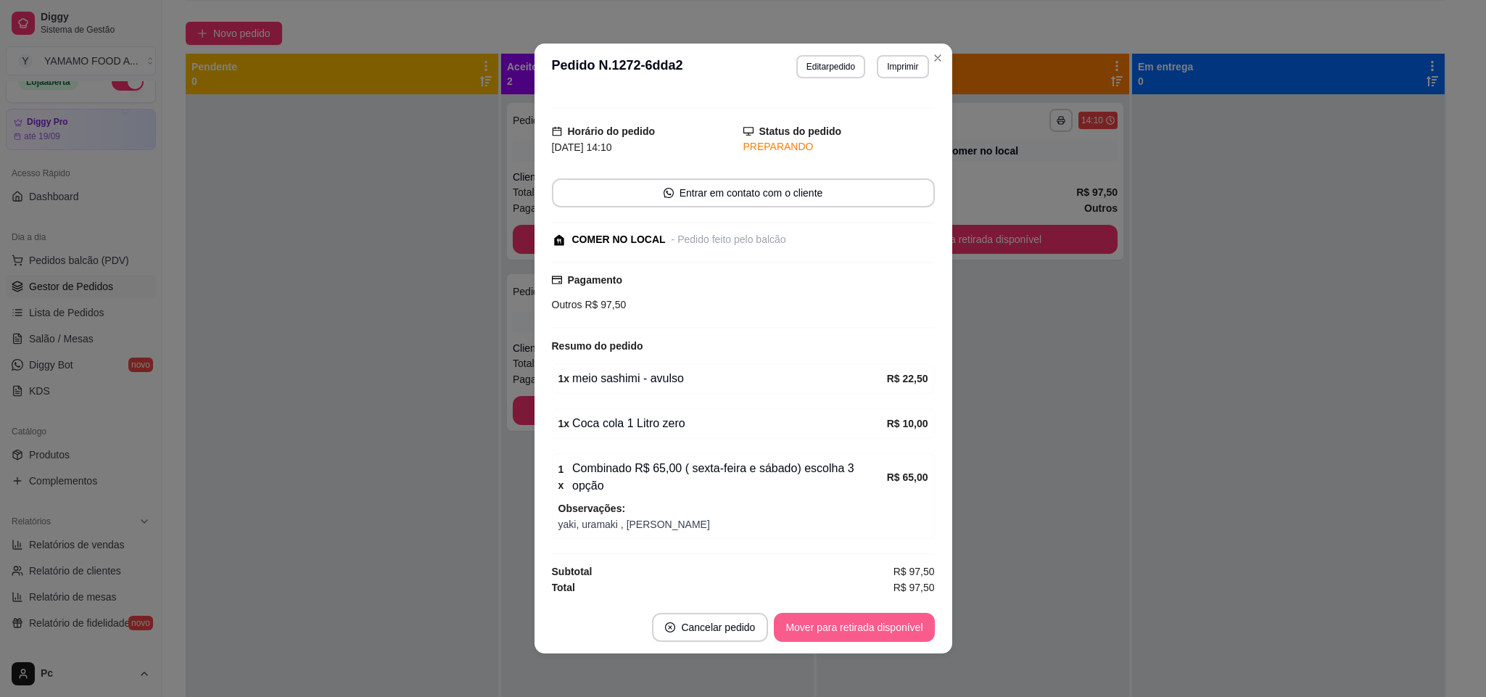
click at [875, 629] on button "Mover para retirada disponível" at bounding box center [854, 627] width 160 height 29
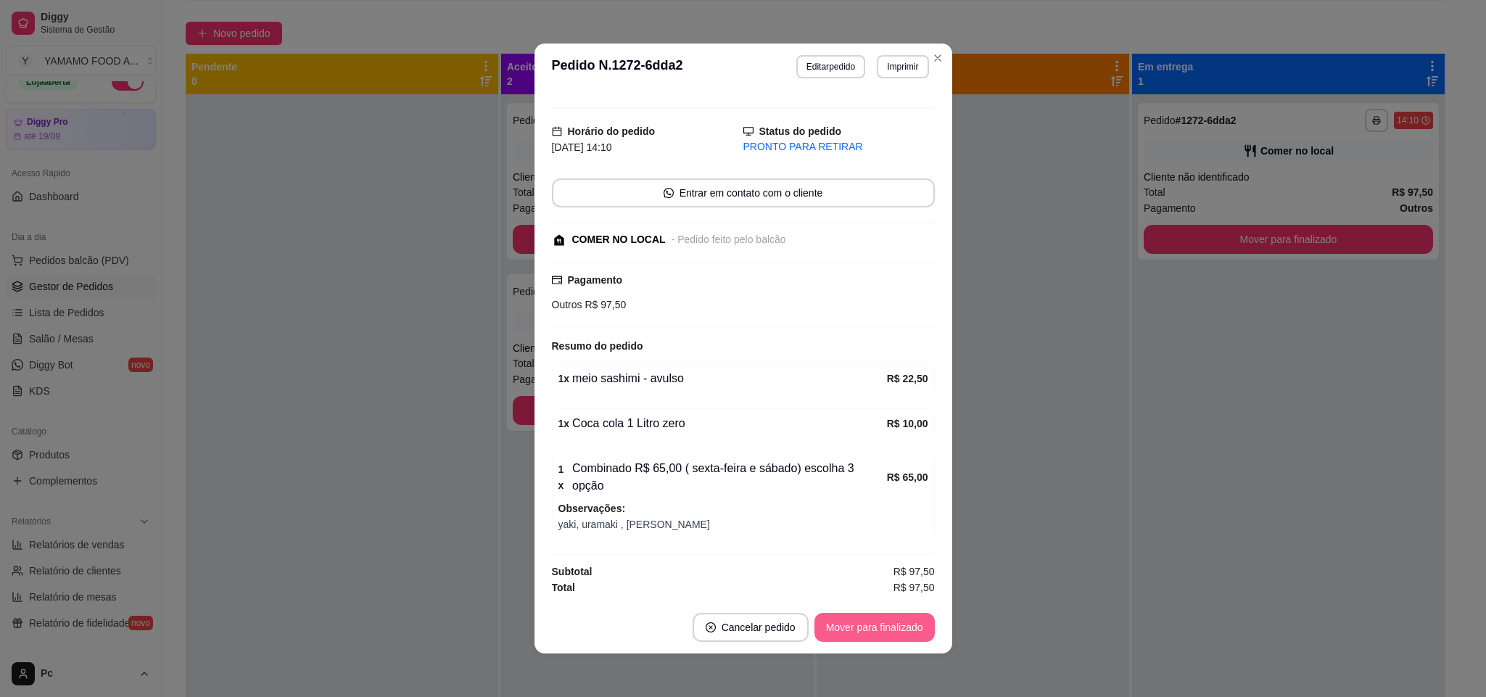
click at [877, 623] on button "Mover para finalizado" at bounding box center [874, 627] width 120 height 29
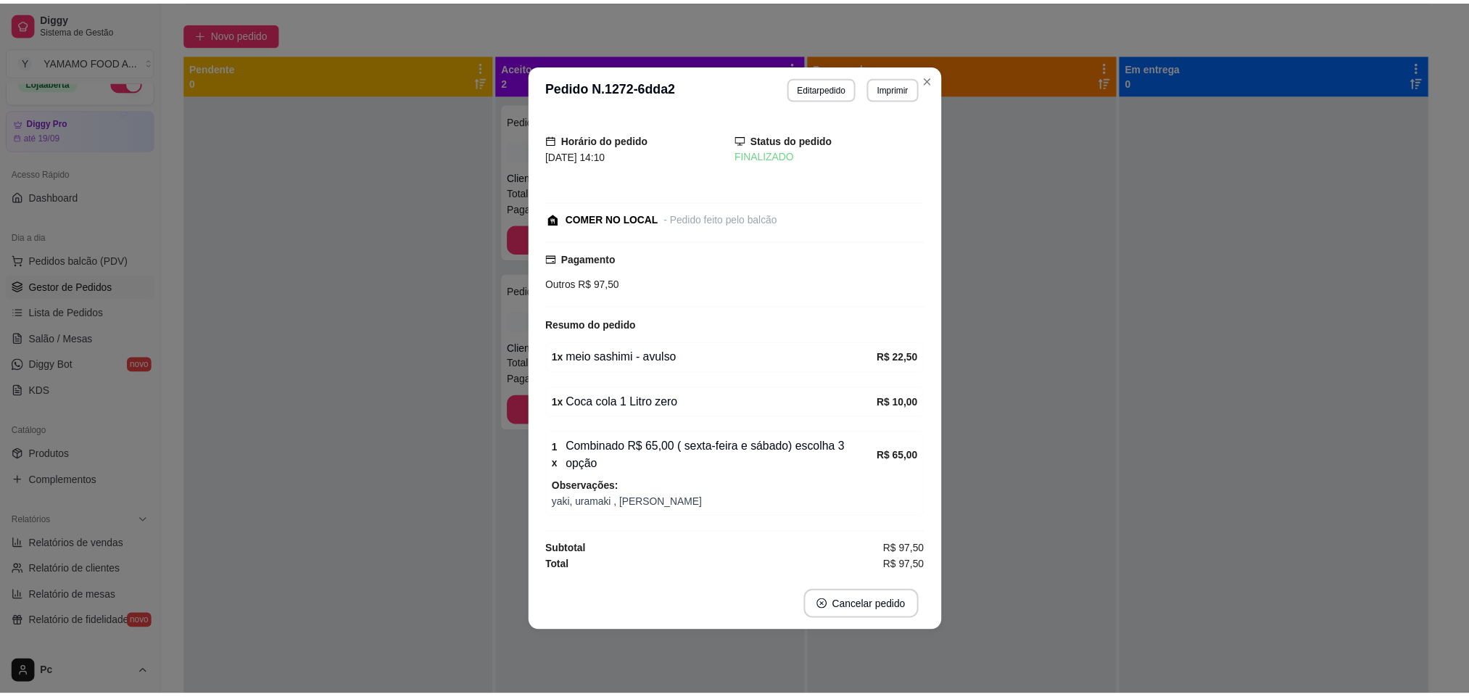
scroll to position [0, 0]
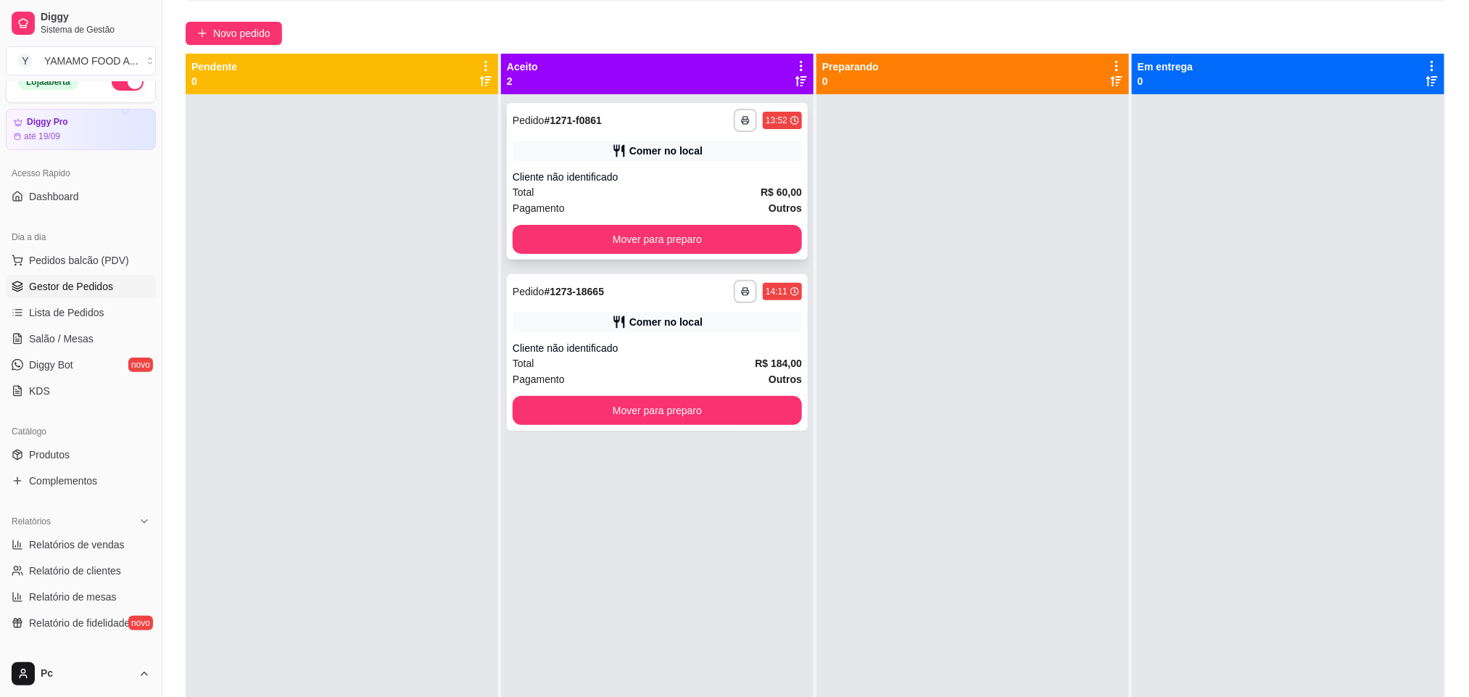
click at [651, 186] on div "Total R$ 60,00" at bounding box center [657, 192] width 289 height 16
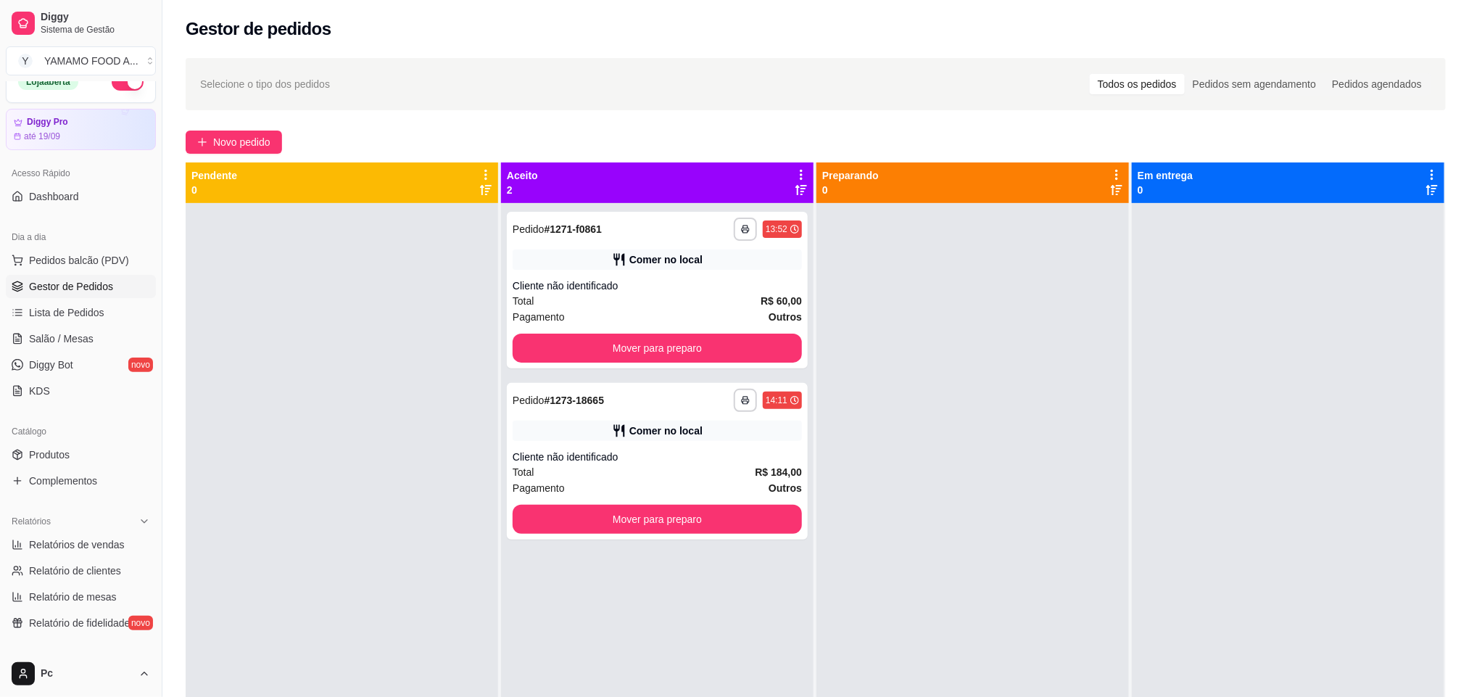
click at [292, 138] on div "Novo pedido" at bounding box center [816, 142] width 1260 height 23
